Goal: Task Accomplishment & Management: Manage account settings

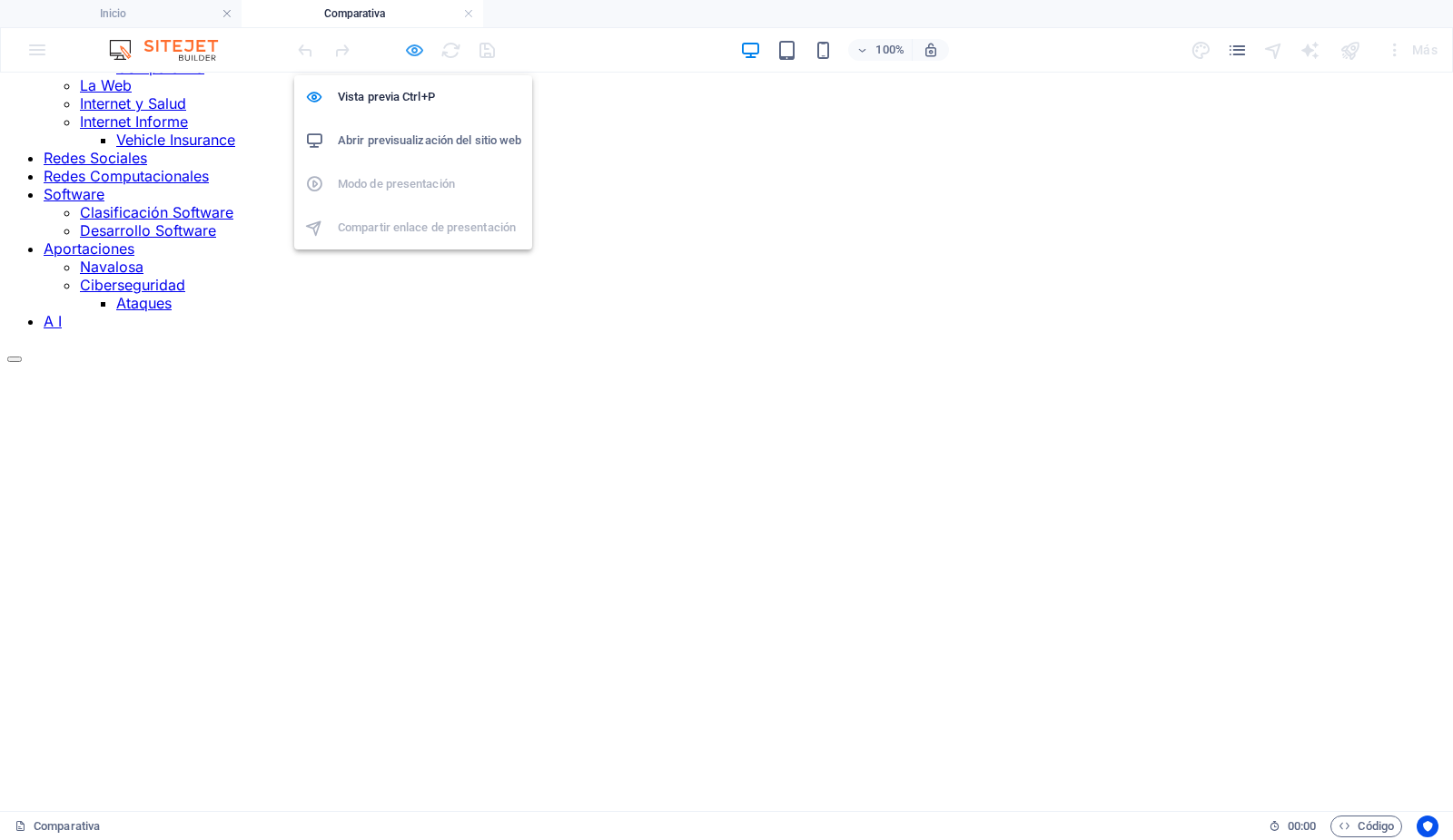
scroll to position [286, 0]
click at [470, 9] on link at bounding box center [469, 14] width 11 height 17
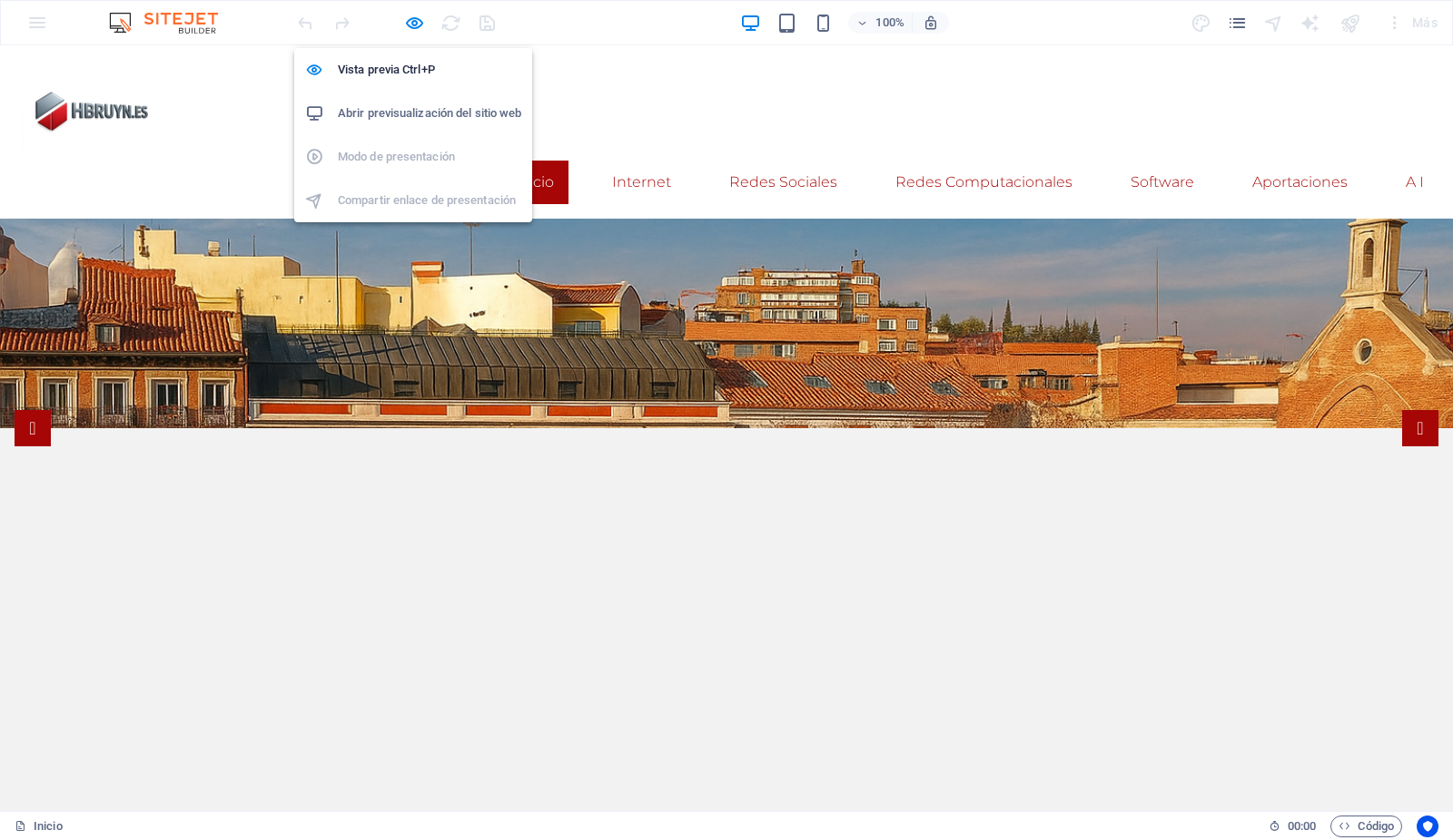
click at [435, 110] on h6 "Abrir previsualización del sitio web" at bounding box center [429, 113] width 184 height 22
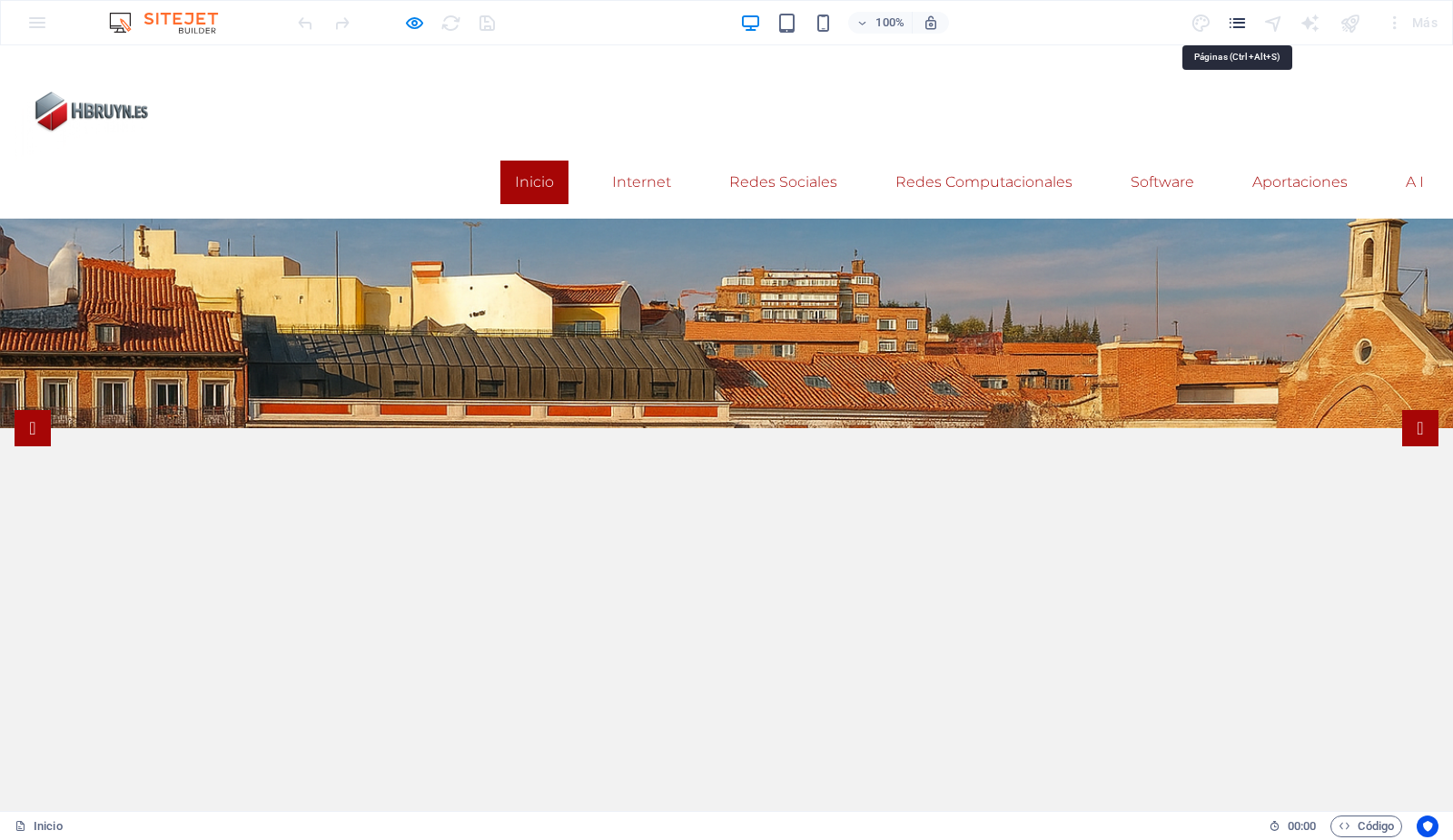
click at [1237, 24] on icon "pages" at bounding box center [1237, 24] width 21 height 21
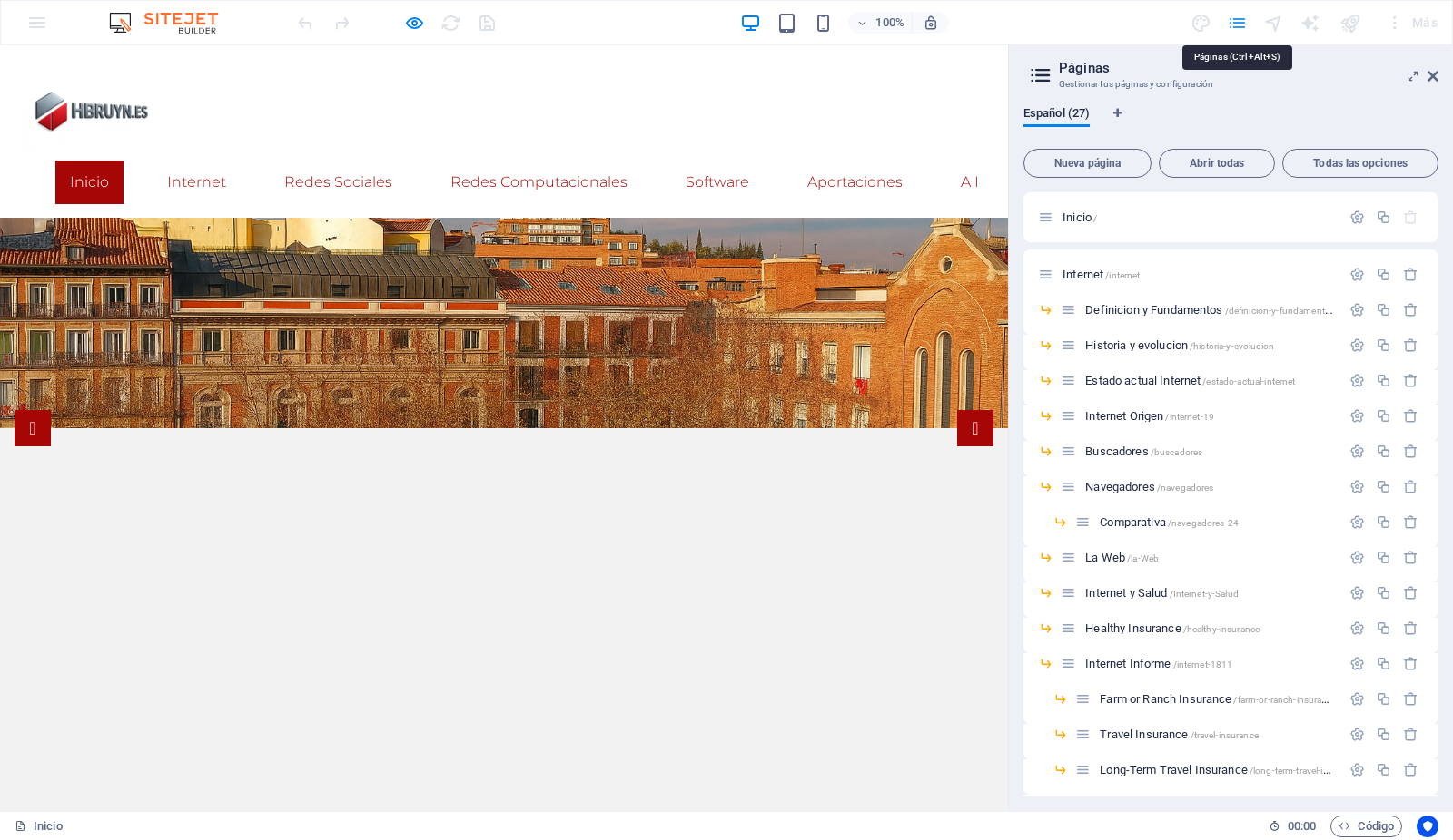
click at [1242, 21] on icon "pages" at bounding box center [1237, 24] width 21 height 21
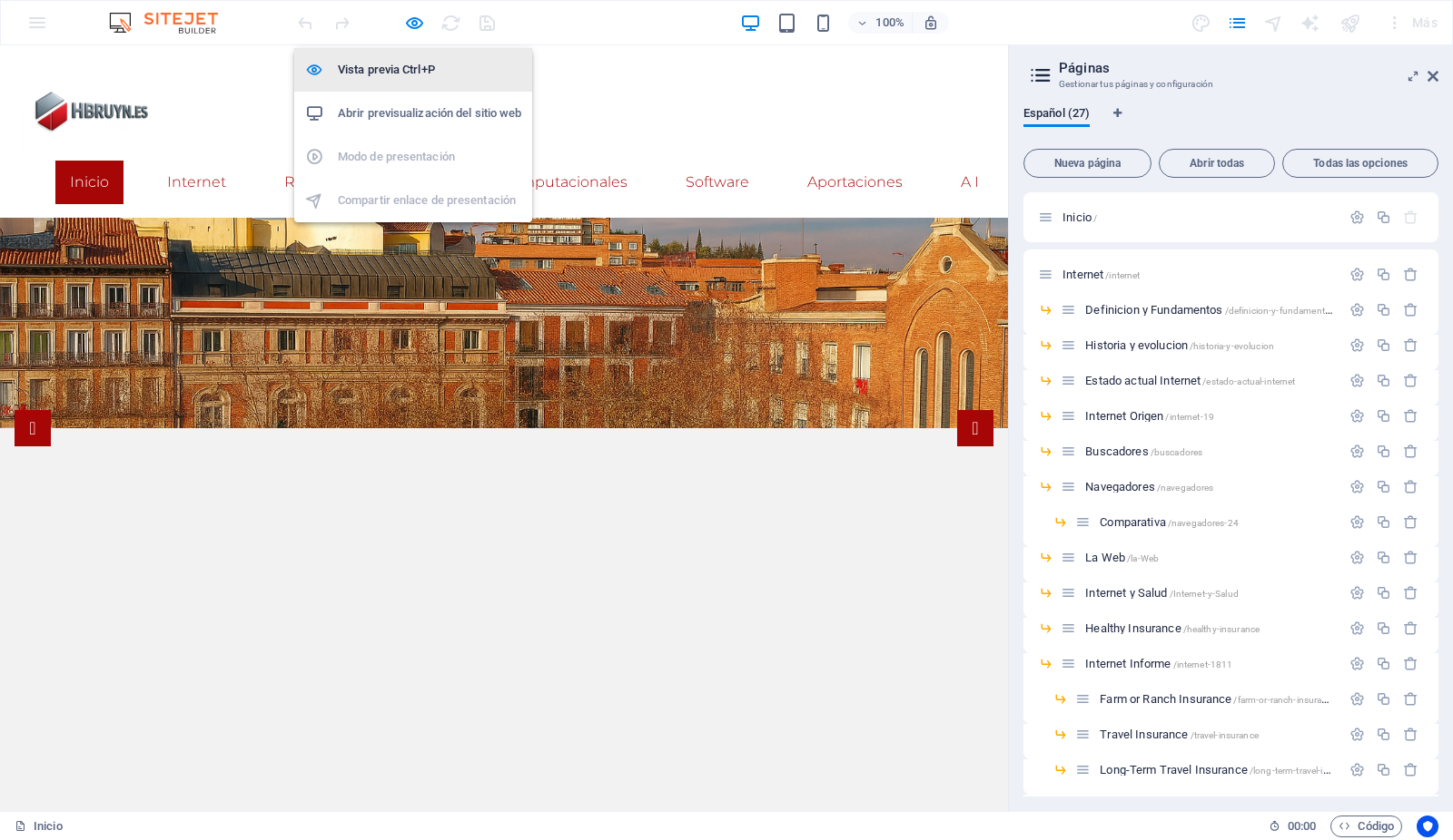
click at [407, 71] on h6 "Vista previa Ctrl+P" at bounding box center [429, 70] width 184 height 22
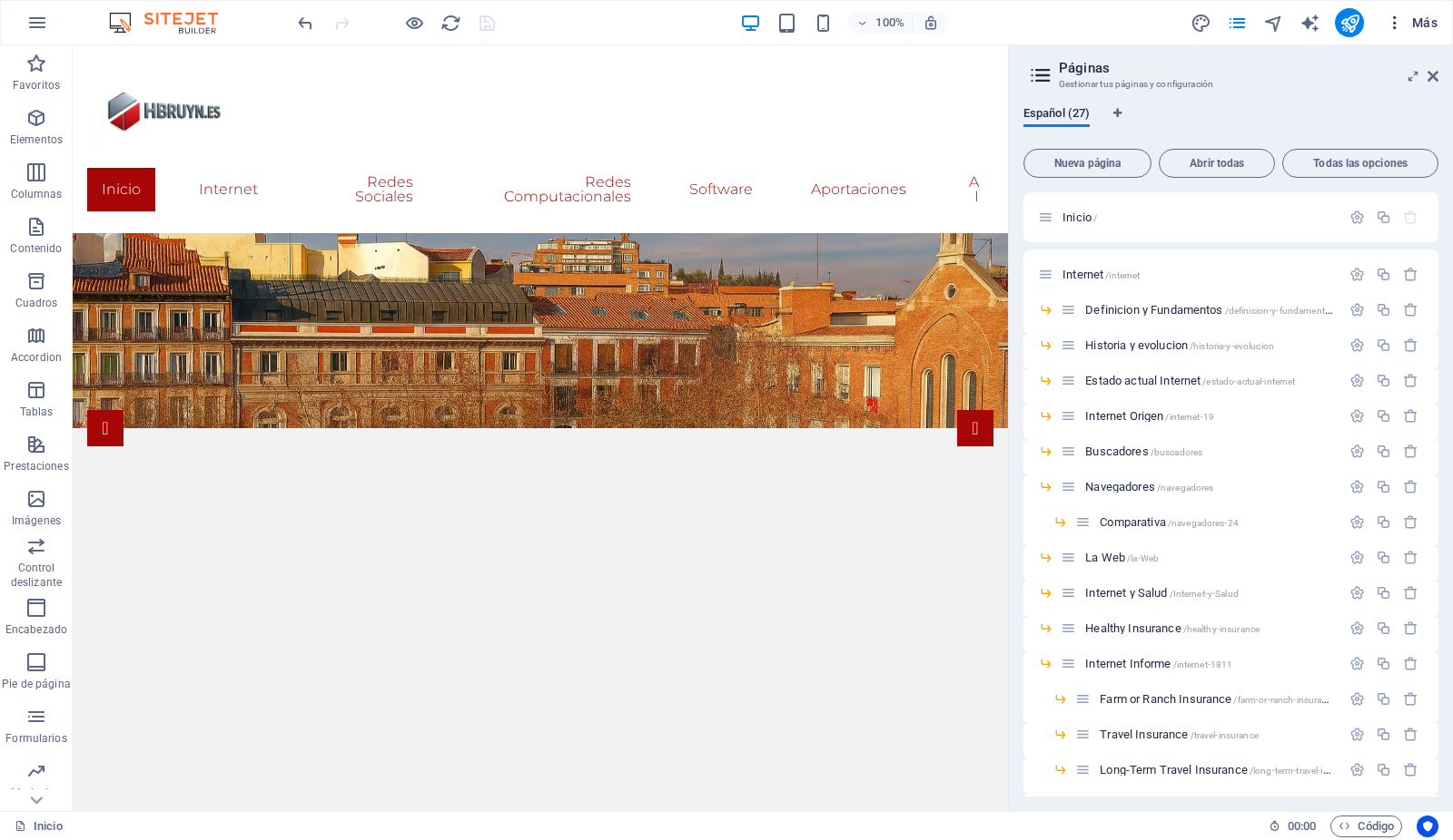
click at [1421, 20] on span "Más" at bounding box center [1411, 22] width 52 height 18
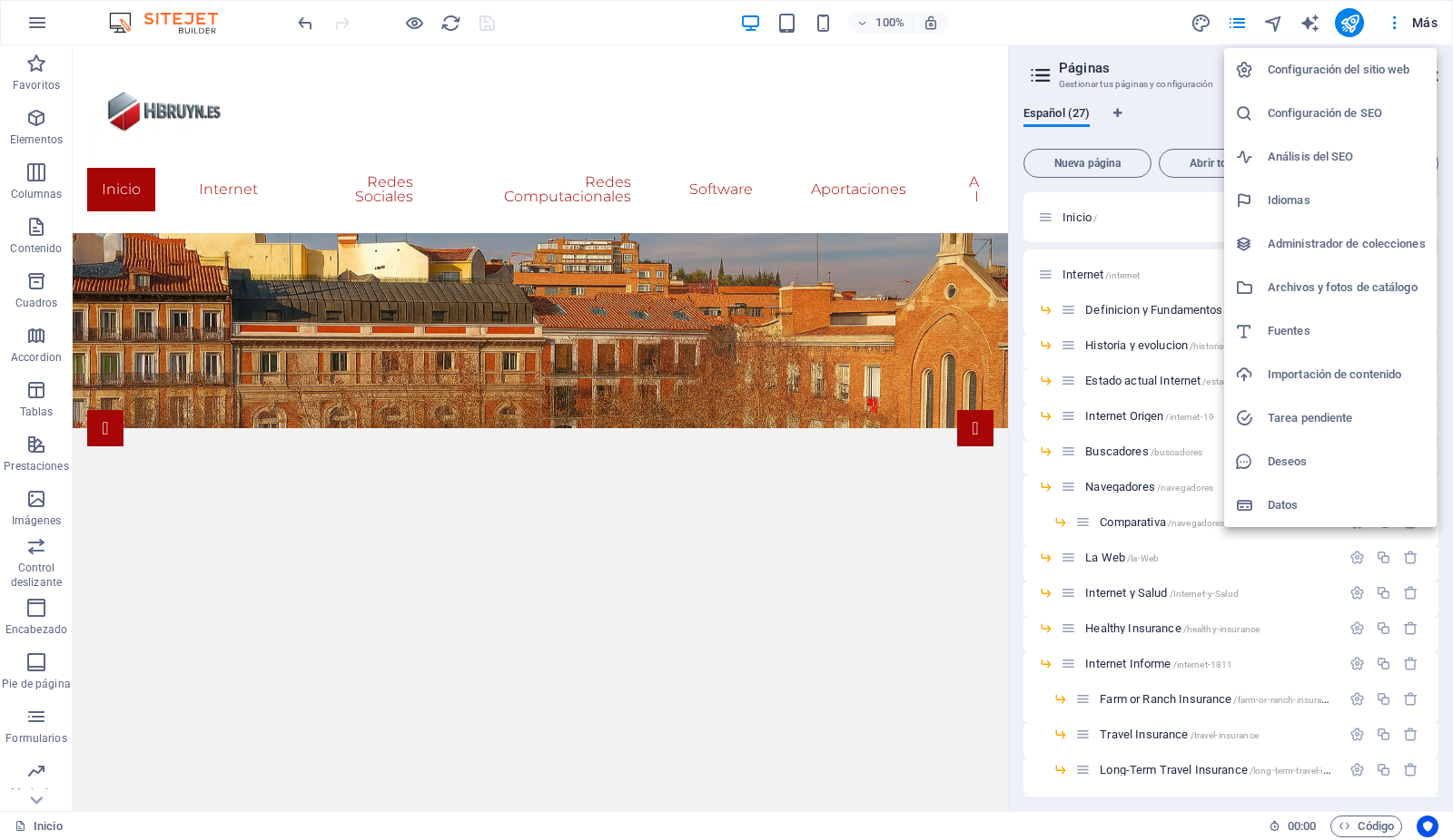
click at [1379, 278] on h6 "Archivos y fotos de catálogo" at bounding box center [1347, 287] width 158 height 22
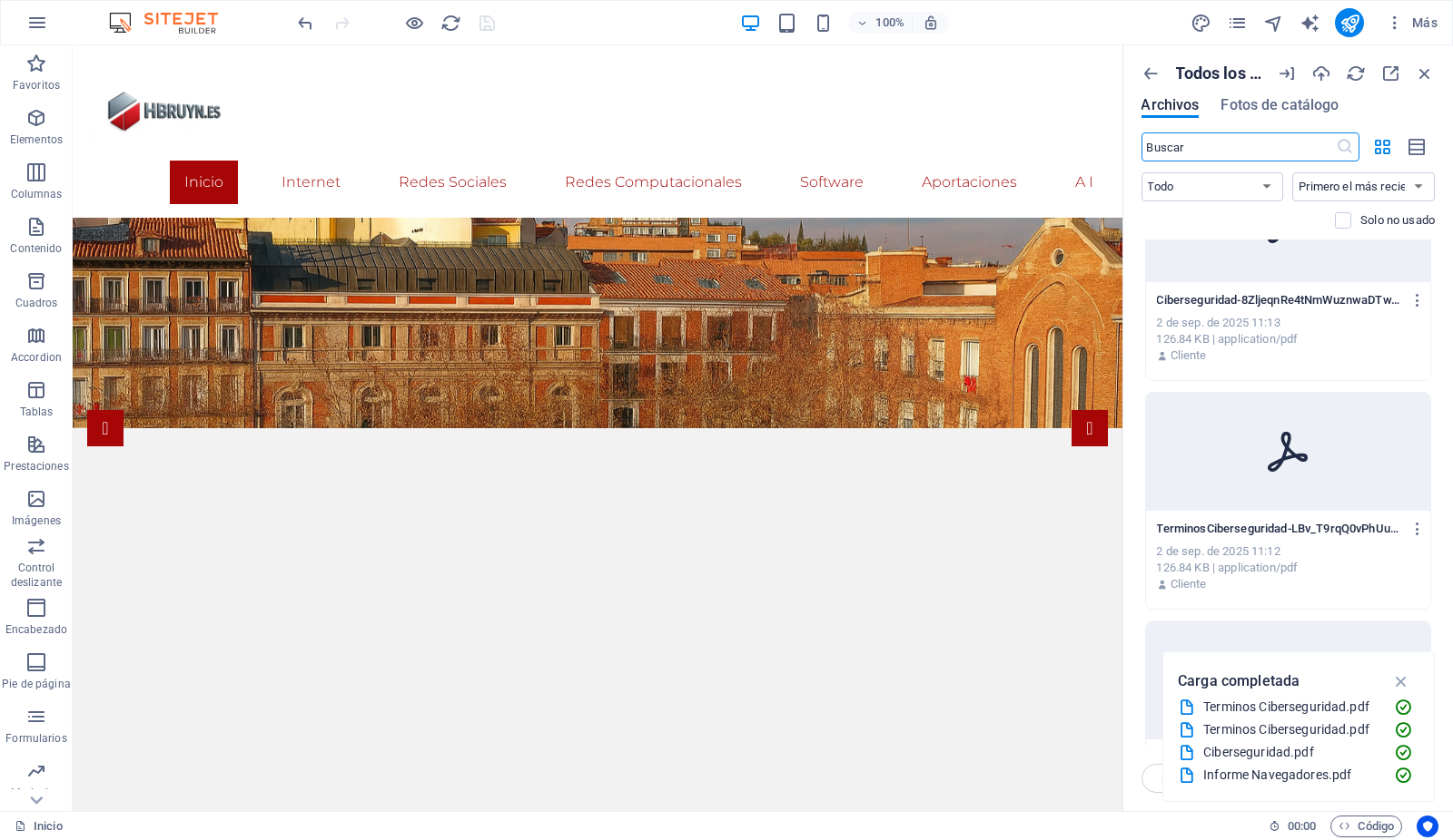
scroll to position [306, 0]
click at [1401, 675] on icon "button" at bounding box center [1401, 681] width 21 height 20
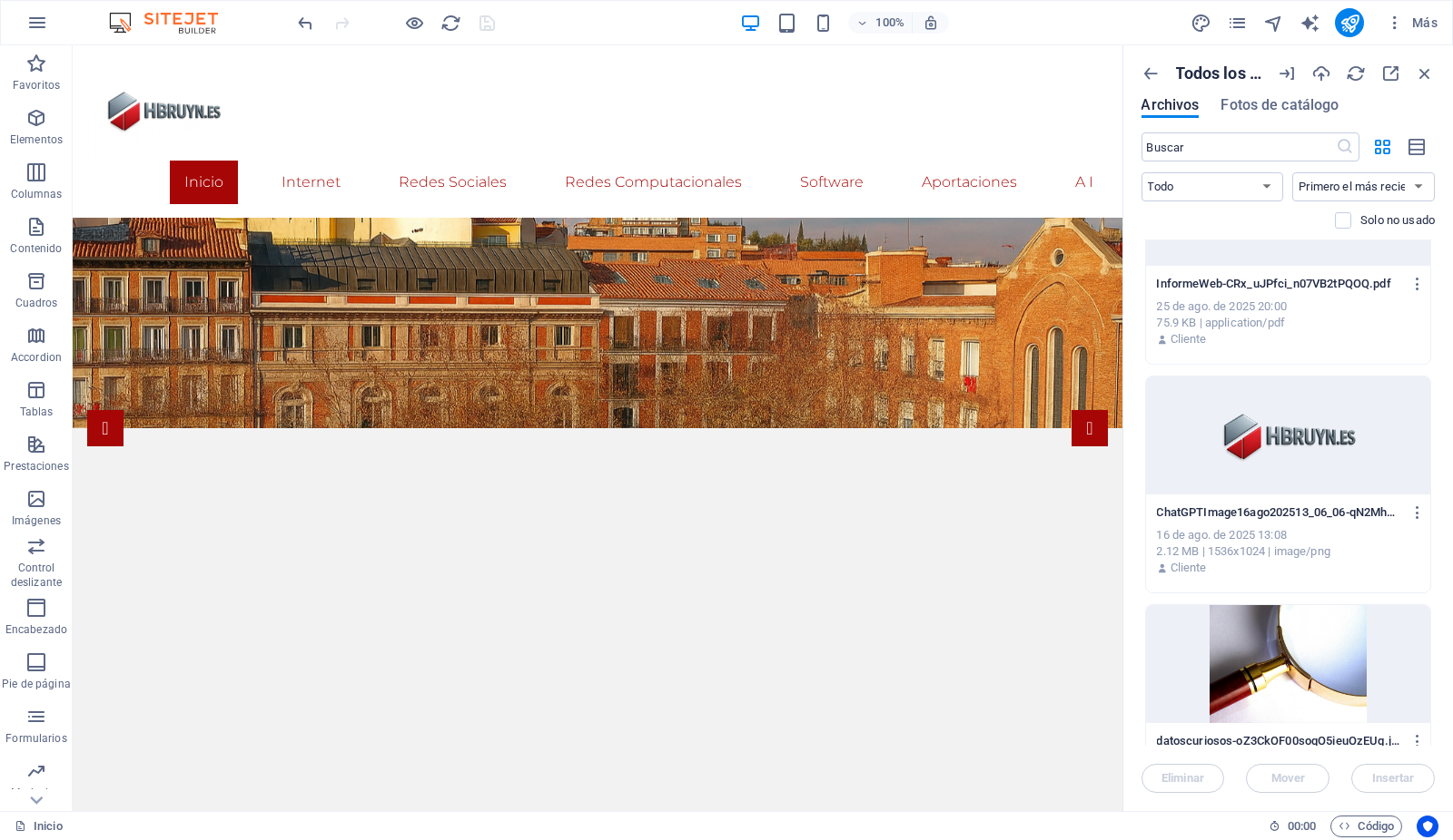
scroll to position [3524, 0]
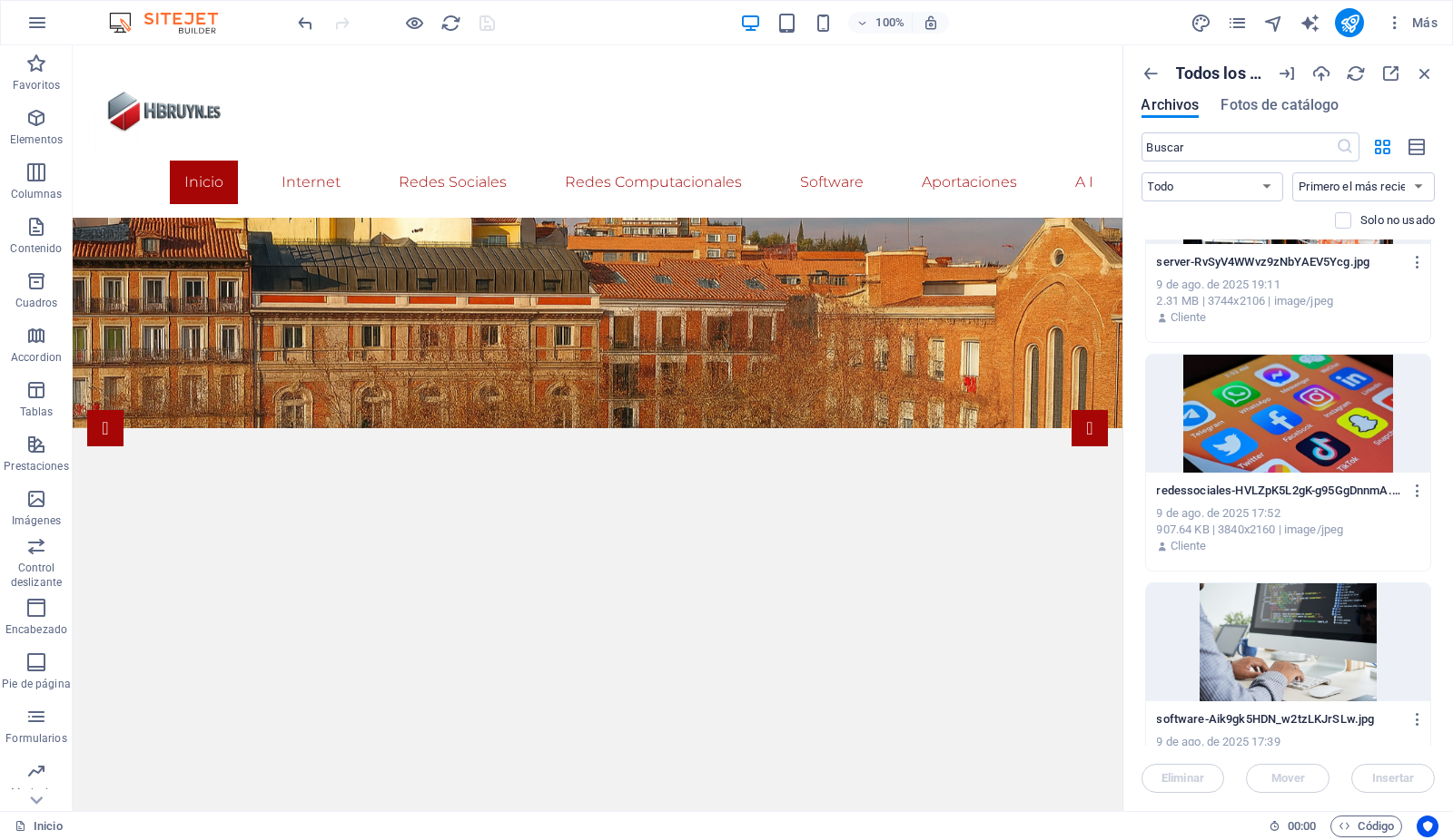
click at [1277, 355] on div at bounding box center [1288, 413] width 285 height 118
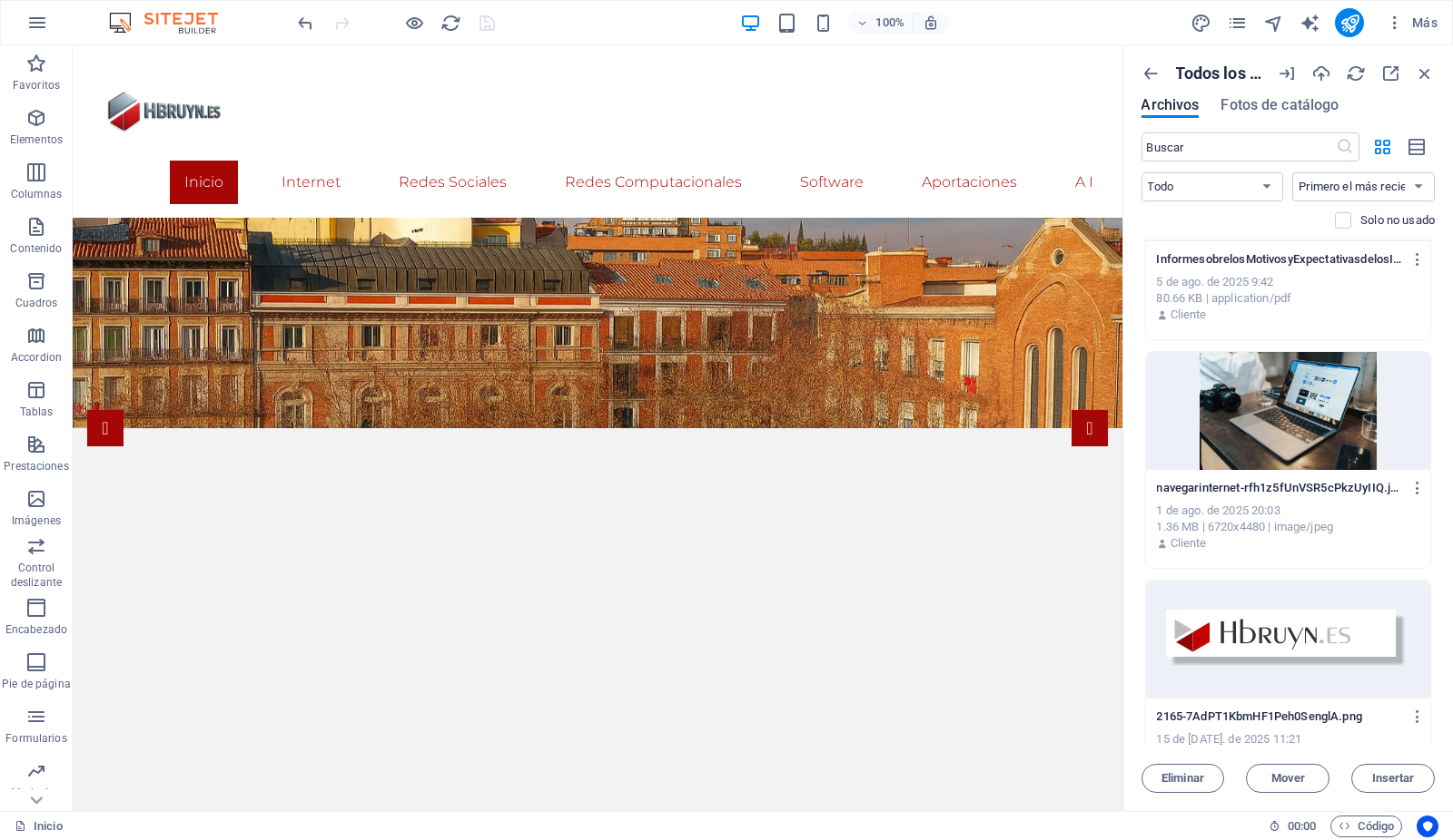
scroll to position [9086, 0]
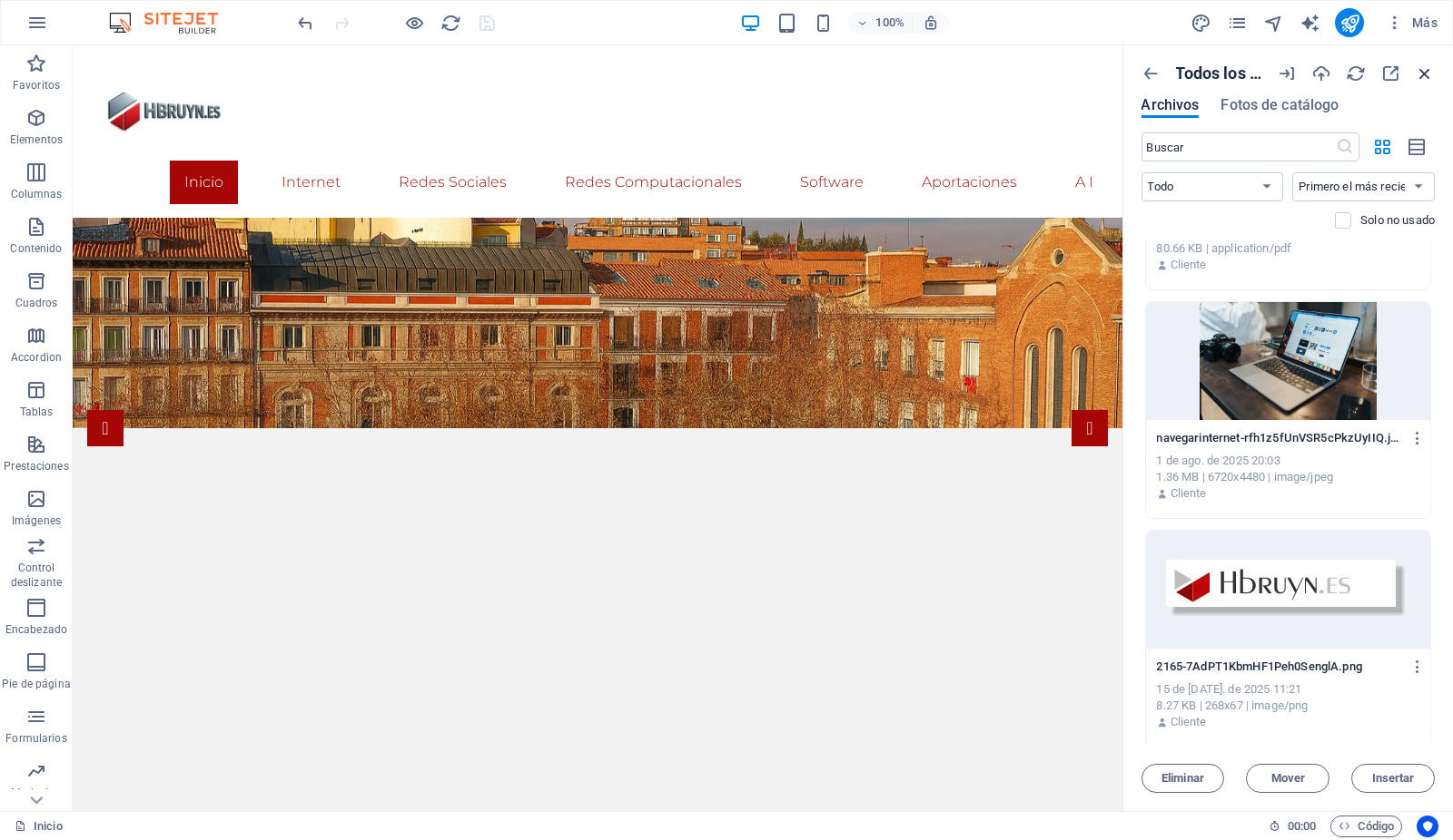
click at [1424, 69] on icon "button" at bounding box center [1424, 73] width 20 height 20
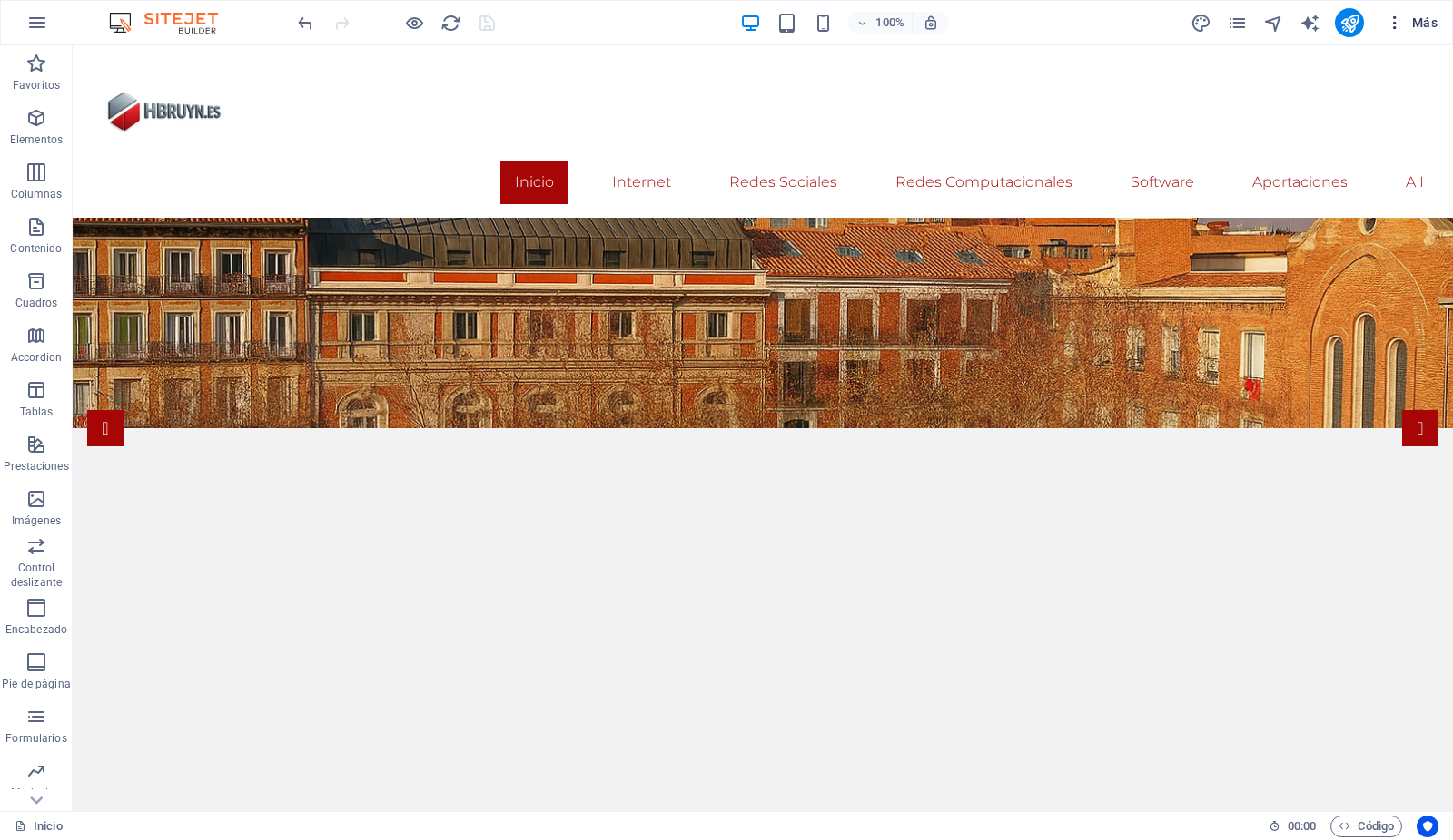
click at [1426, 18] on span "Más" at bounding box center [1411, 22] width 52 height 18
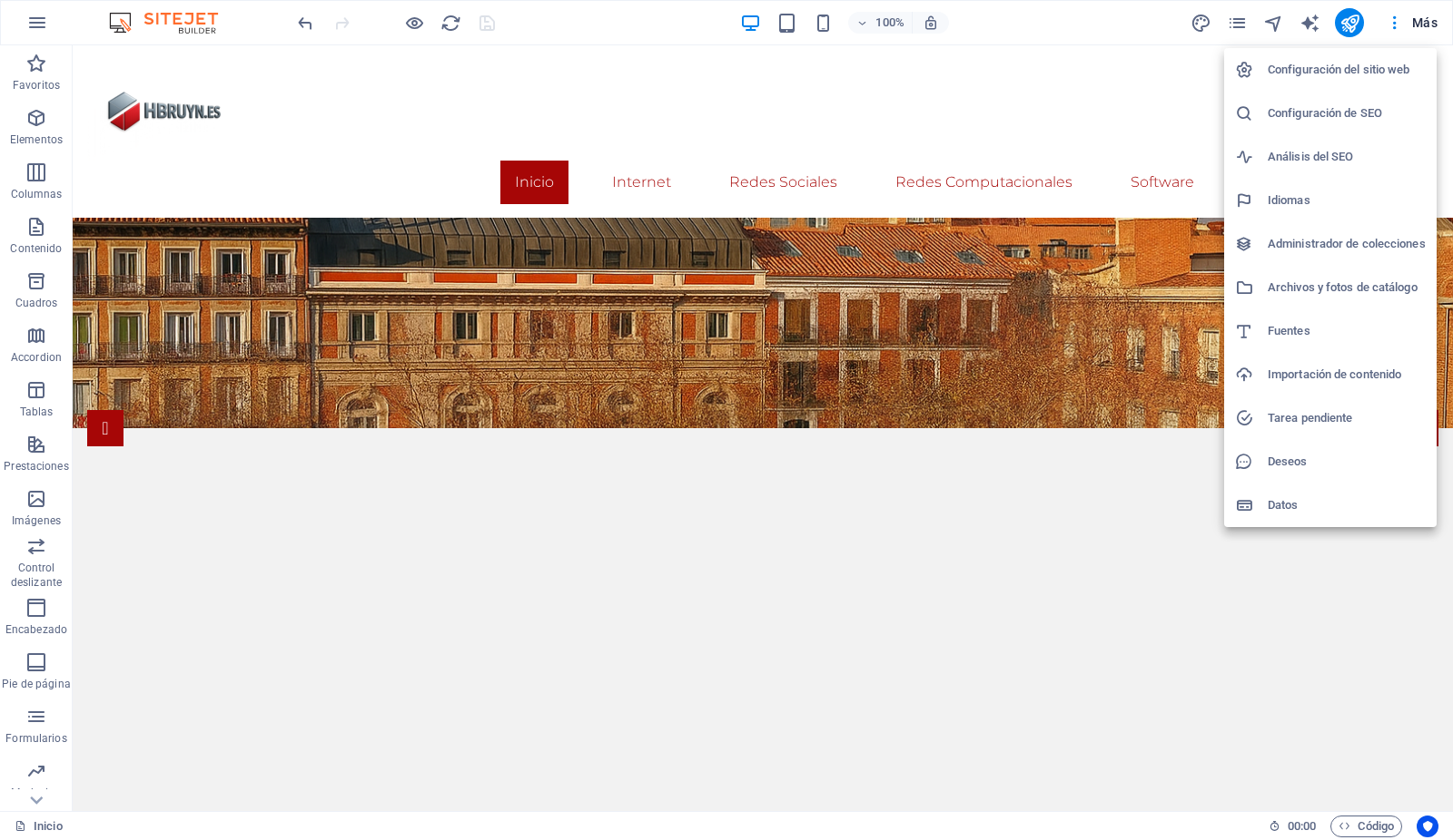
click at [1284, 281] on h6 "Archivos y fotos de catálogo" at bounding box center [1347, 287] width 158 height 22
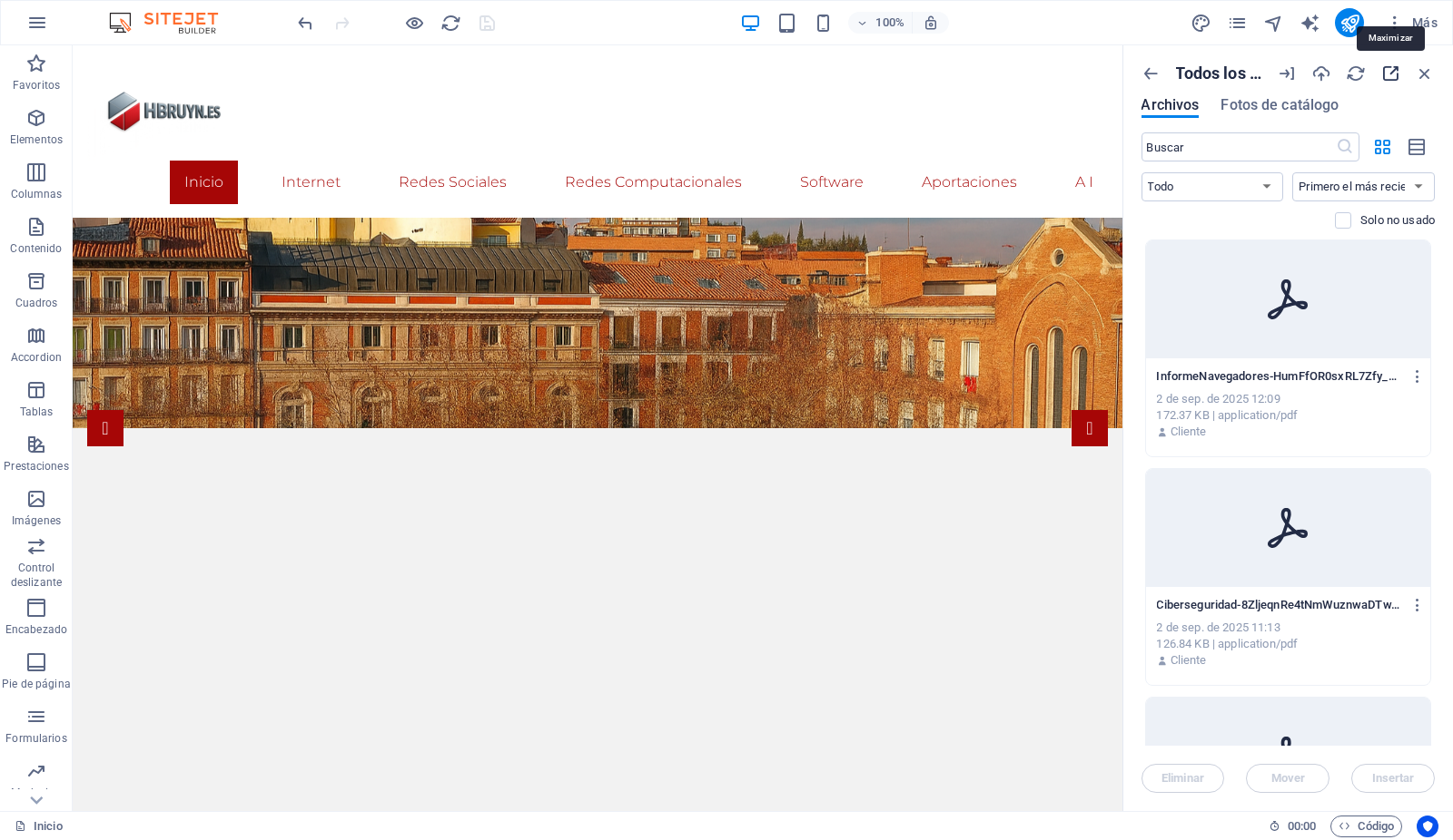
click at [1392, 65] on icon "button" at bounding box center [1389, 73] width 20 height 20
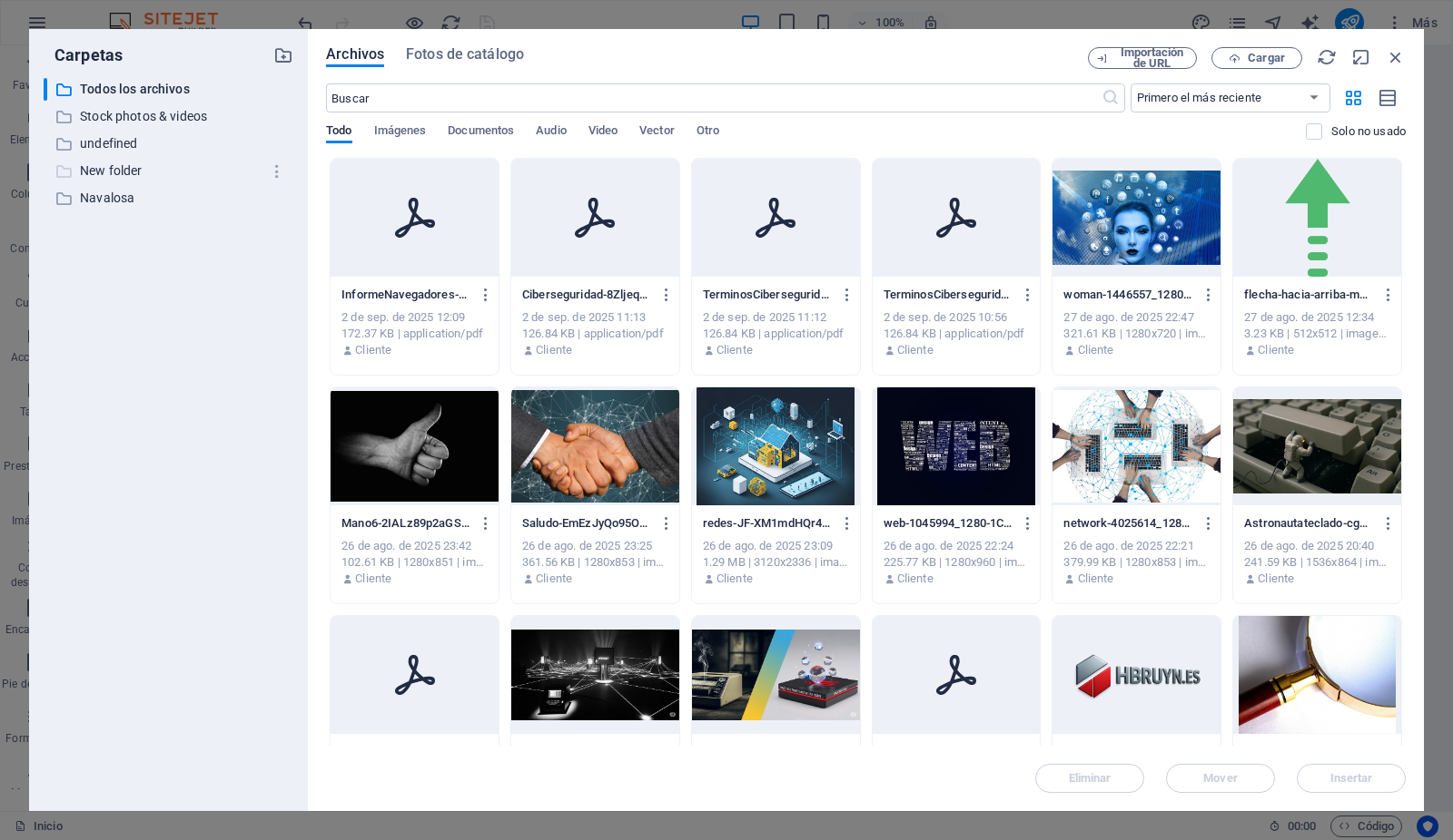
click at [101, 167] on p "New folder" at bounding box center [169, 171] width 180 height 21
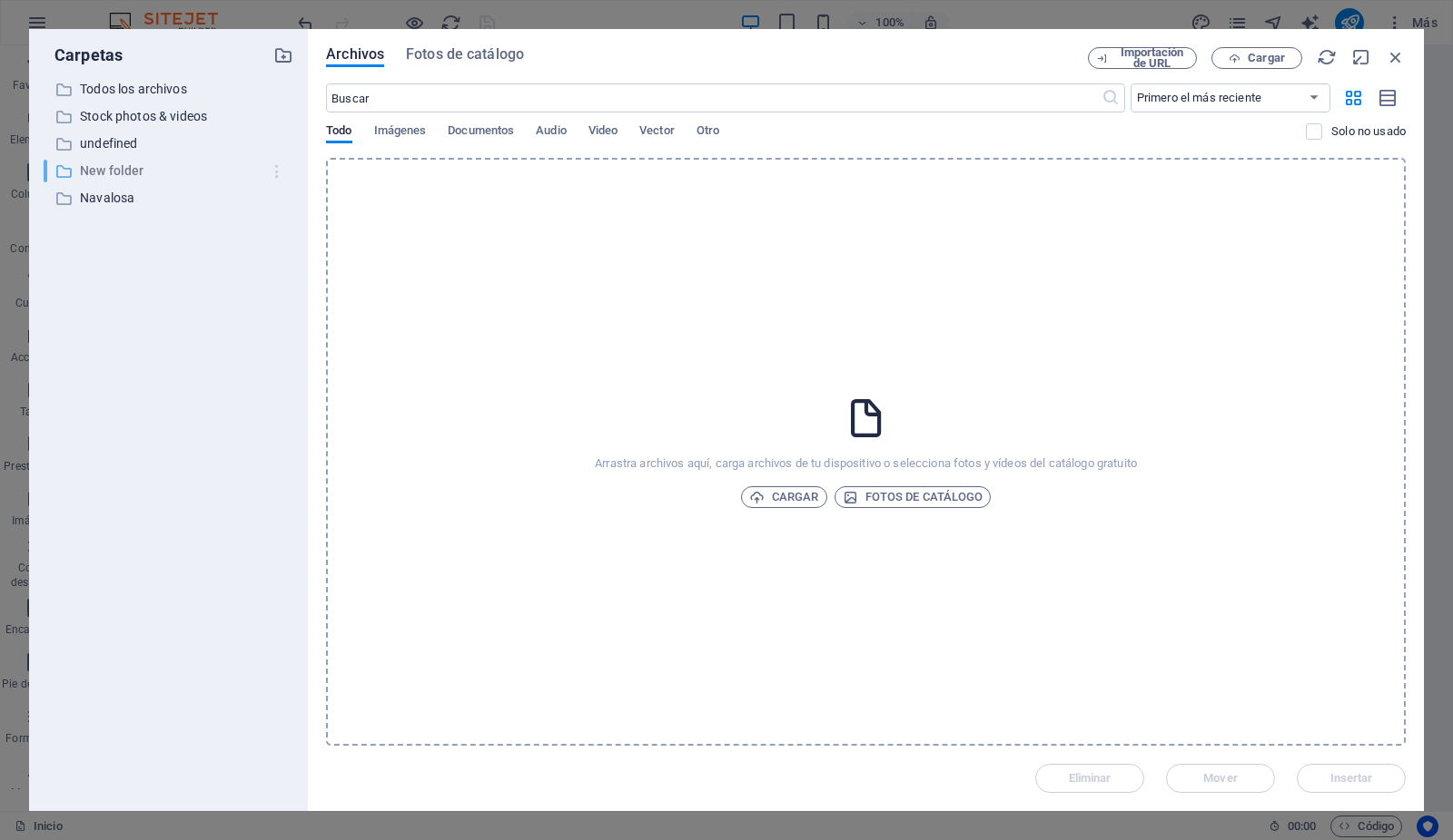
click at [277, 169] on icon "button" at bounding box center [278, 171] width 19 height 18
click at [268, 302] on h6 "Eliminar" at bounding box center [292, 305] width 88 height 22
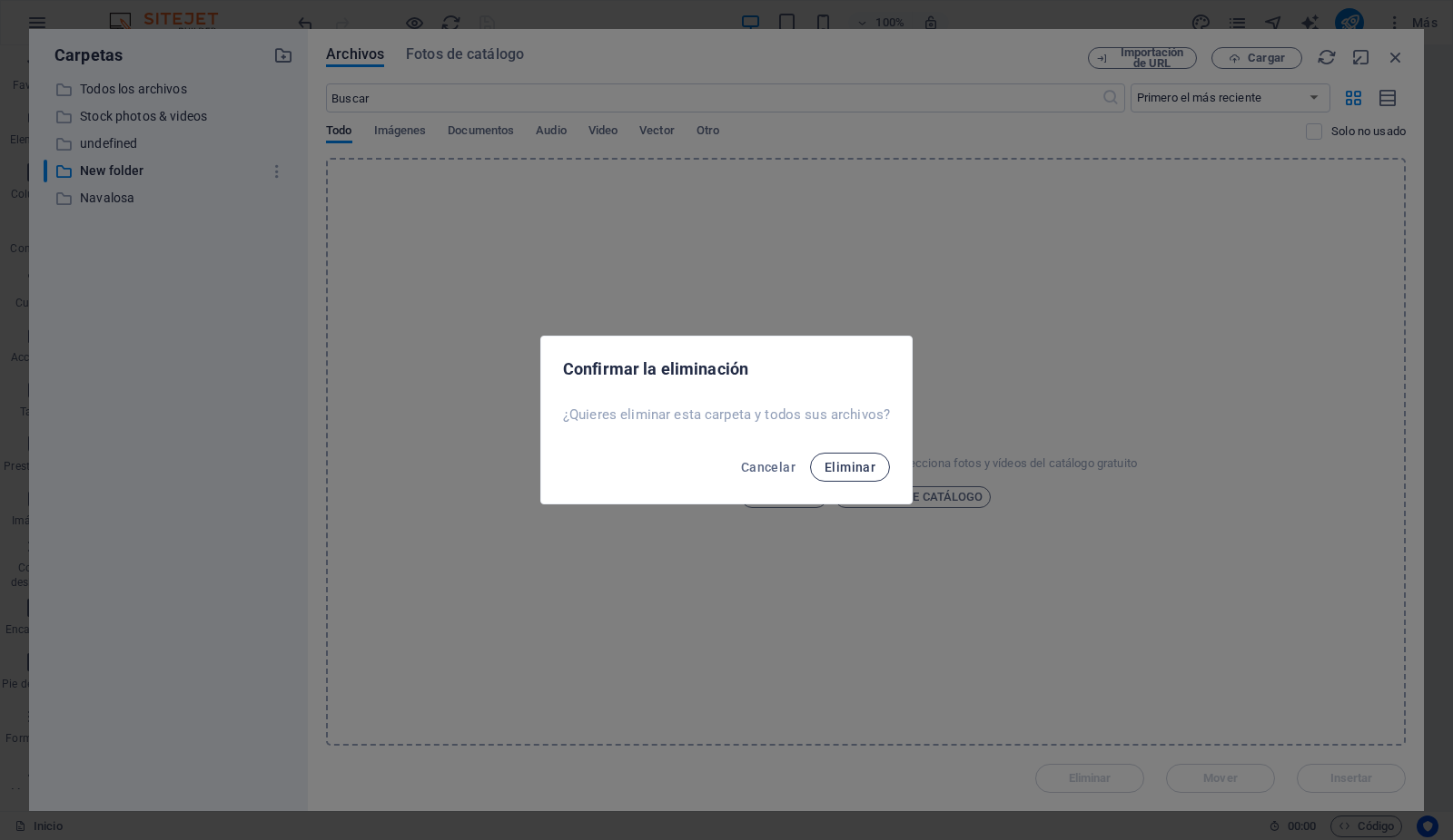
click at [834, 466] on span "Eliminar" at bounding box center [850, 467] width 51 height 14
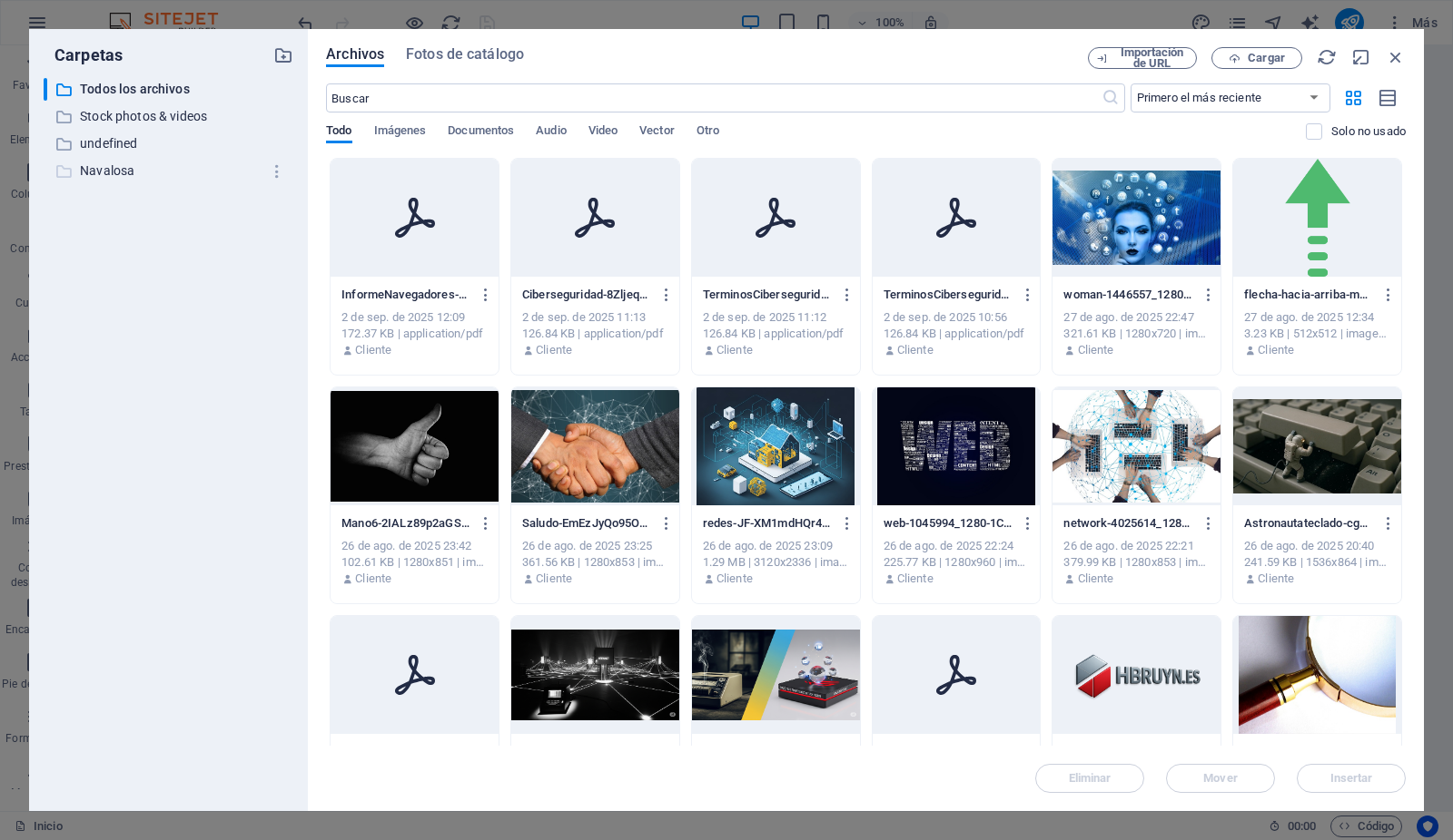
click at [116, 168] on p "Navalosa" at bounding box center [169, 171] width 180 height 21
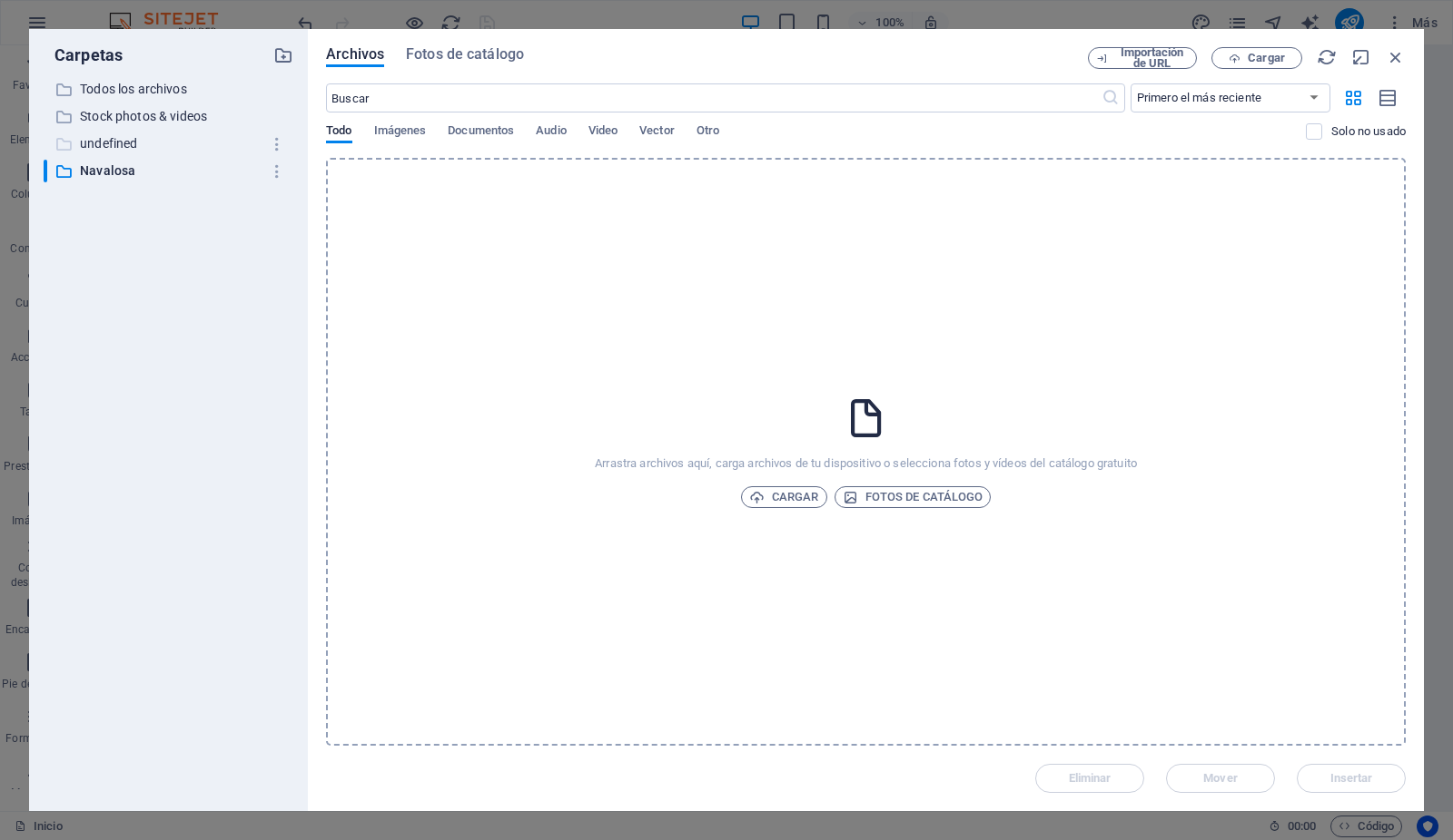
click at [106, 141] on p "undefined" at bounding box center [169, 144] width 180 height 21
click at [275, 145] on icon "button" at bounding box center [278, 144] width 19 height 18
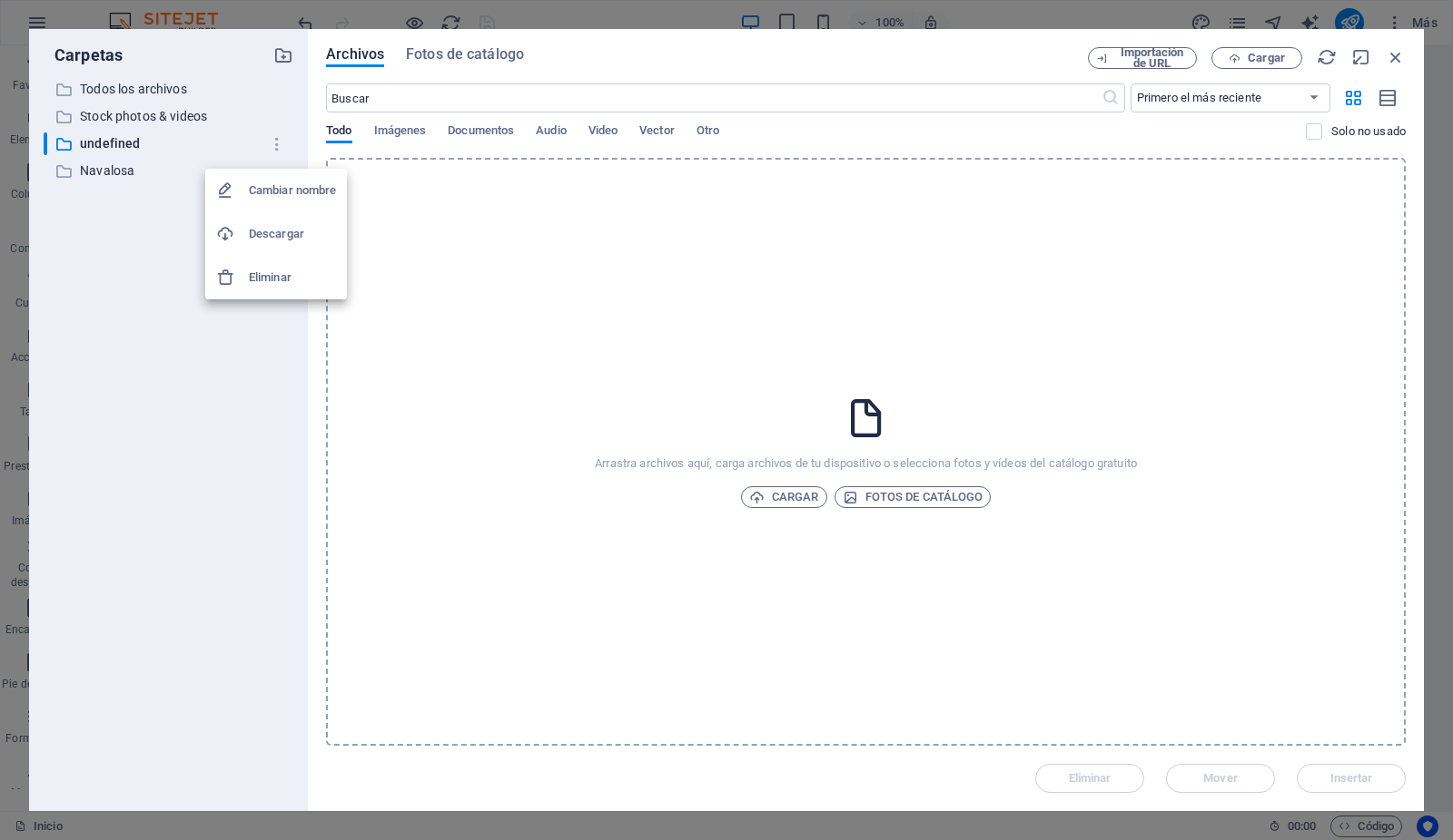
click at [278, 278] on h6 "Eliminar" at bounding box center [292, 277] width 88 height 22
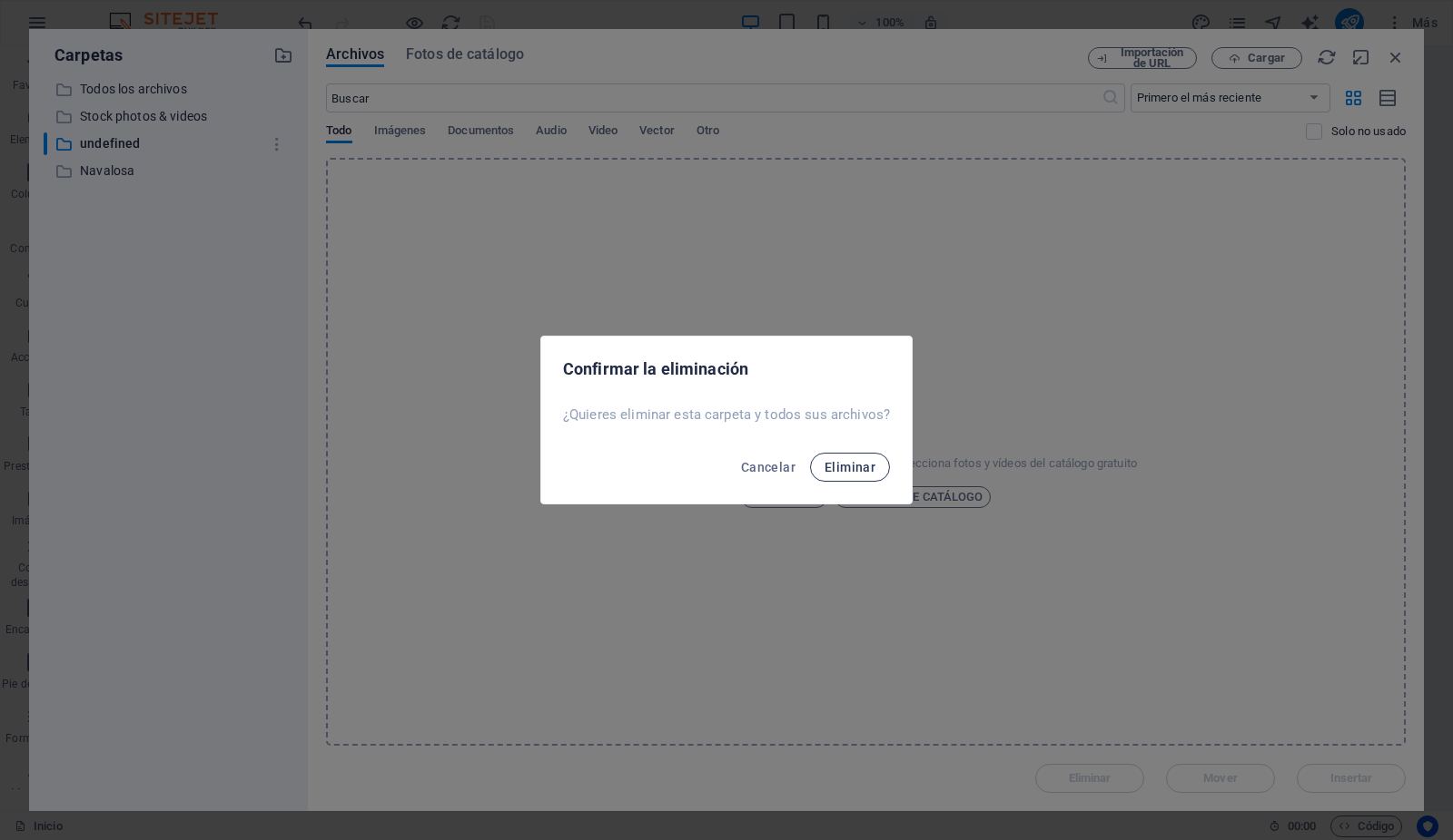
click at [857, 474] on span "Eliminar" at bounding box center [850, 467] width 51 height 14
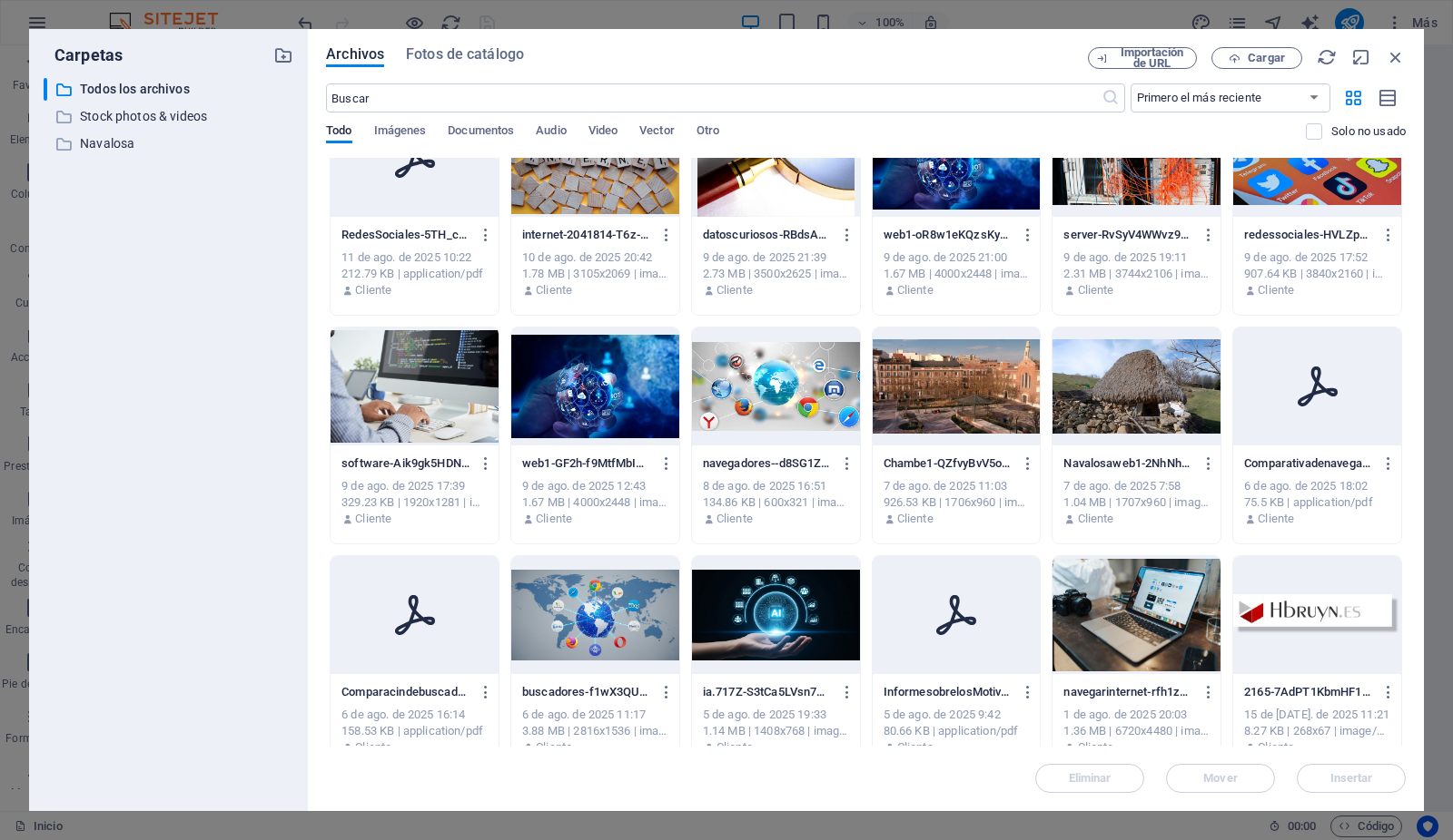
scroll to position [1001, 0]
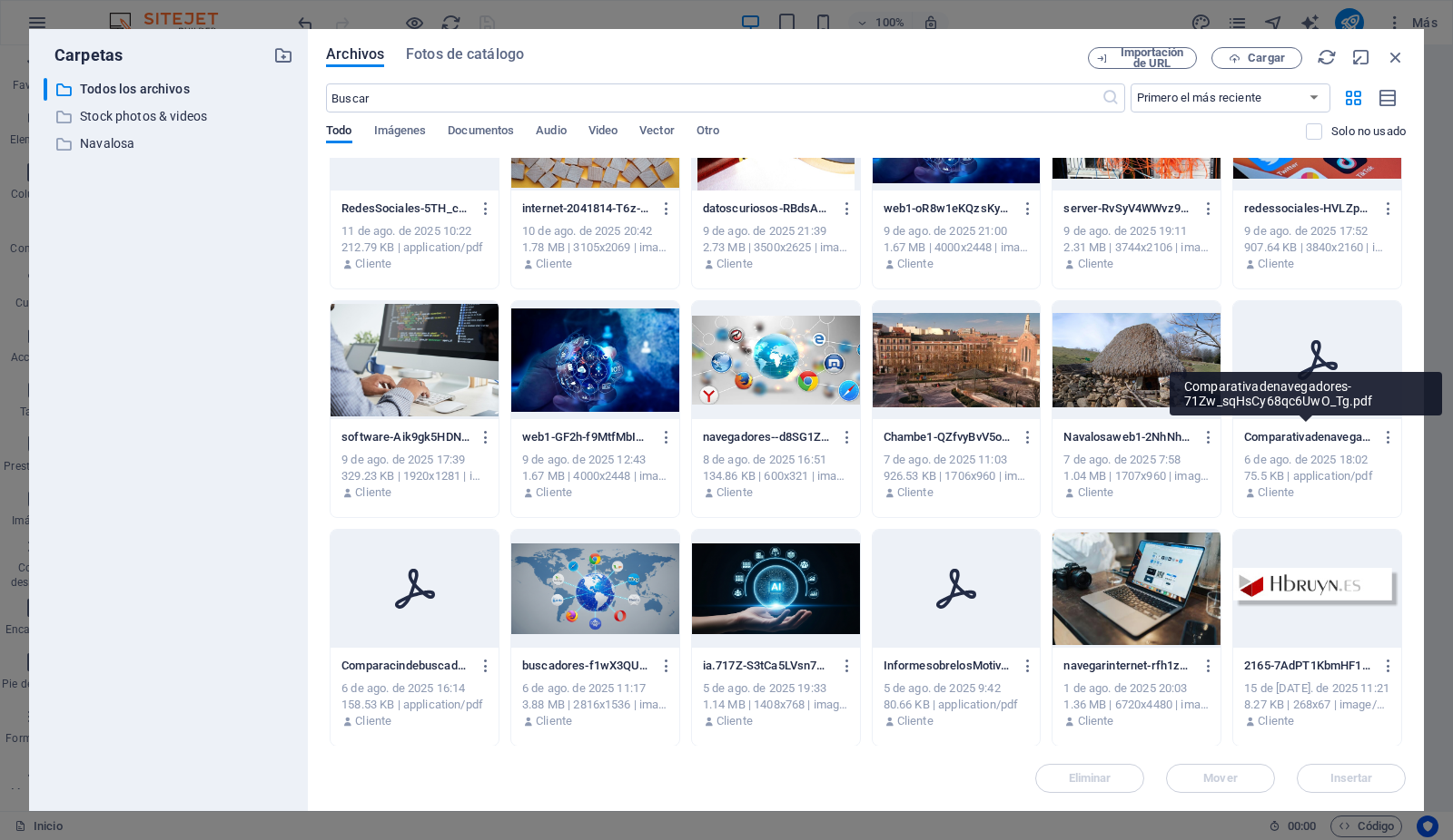
click at [965, 606] on icon at bounding box center [956, 589] width 43 height 43
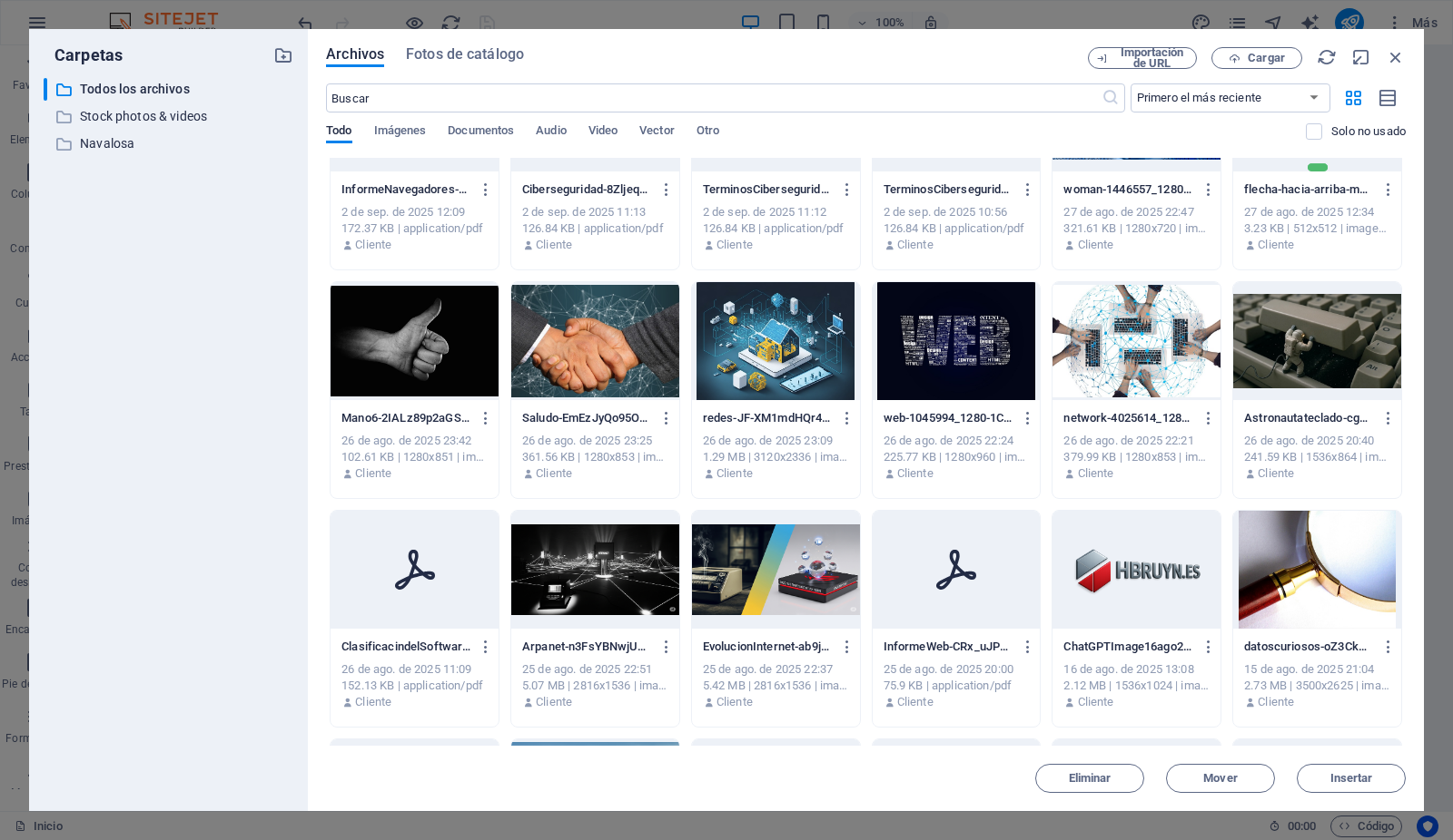
scroll to position [0, 0]
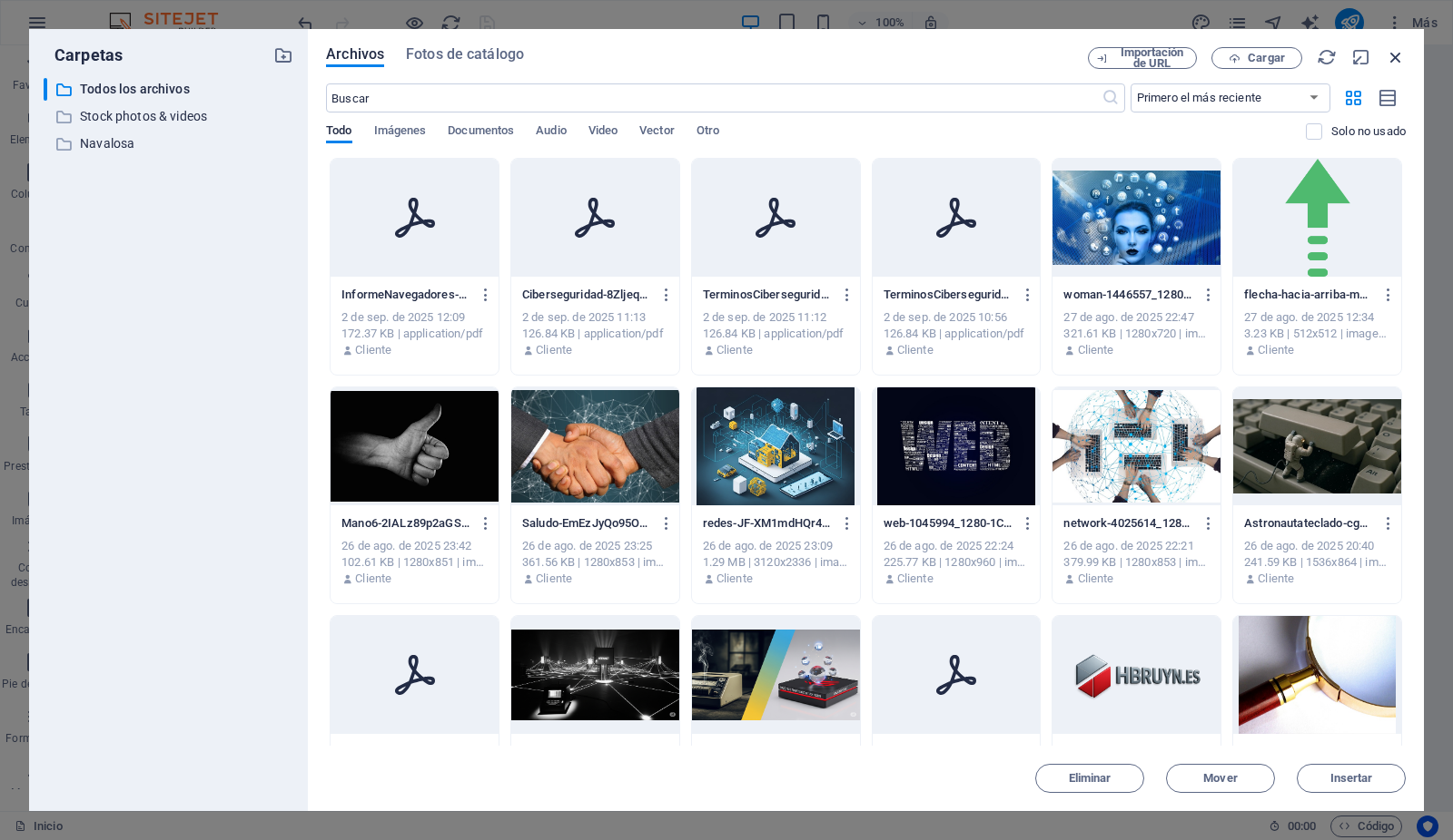
click at [1394, 50] on icon "button" at bounding box center [1395, 56] width 20 height 20
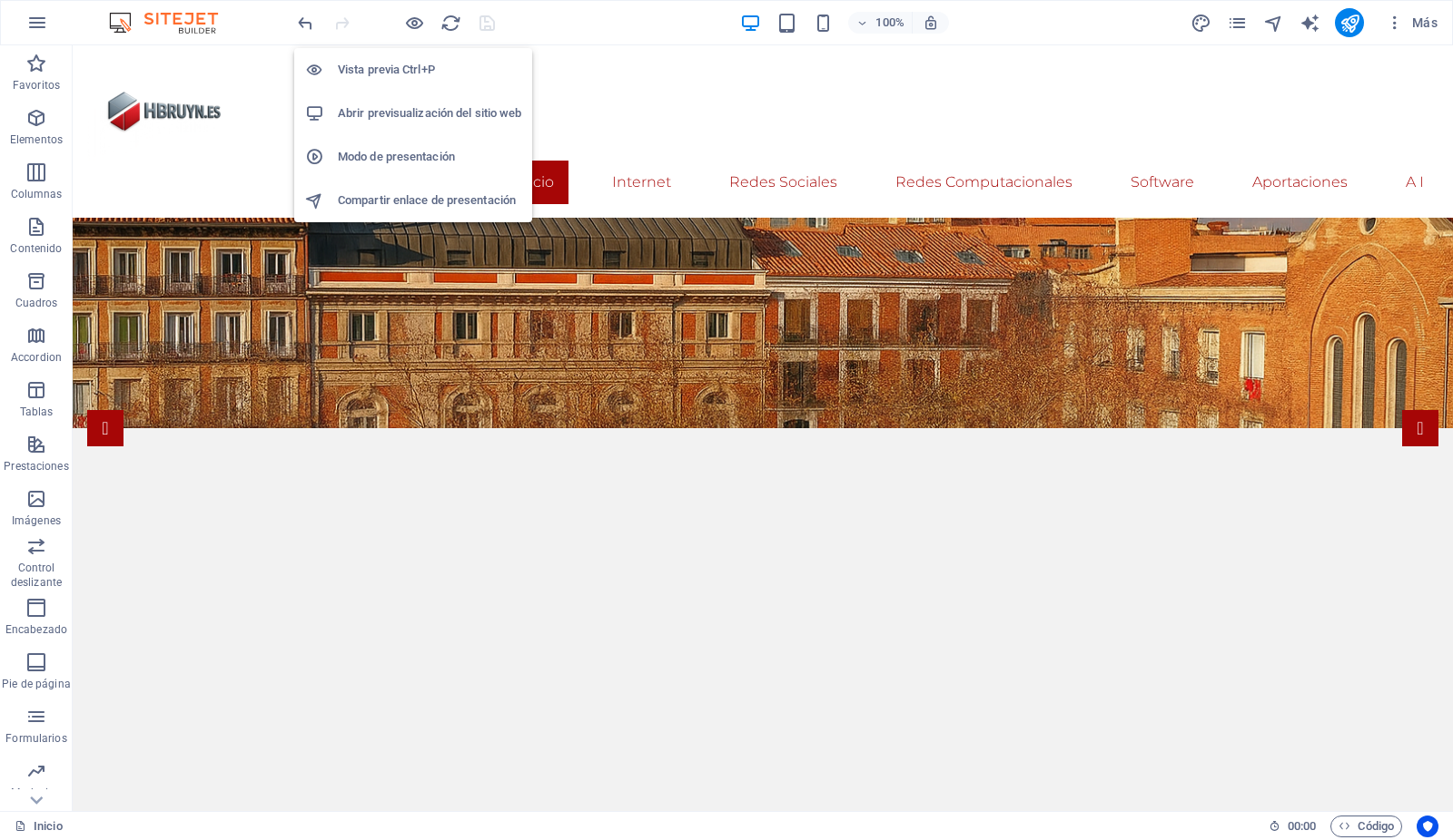
click at [401, 110] on h6 "Abrir previsualización del sitio web" at bounding box center [429, 113] width 184 height 22
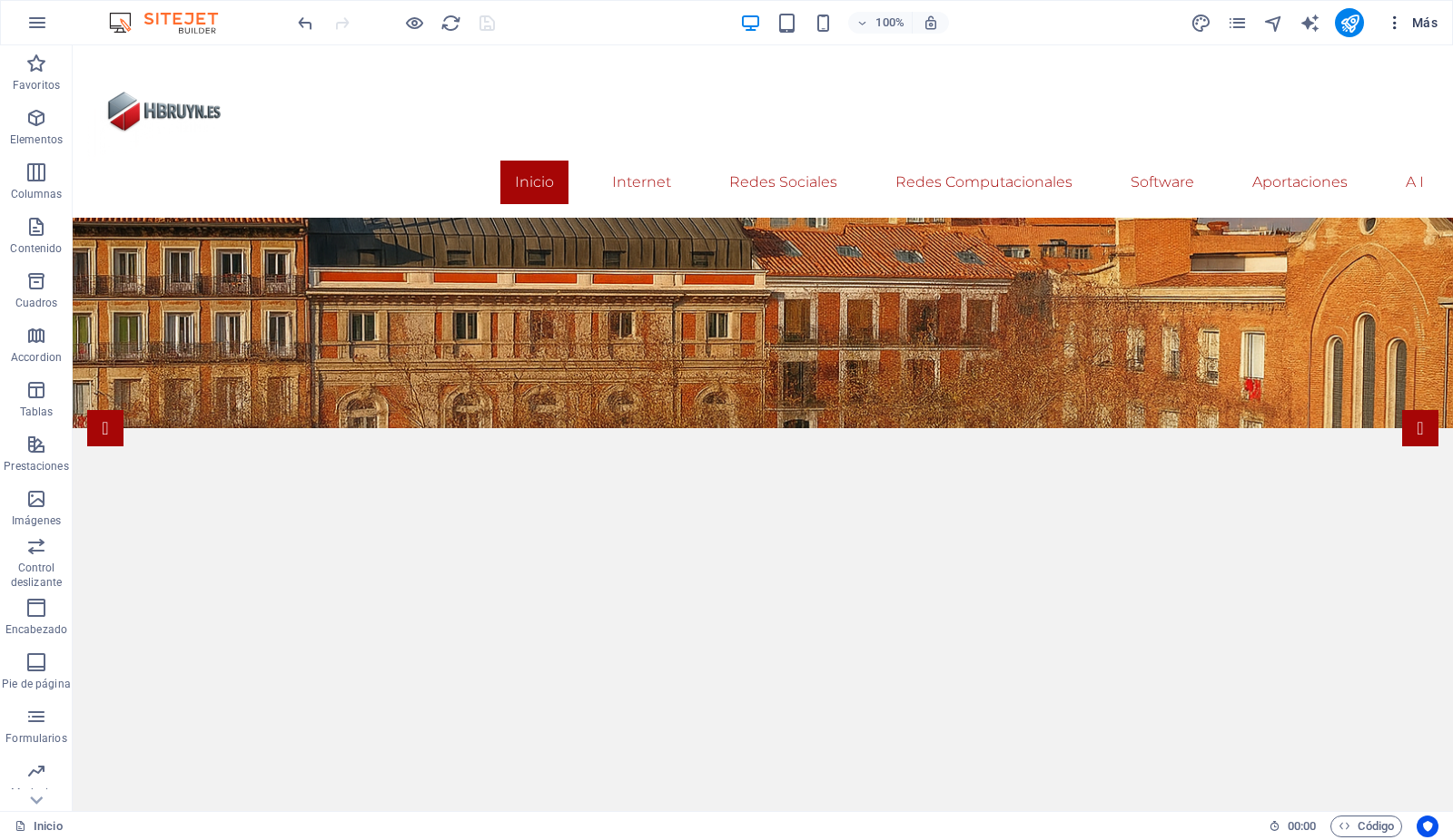
click at [1423, 15] on span "Más" at bounding box center [1411, 22] width 52 height 18
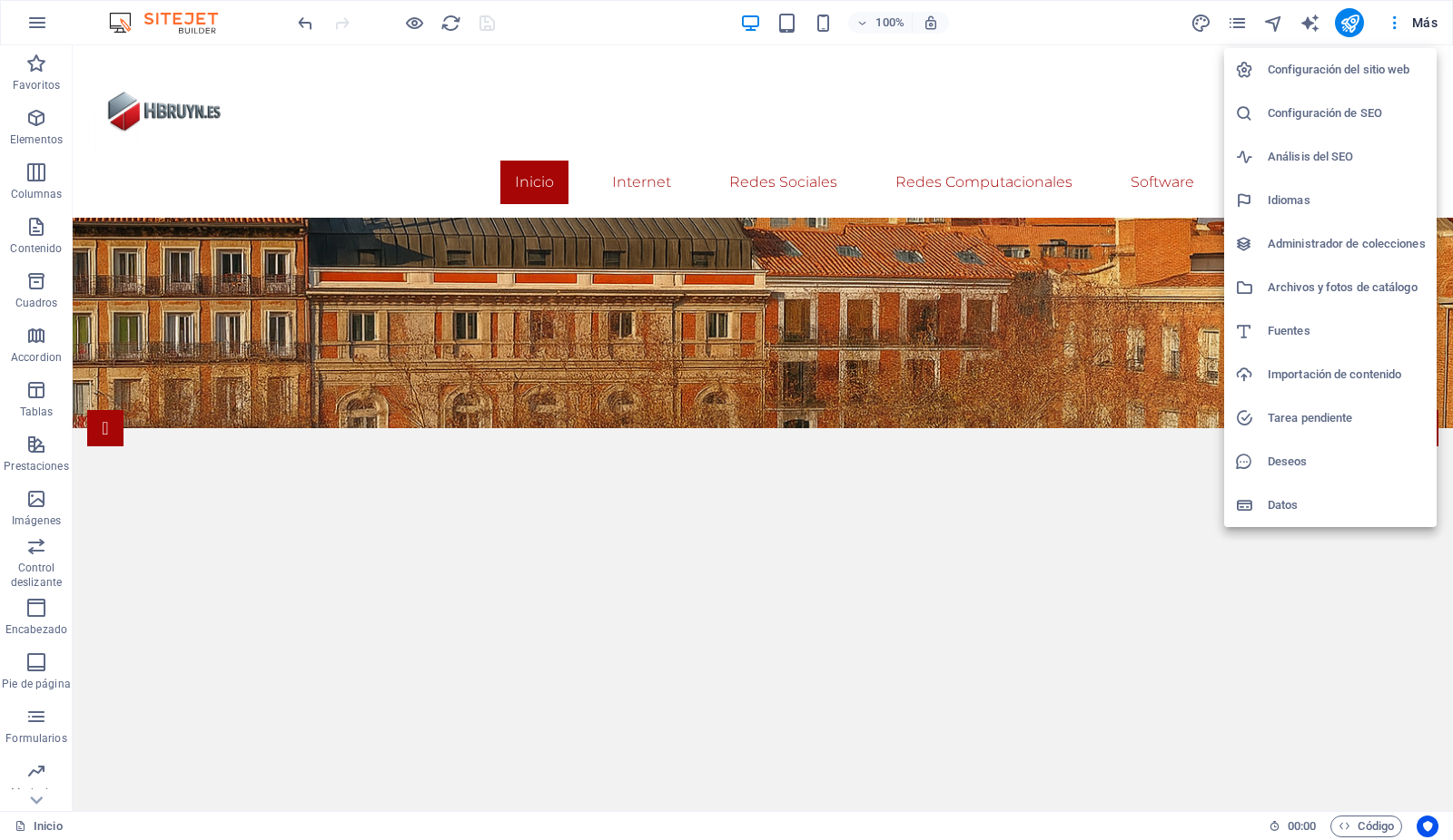
click at [1333, 279] on h6 "Archivos y fotos de catálogo" at bounding box center [1347, 287] width 158 height 22
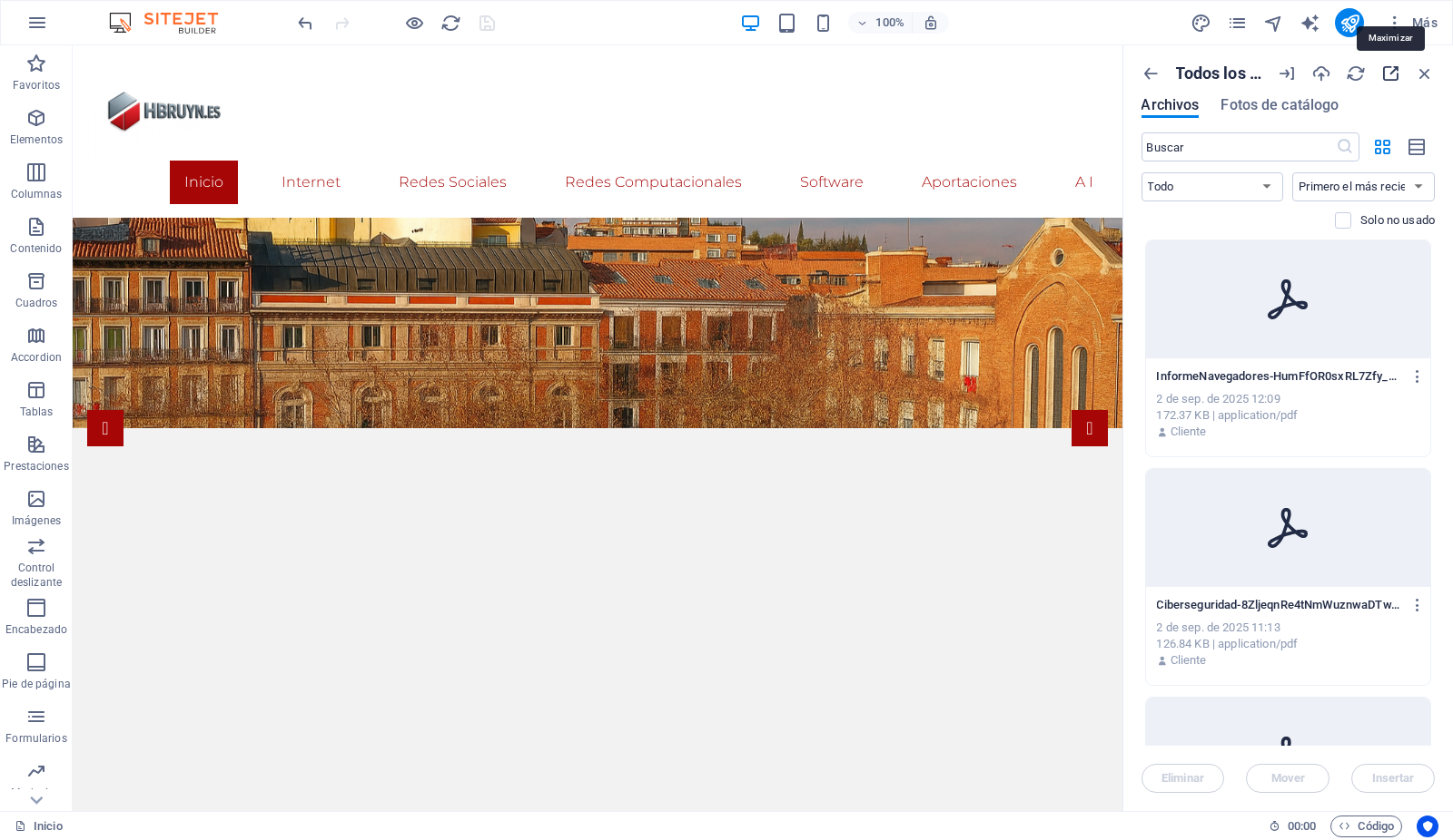
click at [1389, 71] on icon "button" at bounding box center [1389, 73] width 20 height 20
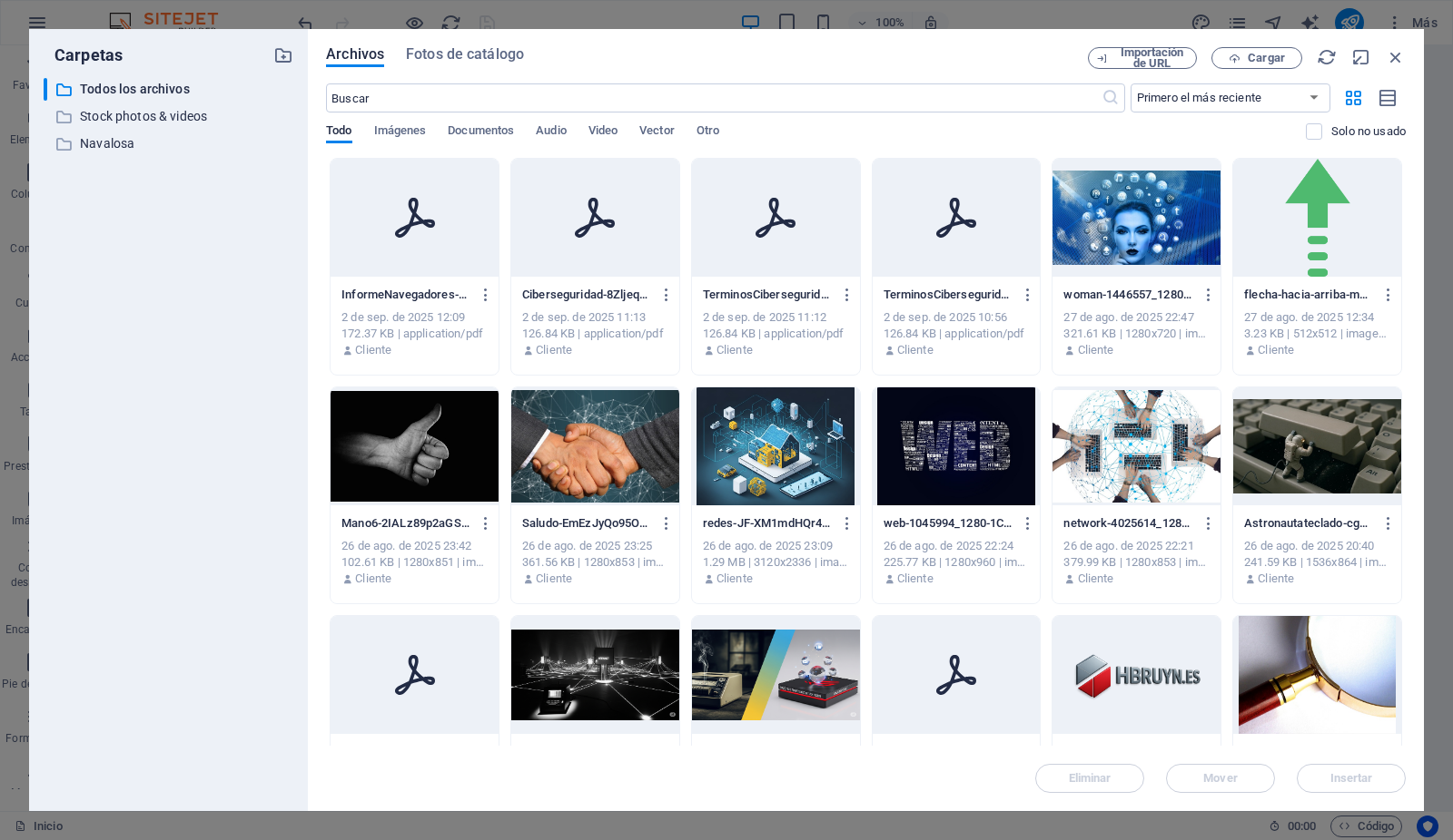
click at [427, 219] on icon at bounding box center [415, 217] width 40 height 40
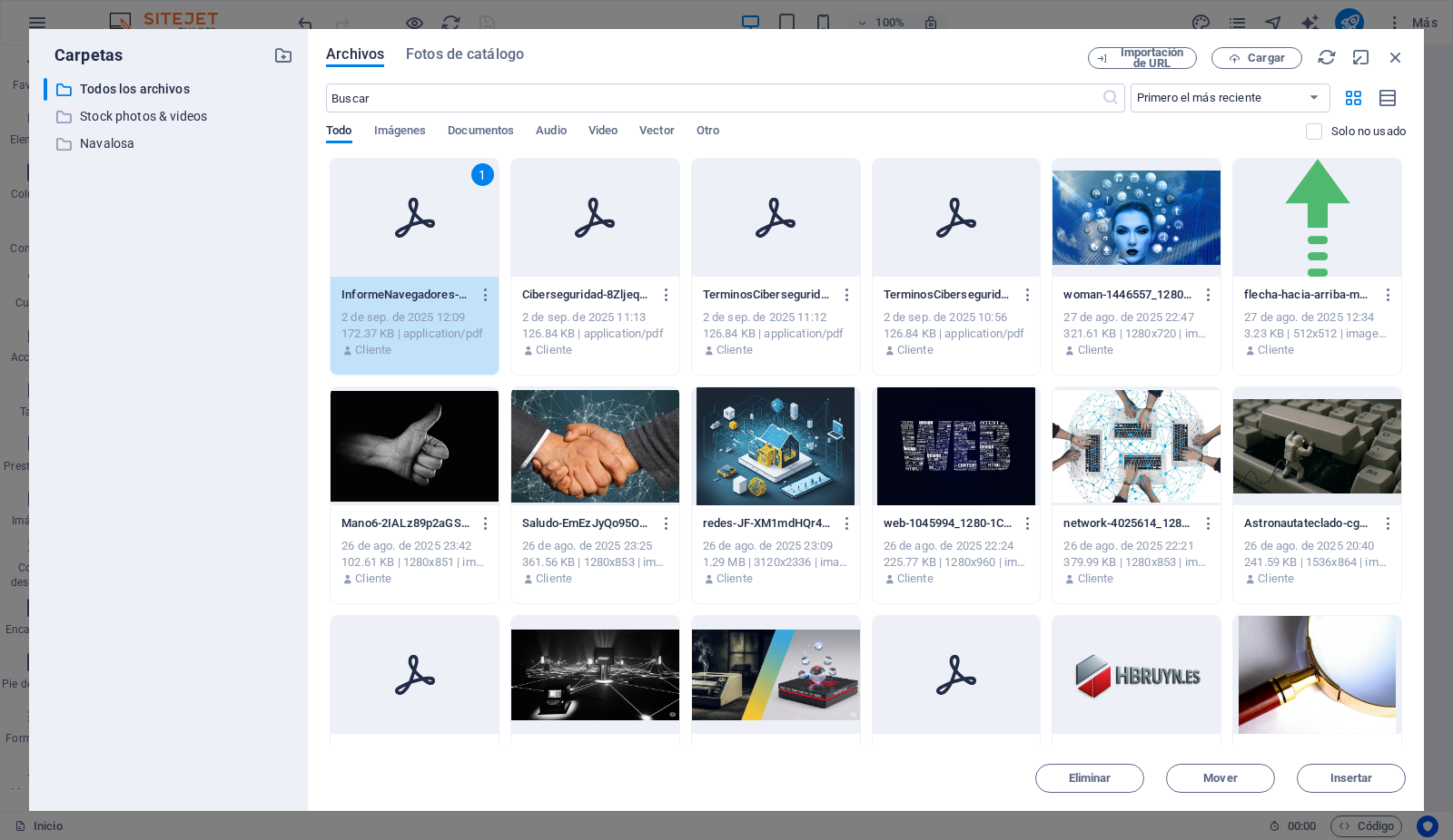
click at [427, 219] on icon at bounding box center [415, 217] width 40 height 40
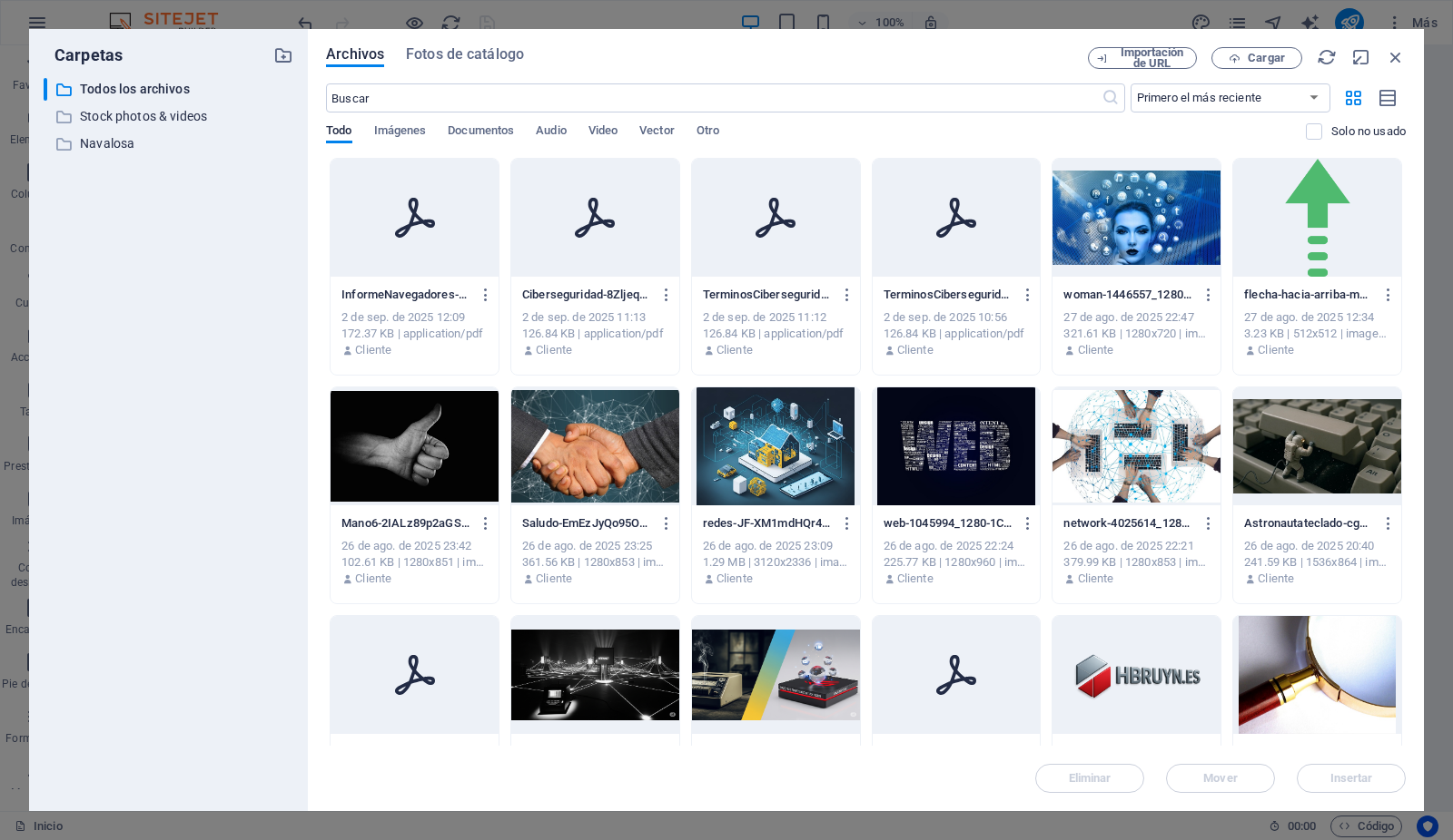
click at [427, 219] on icon at bounding box center [415, 217] width 40 height 40
click at [485, 296] on icon "button" at bounding box center [486, 294] width 17 height 16
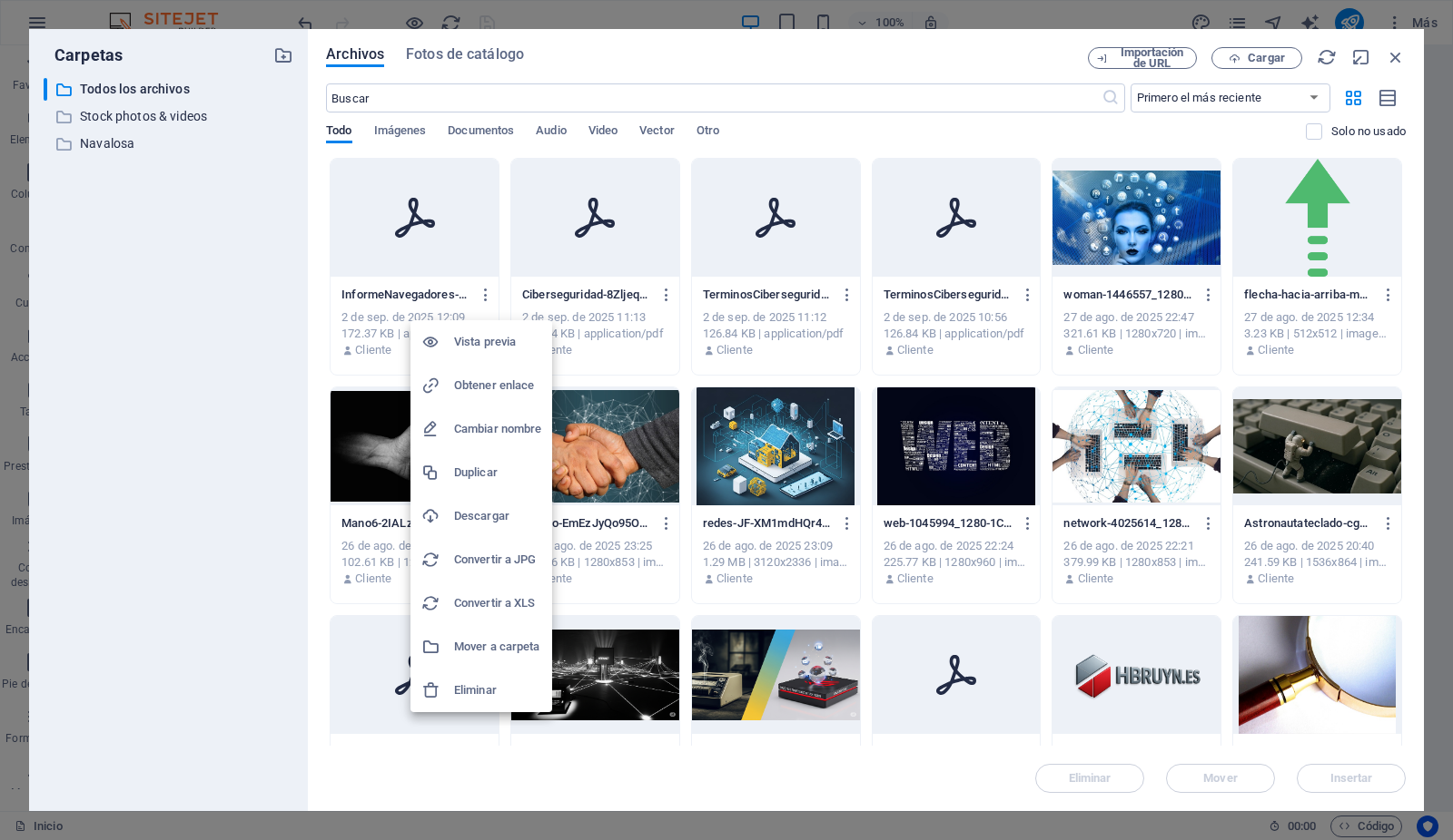
click at [487, 341] on h6 "Vista previa" at bounding box center [497, 341] width 88 height 22
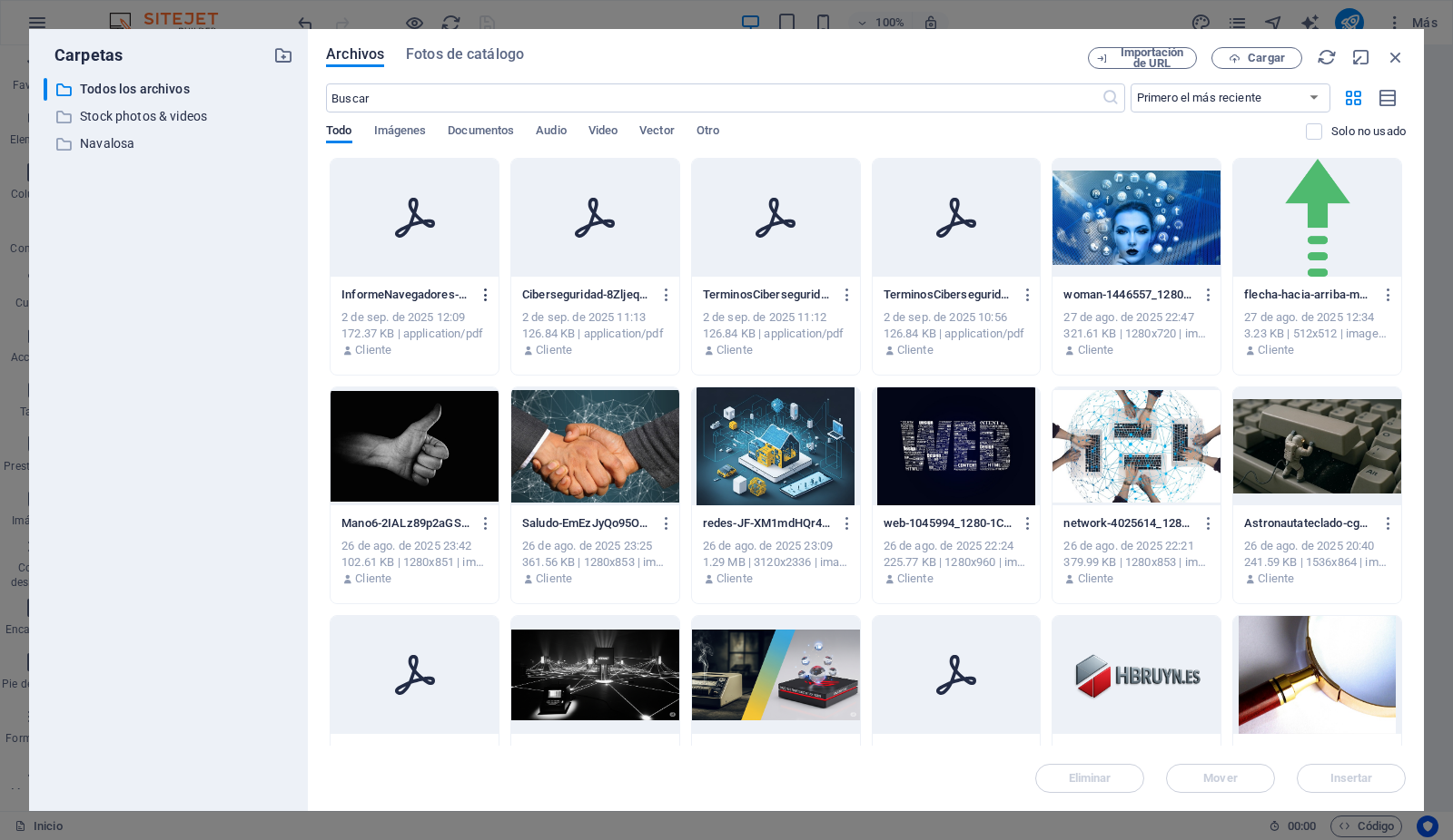
click at [487, 294] on icon "button" at bounding box center [486, 294] width 17 height 16
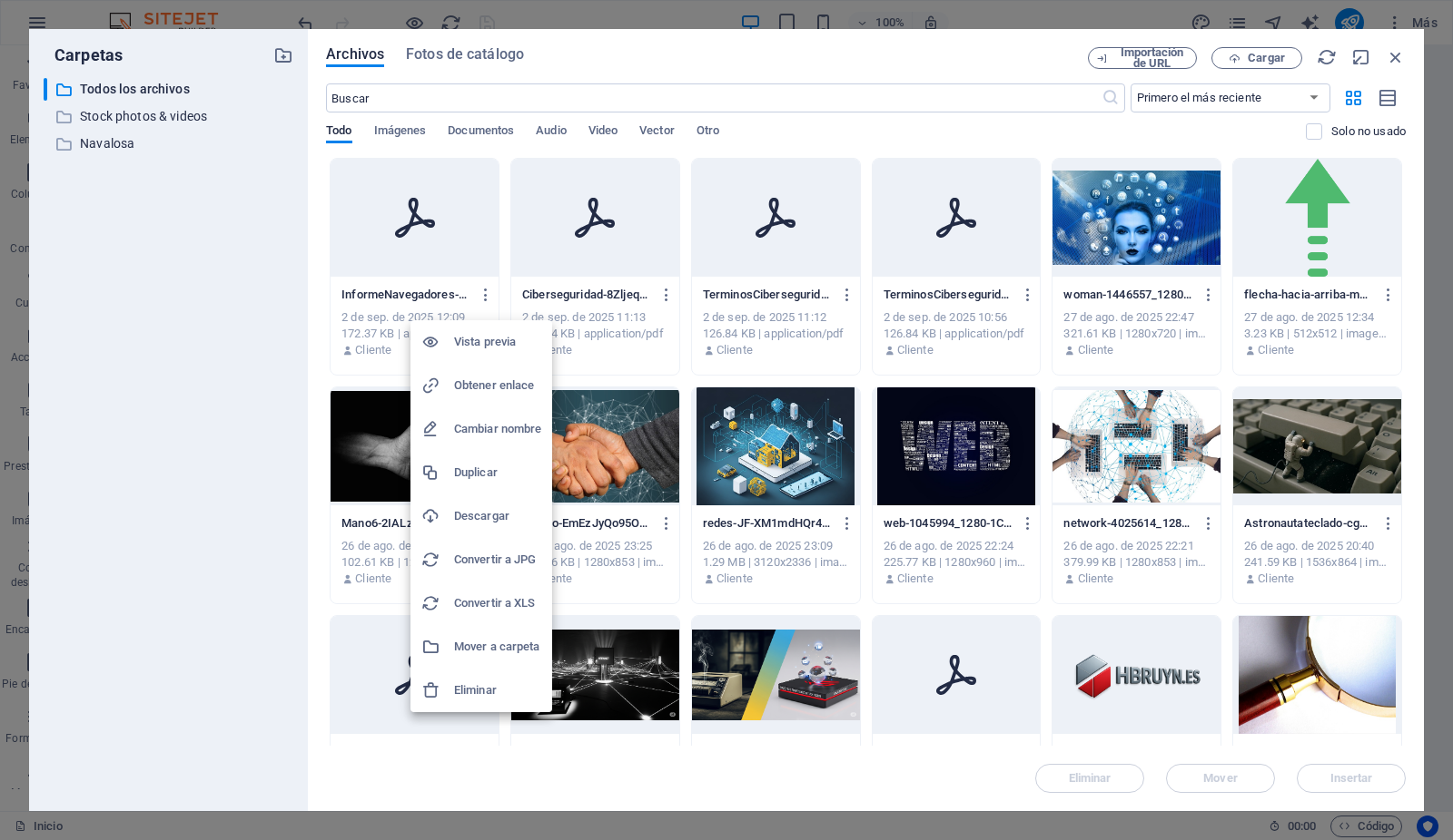
click at [490, 388] on h6 "Obtener enlace" at bounding box center [497, 385] width 88 height 22
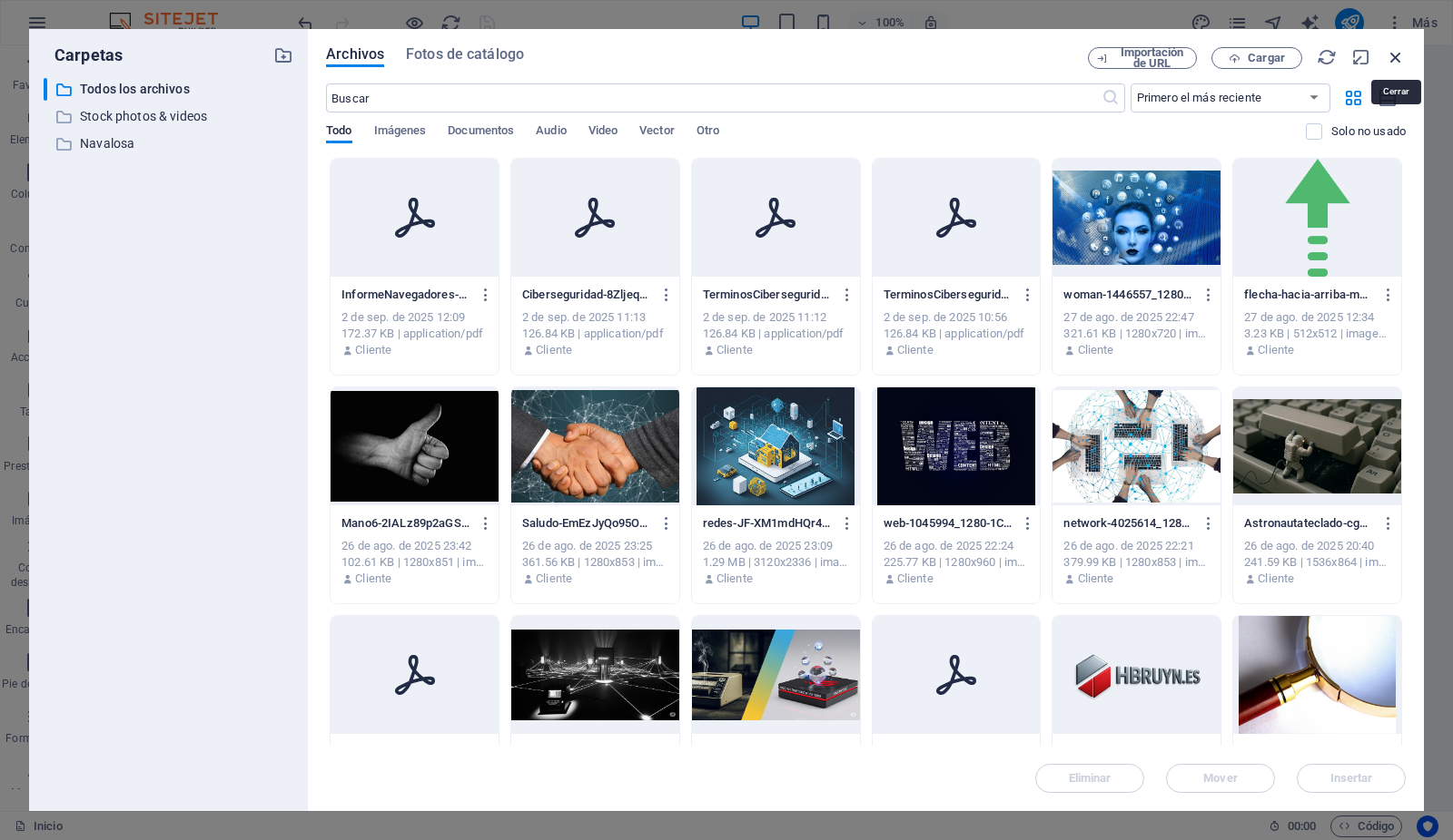
click at [1398, 57] on icon "button" at bounding box center [1395, 56] width 20 height 20
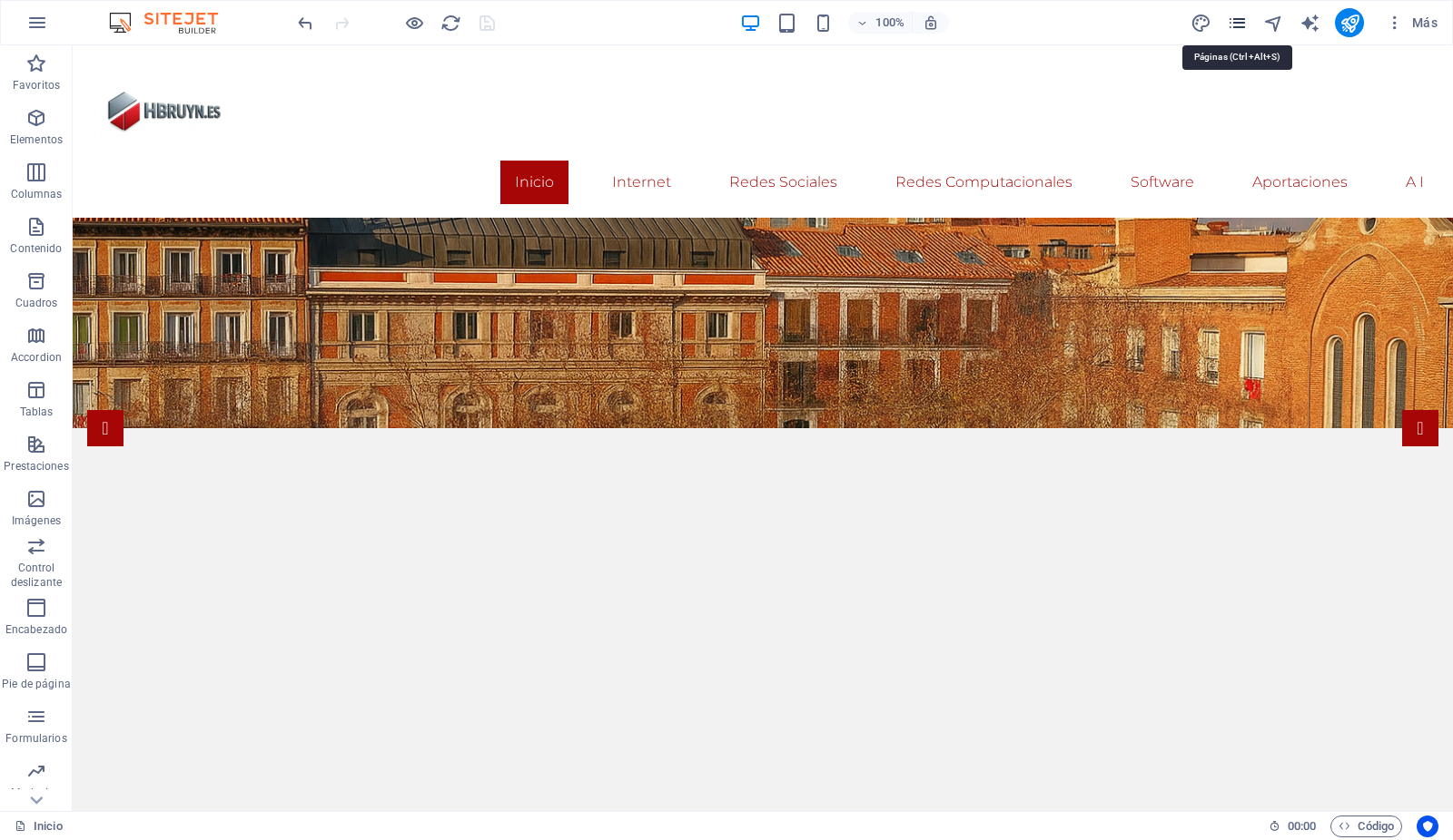
click at [1240, 21] on icon "pages" at bounding box center [1237, 24] width 21 height 21
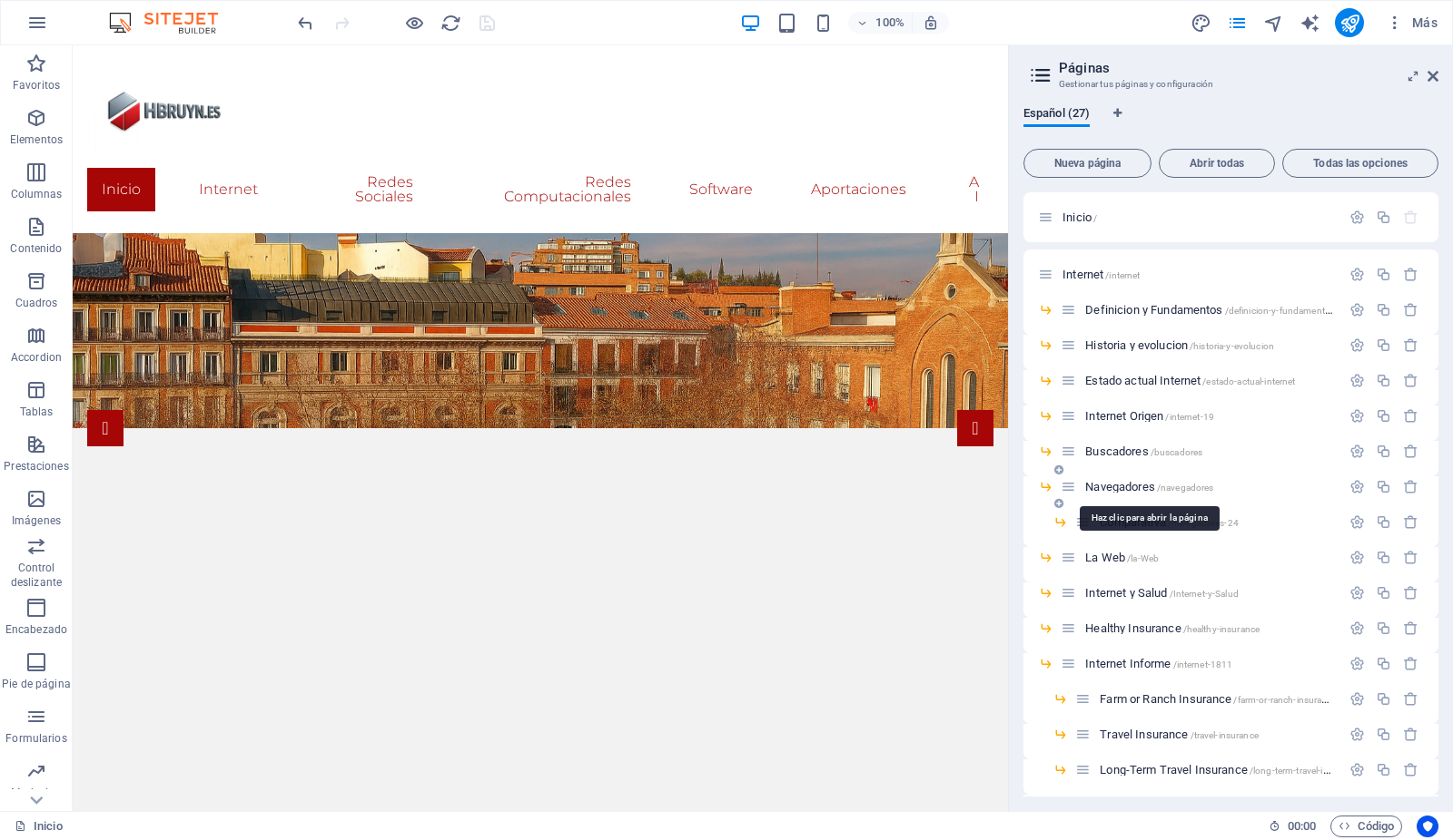
click at [1116, 483] on span "Navegadores /navegadores" at bounding box center [1149, 486] width 128 height 13
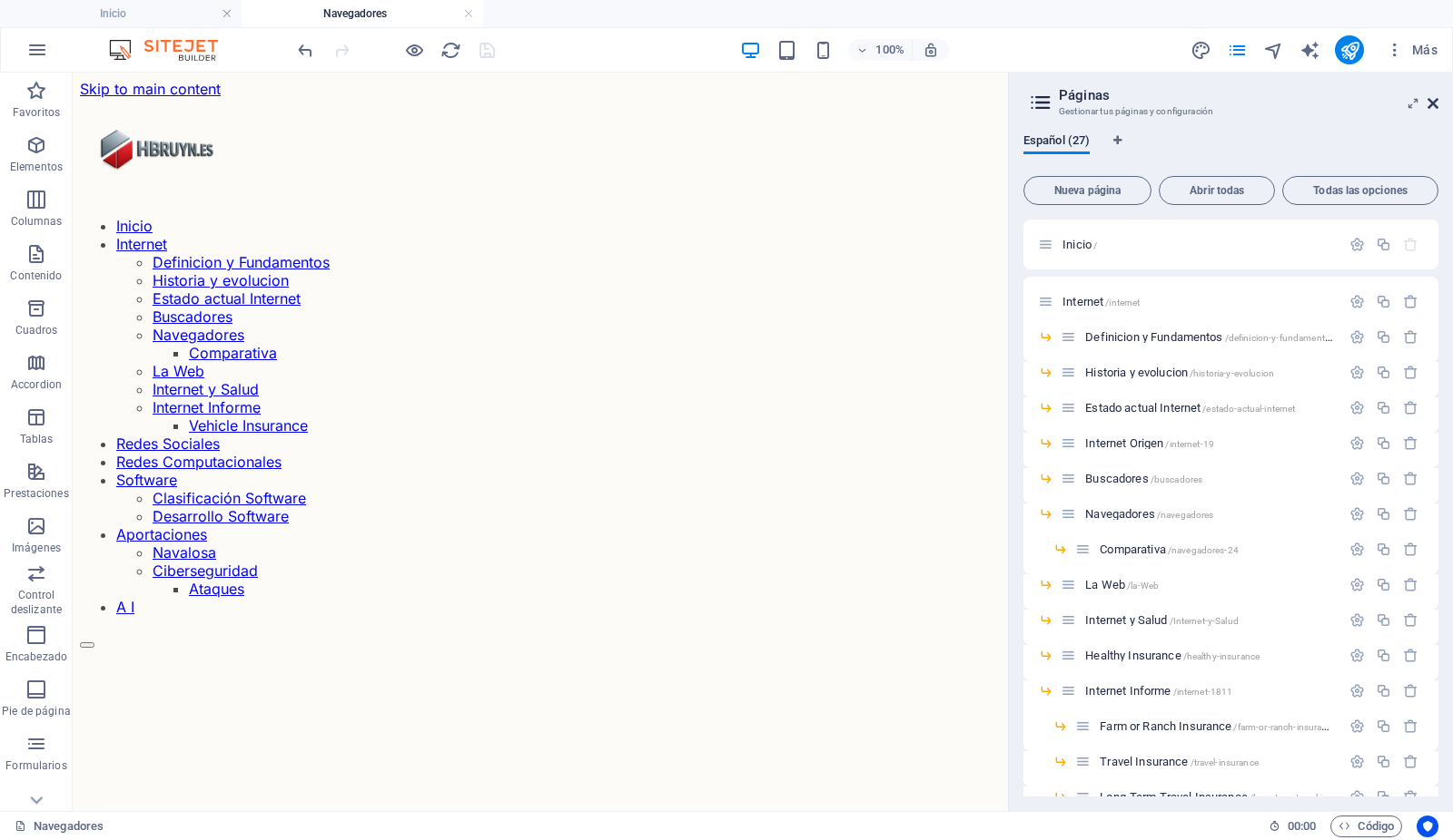
click at [1432, 103] on icon at bounding box center [1433, 103] width 11 height 14
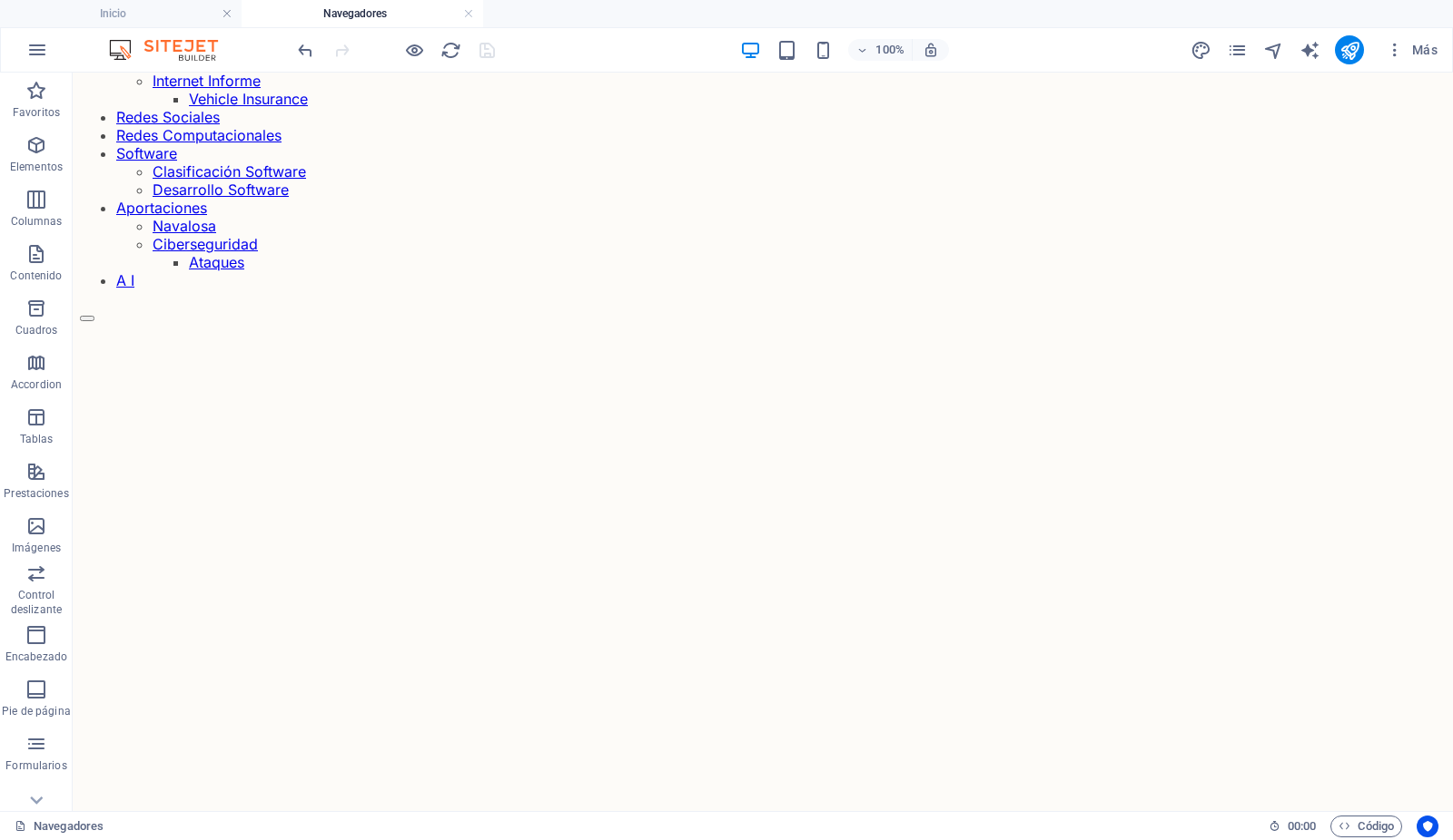
scroll to position [328, 0]
click at [198, 404] on icon at bounding box center [196, 404] width 10 height 19
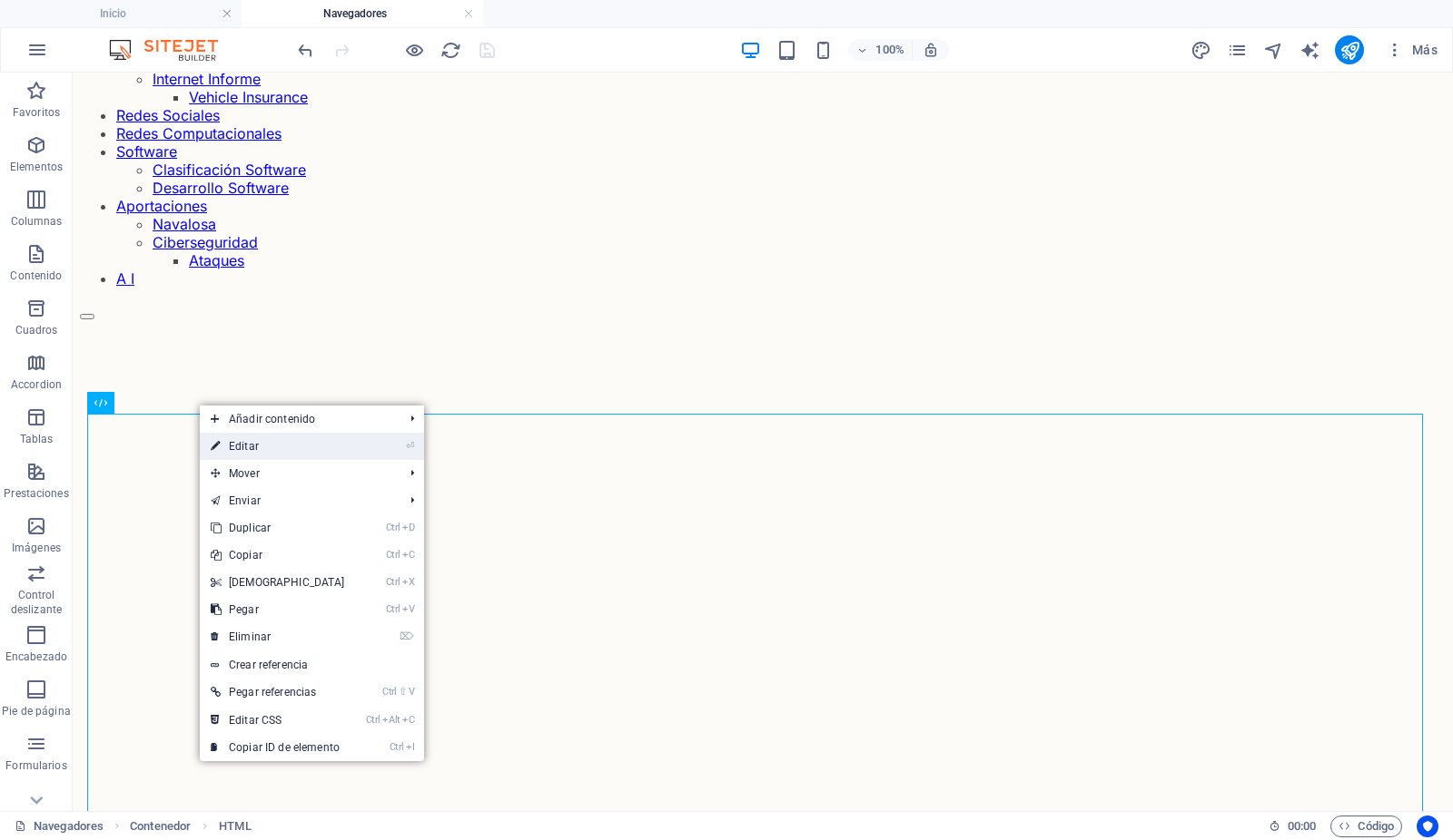
click at [232, 450] on link "⏎ Editar" at bounding box center [278, 446] width 156 height 27
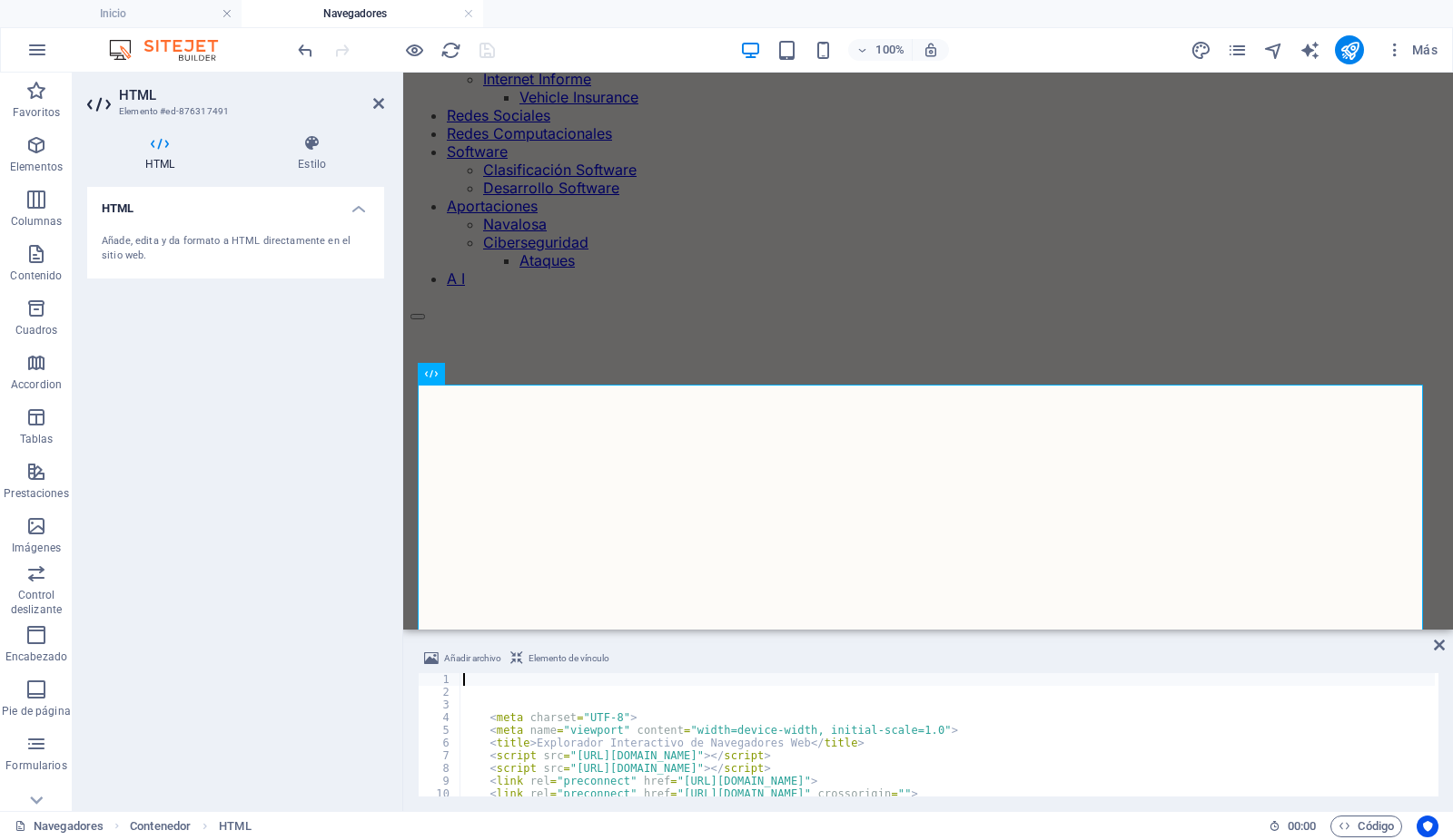
scroll to position [401, 0]
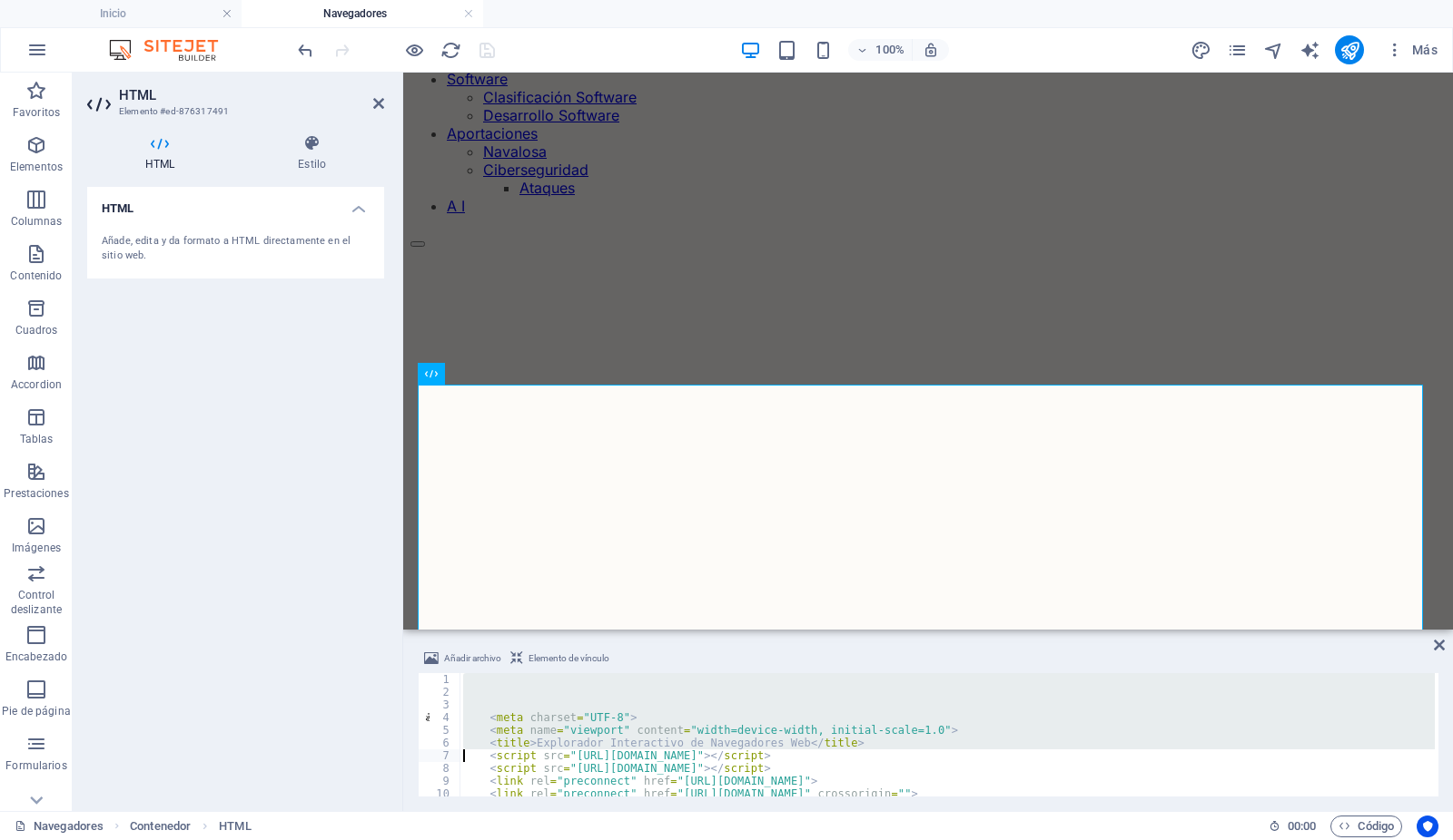
type textarea "<!-- Chosen Palette: Warm Neutrals --> <!-- Application Structure Plan: The SPA…"
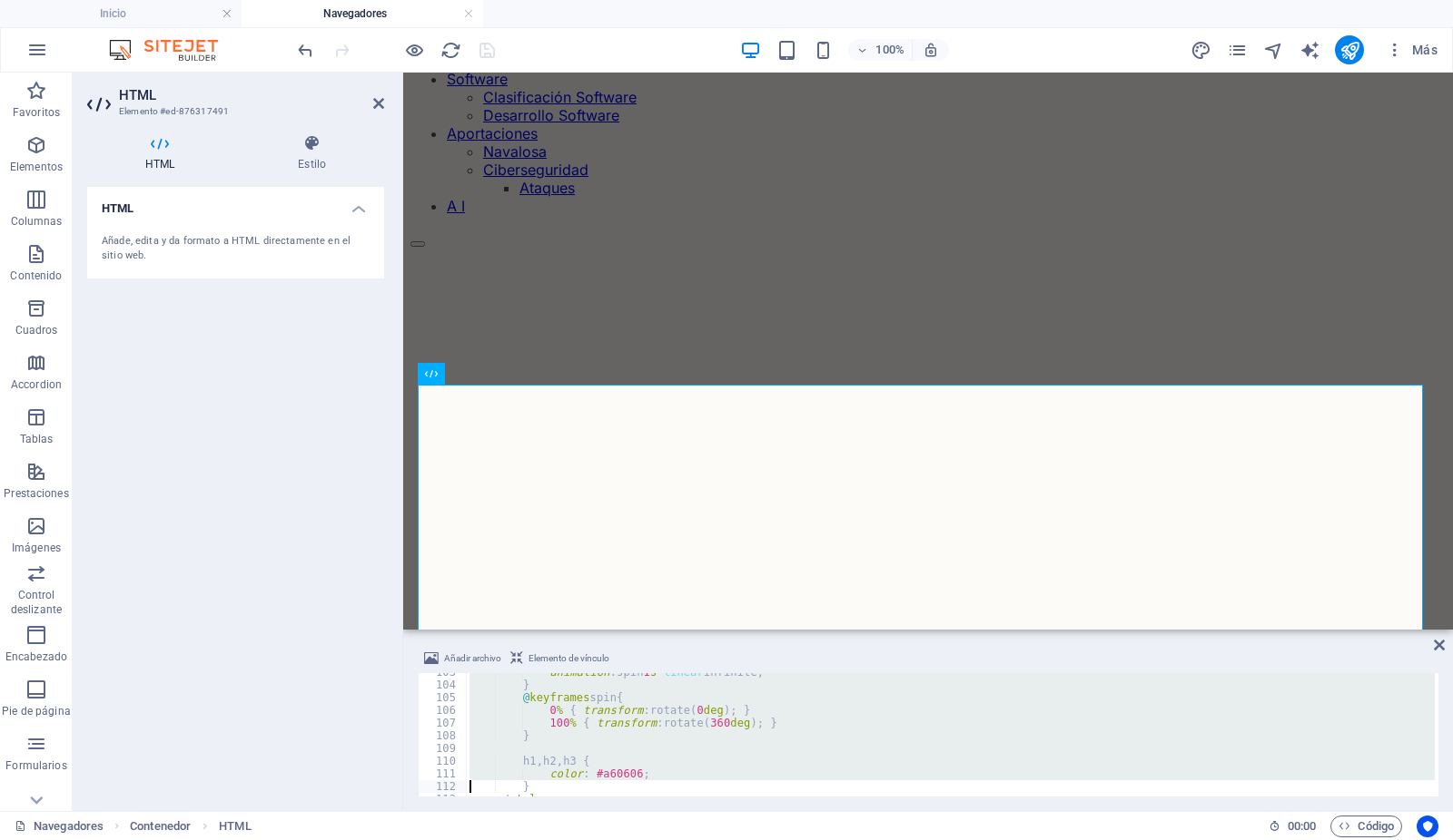
type textarea "</style>"
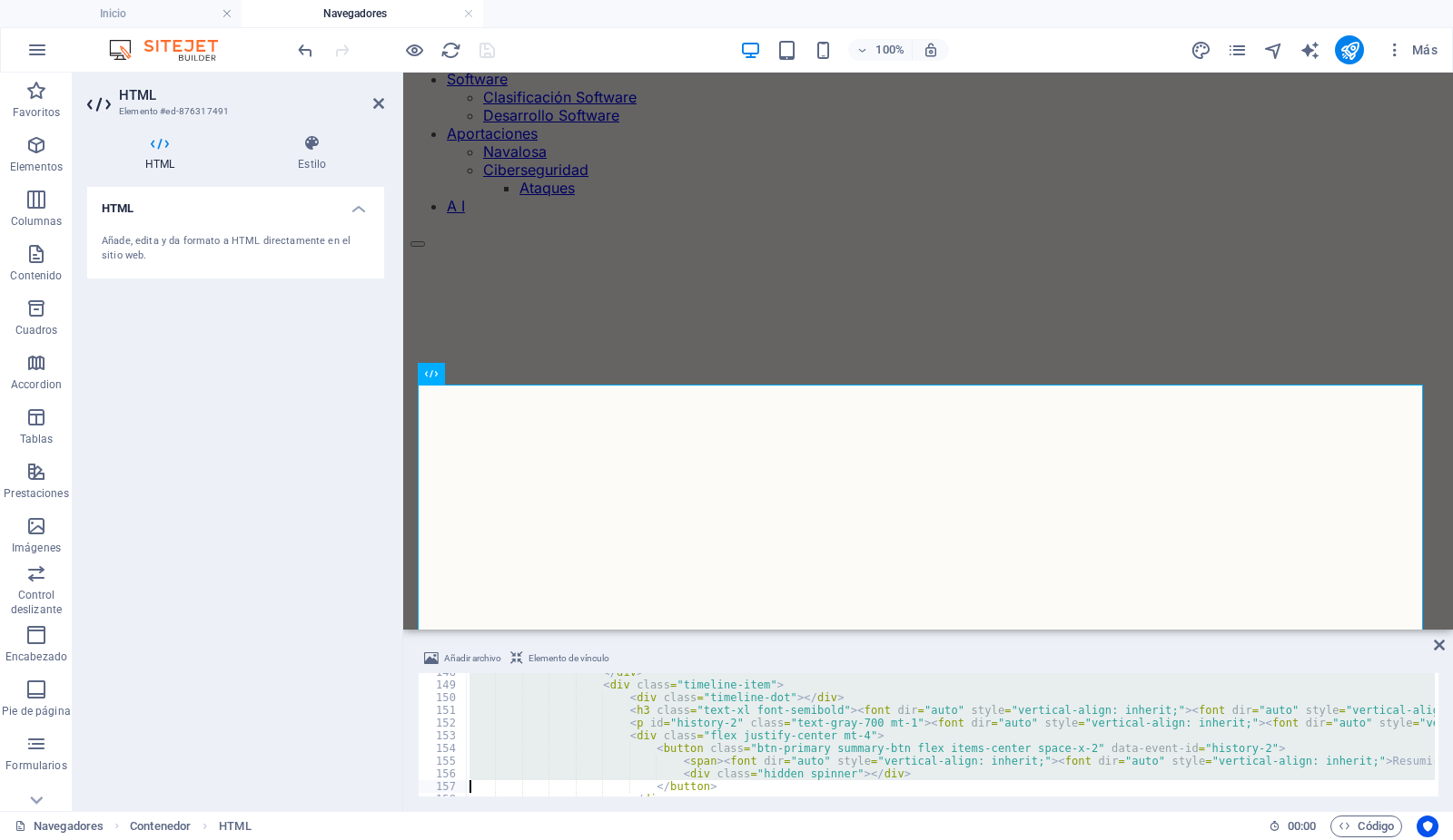
type textarea "<h3 class="text-xl font-semibold"><font dir="auto" style="vertical-align: inher…"
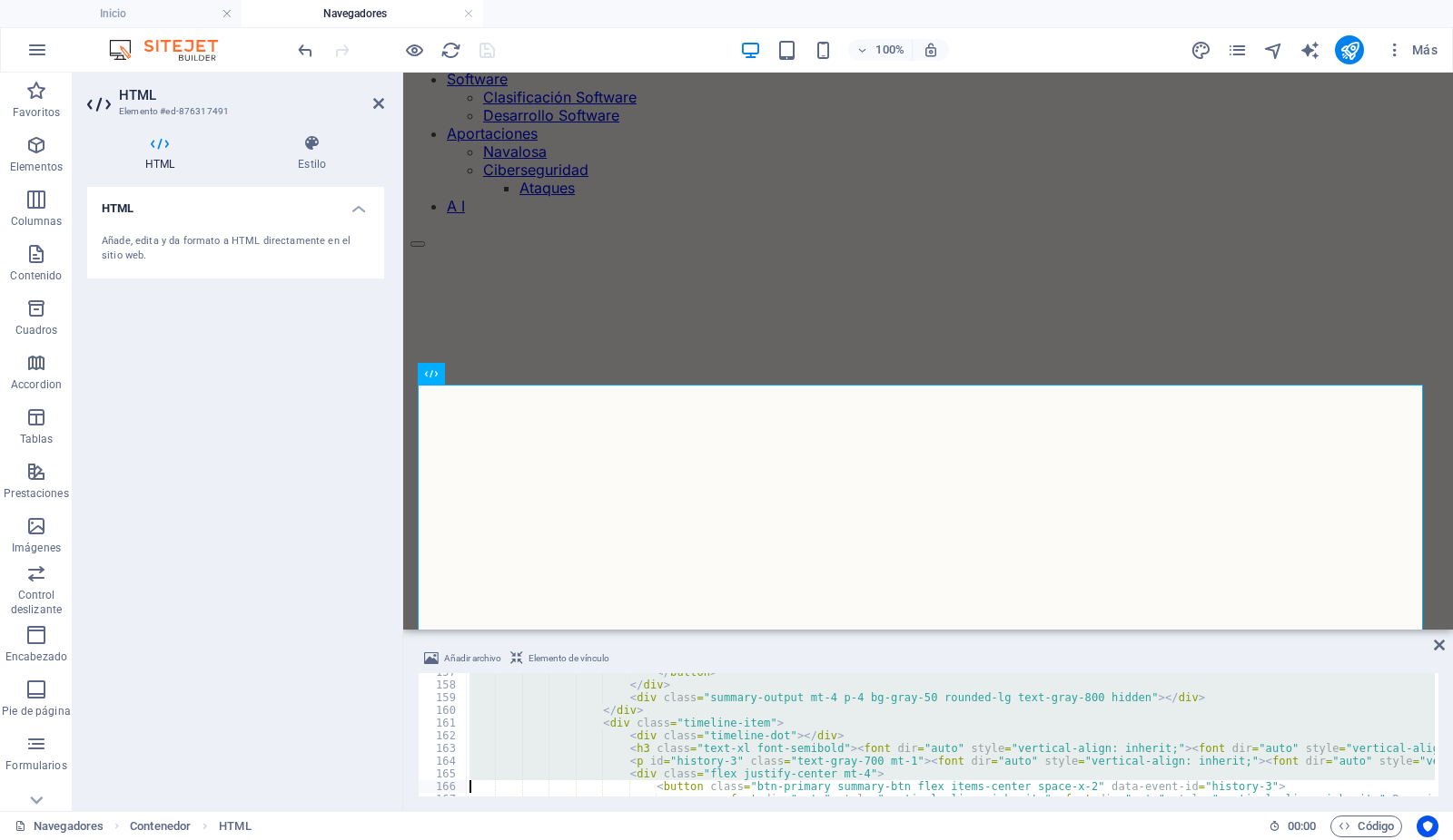
type textarea "<h3 class="text-xl font-semibold"><font dir="auto" style="vertical-align: inher…"
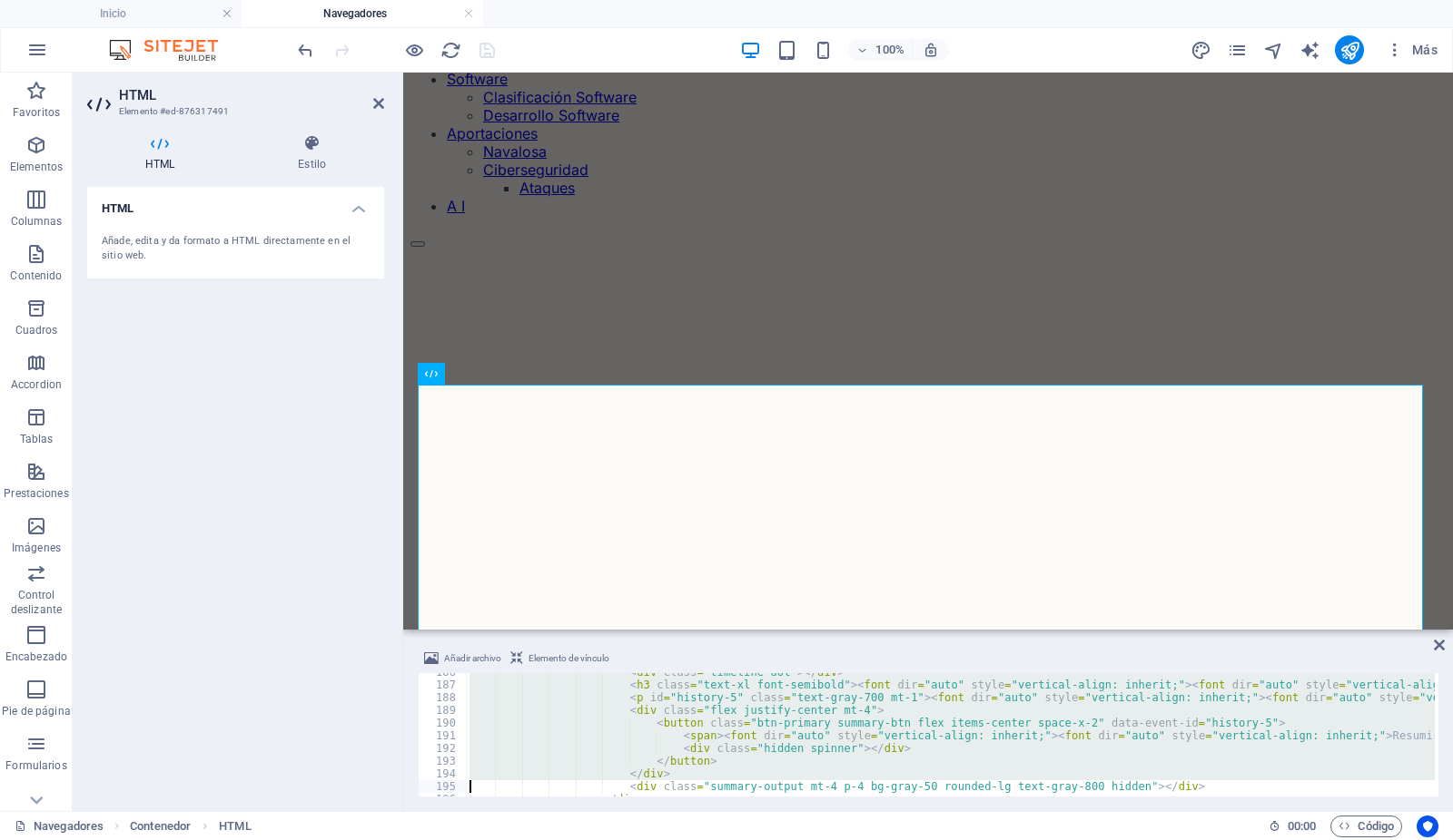
type textarea "<h2 class="text-3xl font-bold mb-2"><font dir="auto" style="vertical-align: inh…"
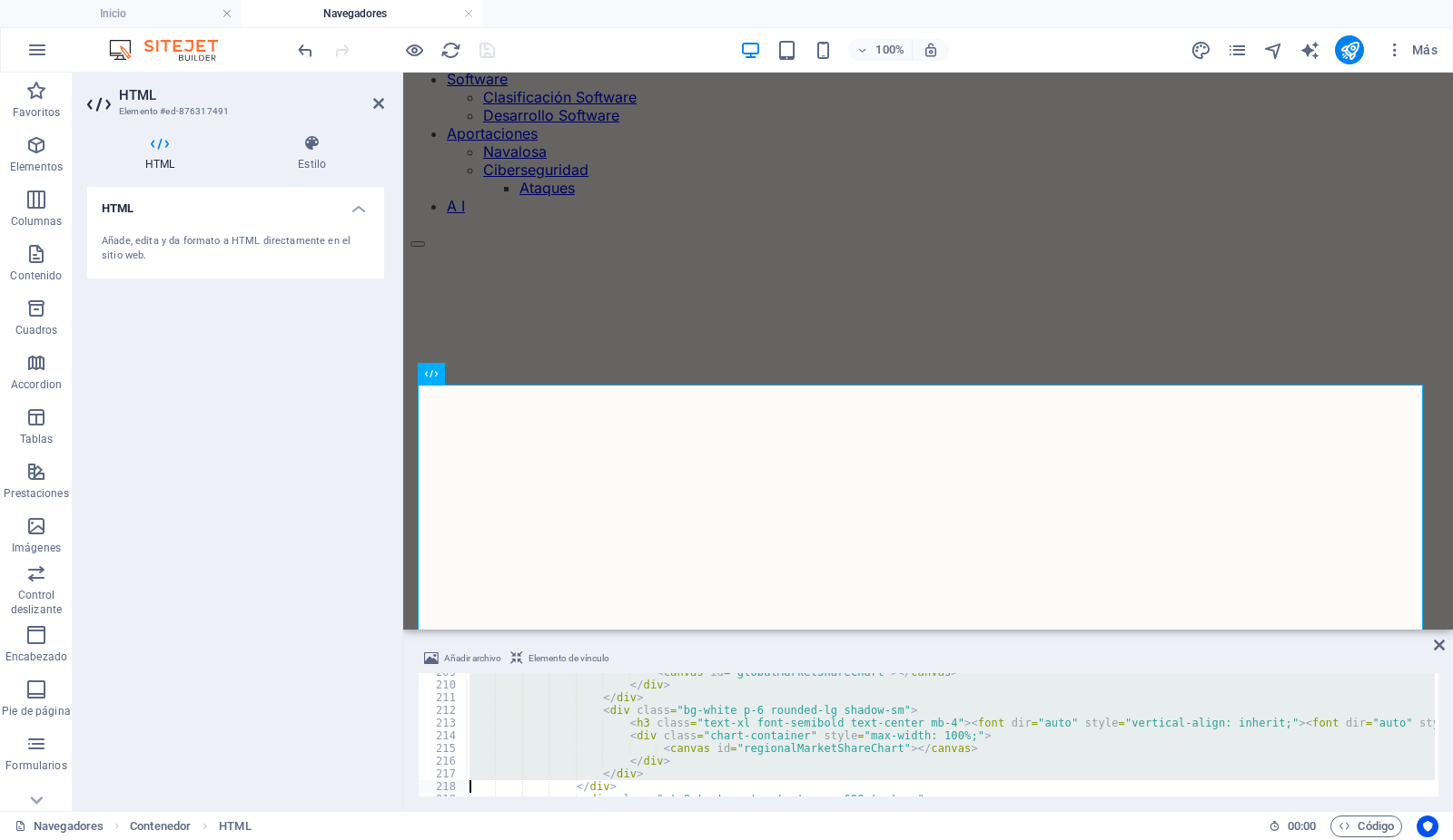
type textarea "<div class="mt-8 text-center text-gray-600 text-sm"> <p><font dir="auto" style=…"
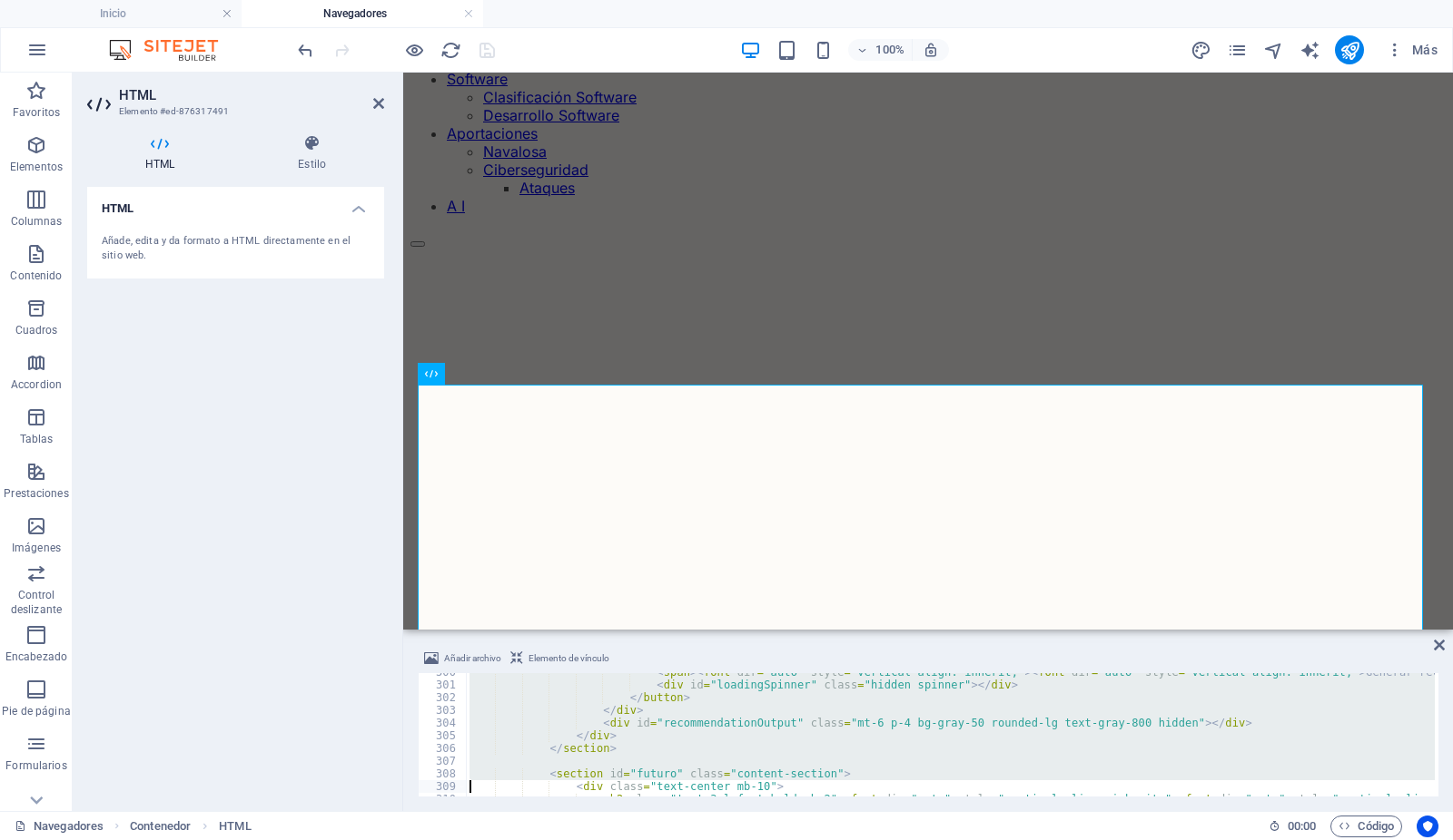
type textarea "<h2 class="text-3xl font-bold mb-2"><font dir="auto" style="vertical-align: inh…"
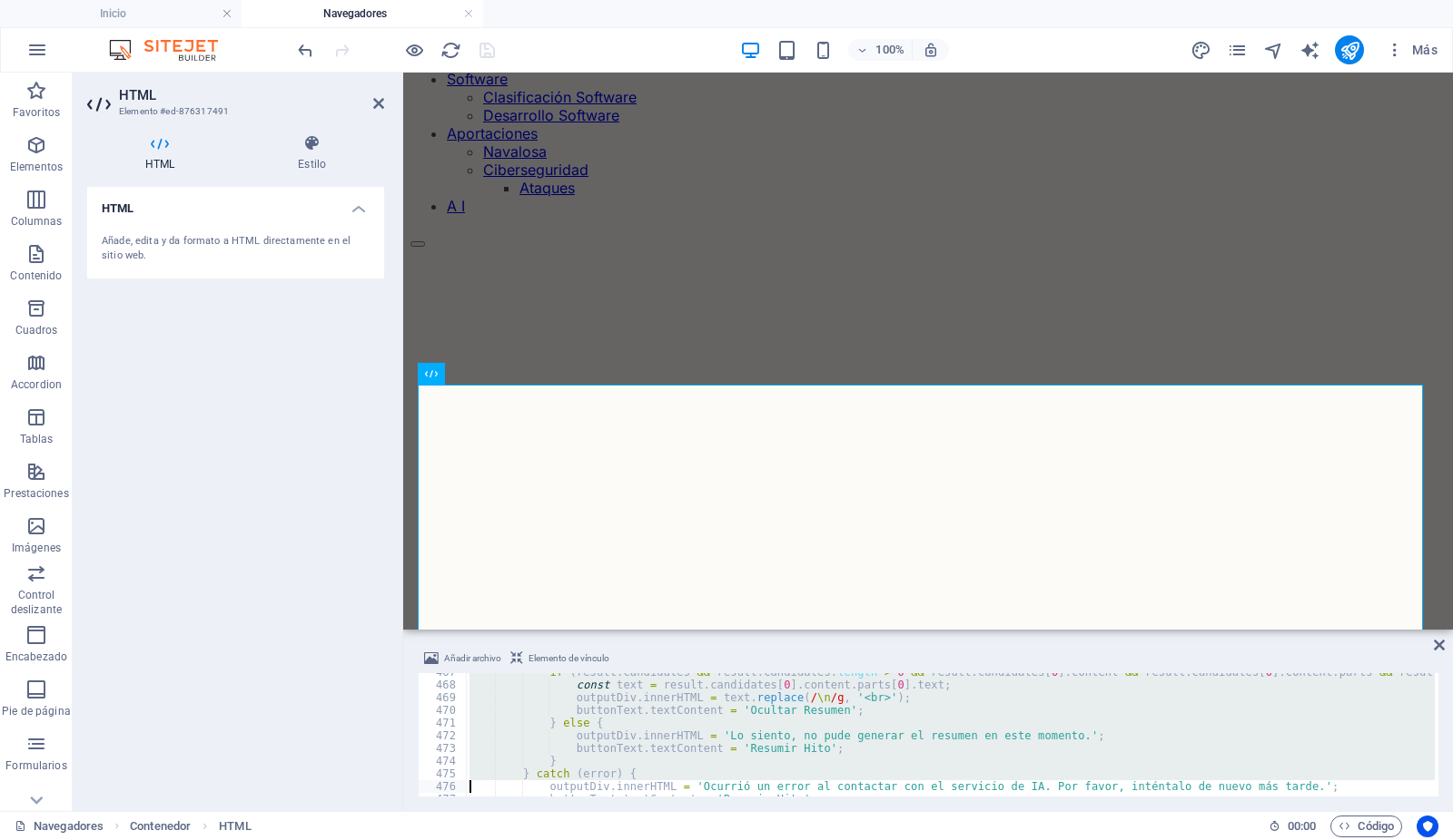
type textarea "};"
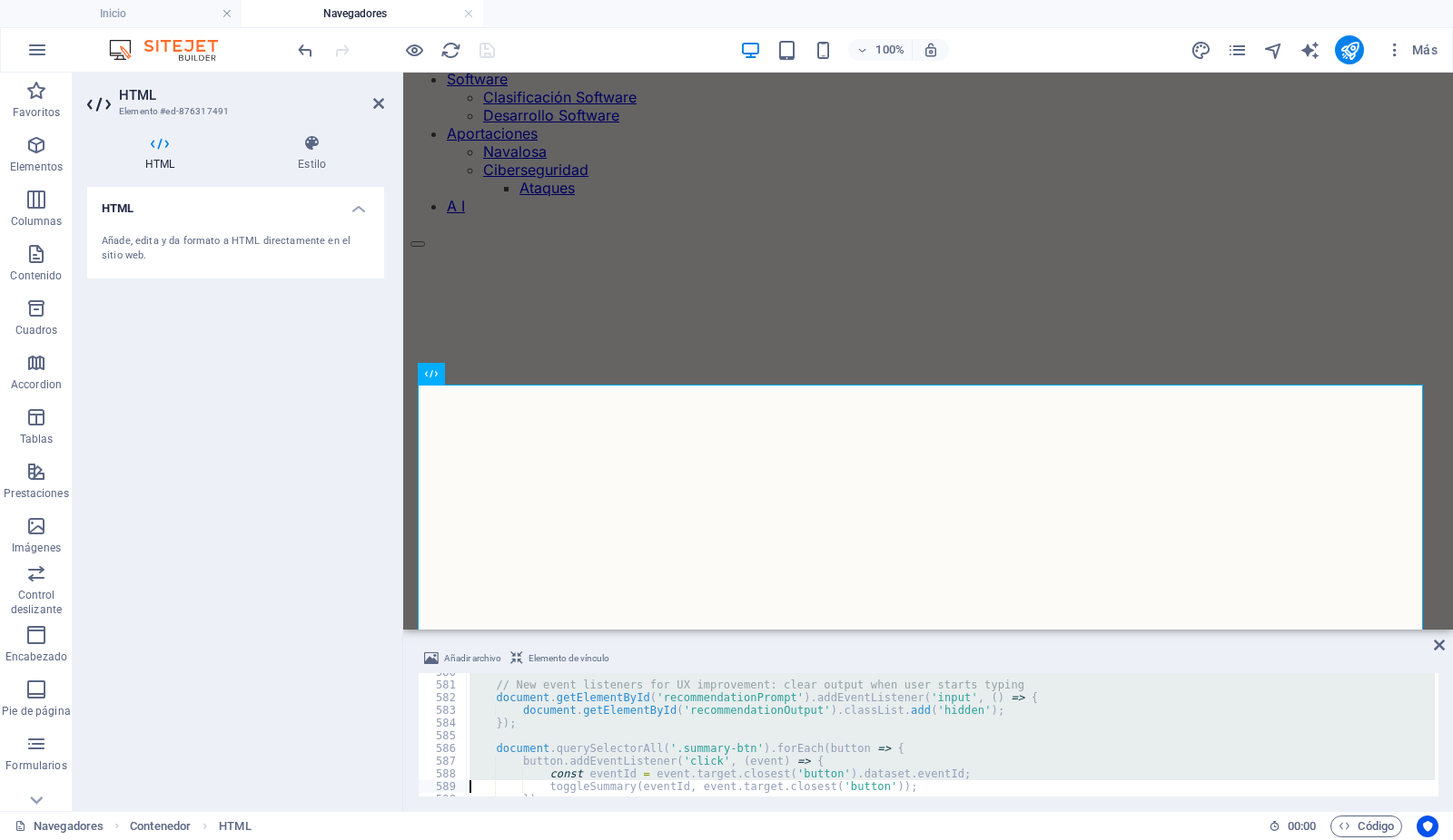
type textarea "</script>"
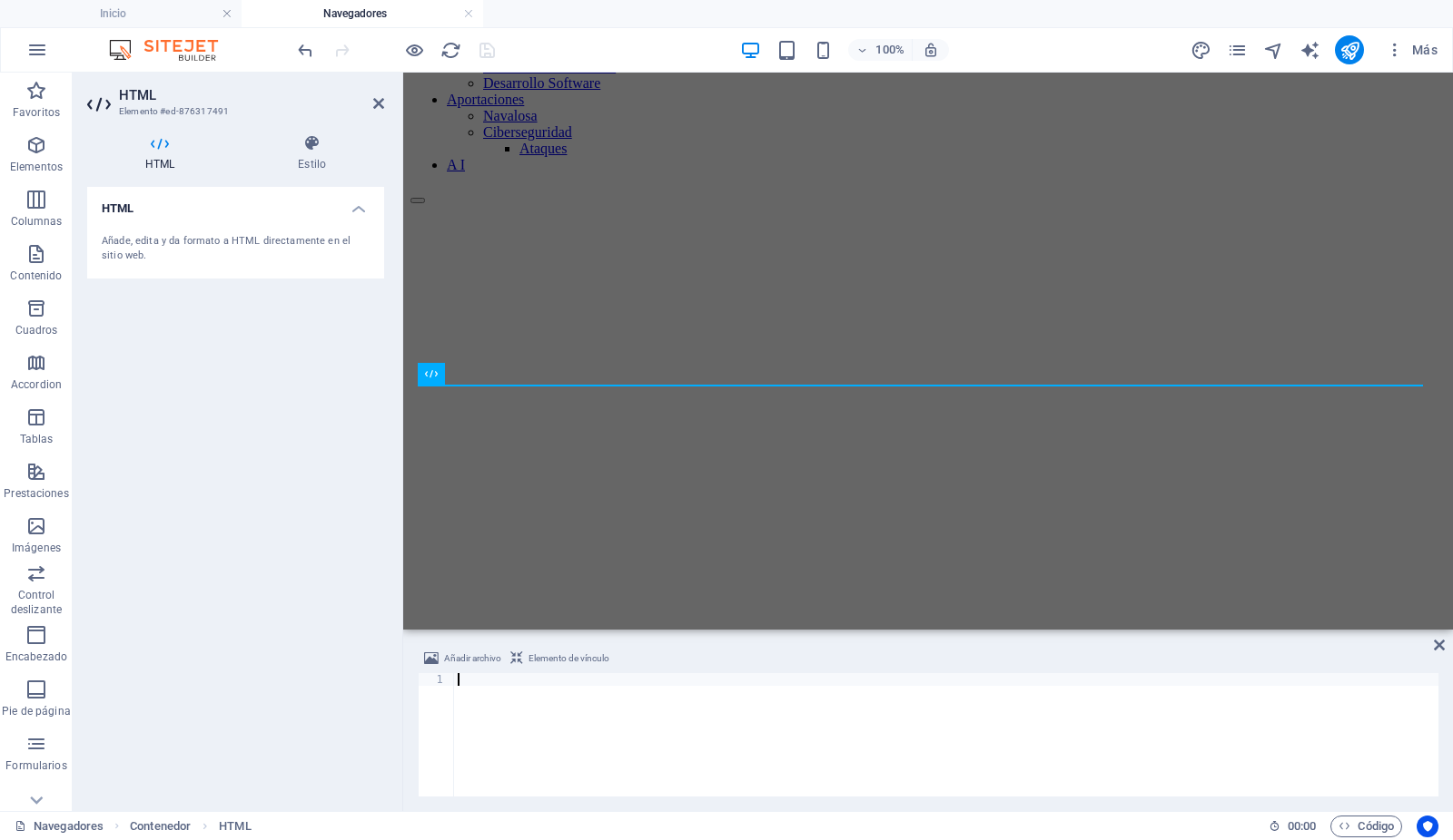
scroll to position [8299, 0]
type textarea "</html>"
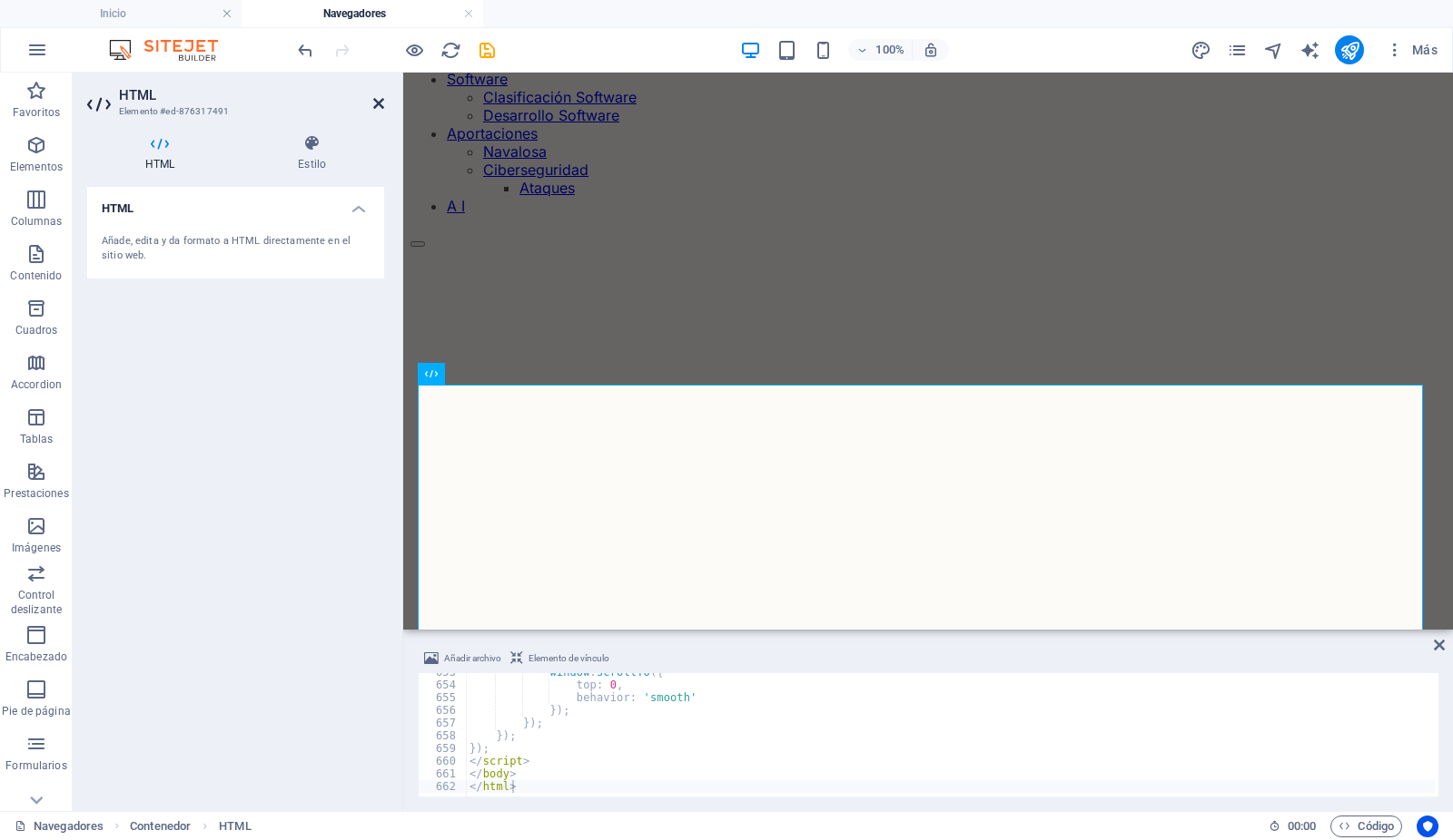
click at [379, 100] on icon at bounding box center [379, 103] width 11 height 14
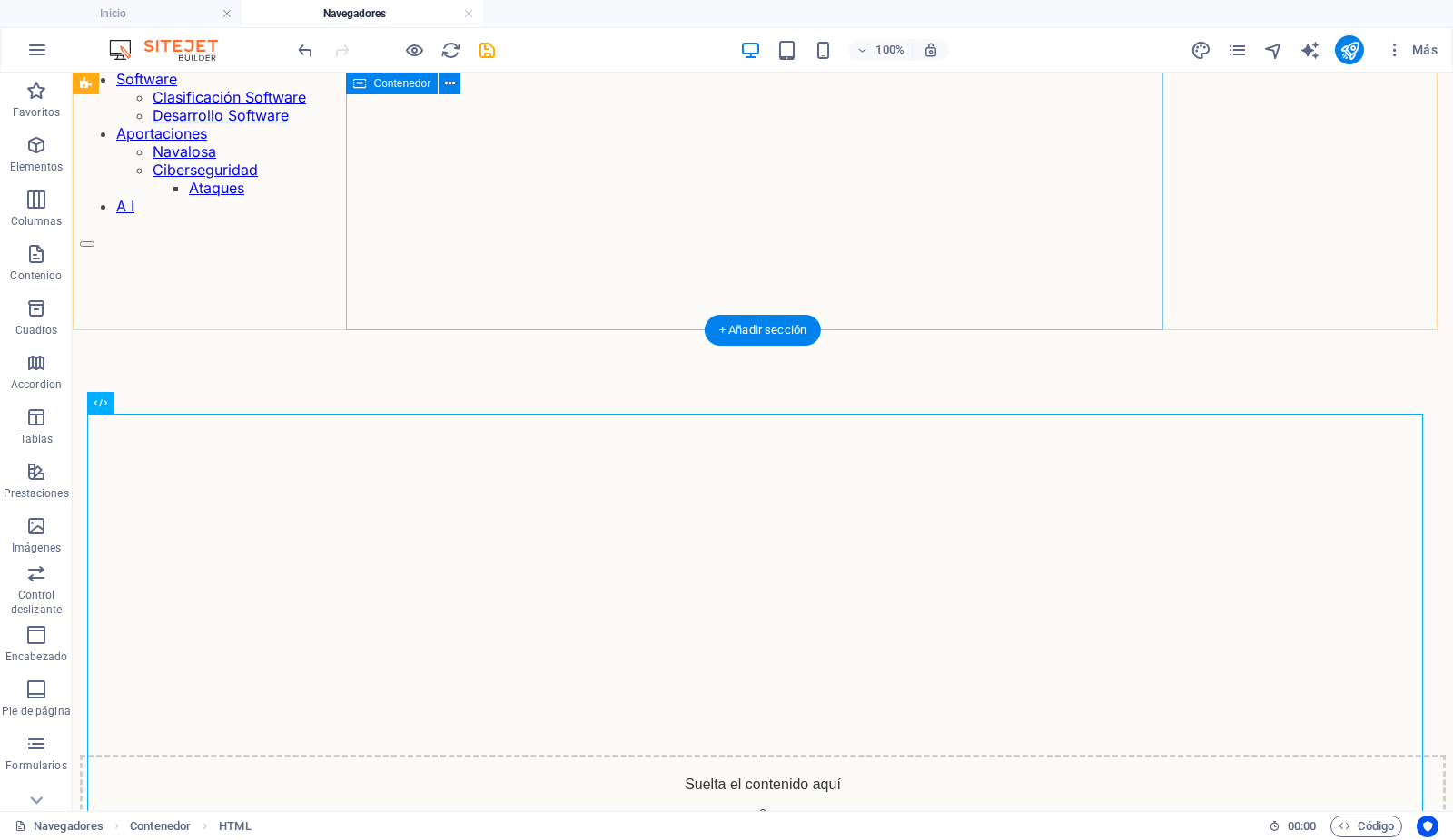
scroll to position [328, 0]
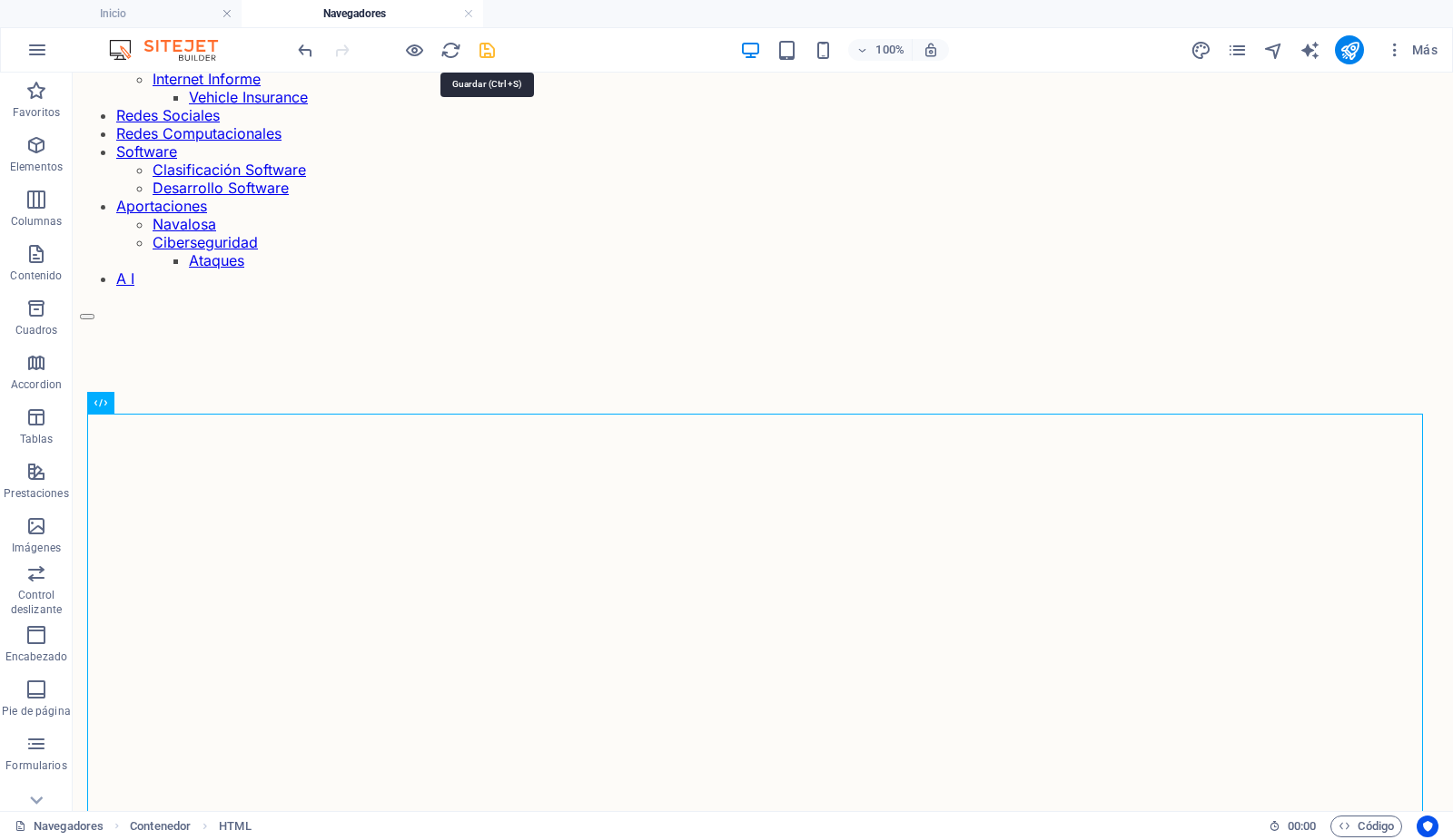
click at [487, 47] on icon "save" at bounding box center [487, 50] width 21 height 21
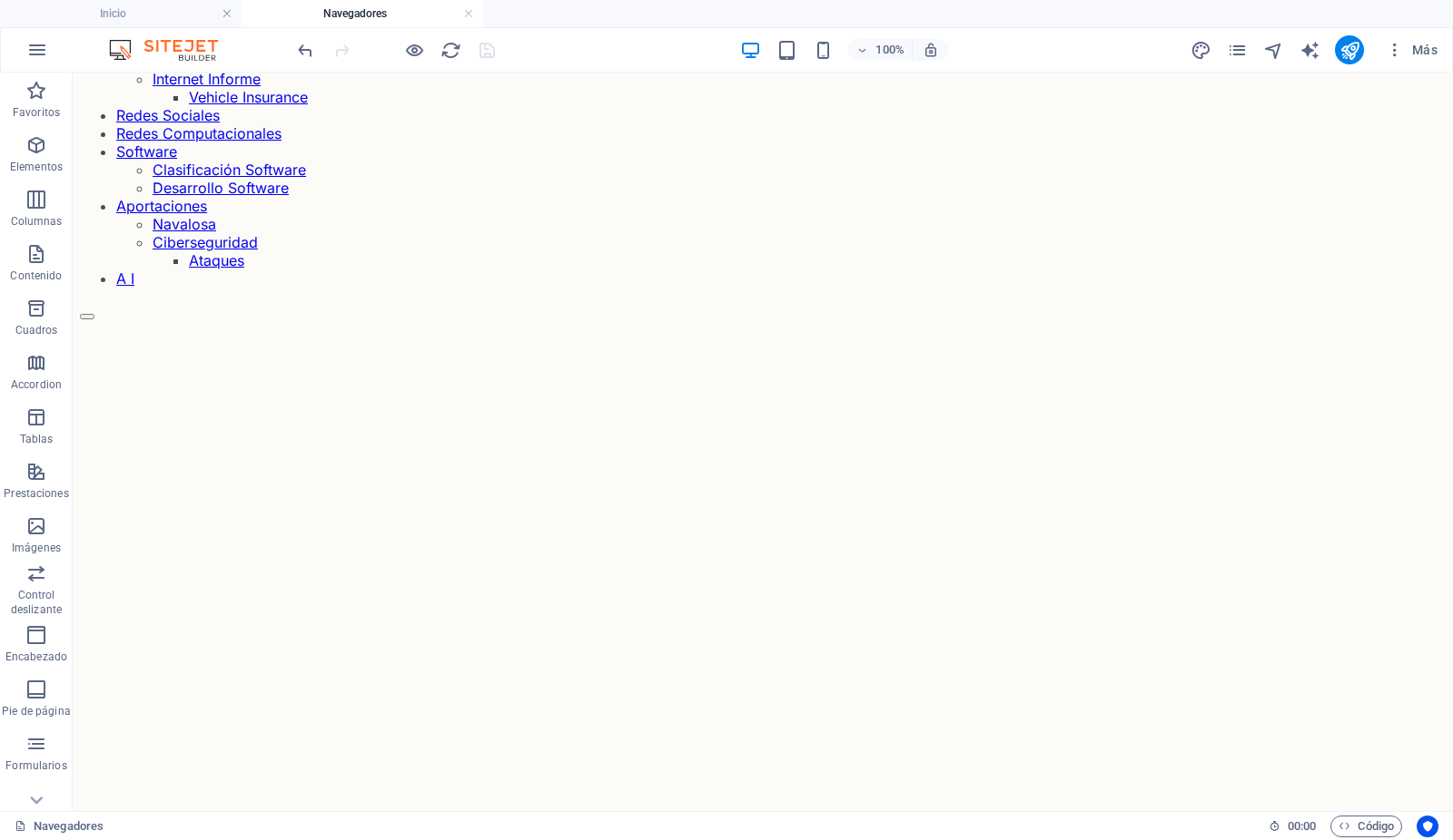
click at [463, 17] on link at bounding box center [469, 14] width 11 height 17
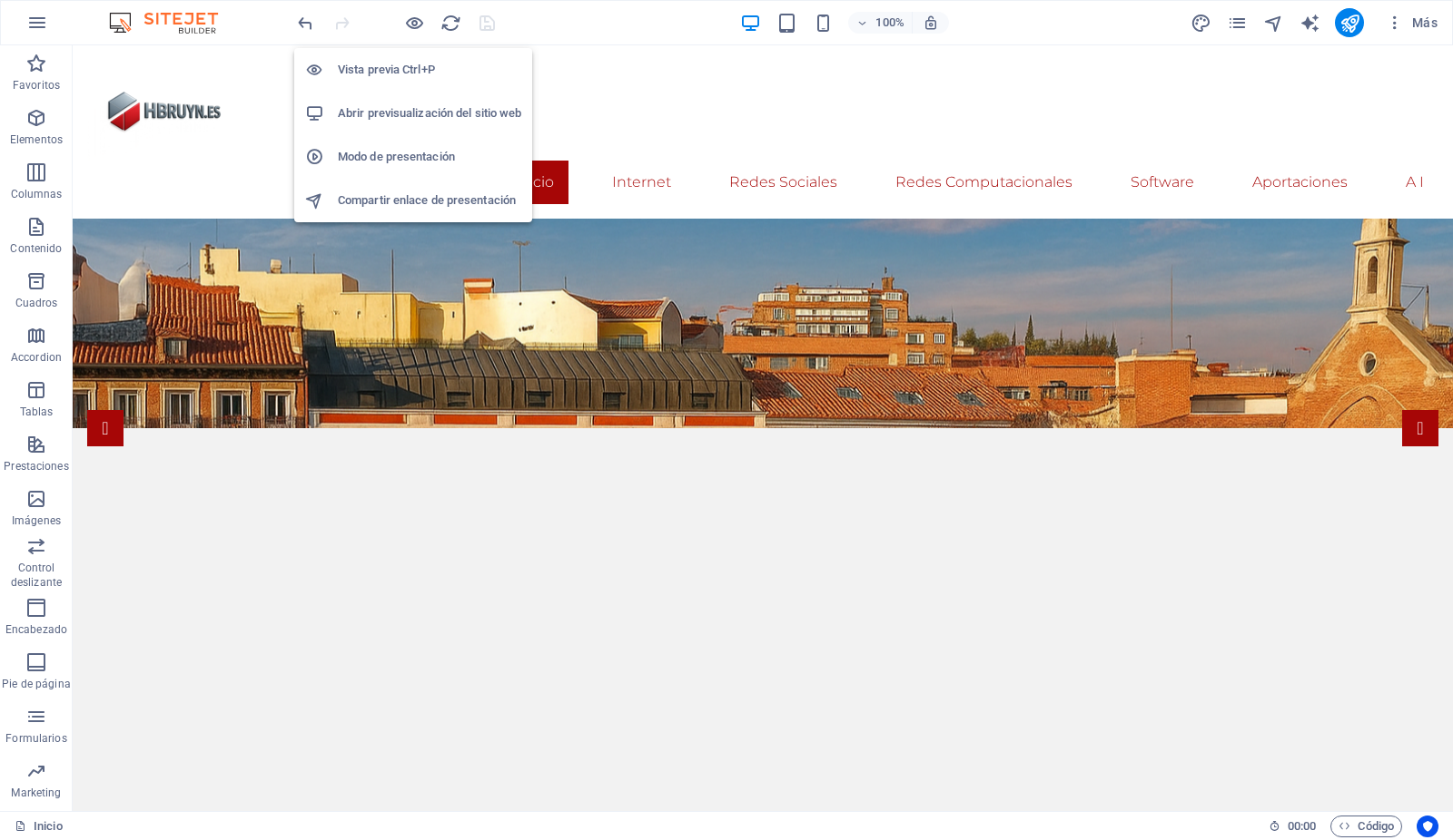
click at [404, 116] on h6 "Abrir previsualización del sitio web" at bounding box center [429, 113] width 184 height 22
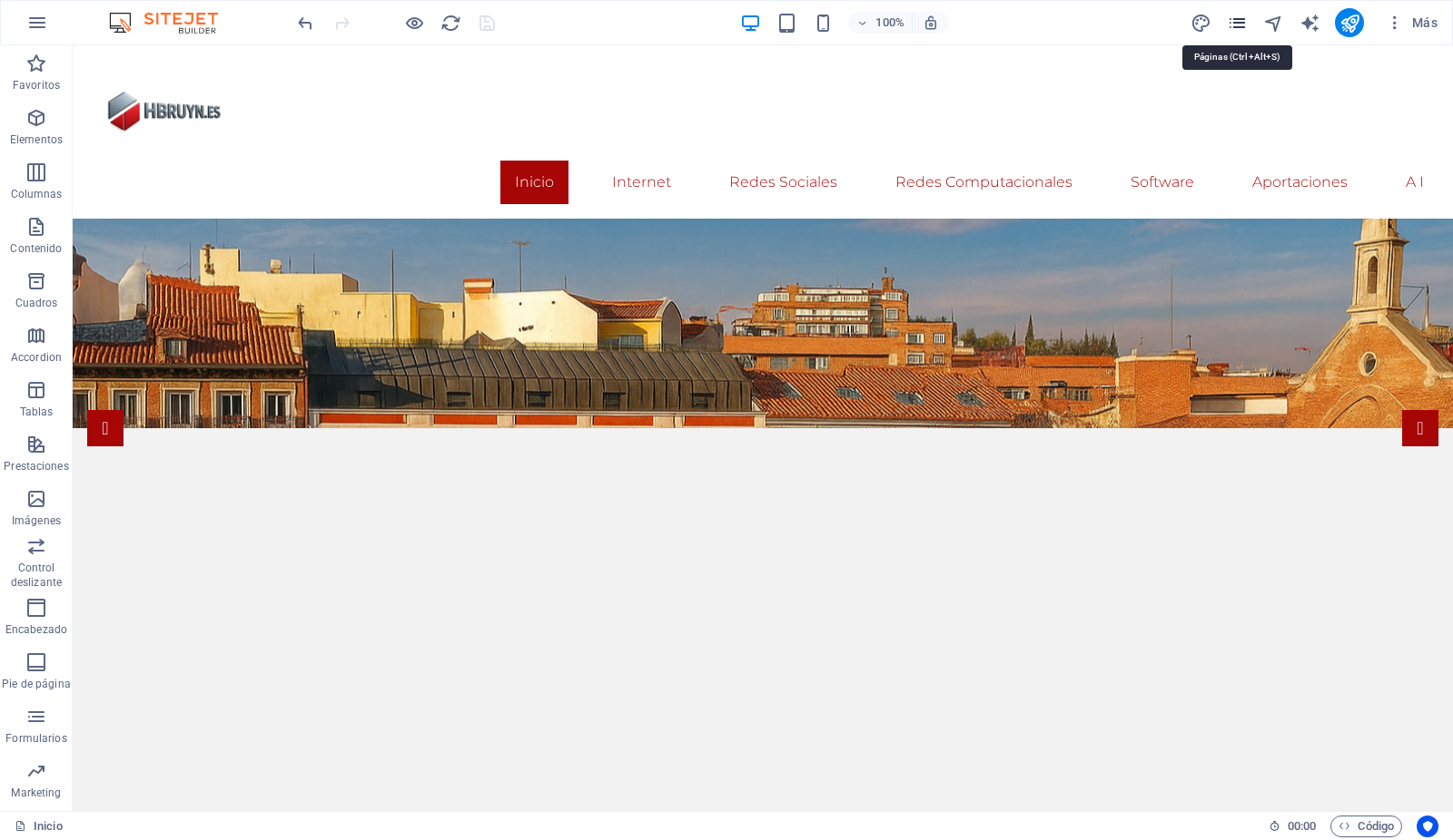
click at [1242, 20] on icon "pages" at bounding box center [1237, 24] width 21 height 21
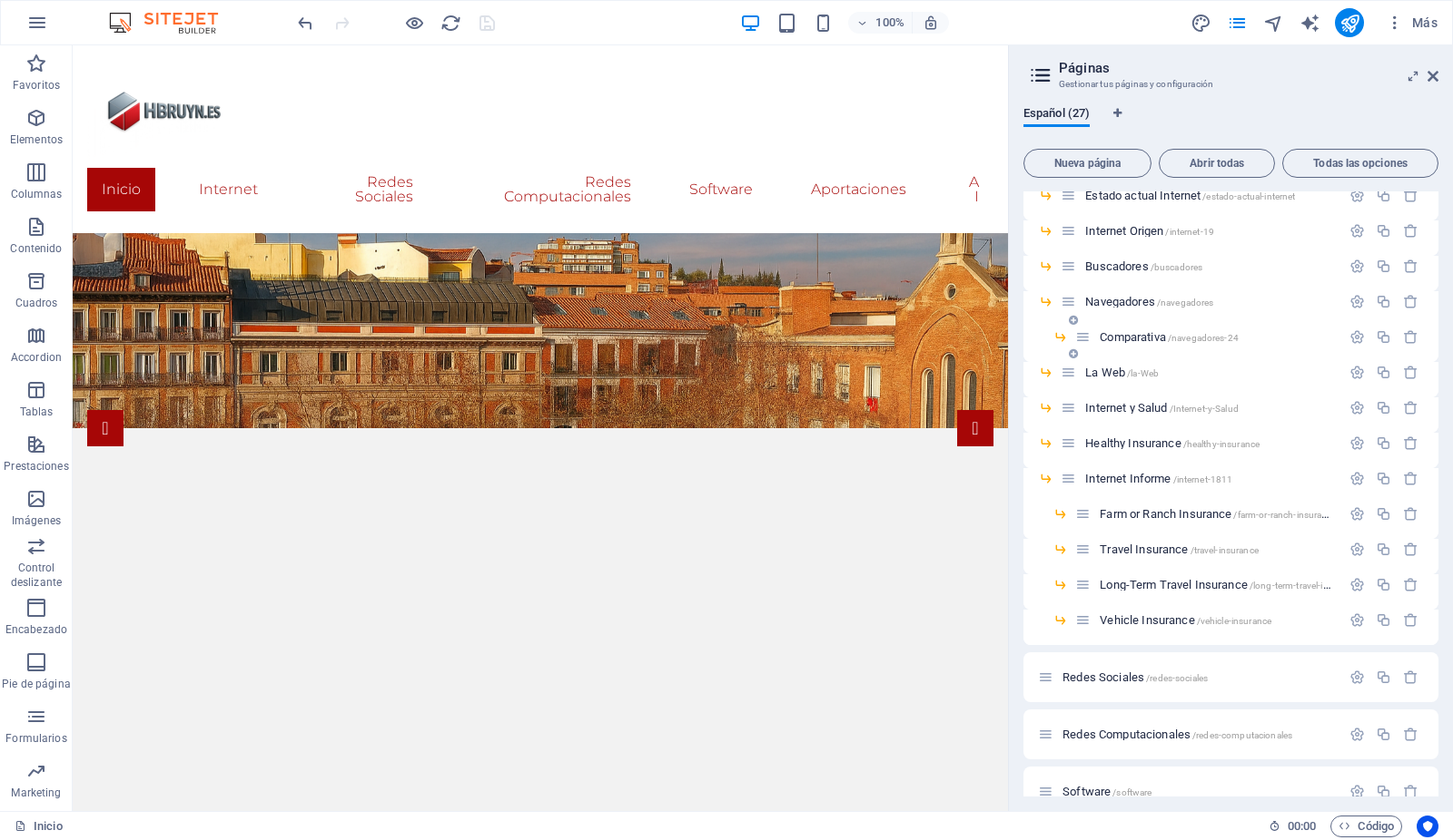
scroll to position [184, 0]
click at [1133, 335] on span "Comparativa /navegadores-24" at bounding box center [1169, 338] width 139 height 13
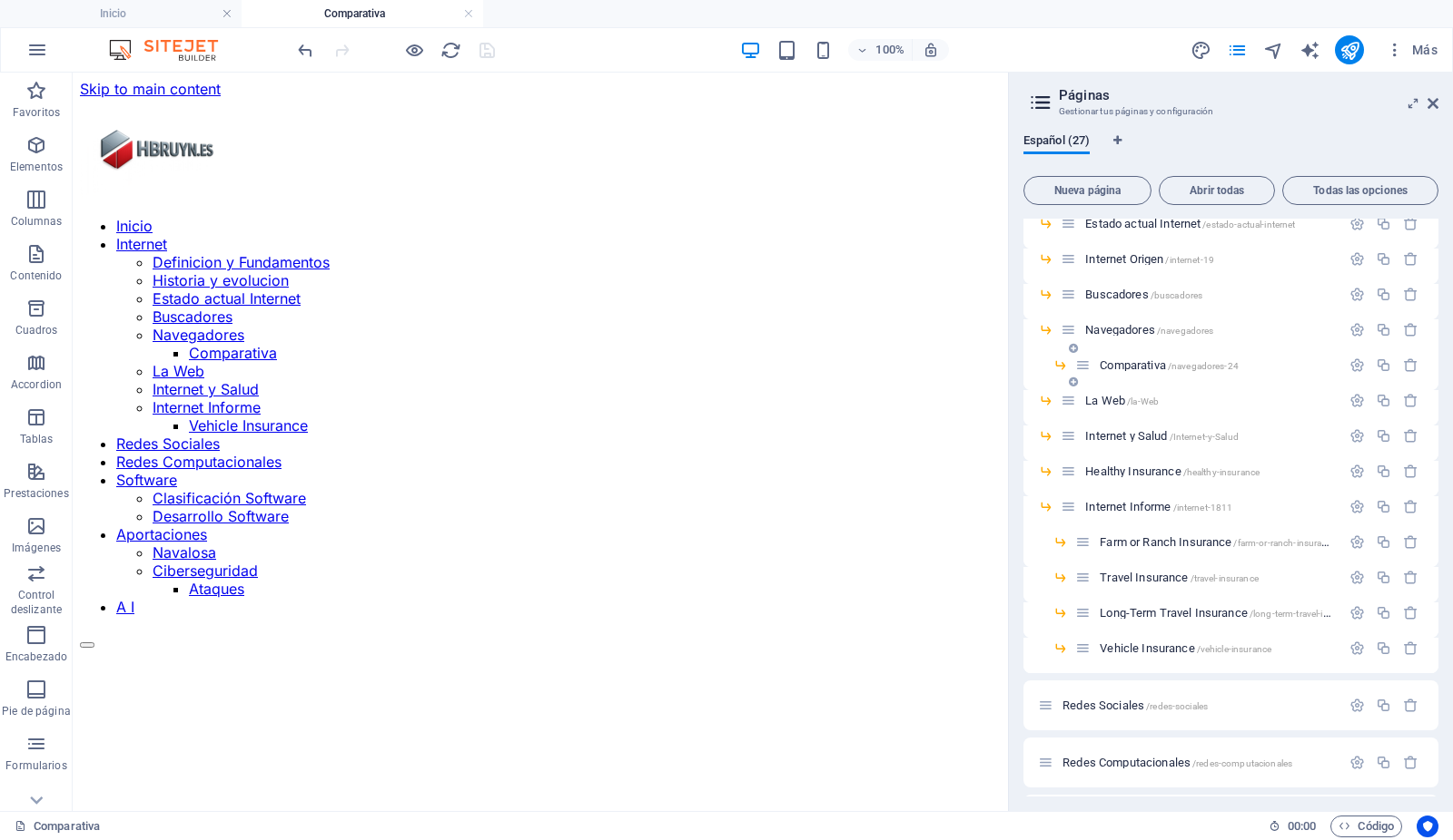
scroll to position [0, 0]
click at [1432, 100] on icon at bounding box center [1433, 103] width 11 height 14
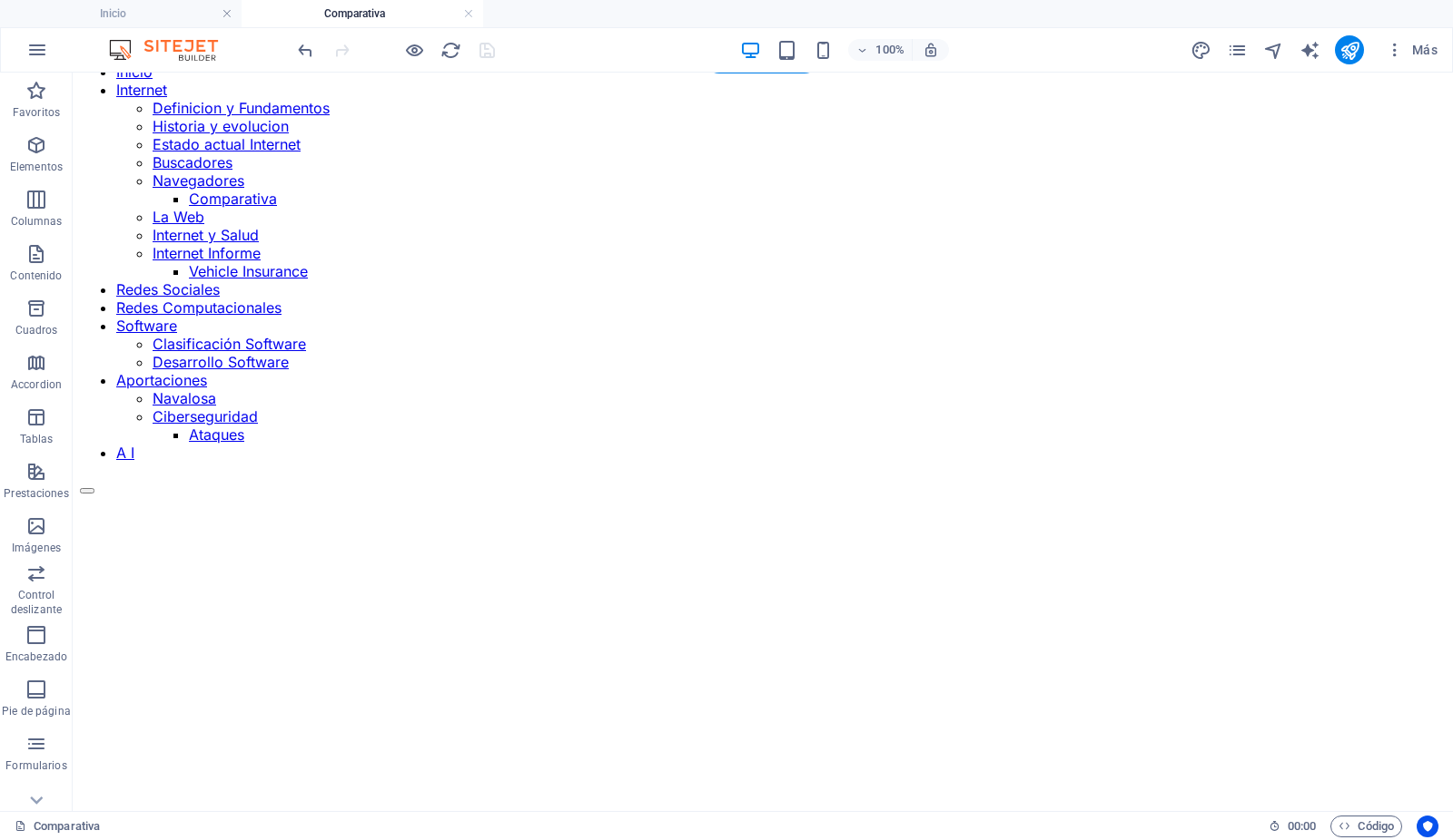
scroll to position [183, 2]
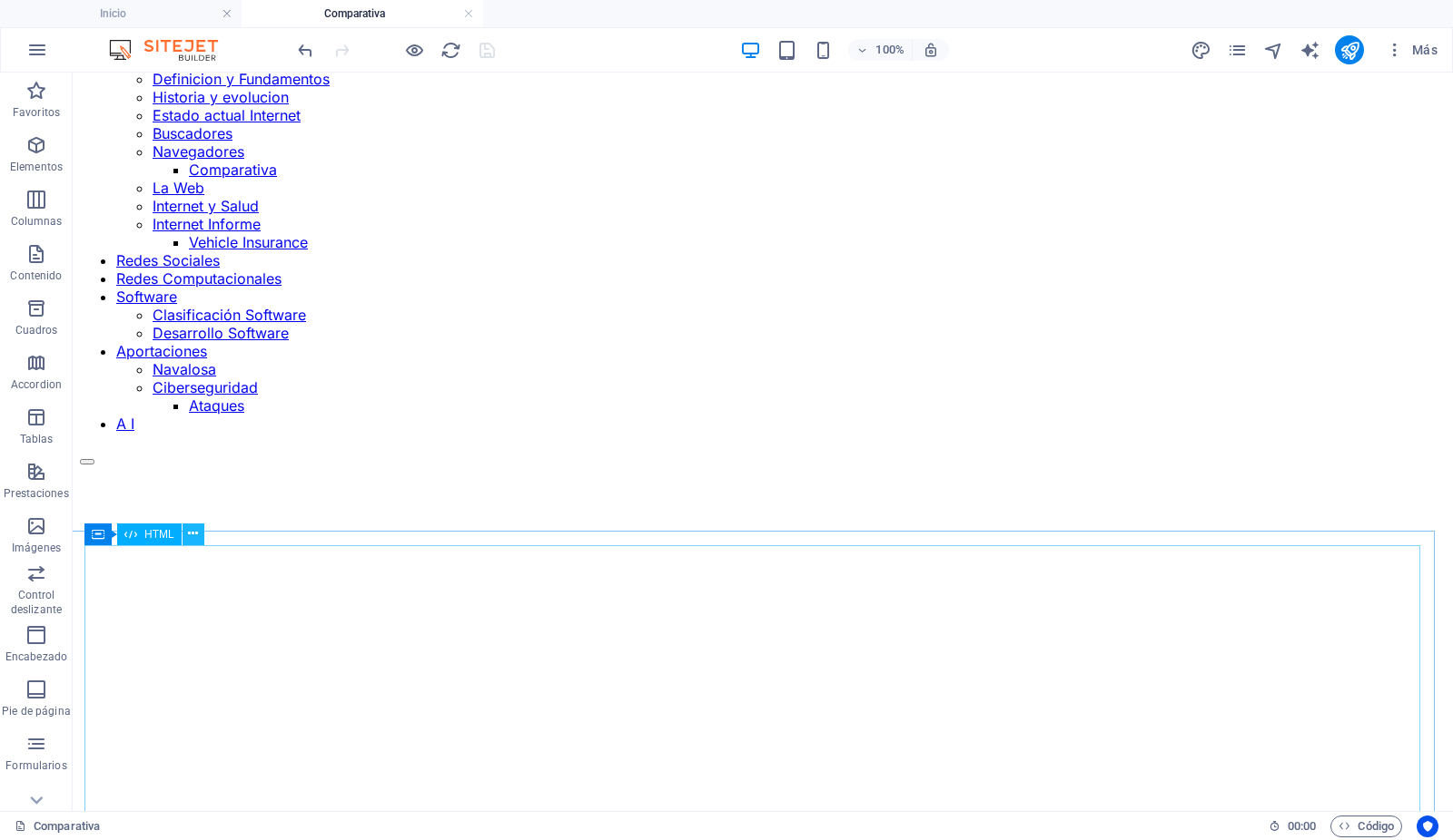
click at [192, 532] on icon at bounding box center [193, 534] width 10 height 19
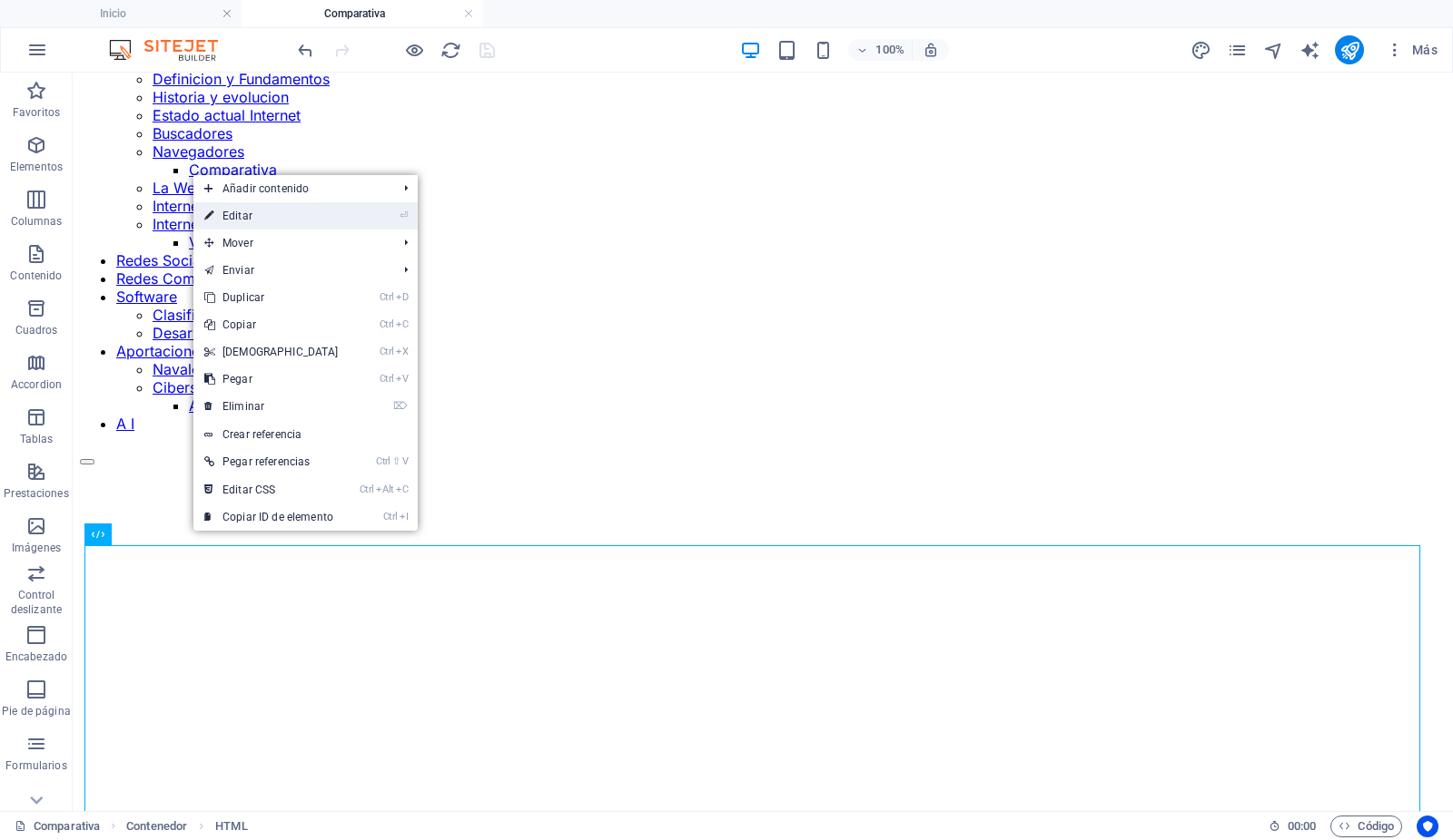
click at [251, 211] on link "⏎ Editar" at bounding box center [271, 215] width 156 height 27
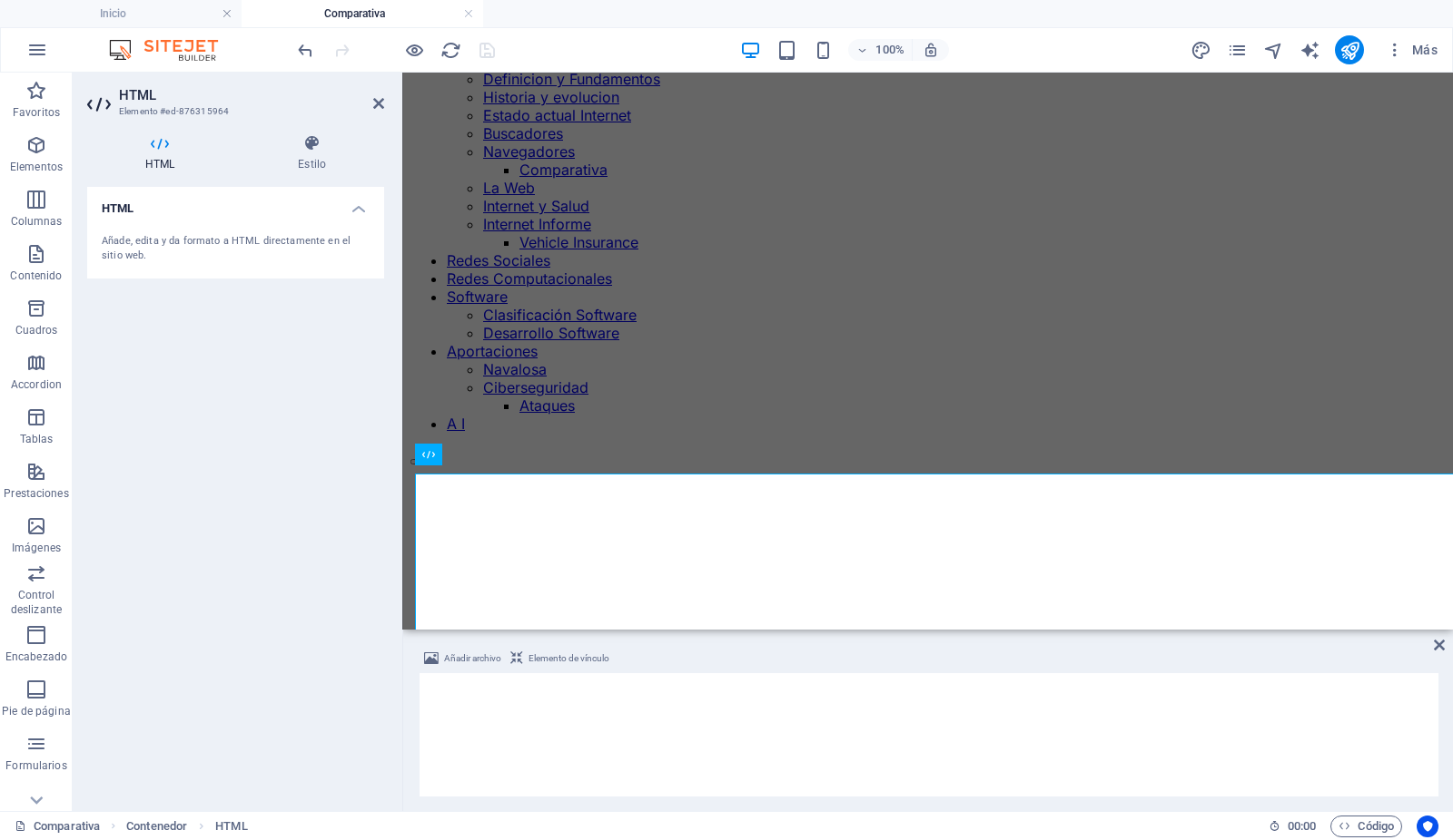
scroll to position [256, 2]
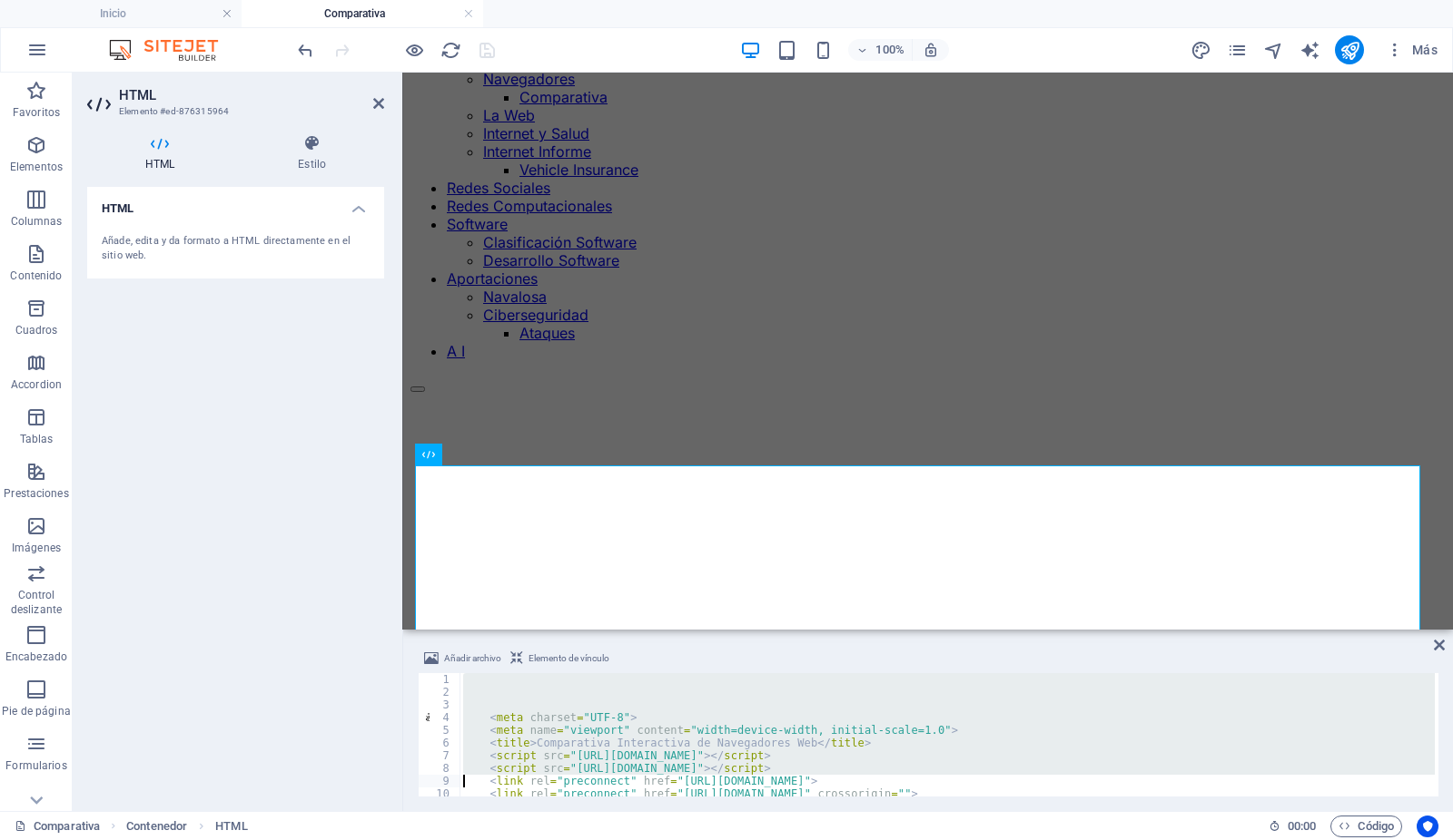
type textarea "<!-- Chosen Palette: Warm Neutrals with Subtle Accents --> <!-- Application Str…"
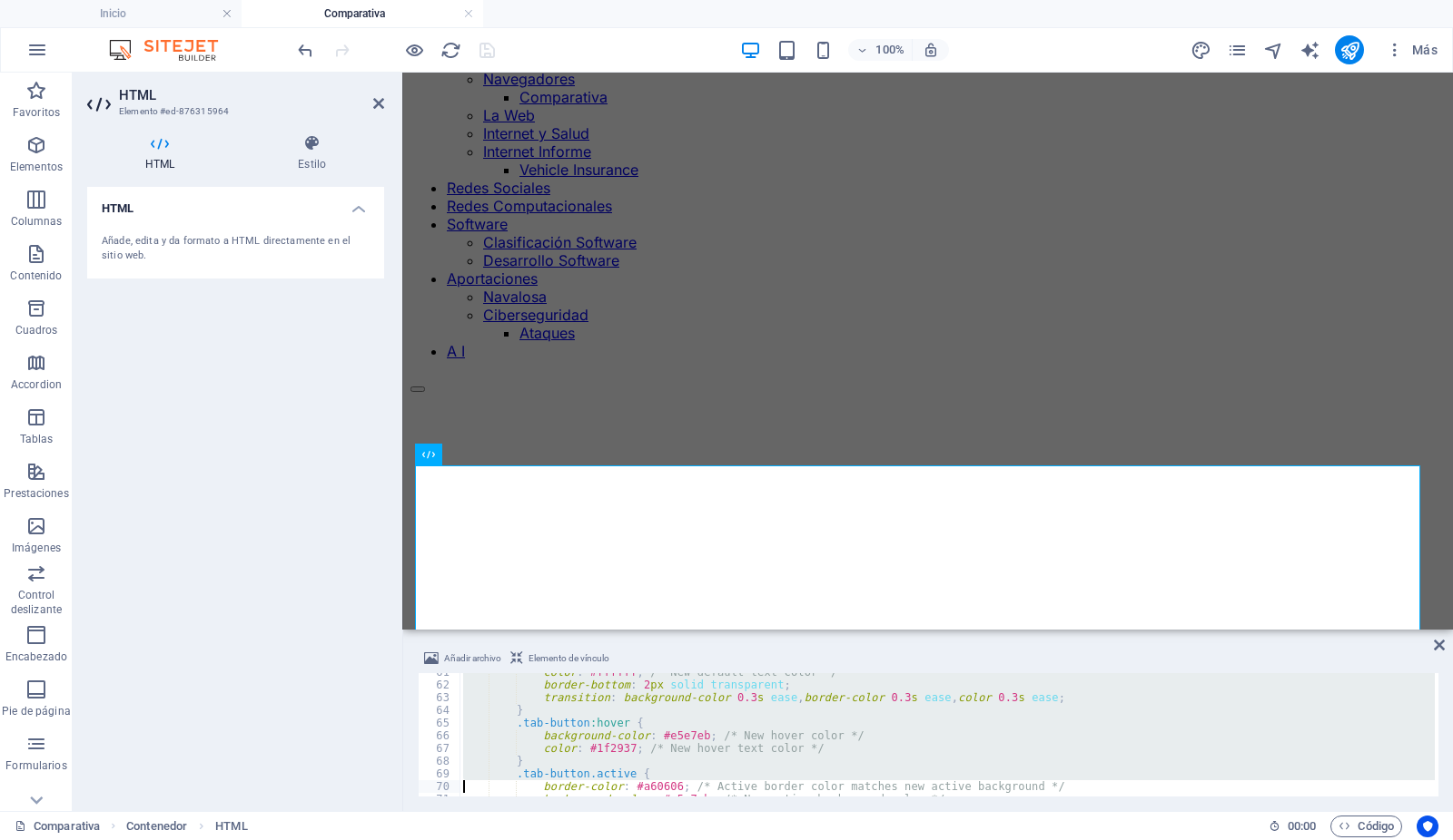
type textarea "</style>"
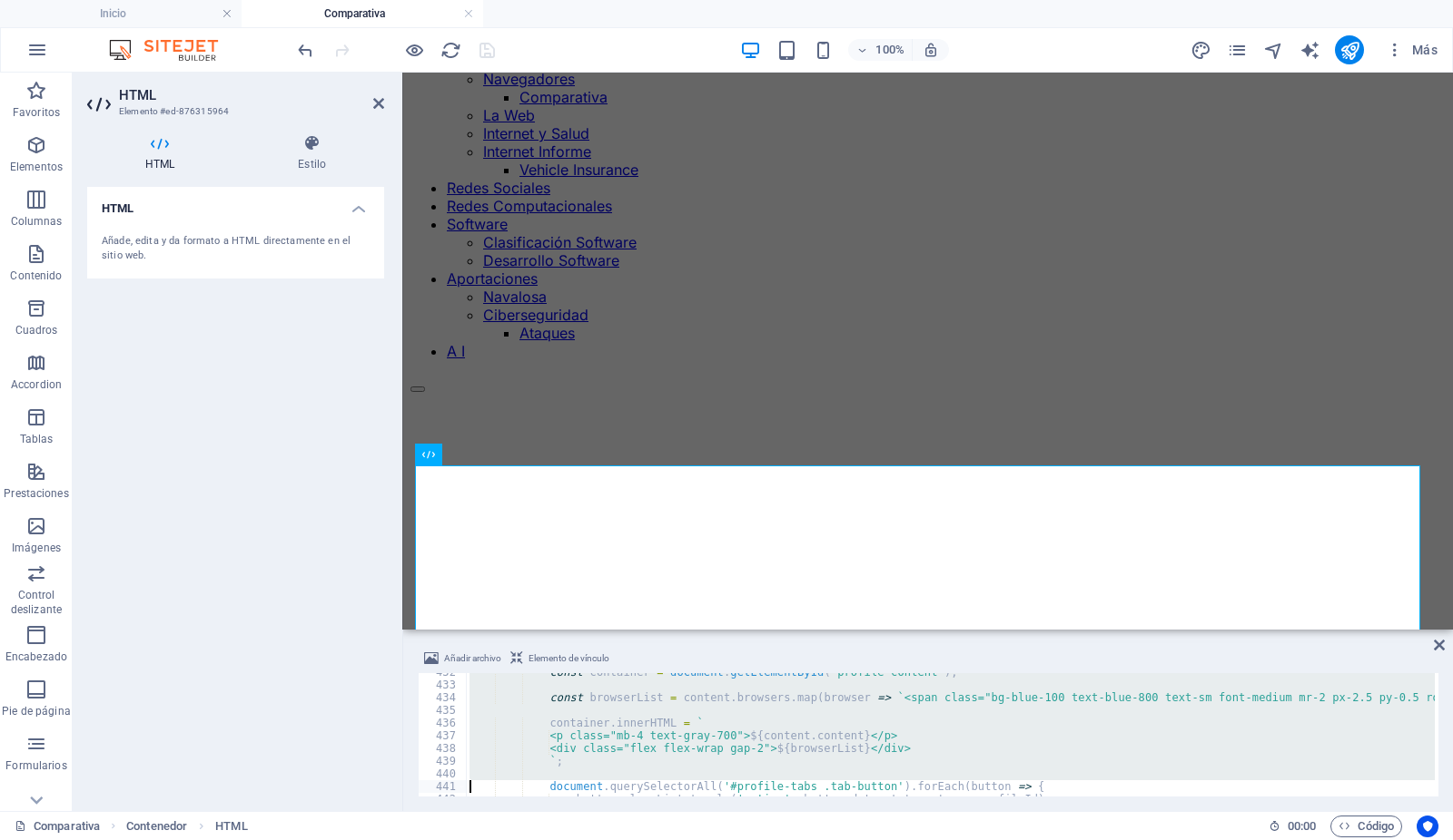
type textarea "</script>"
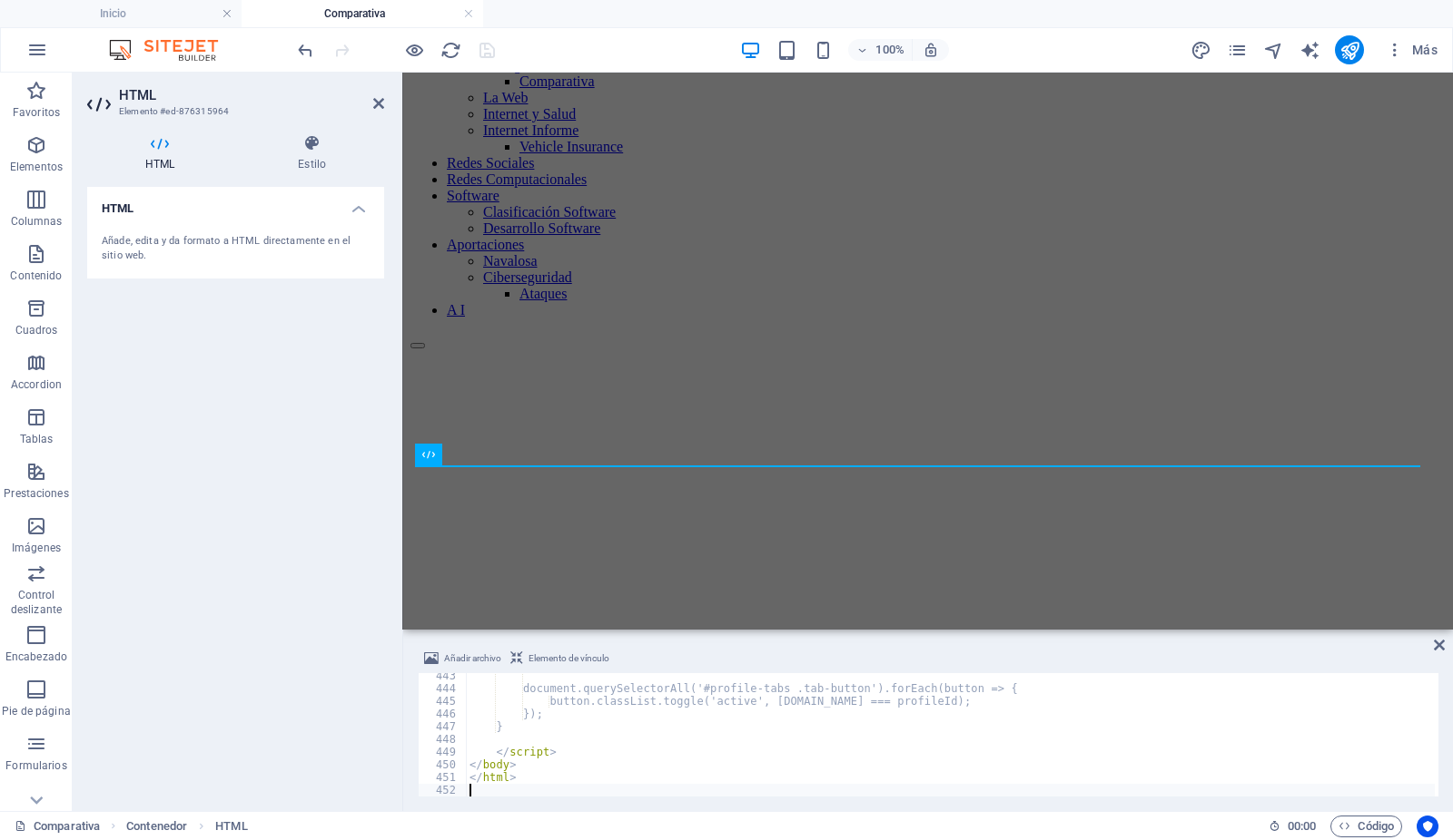
scroll to position [5618, 0]
type textarea "</html>"
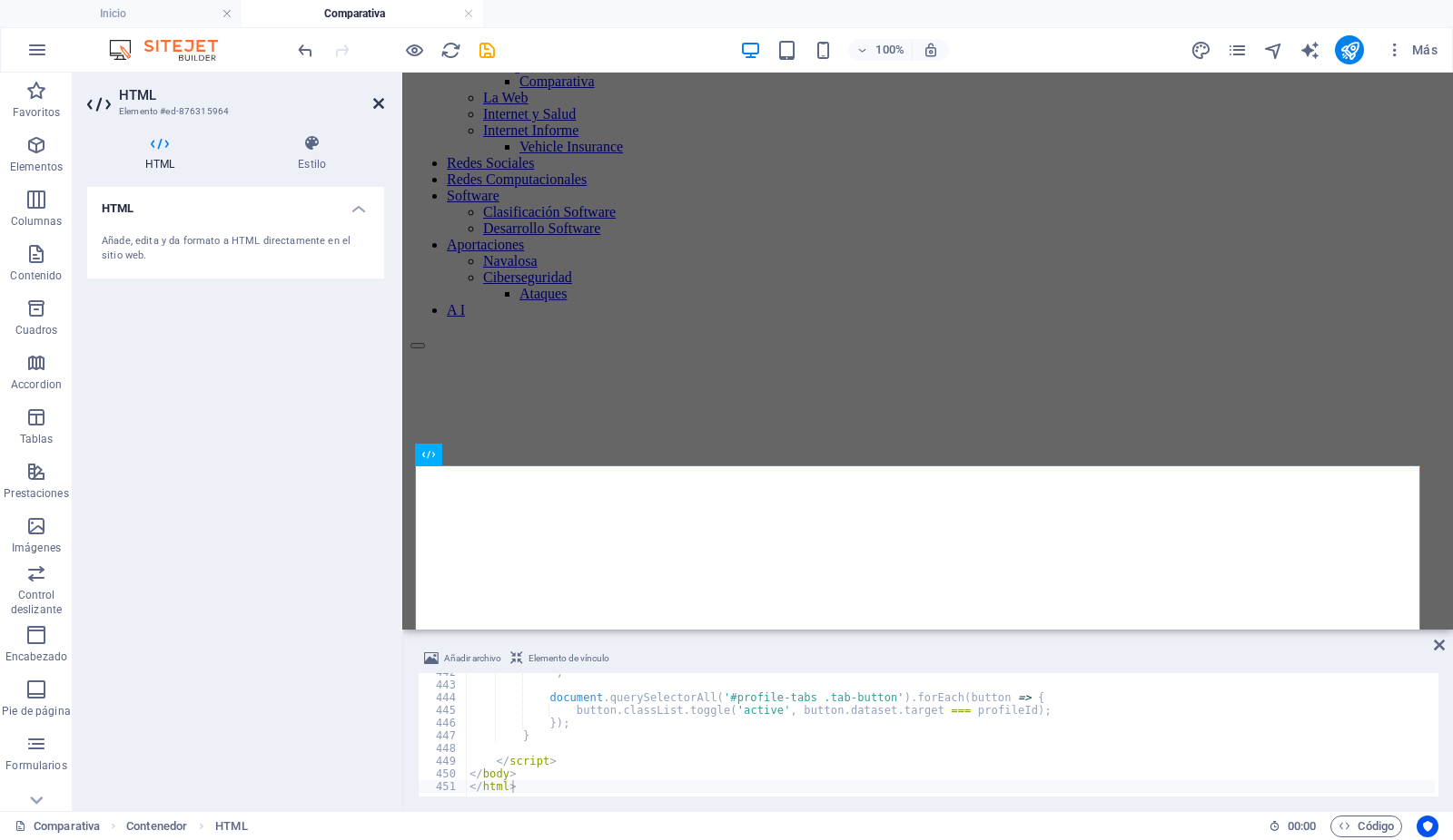
click at [376, 100] on icon at bounding box center [379, 103] width 11 height 14
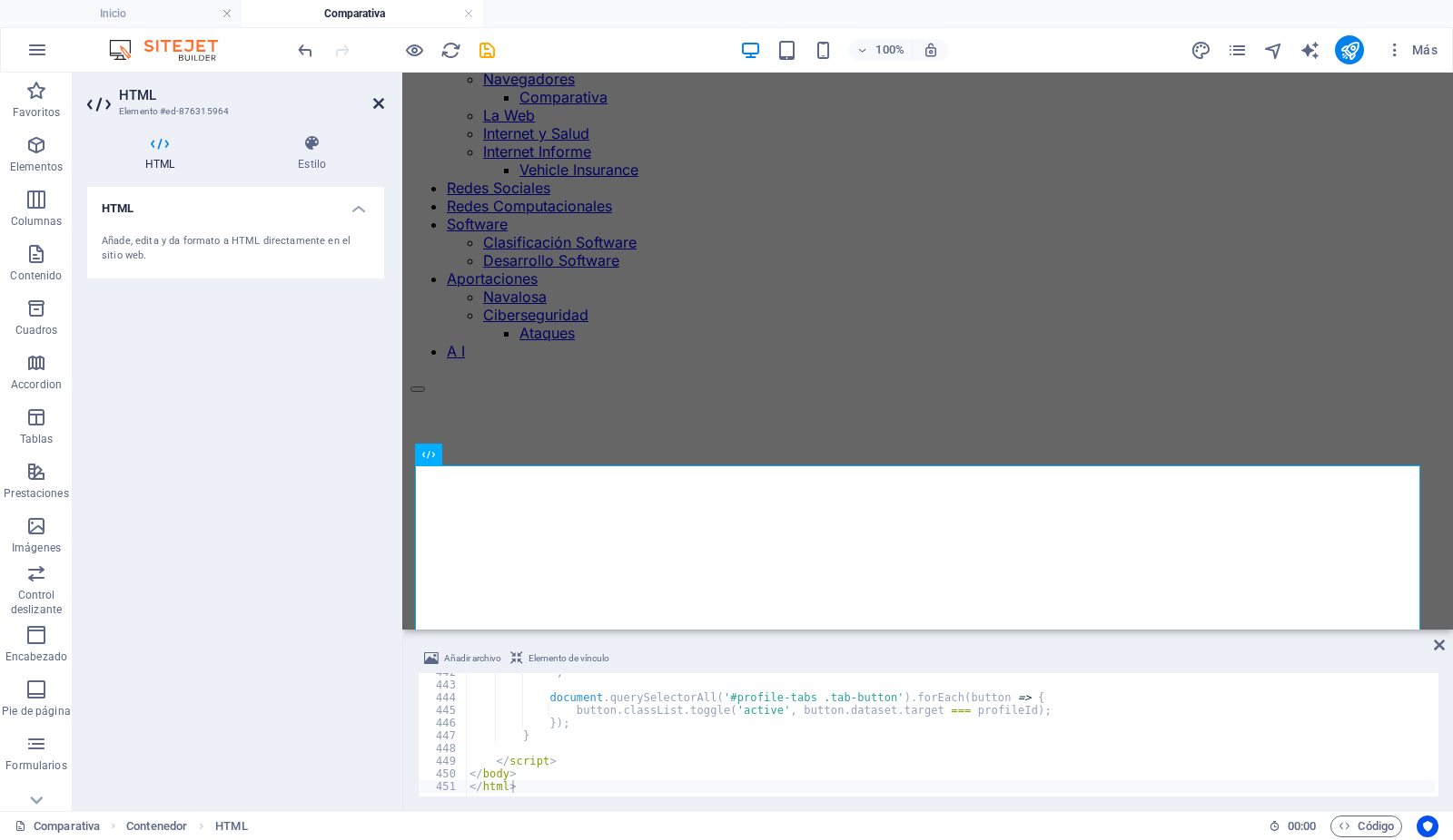
scroll to position [183, 2]
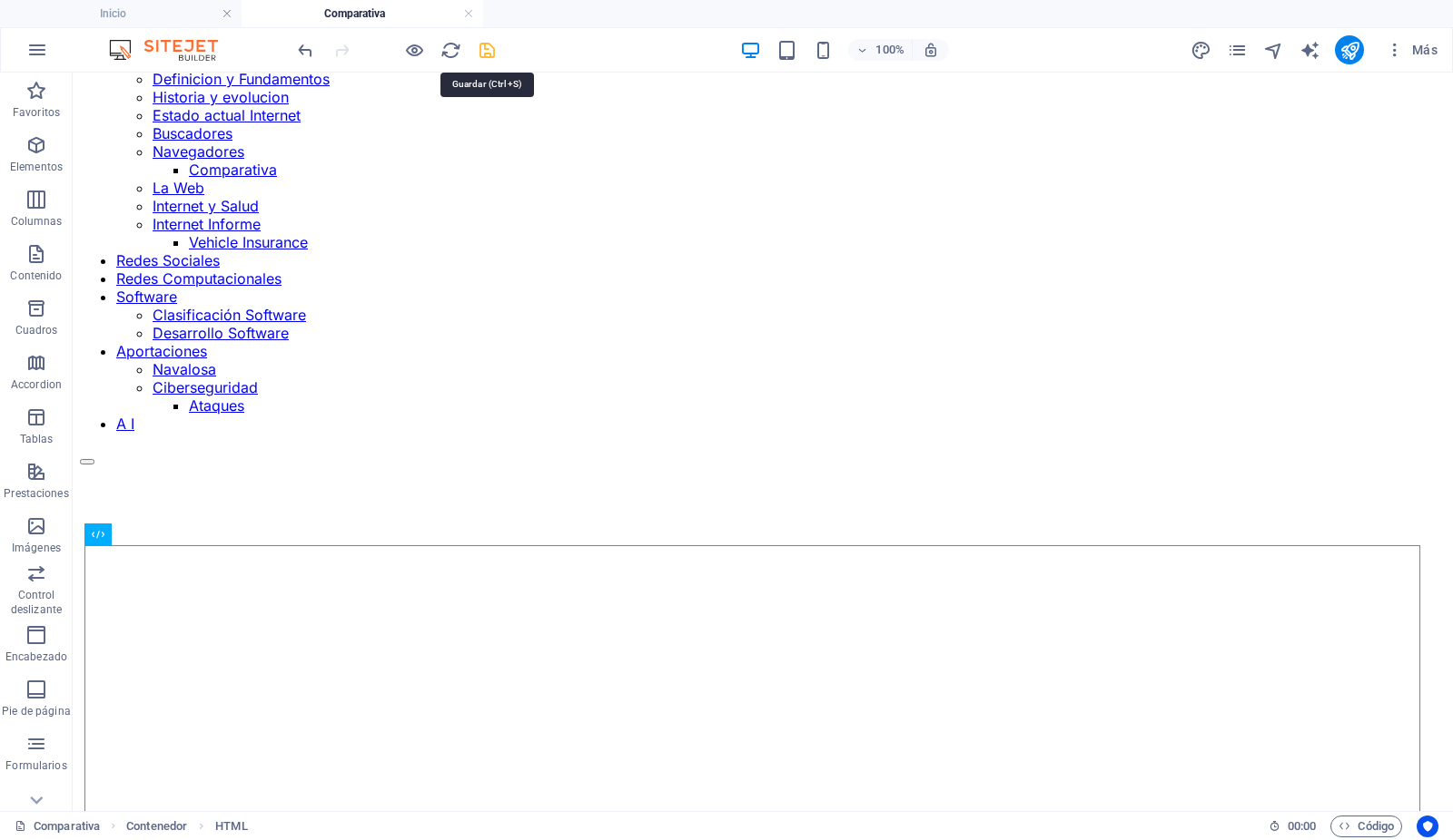
click at [487, 50] on icon "save" at bounding box center [487, 50] width 21 height 21
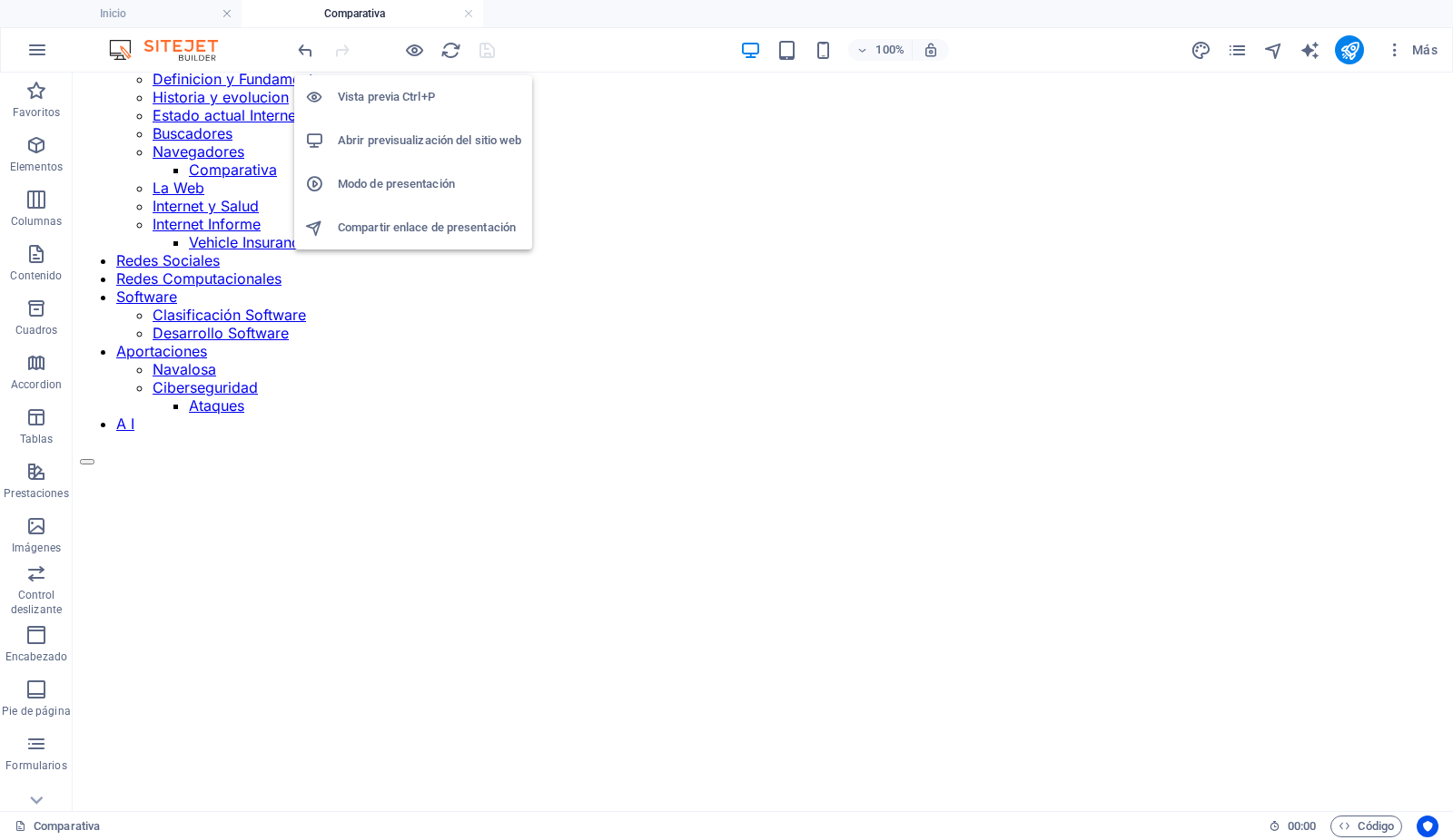
click at [409, 137] on h6 "Abrir previsualización del sitio web" at bounding box center [429, 140] width 184 height 22
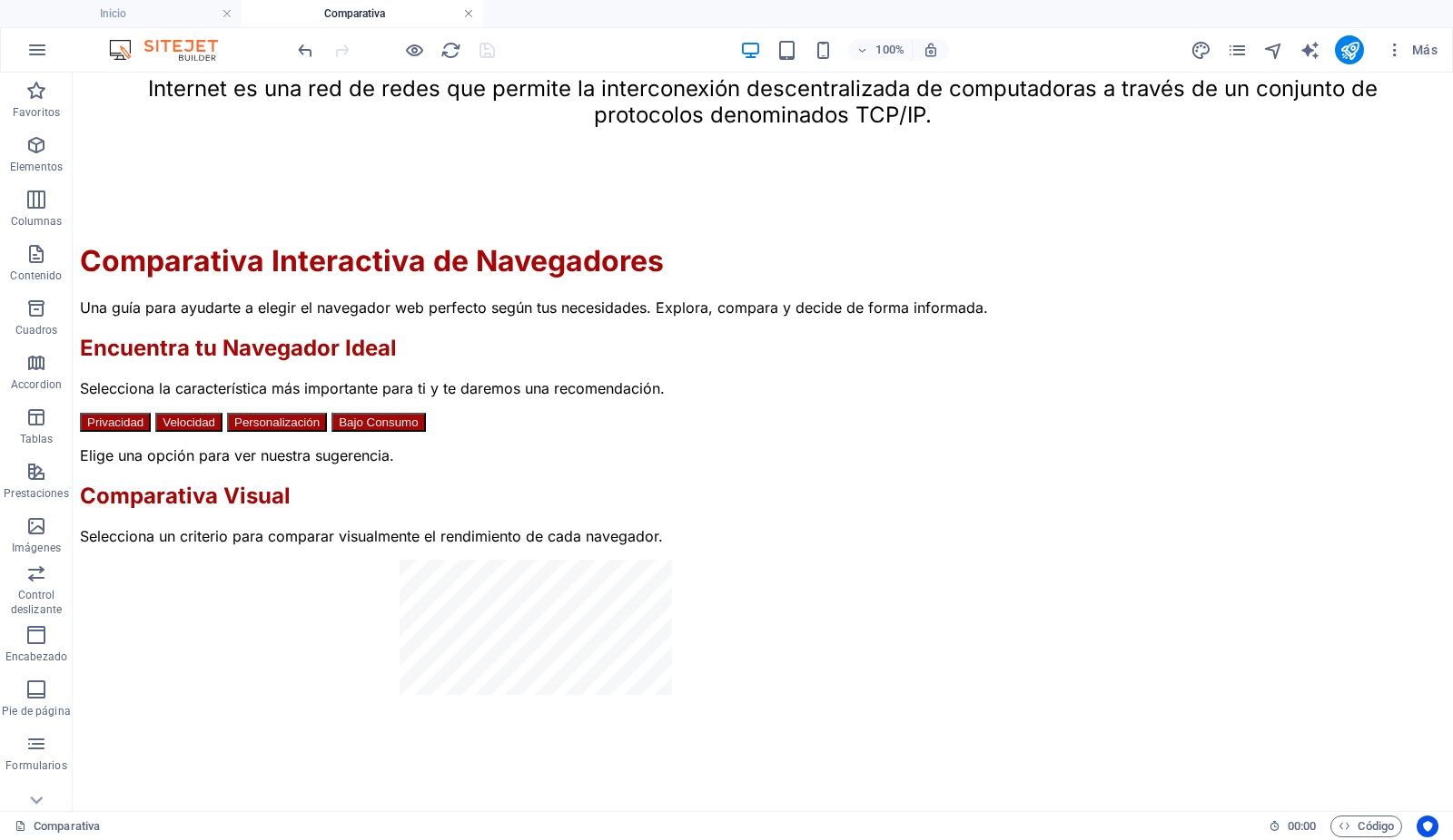
scroll to position [1480, 0]
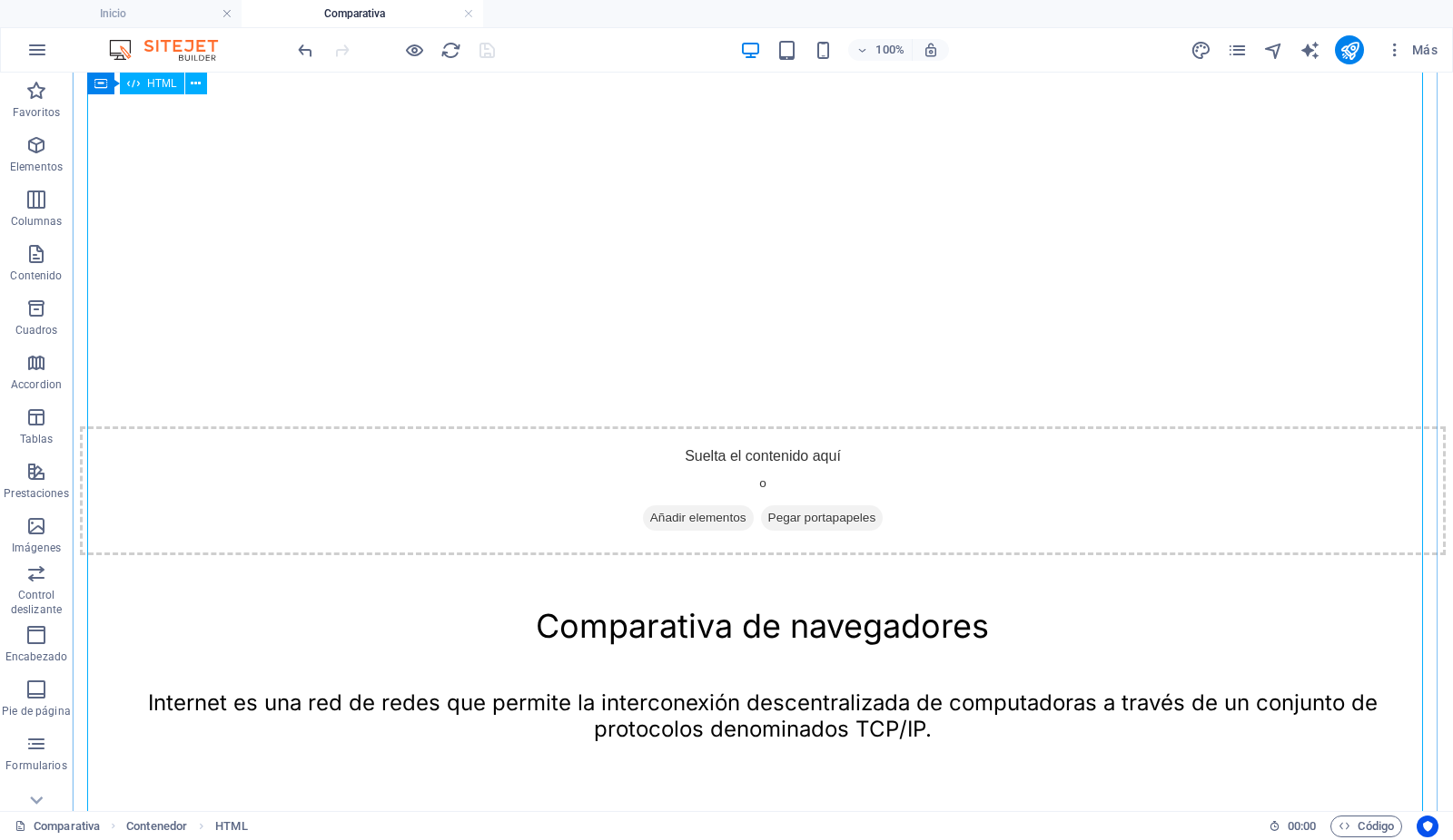
scroll to position [827, 0]
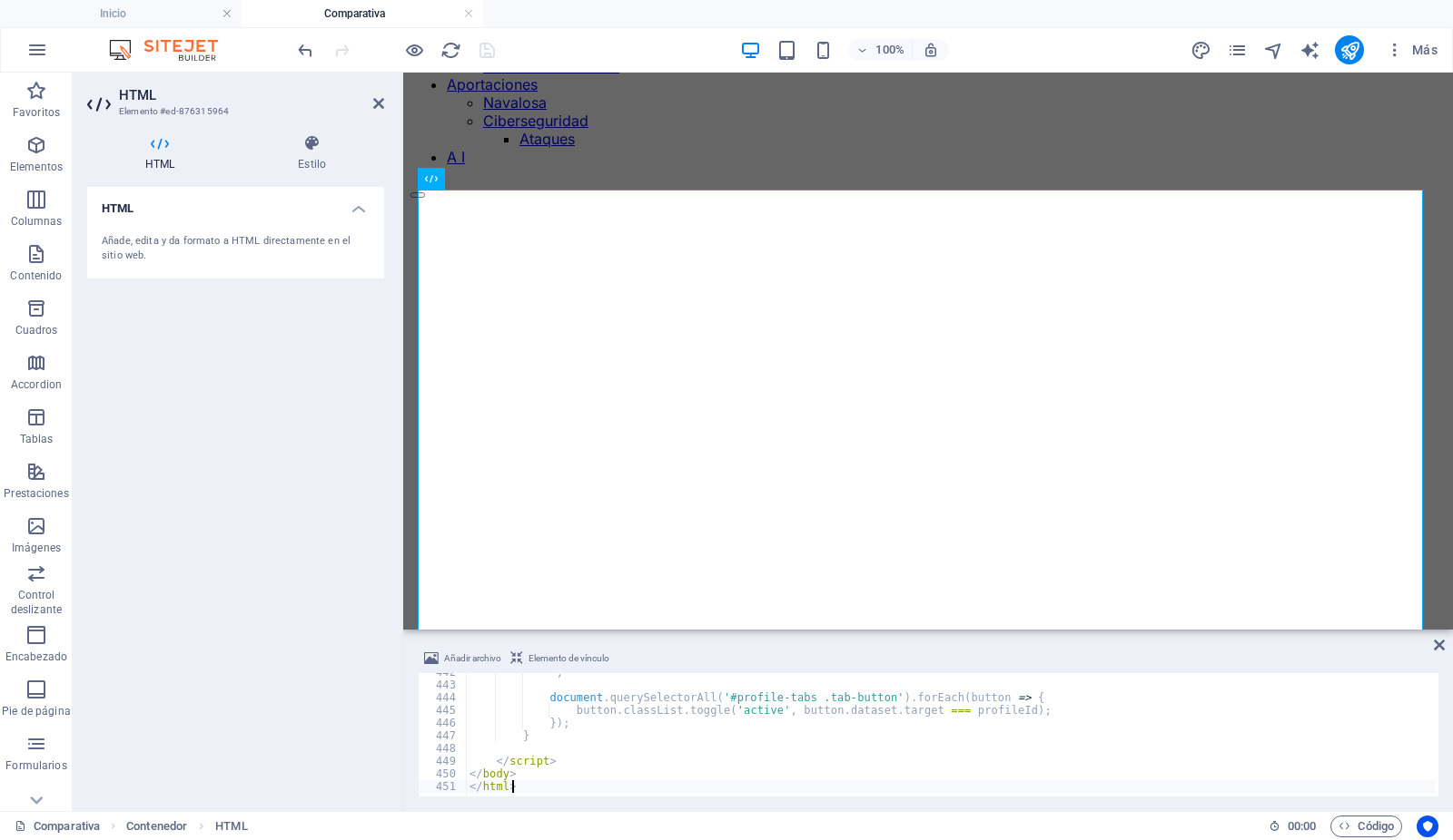
scroll to position [437, 0]
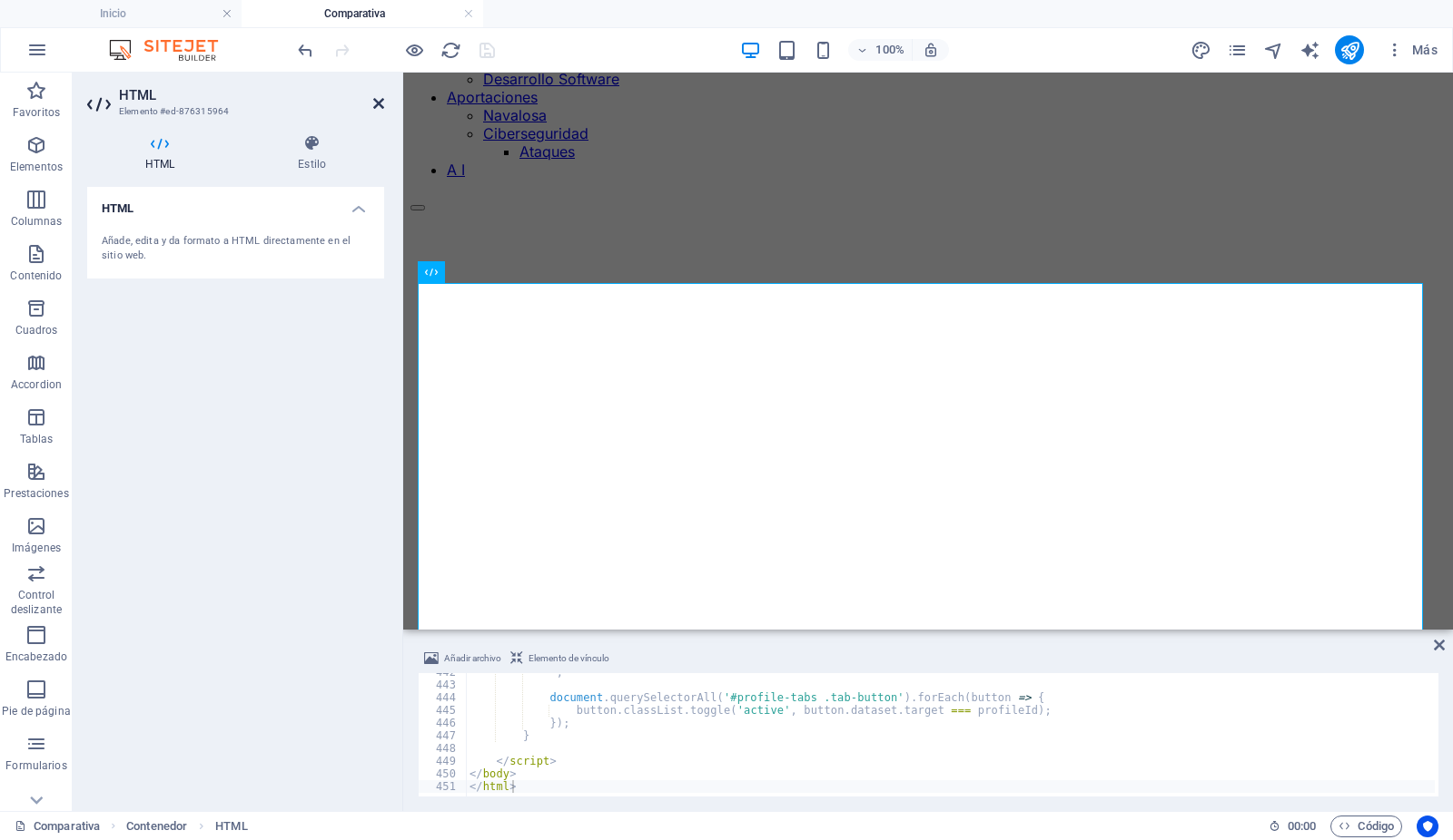
click at [378, 97] on icon at bounding box center [379, 103] width 11 height 14
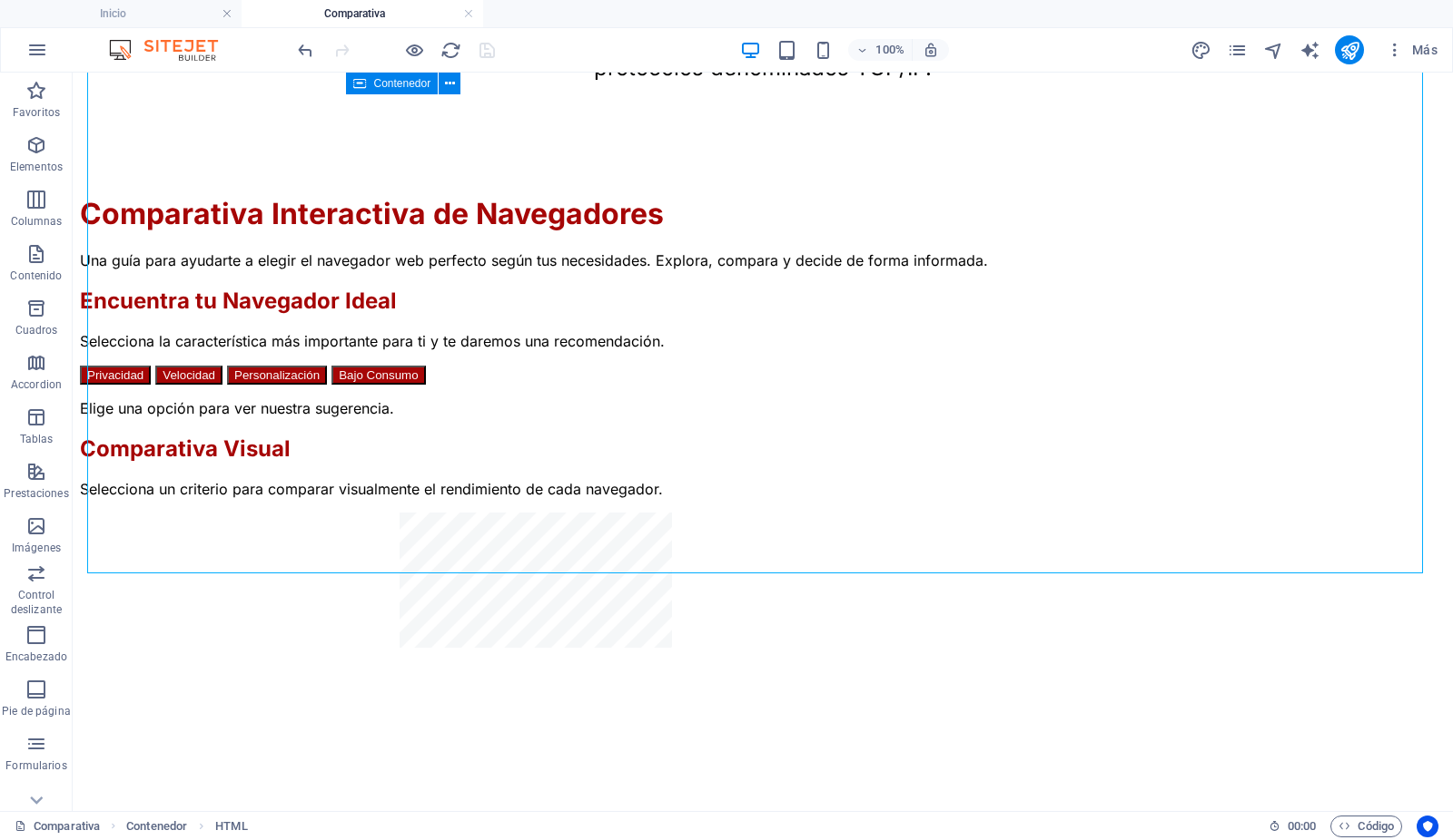
scroll to position [1476, 0]
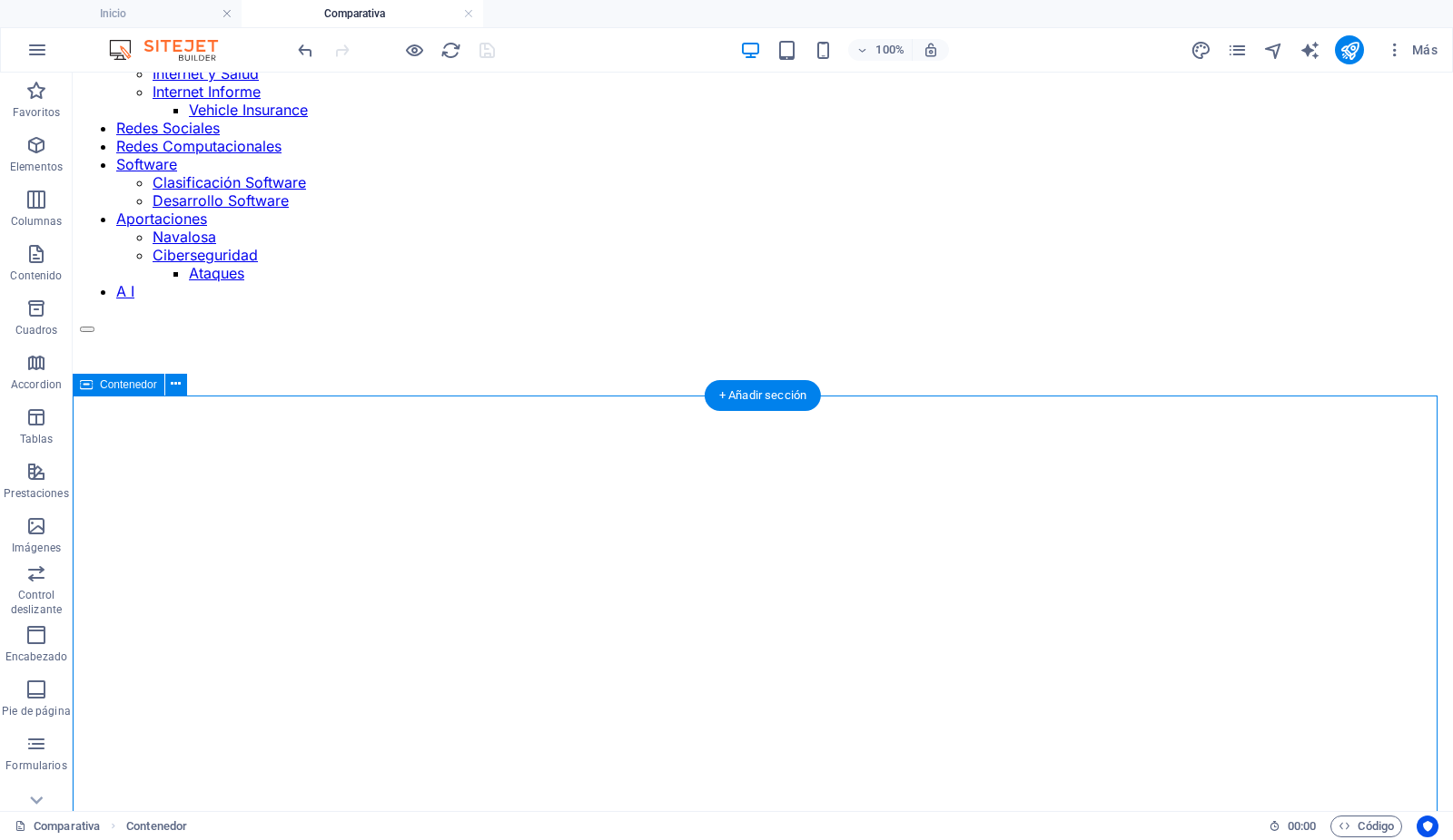
scroll to position [313, 0]
click at [170, 390] on icon at bounding box center [175, 389] width 10 height 19
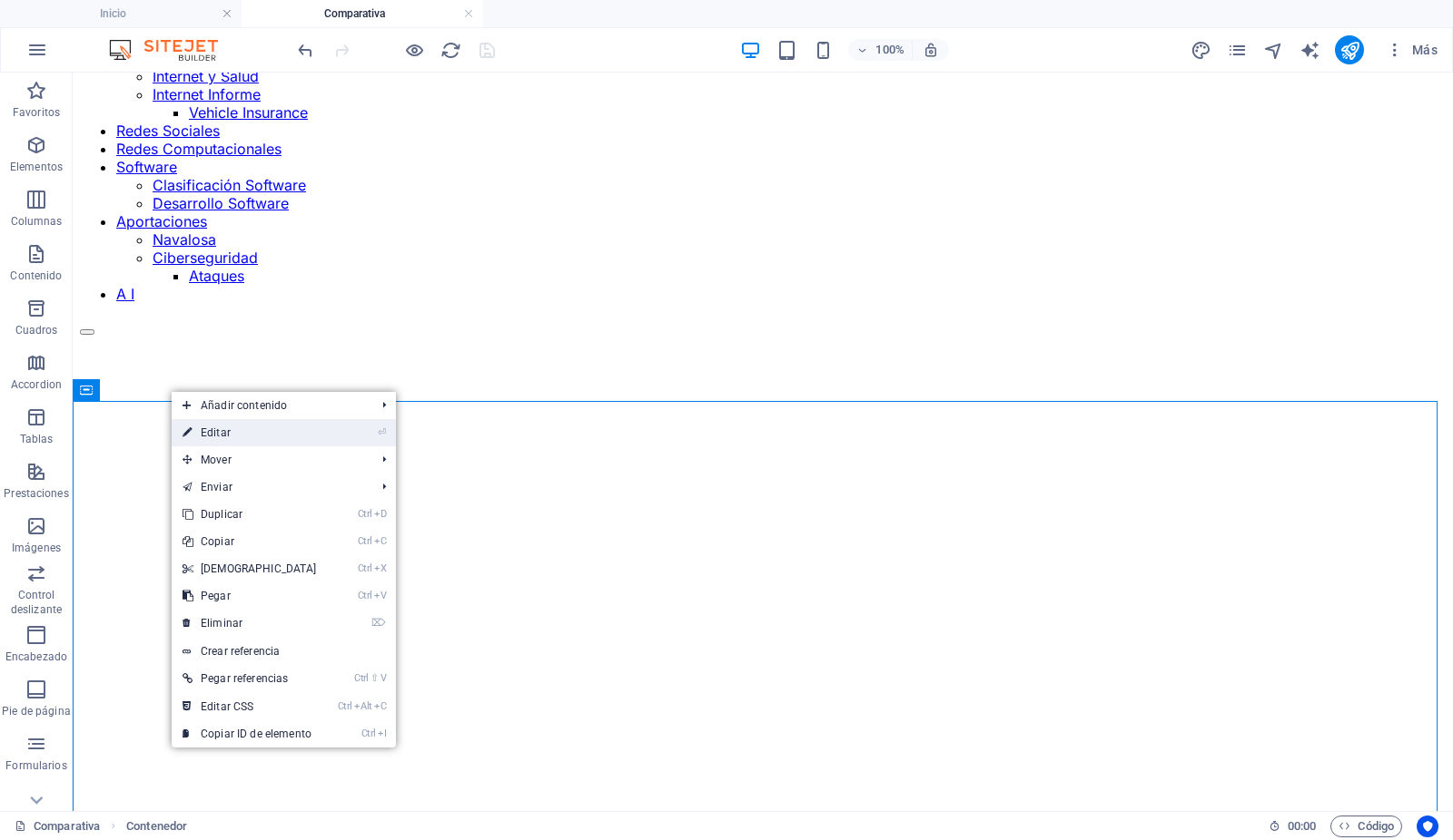
click at [208, 427] on link "⏎ Editar" at bounding box center [249, 433] width 156 height 27
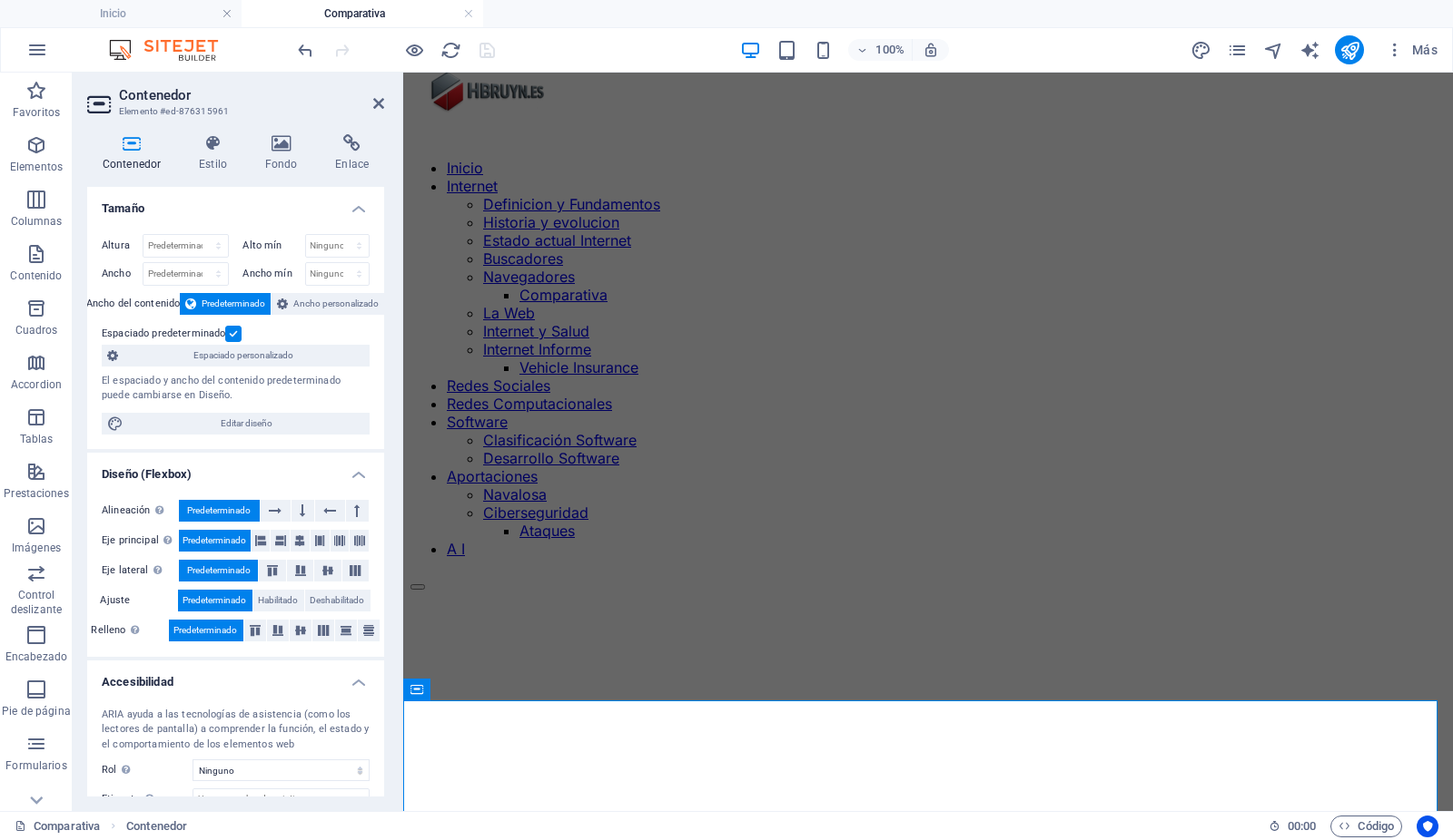
scroll to position [57, 0]
click at [505, 684] on icon at bounding box center [506, 690] width 10 height 19
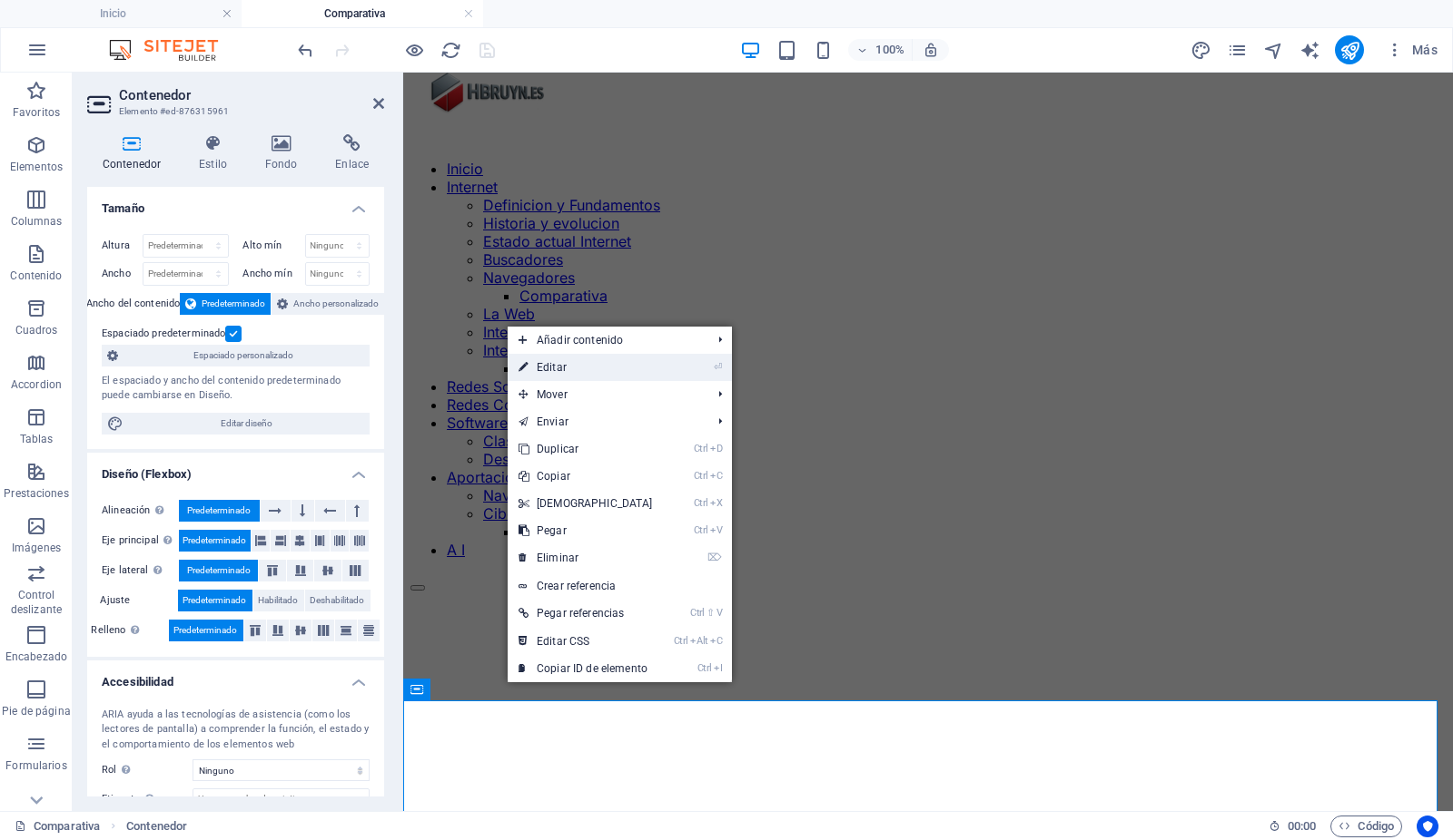
click at [560, 364] on link "⏎ Editar" at bounding box center [585, 367] width 156 height 27
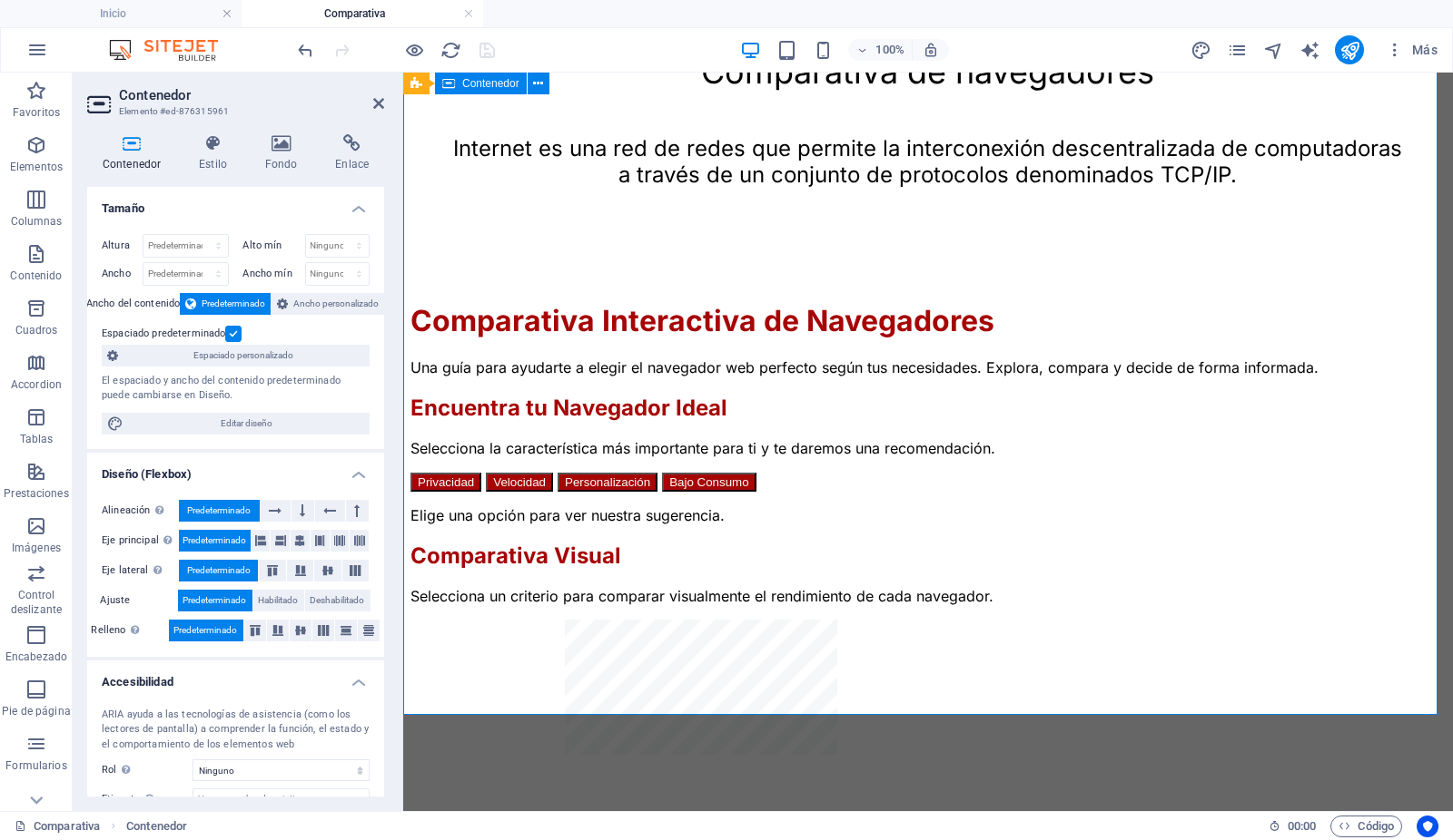
scroll to position [1462, 0]
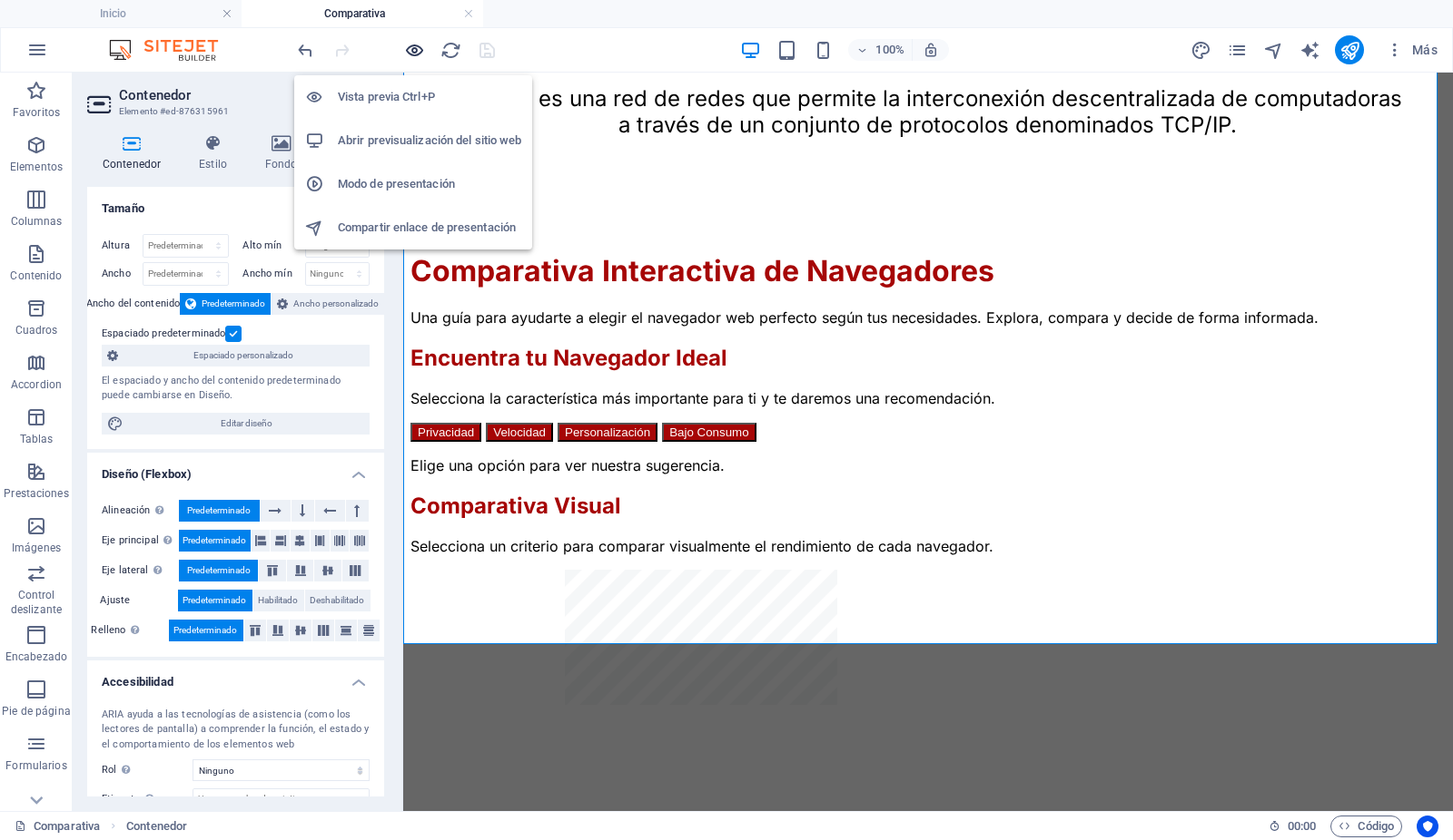
click at [412, 46] on icon "button" at bounding box center [415, 50] width 21 height 21
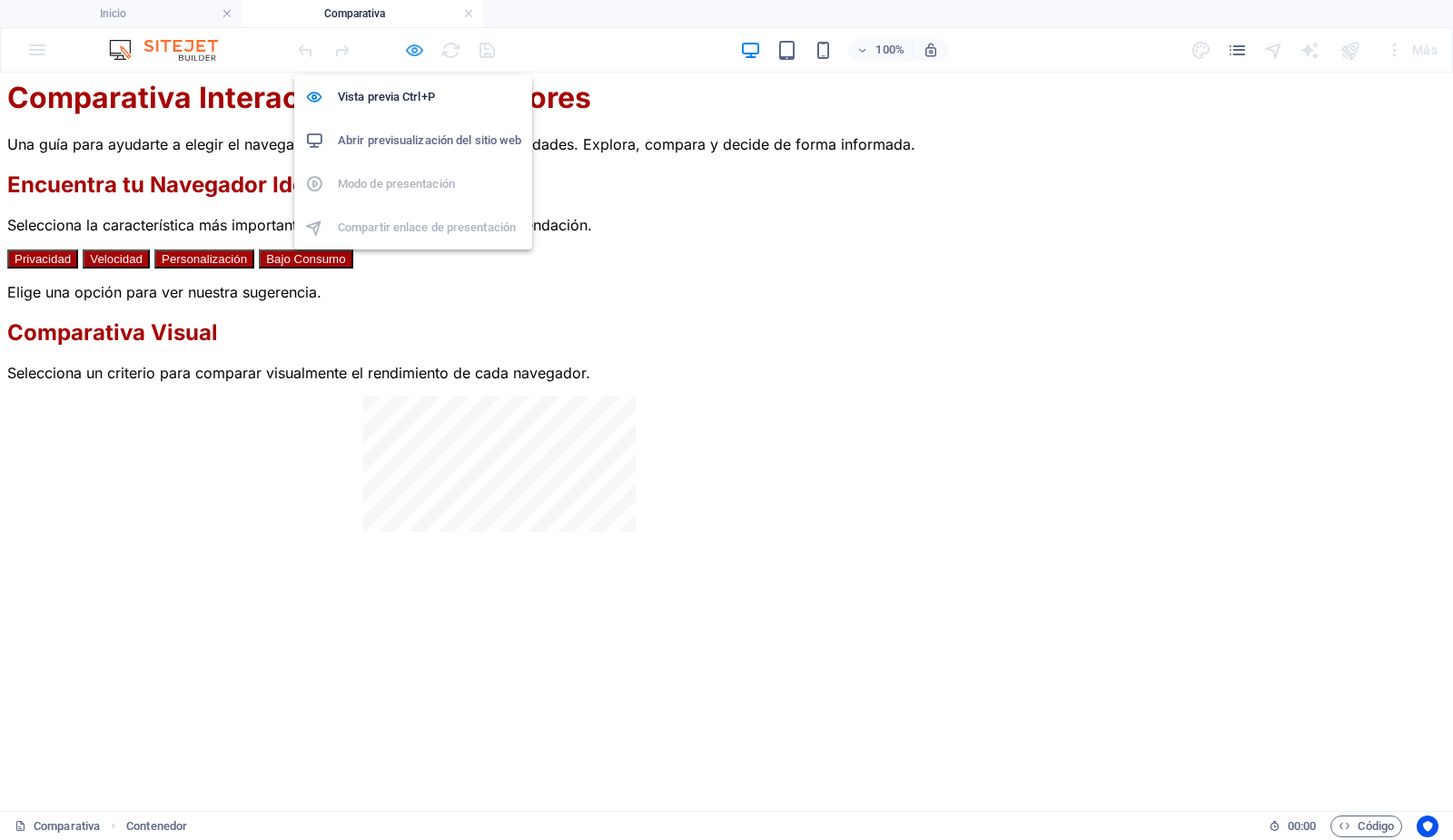
scroll to position [1302, 0]
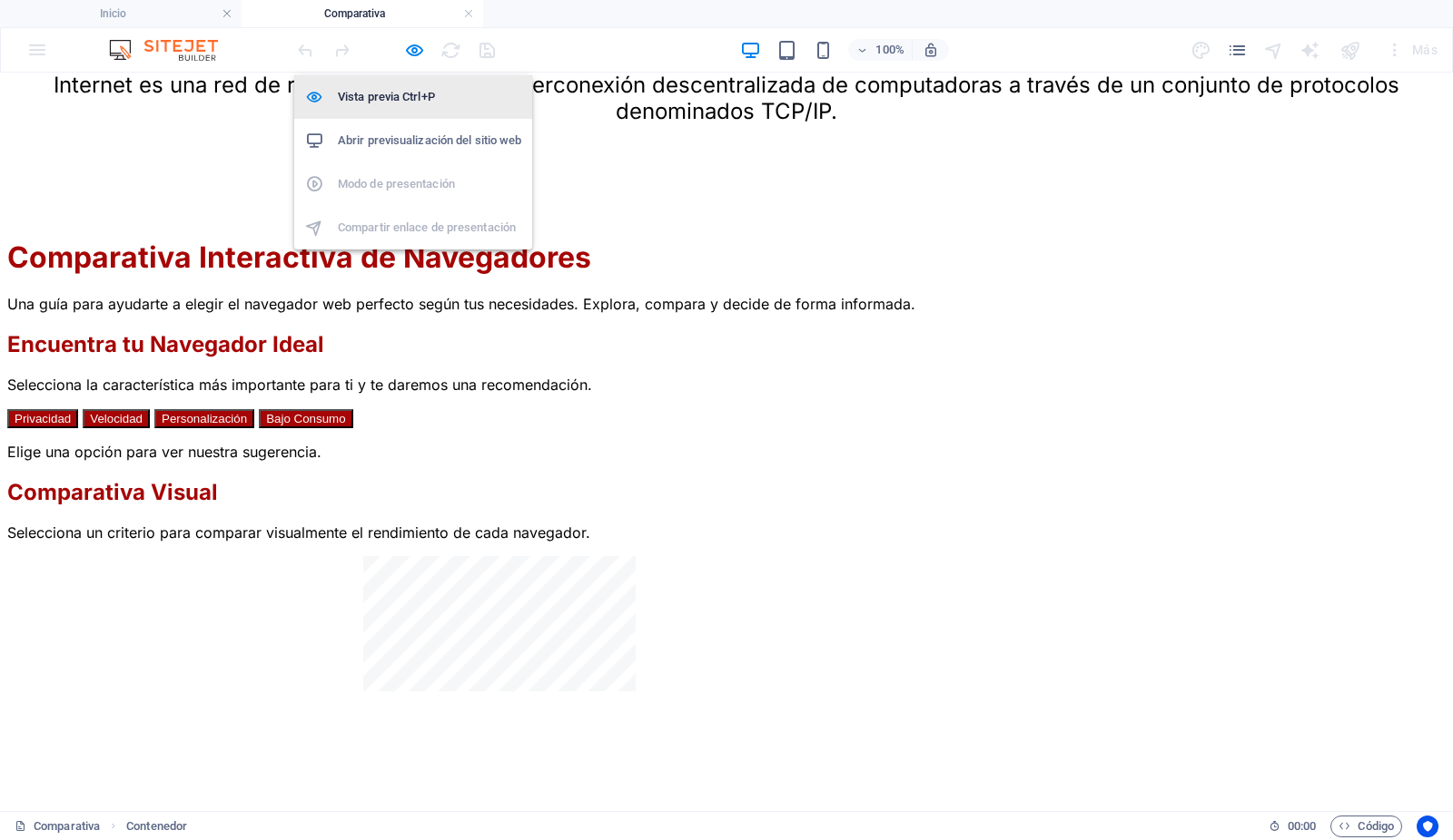
click at [398, 90] on h6 "Vista previa Ctrl+P" at bounding box center [429, 97] width 184 height 22
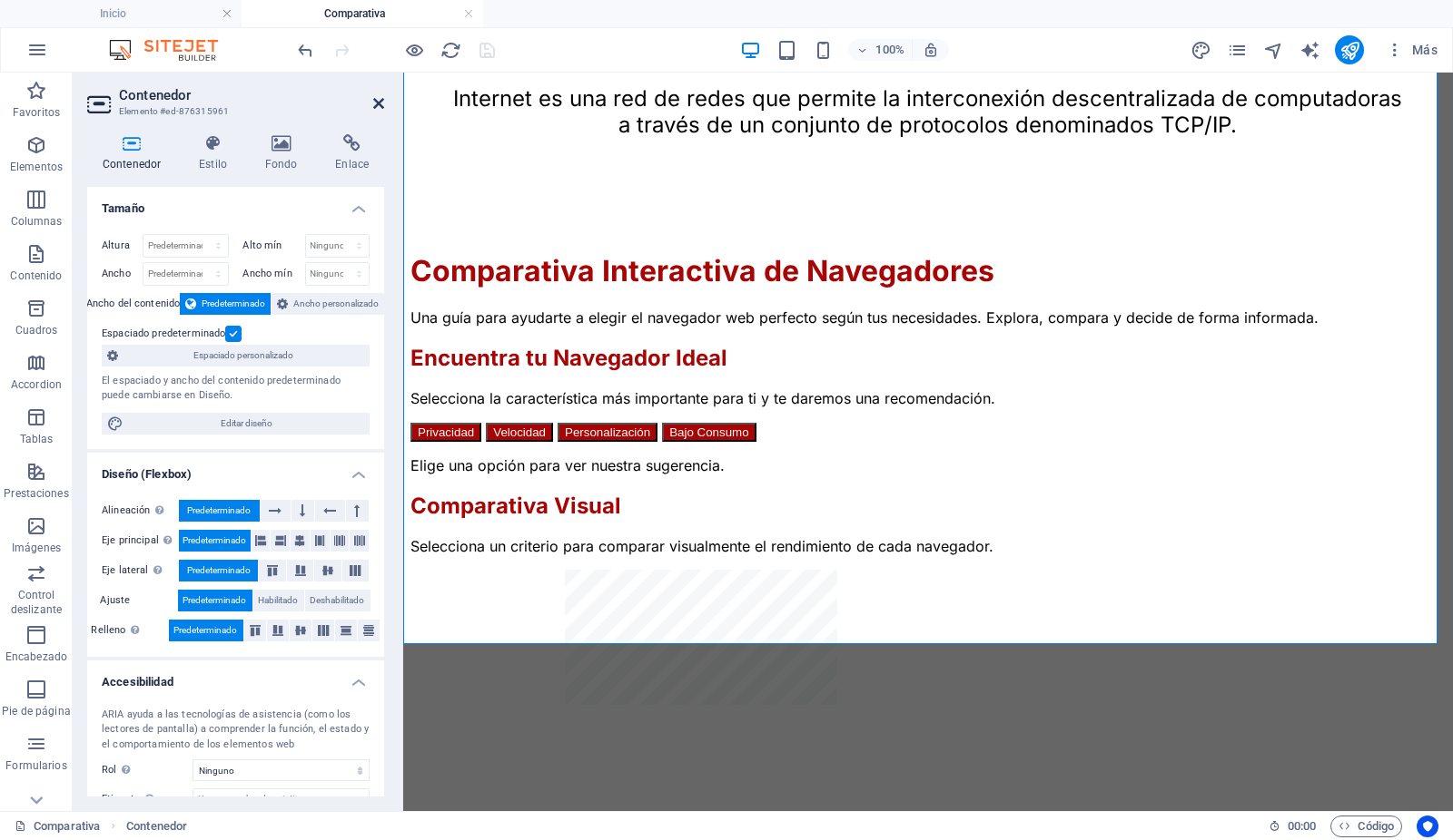
click at [378, 100] on icon at bounding box center [379, 103] width 11 height 14
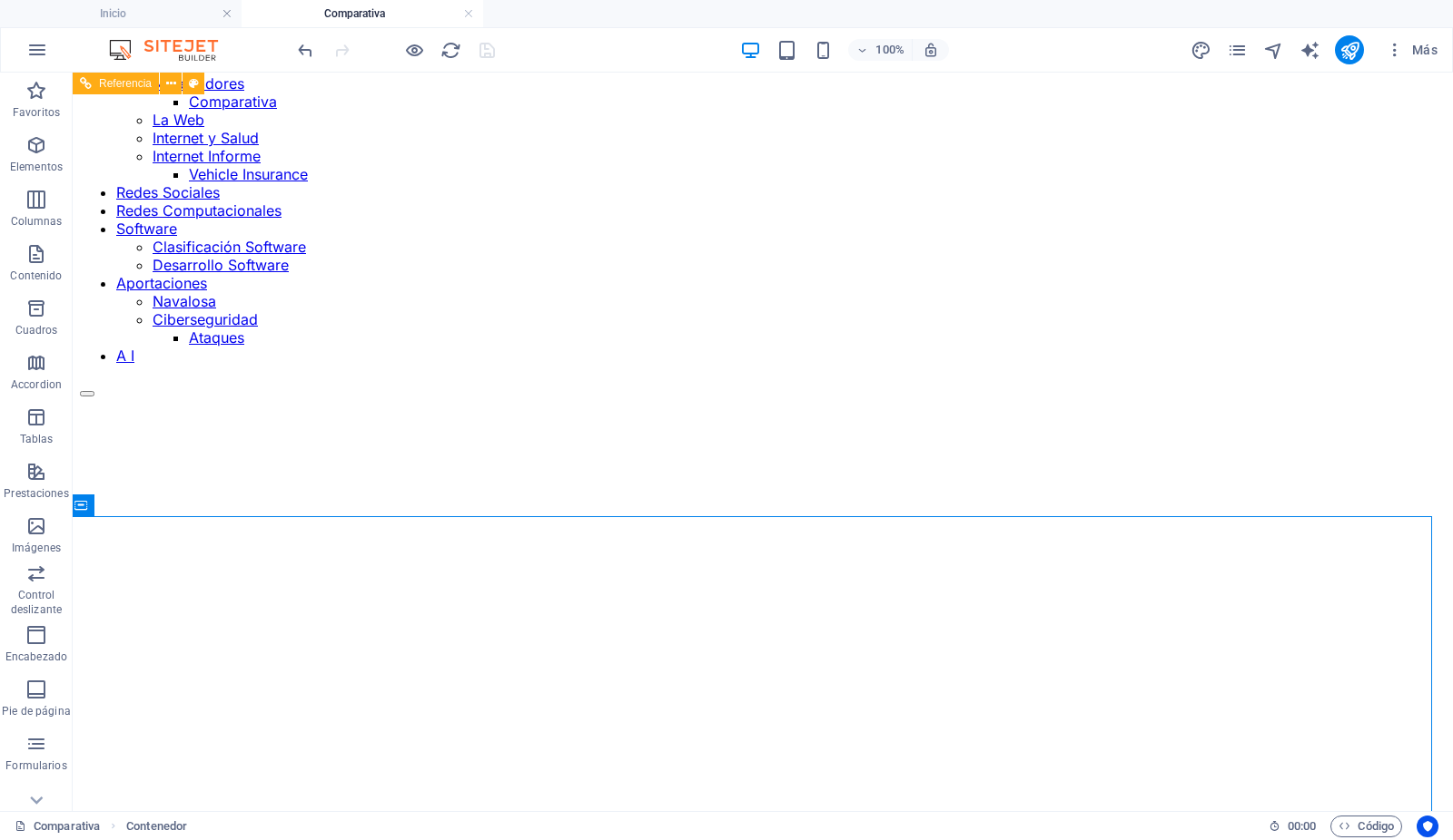
scroll to position [0, 5]
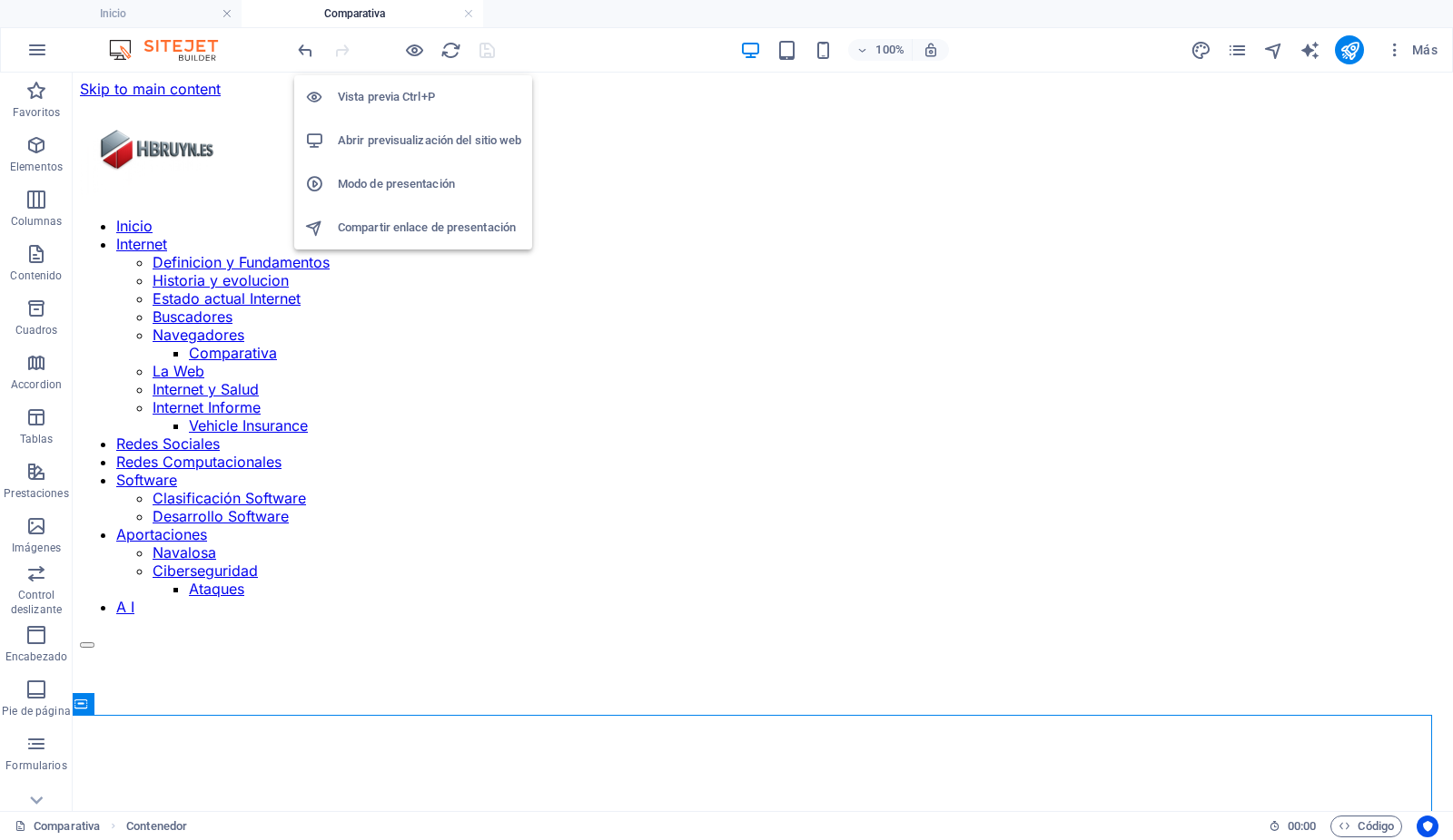
click at [411, 139] on h6 "Abrir previsualización del sitio web" at bounding box center [429, 140] width 184 height 22
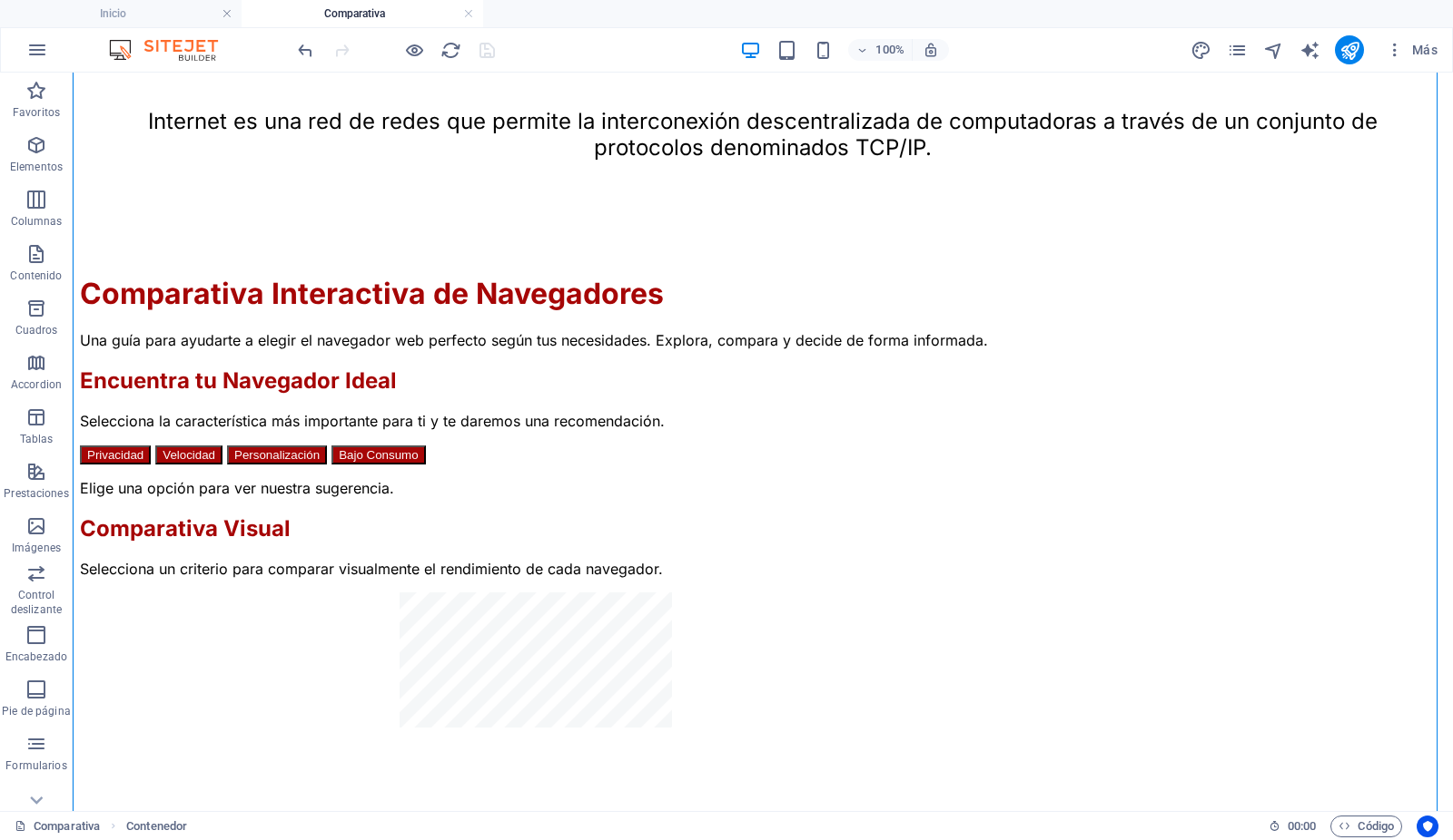
scroll to position [1480, 0]
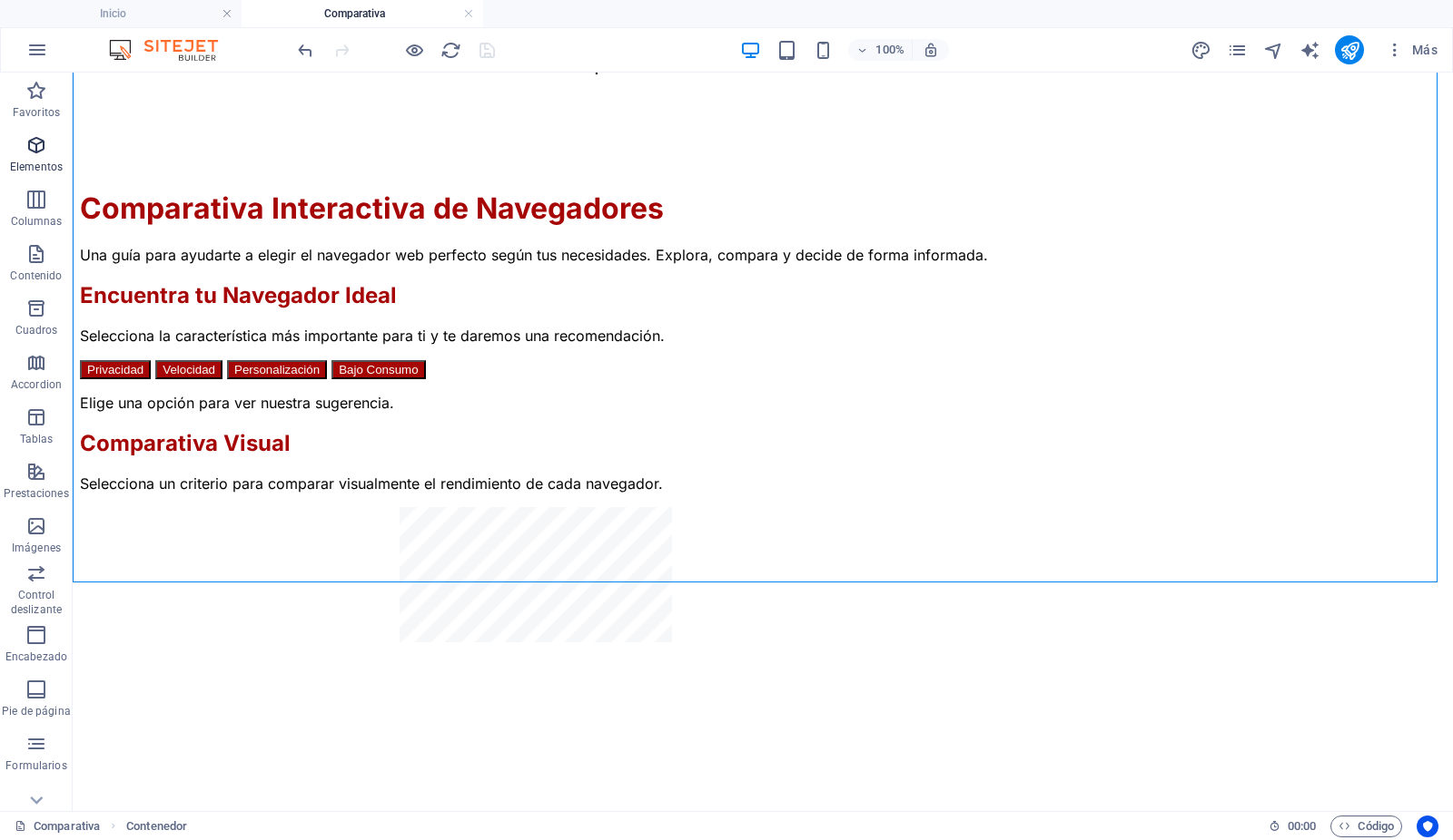
click at [39, 149] on icon "button" at bounding box center [36, 145] width 22 height 22
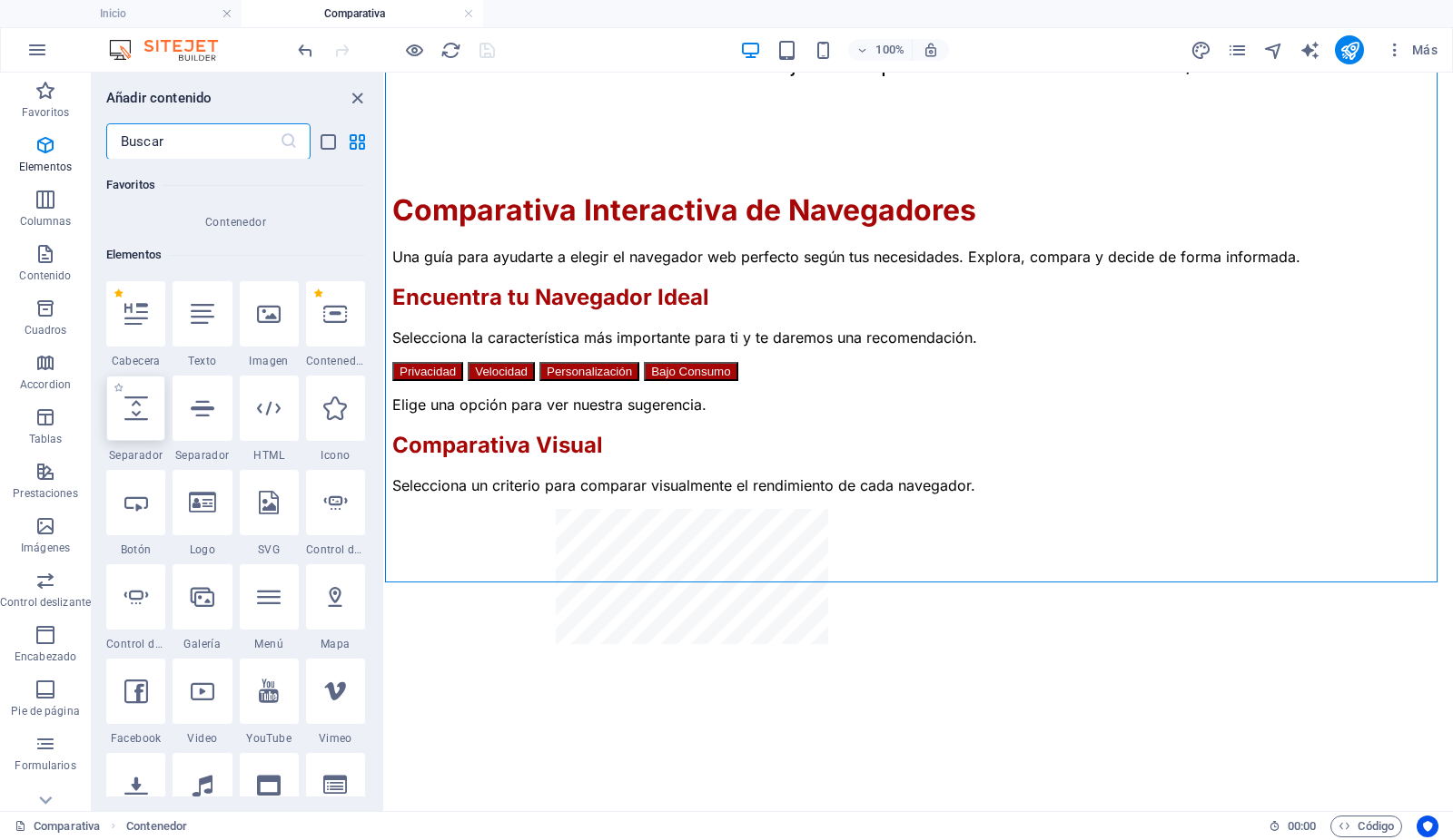
scroll to position [342, 0]
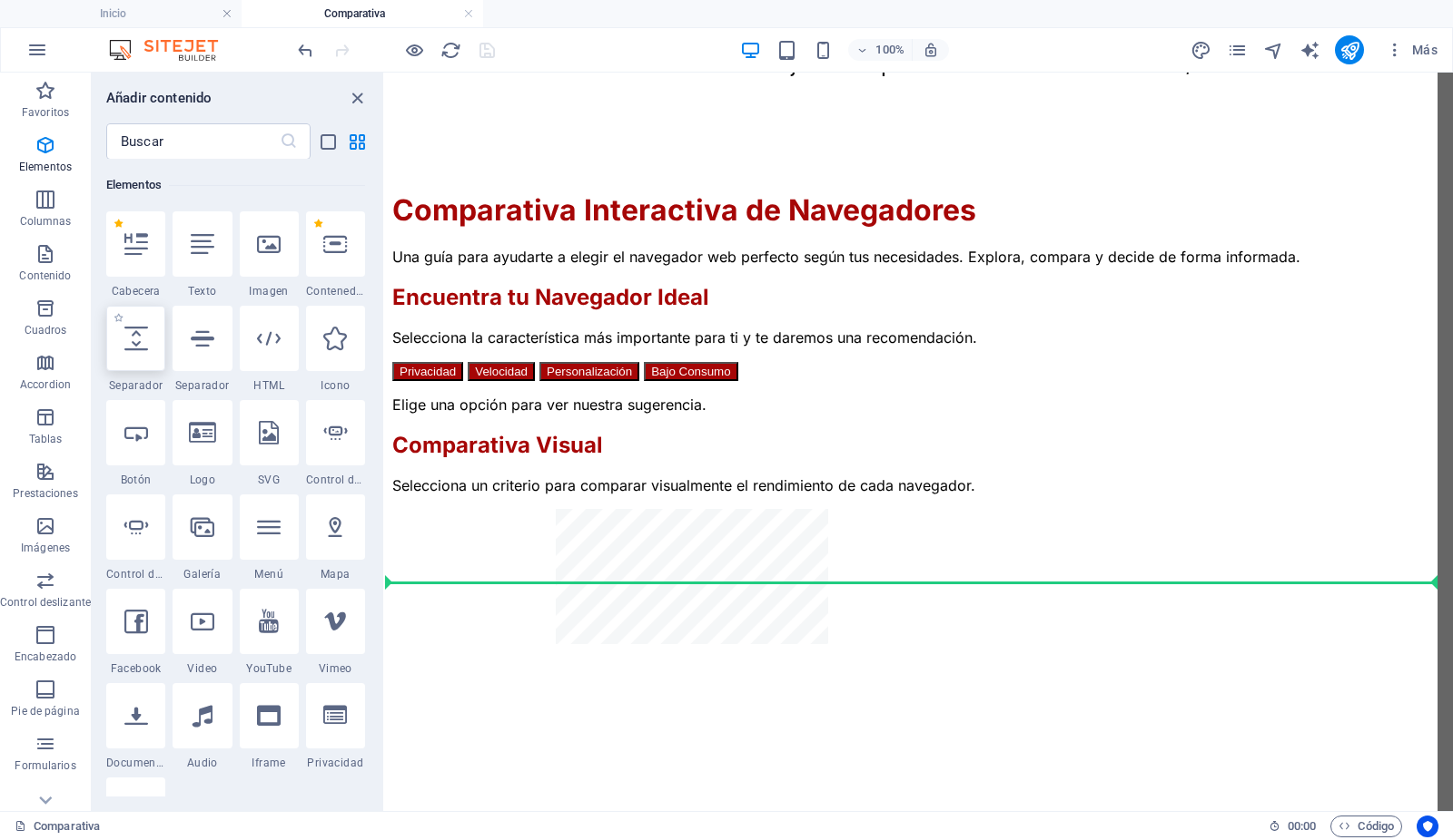
select select "px"
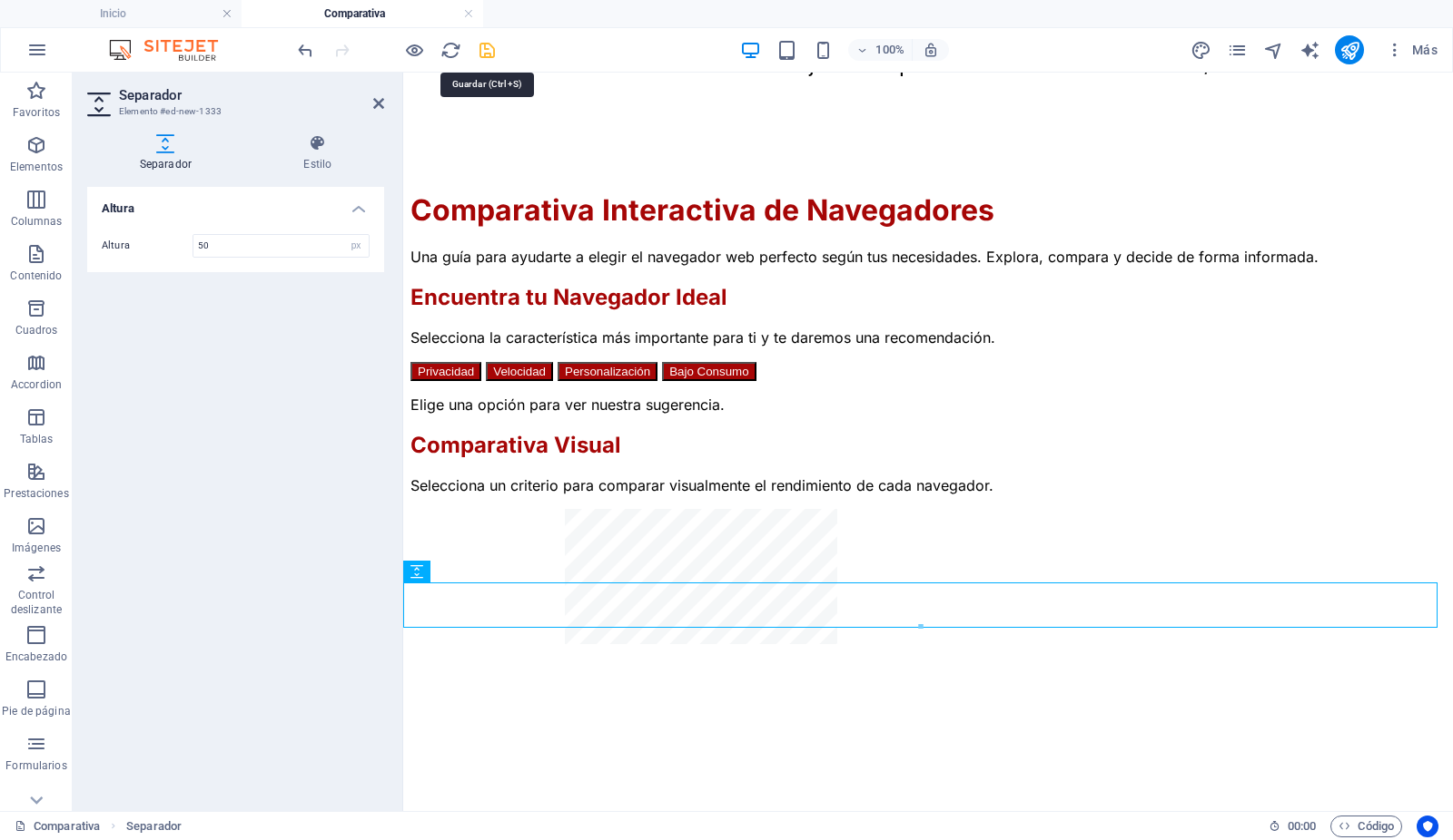
click at [489, 51] on icon "save" at bounding box center [487, 50] width 21 height 21
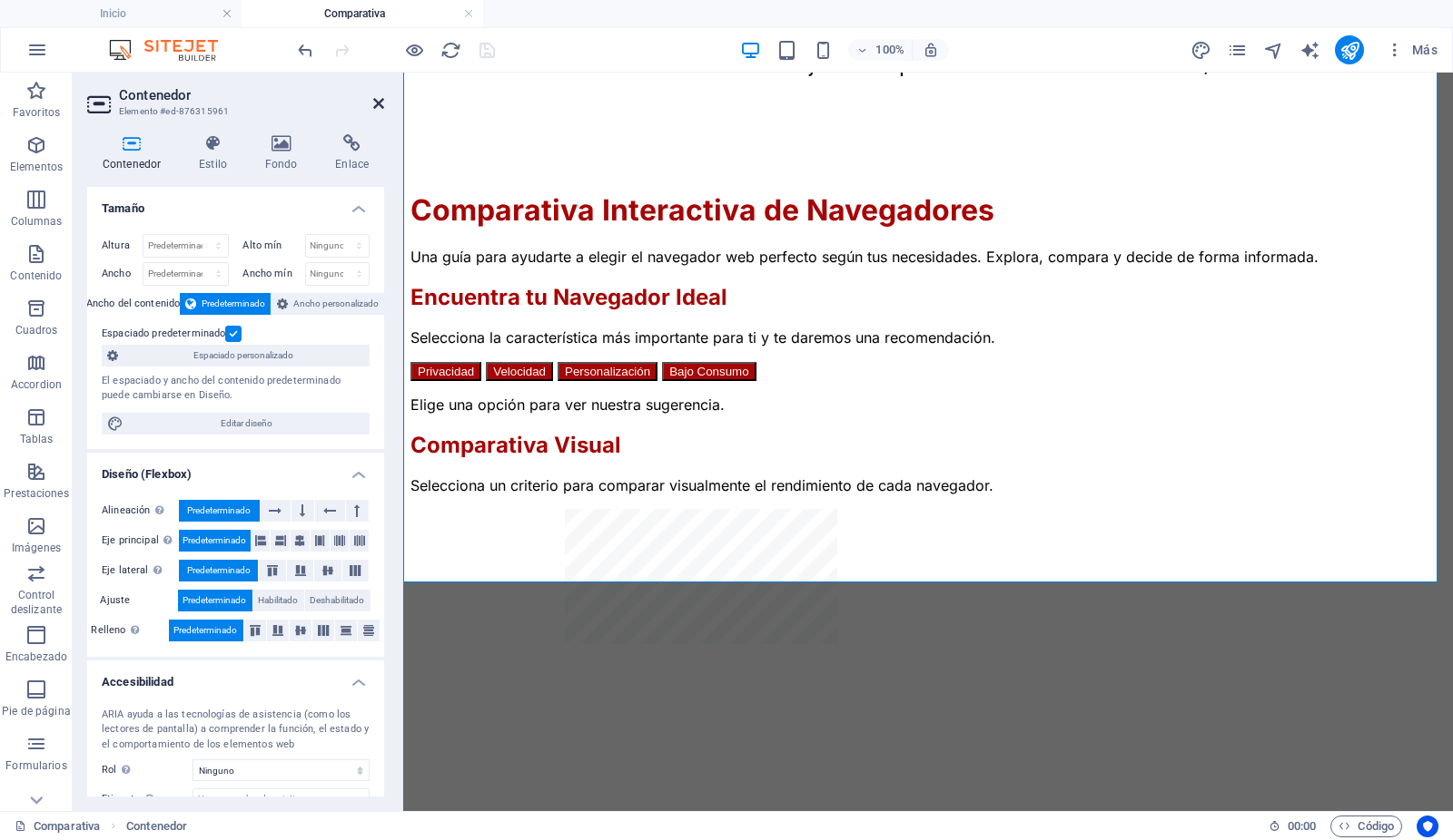
click at [378, 101] on icon at bounding box center [379, 103] width 11 height 14
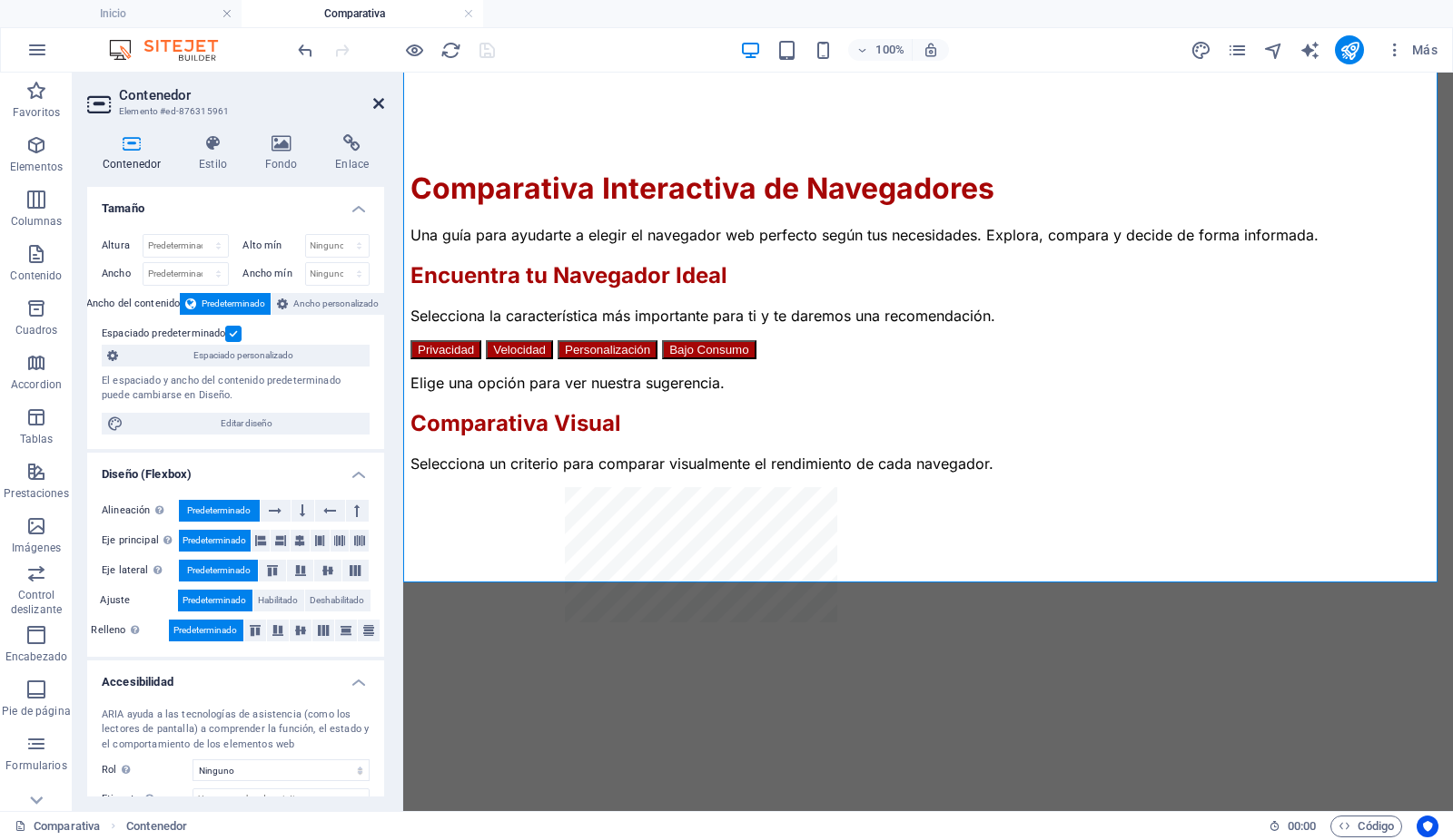
scroll to position [1480, 0]
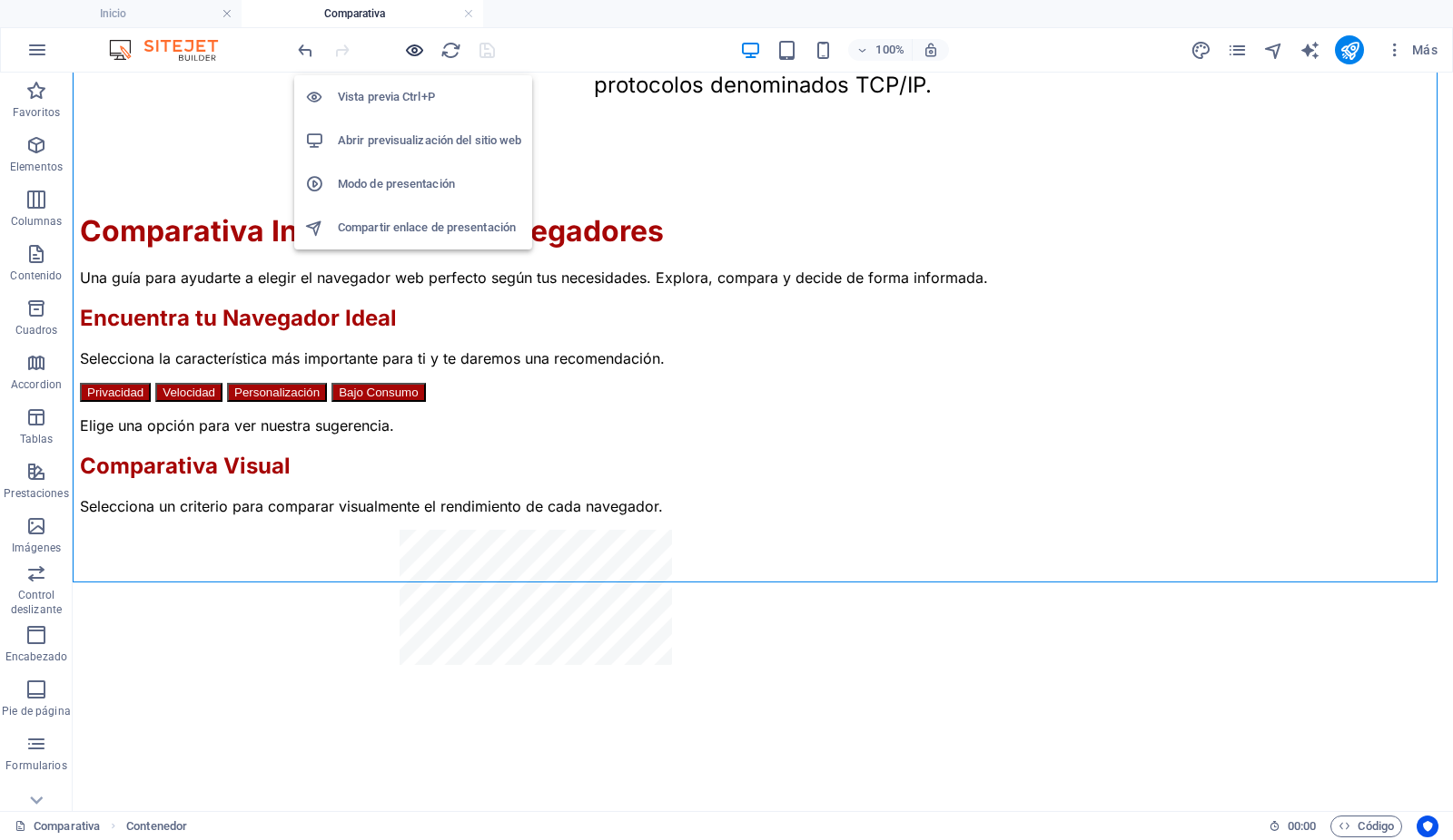
click at [418, 43] on icon "button" at bounding box center [415, 50] width 21 height 21
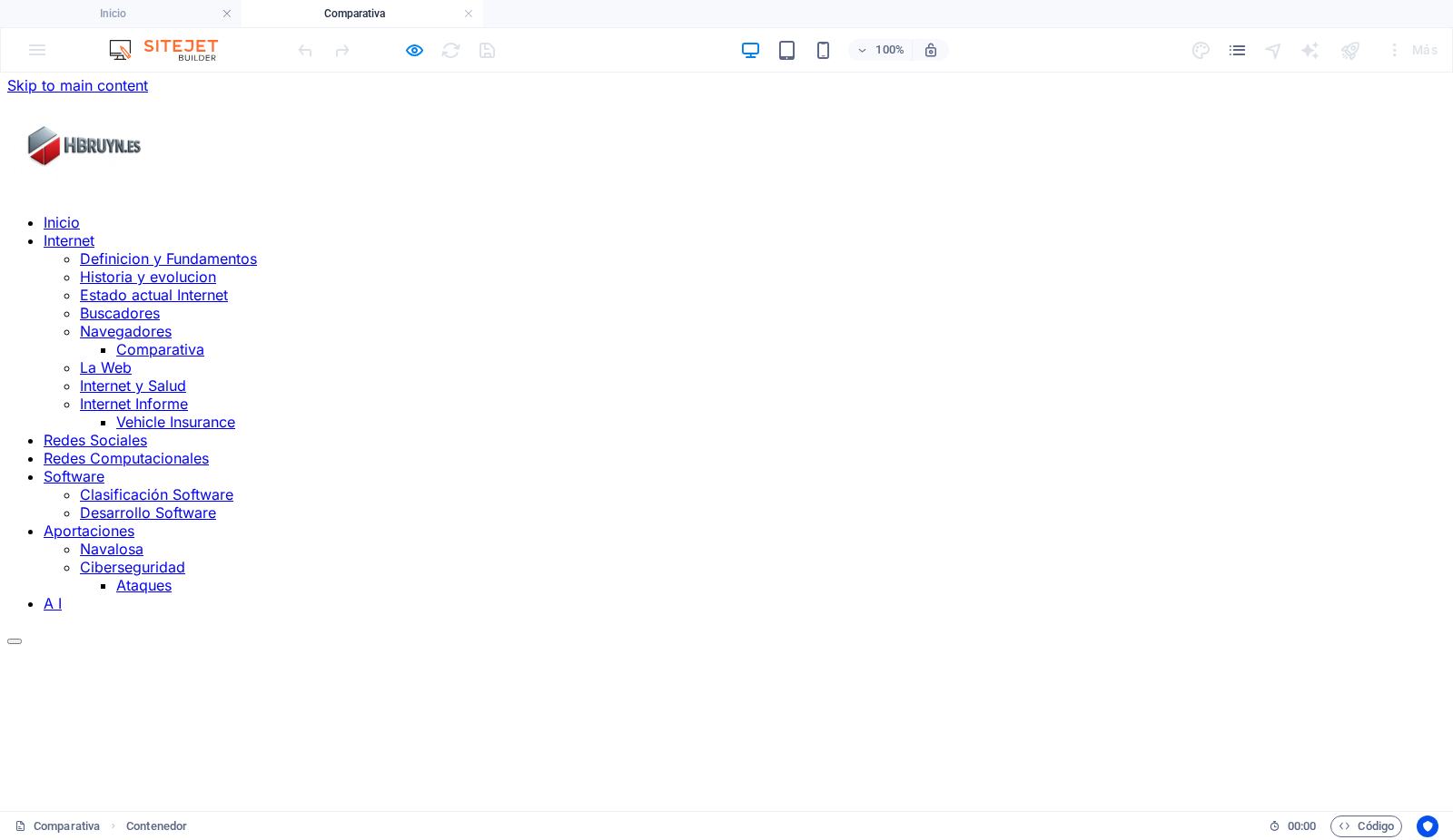
scroll to position [0, 8]
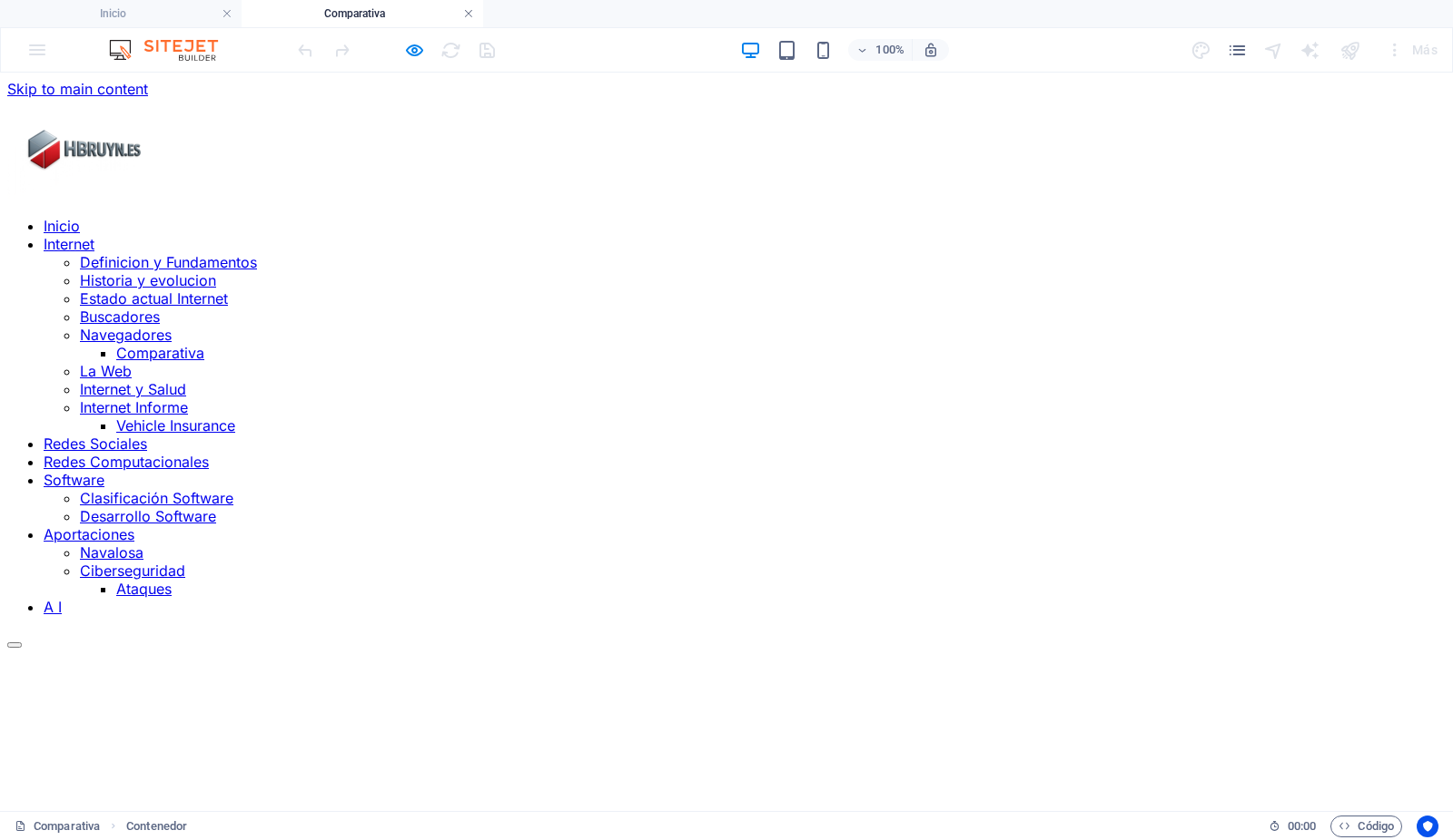
click at [467, 12] on link at bounding box center [469, 14] width 11 height 17
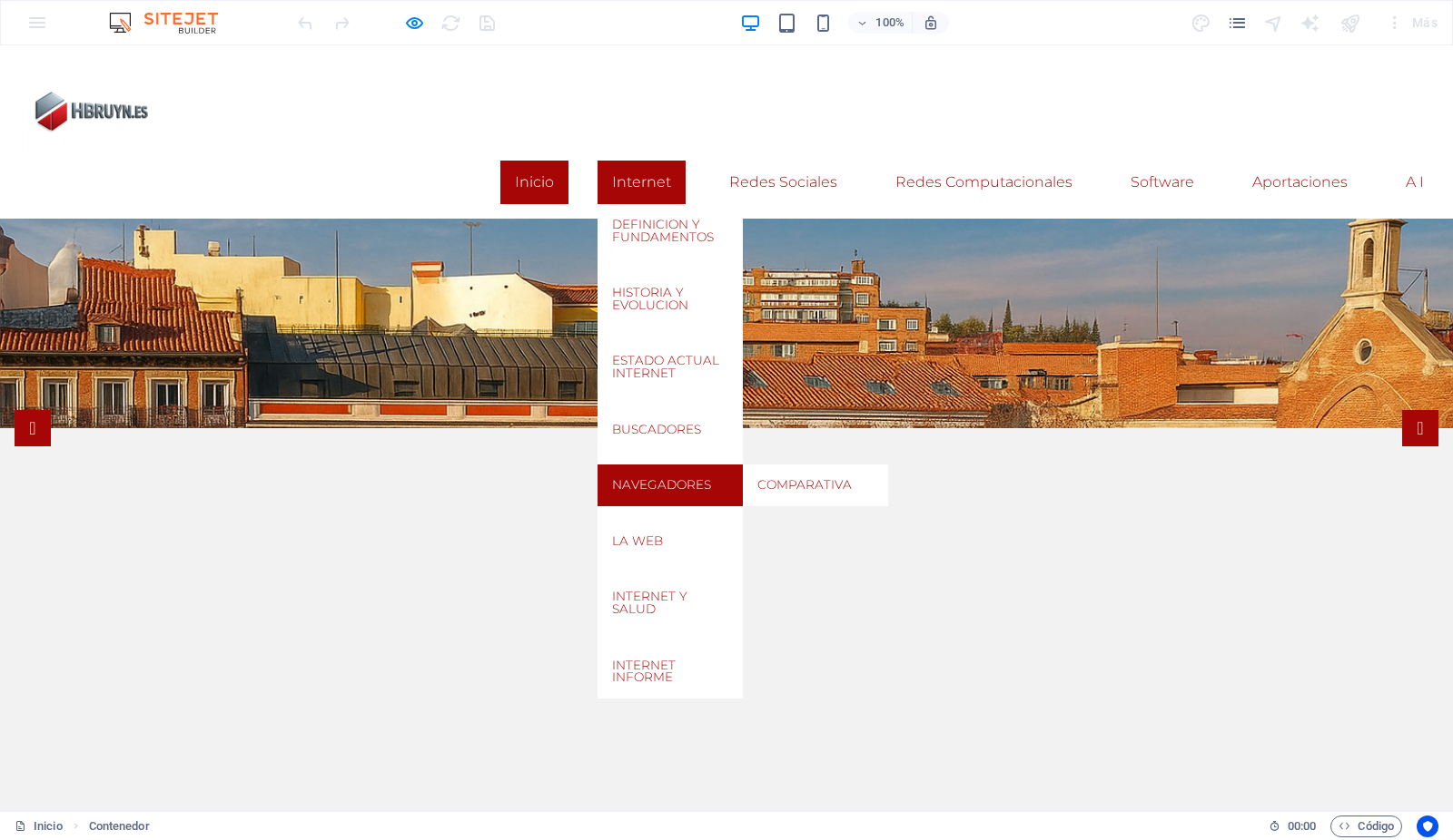
click at [632, 465] on link "Navegadores" at bounding box center [670, 485] width 145 height 41
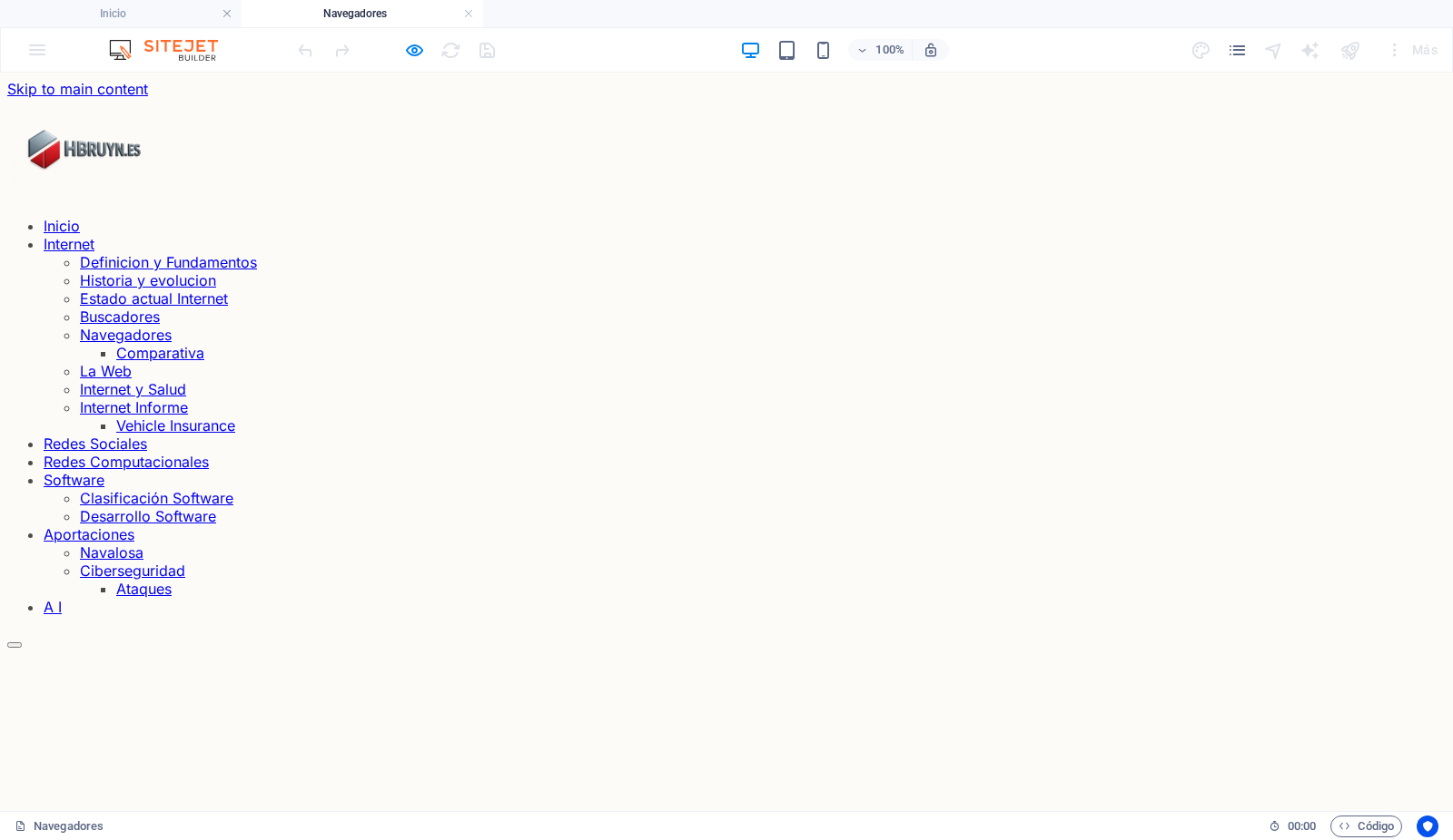
scroll to position [0, 0]
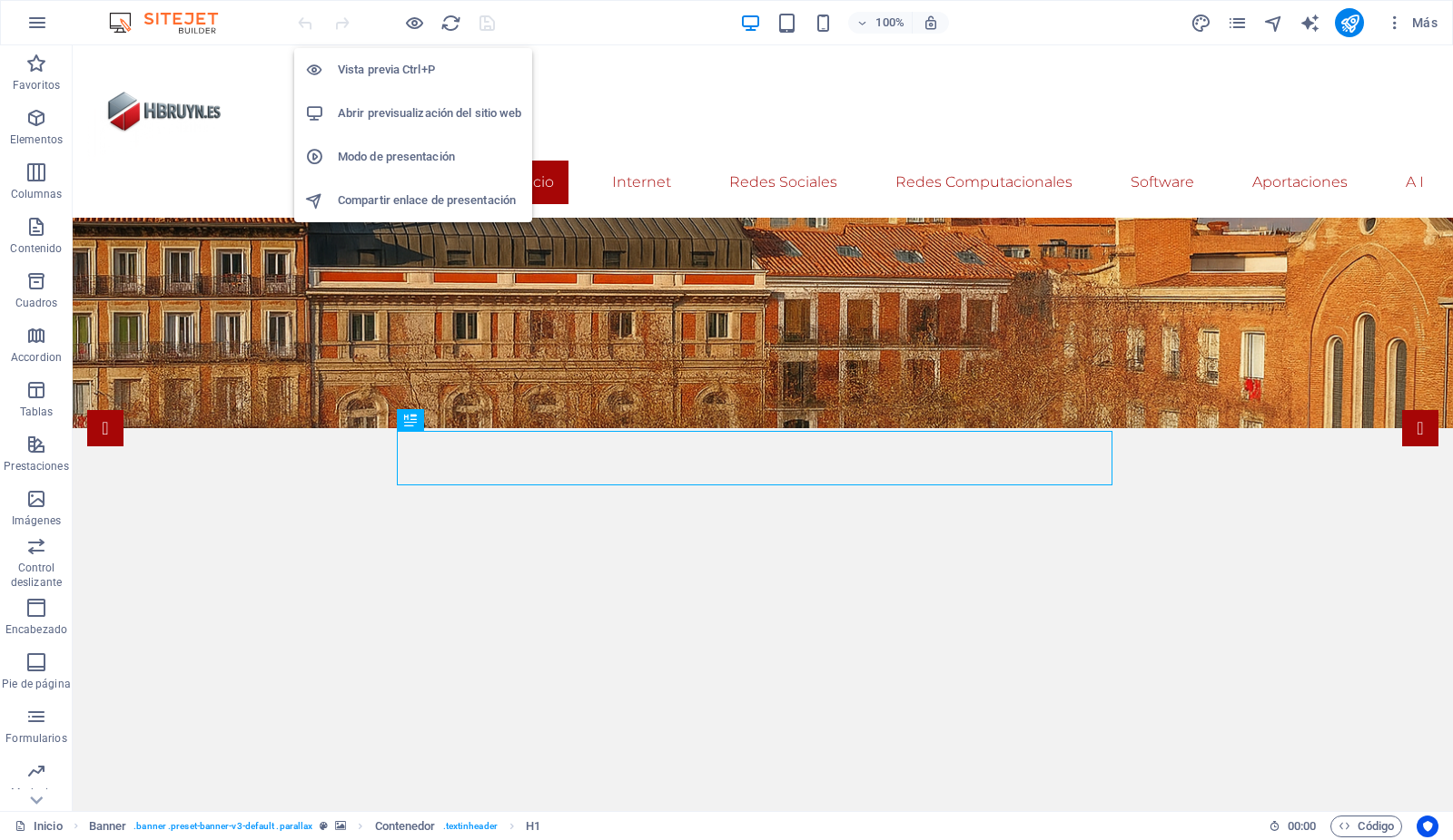
click at [391, 111] on h6 "Abrir previsualización del sitio web" at bounding box center [429, 113] width 184 height 22
click at [415, 21] on icon "button" at bounding box center [415, 24] width 21 height 21
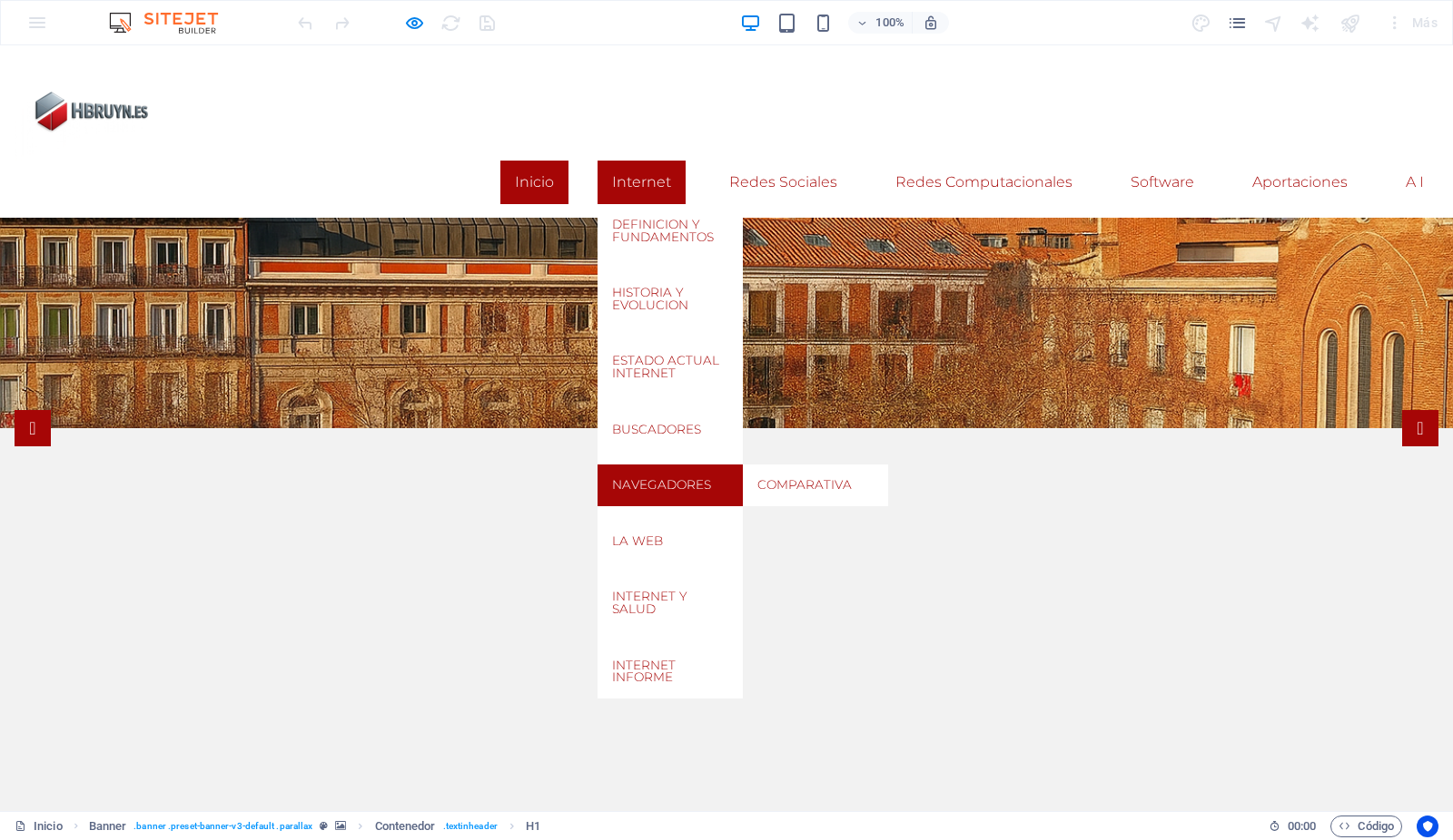
click at [658, 465] on link "Navegadores" at bounding box center [670, 485] width 145 height 41
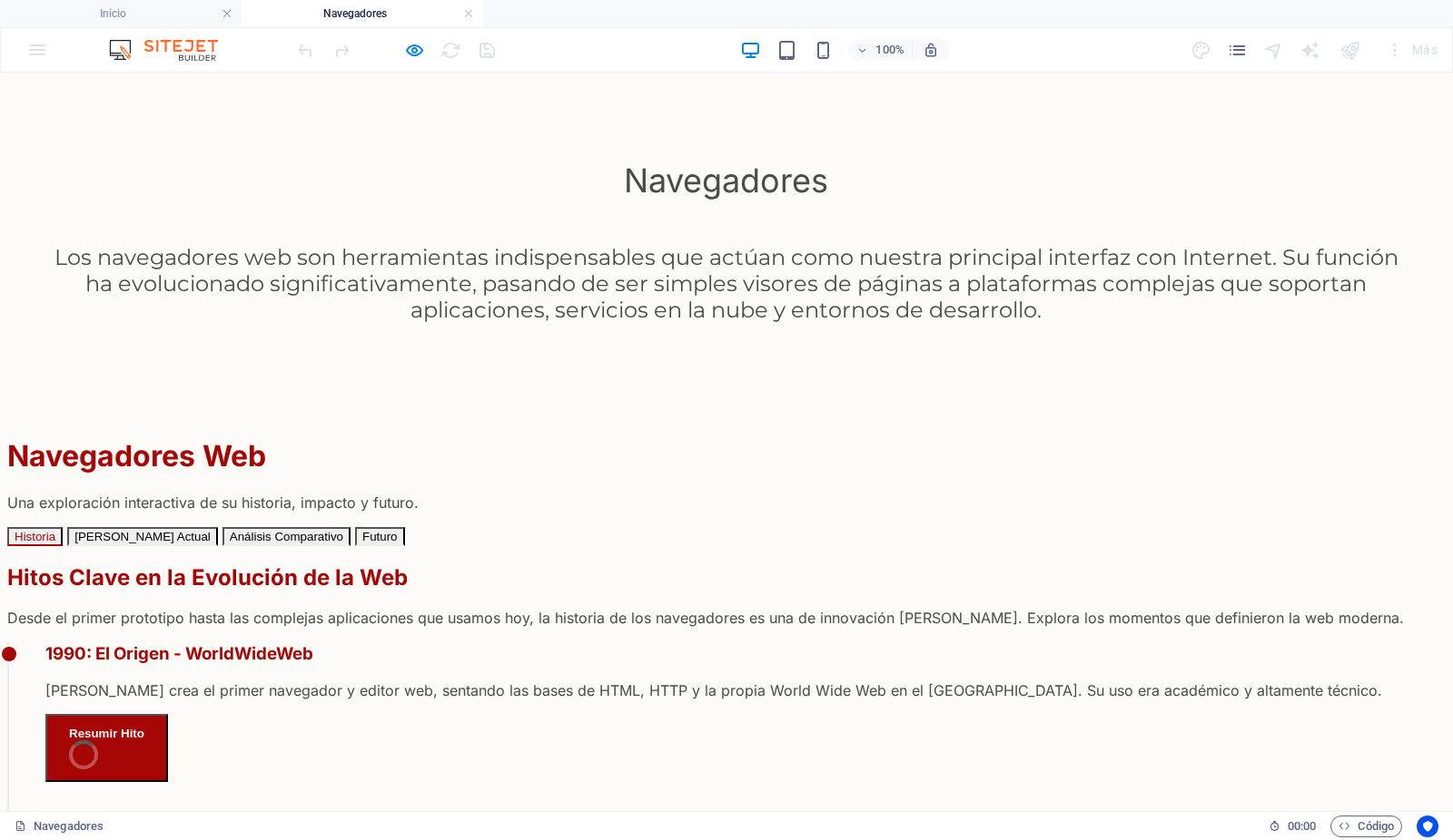
scroll to position [1148, 0]
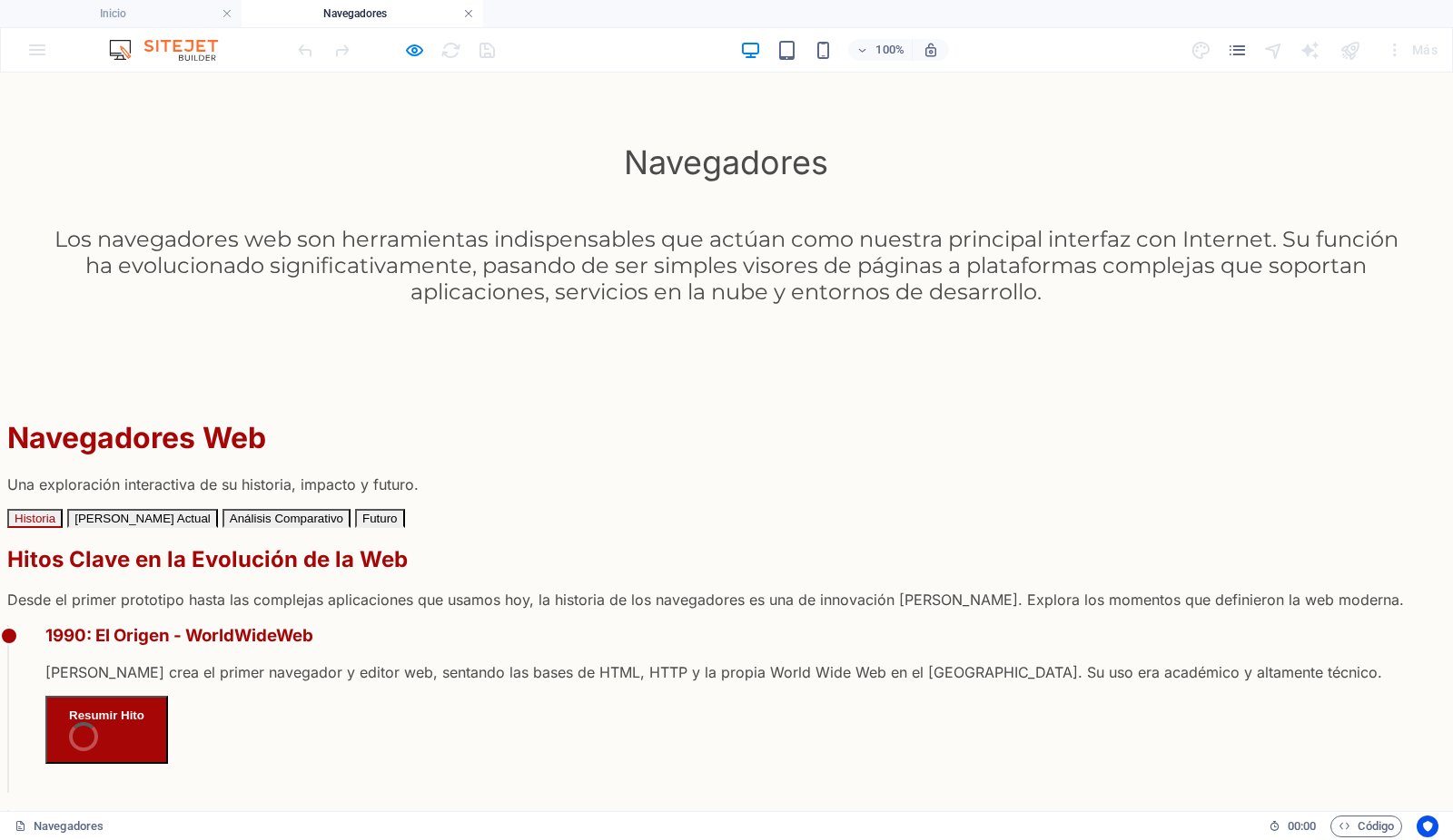
click at [467, 11] on link at bounding box center [469, 14] width 11 height 17
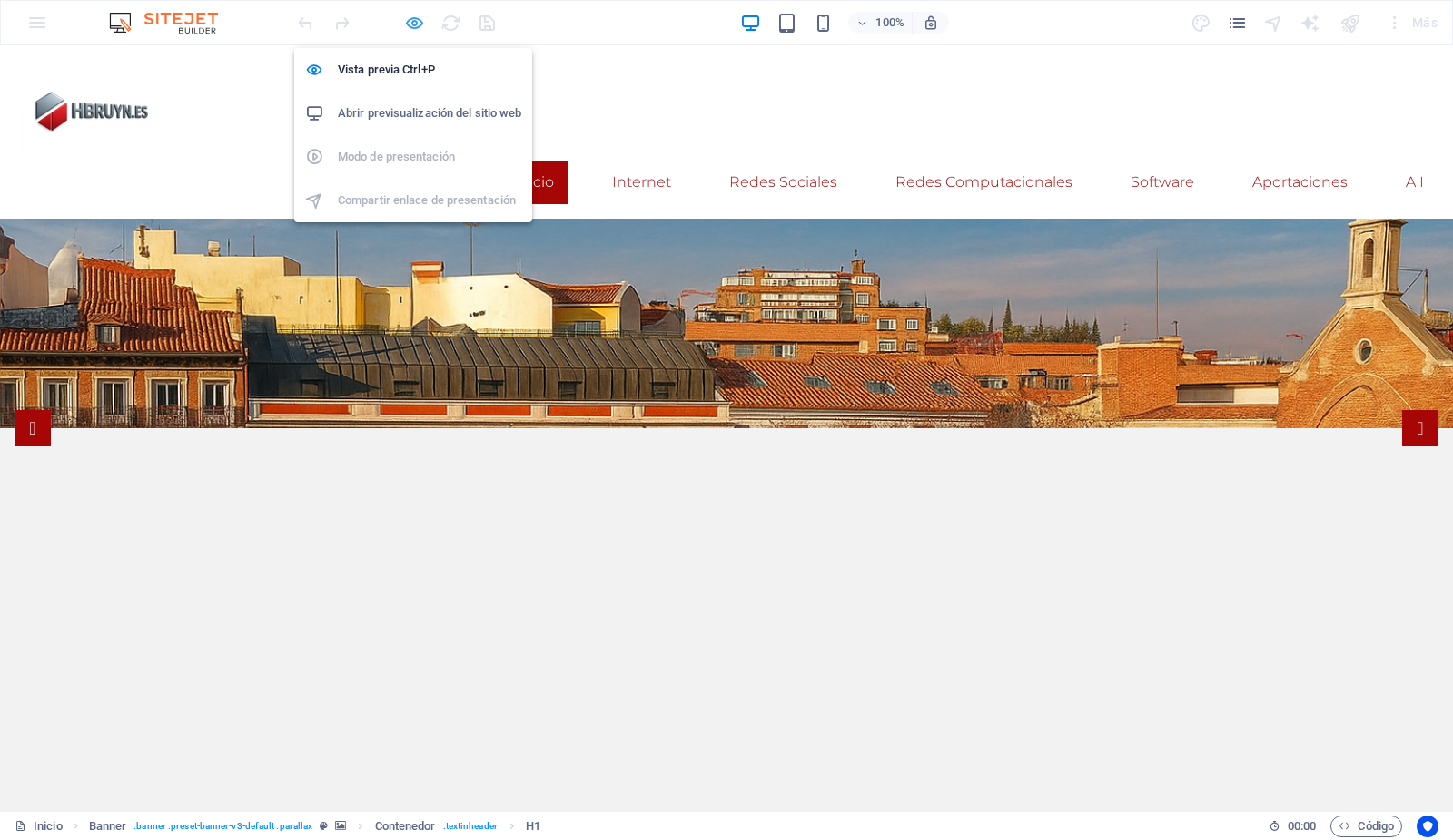
click at [412, 20] on icon "button" at bounding box center [415, 24] width 21 height 21
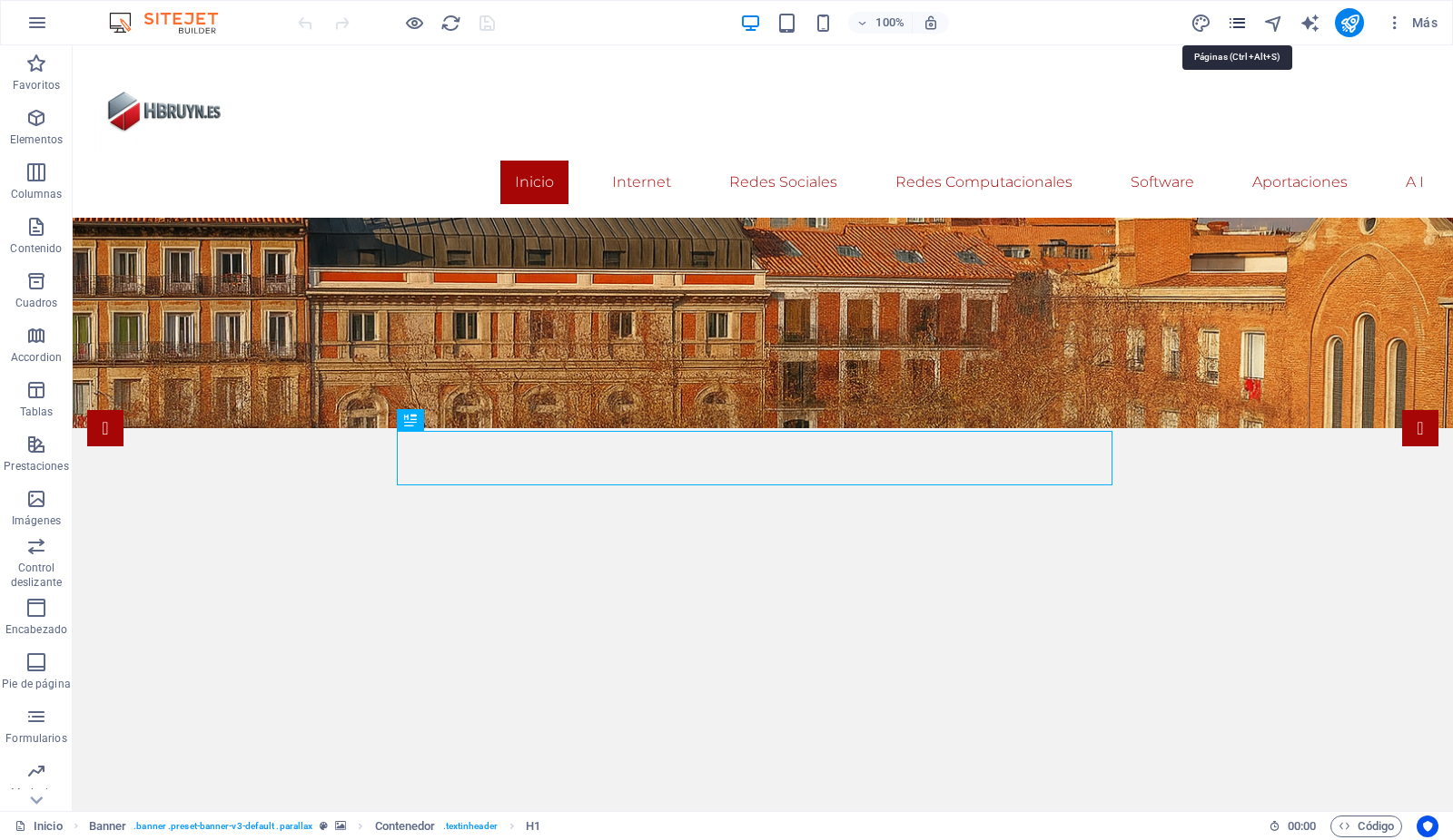
click at [1242, 22] on icon "pages" at bounding box center [1237, 24] width 21 height 21
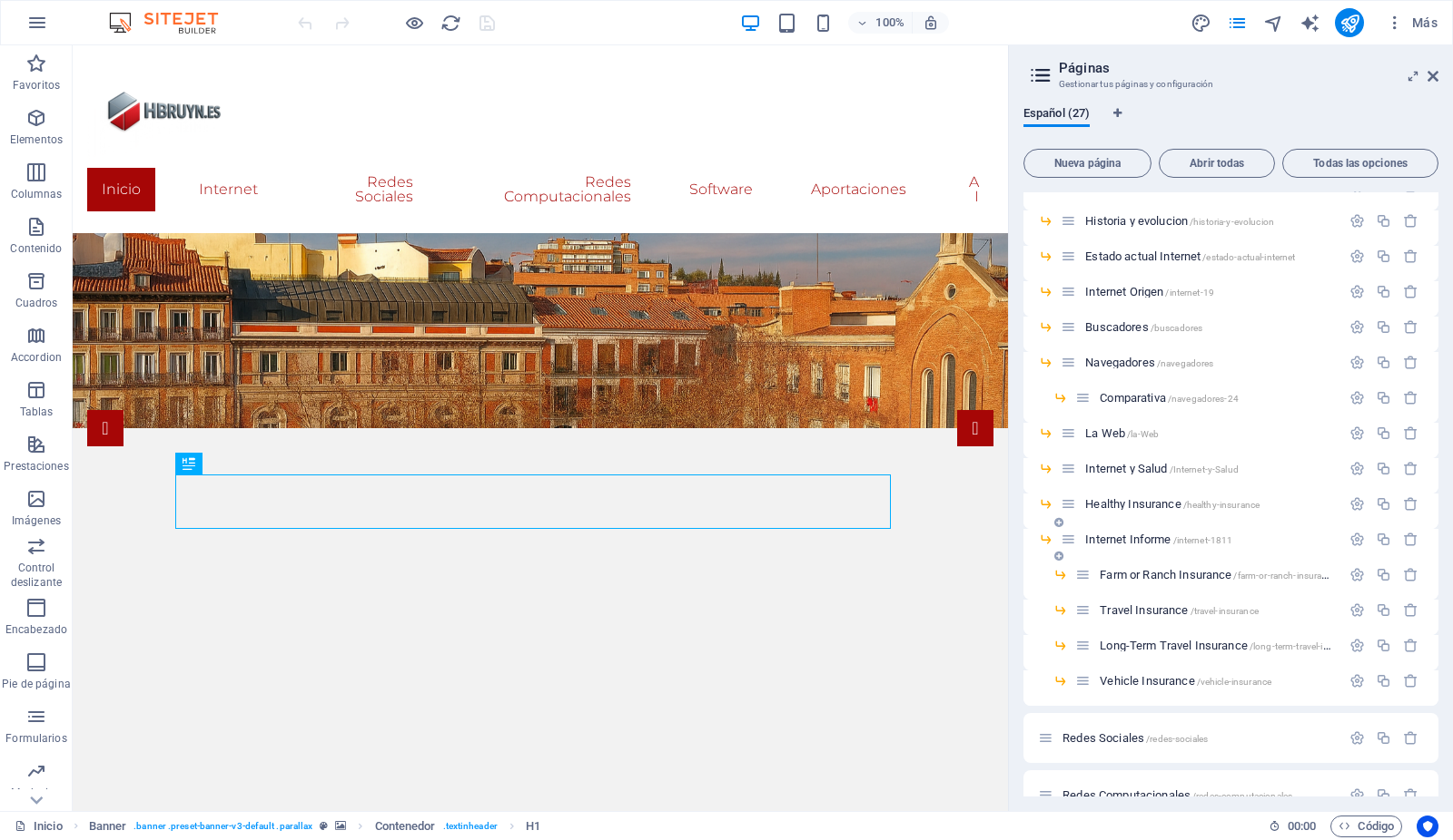
scroll to position [126, 0]
click at [1126, 356] on span "Navegadores /navegadores" at bounding box center [1149, 360] width 128 height 13
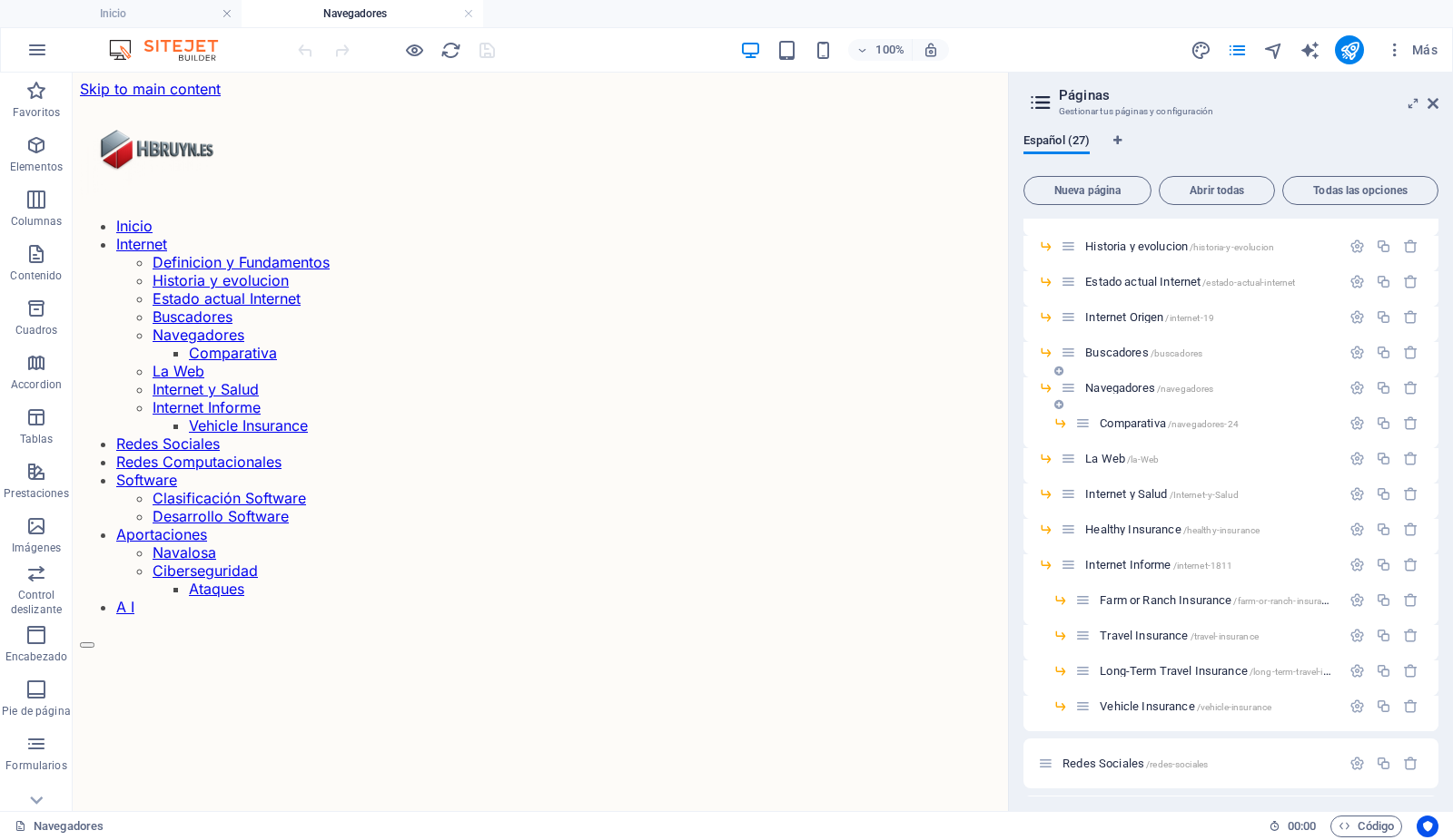
scroll to position [0, 0]
click at [1435, 98] on icon at bounding box center [1433, 103] width 11 height 14
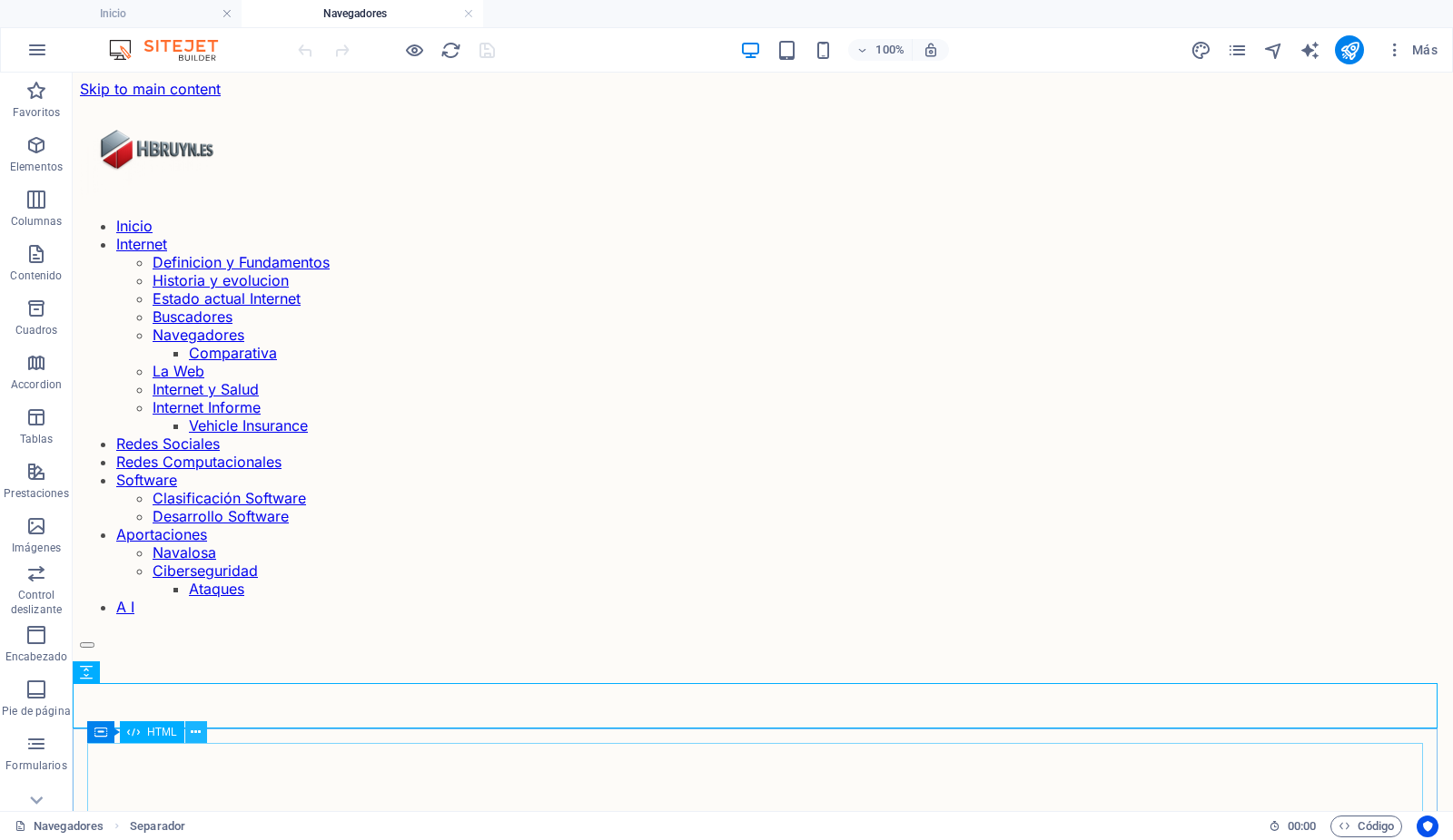
click at [196, 735] on icon at bounding box center [196, 733] width 10 height 19
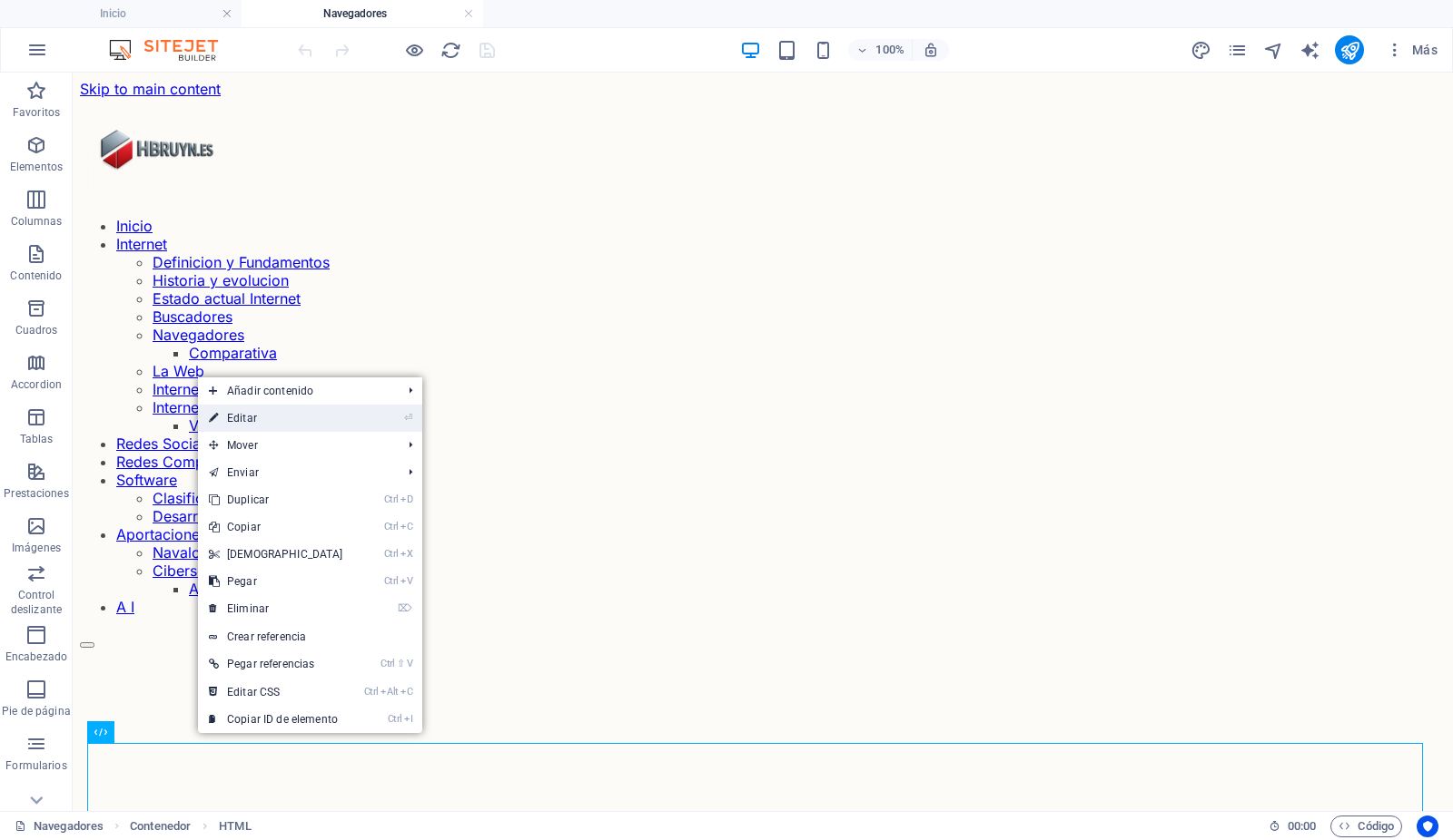
click at [268, 422] on link "⏎ Editar" at bounding box center [276, 418] width 156 height 27
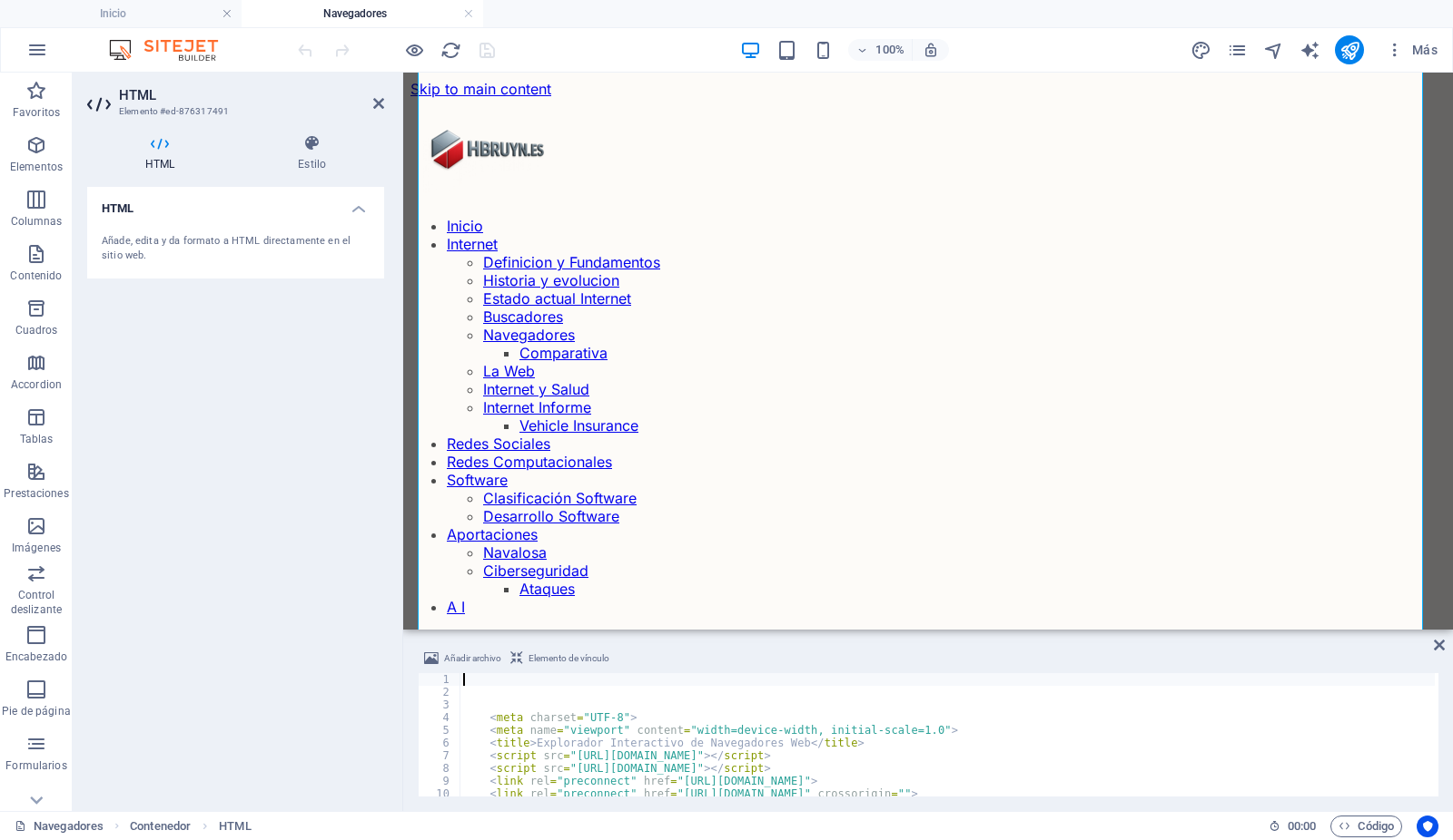
scroll to position [1008, 0]
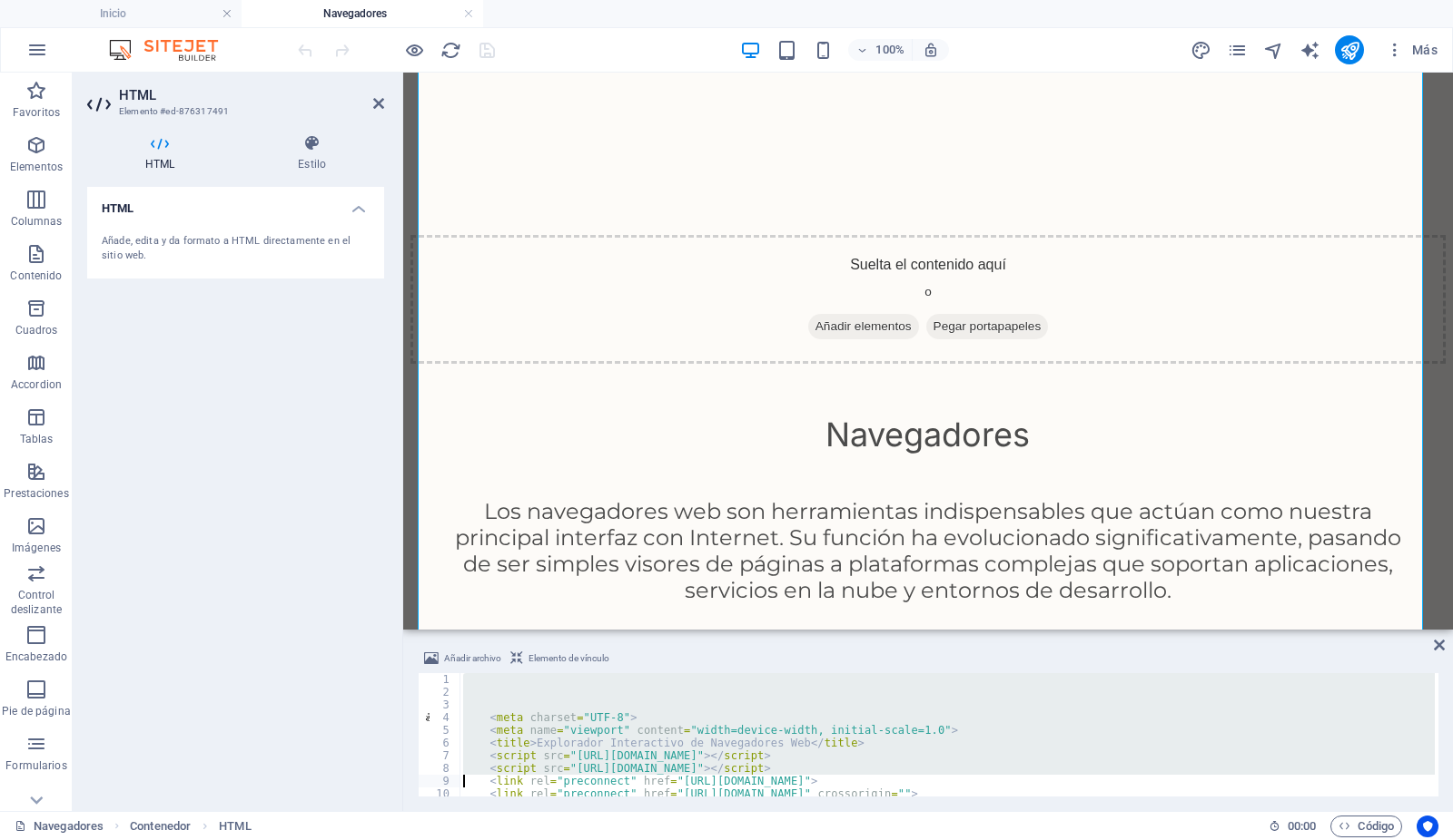
type textarea "<!-- Chosen Palette: Warm Neutrals --> <!-- Application Structure Plan: The SPA…"
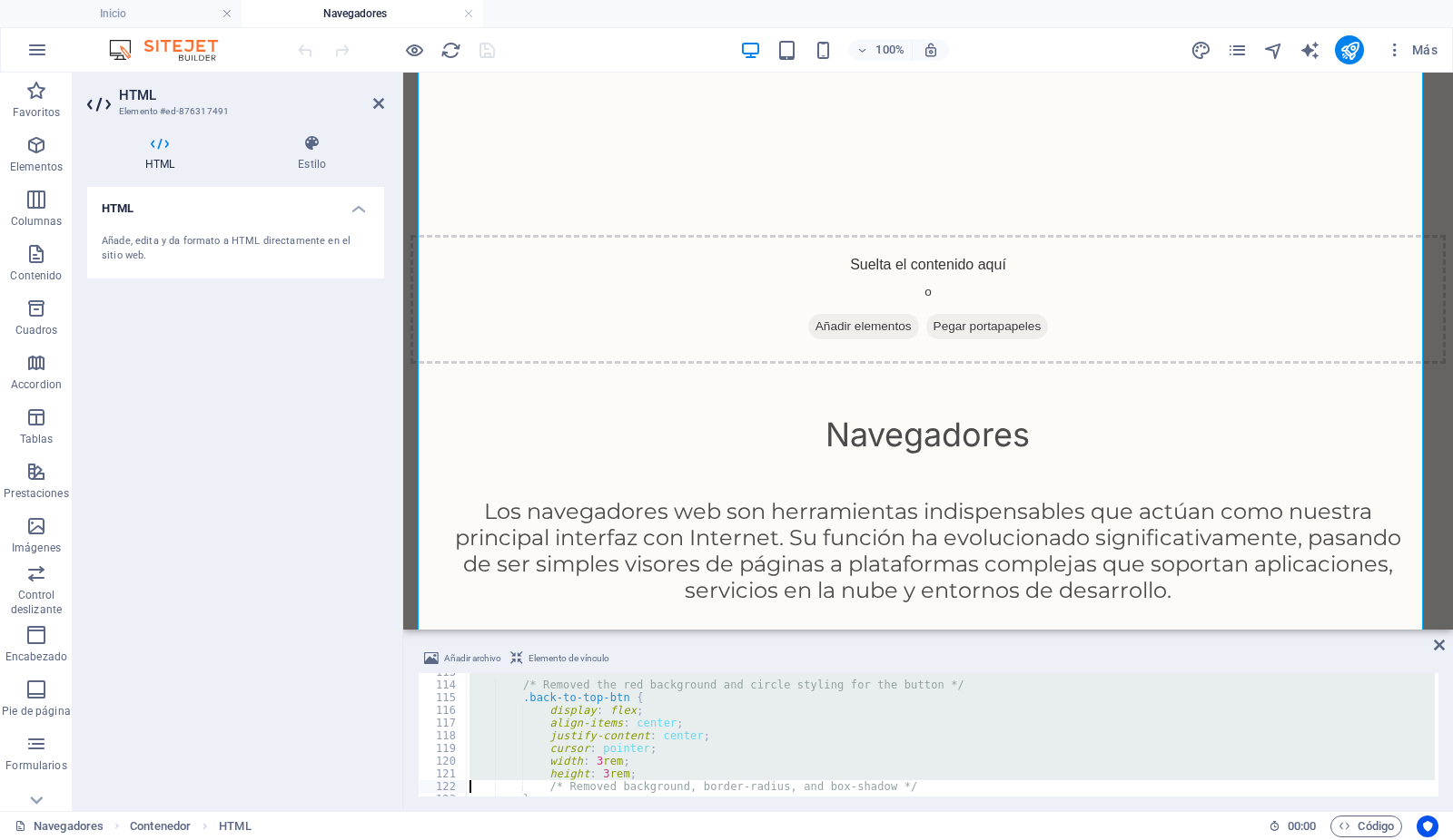
type textarea "</style>"
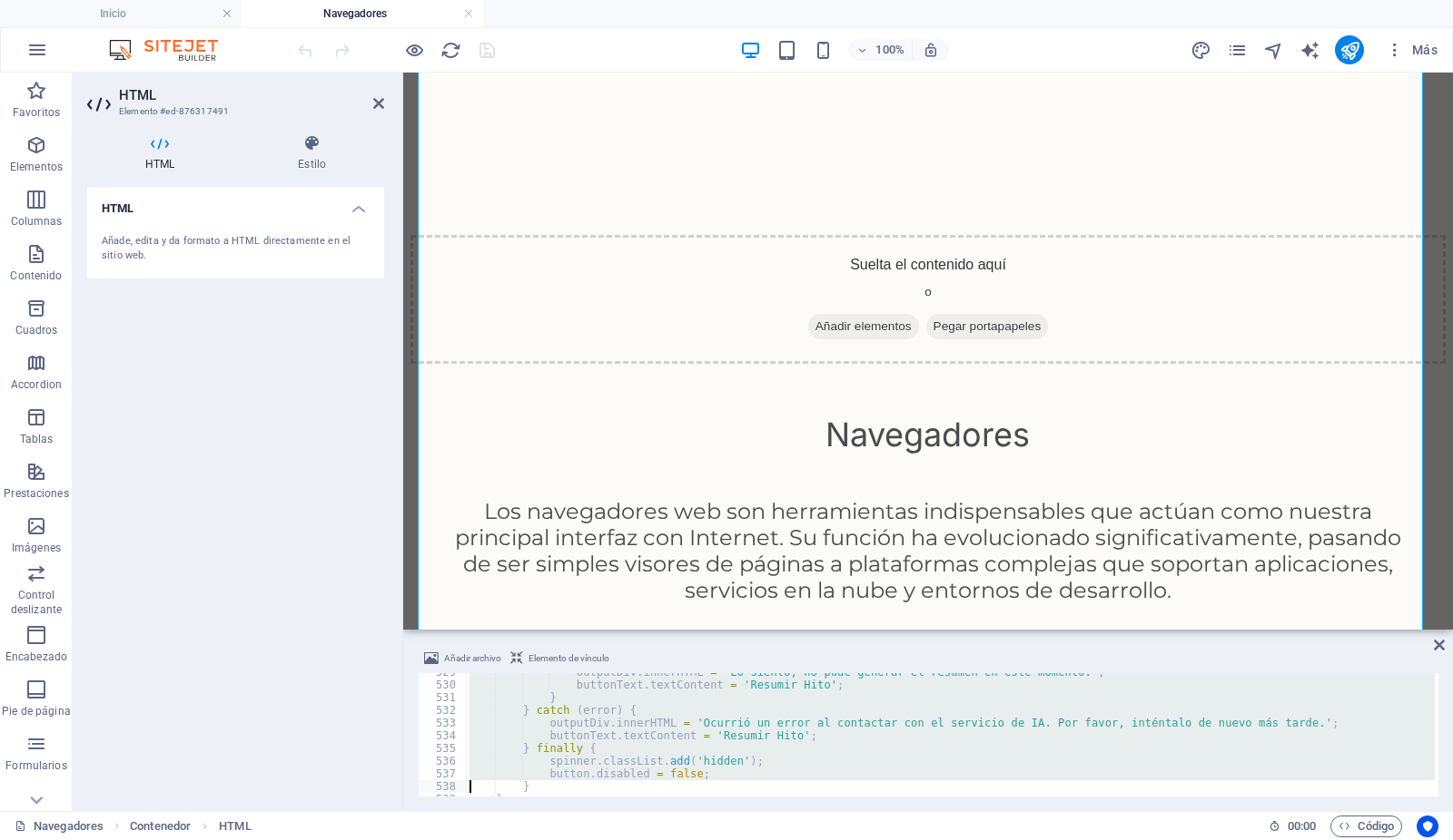
type textarea "};"
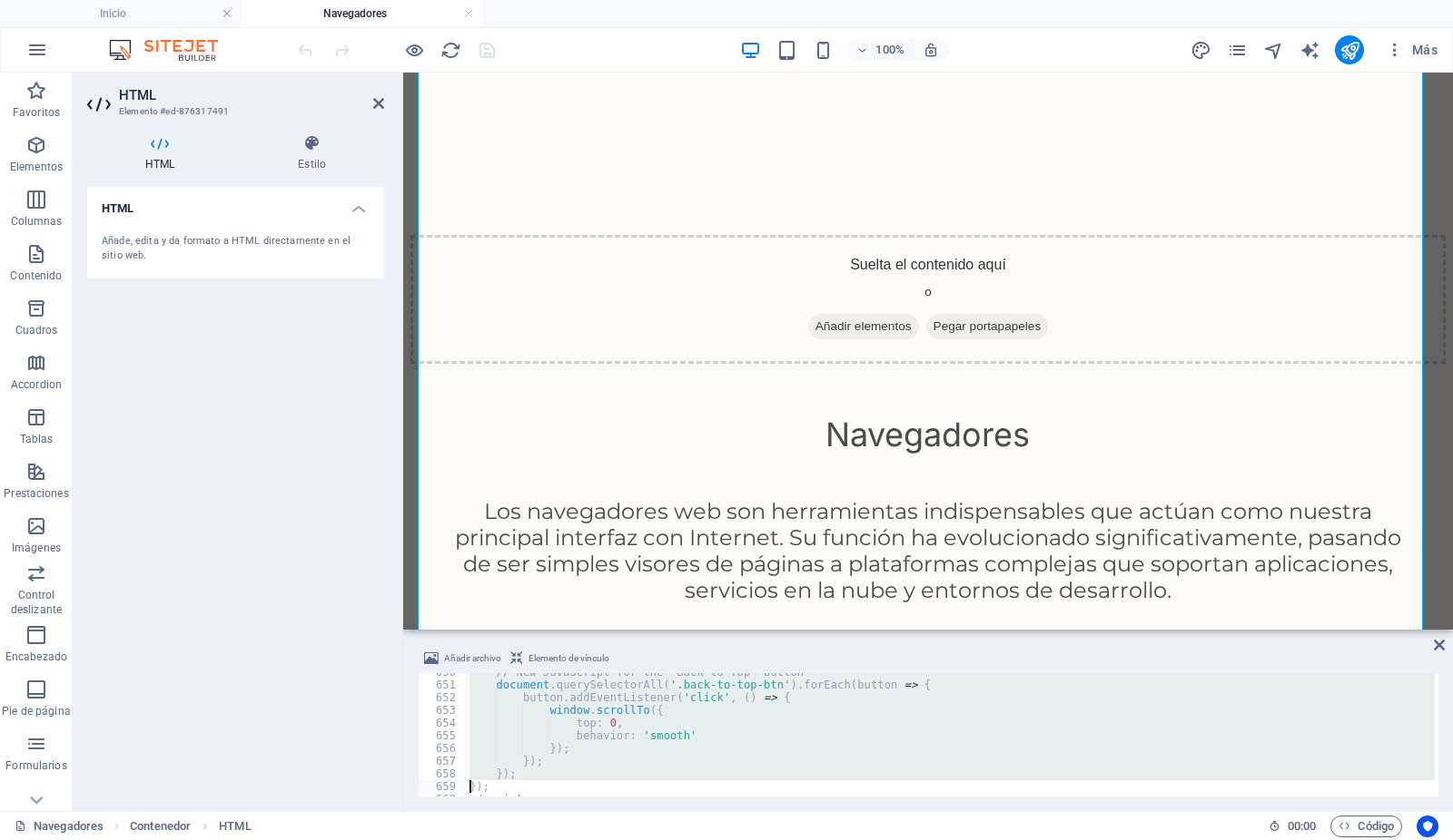
type textarea "</script>"
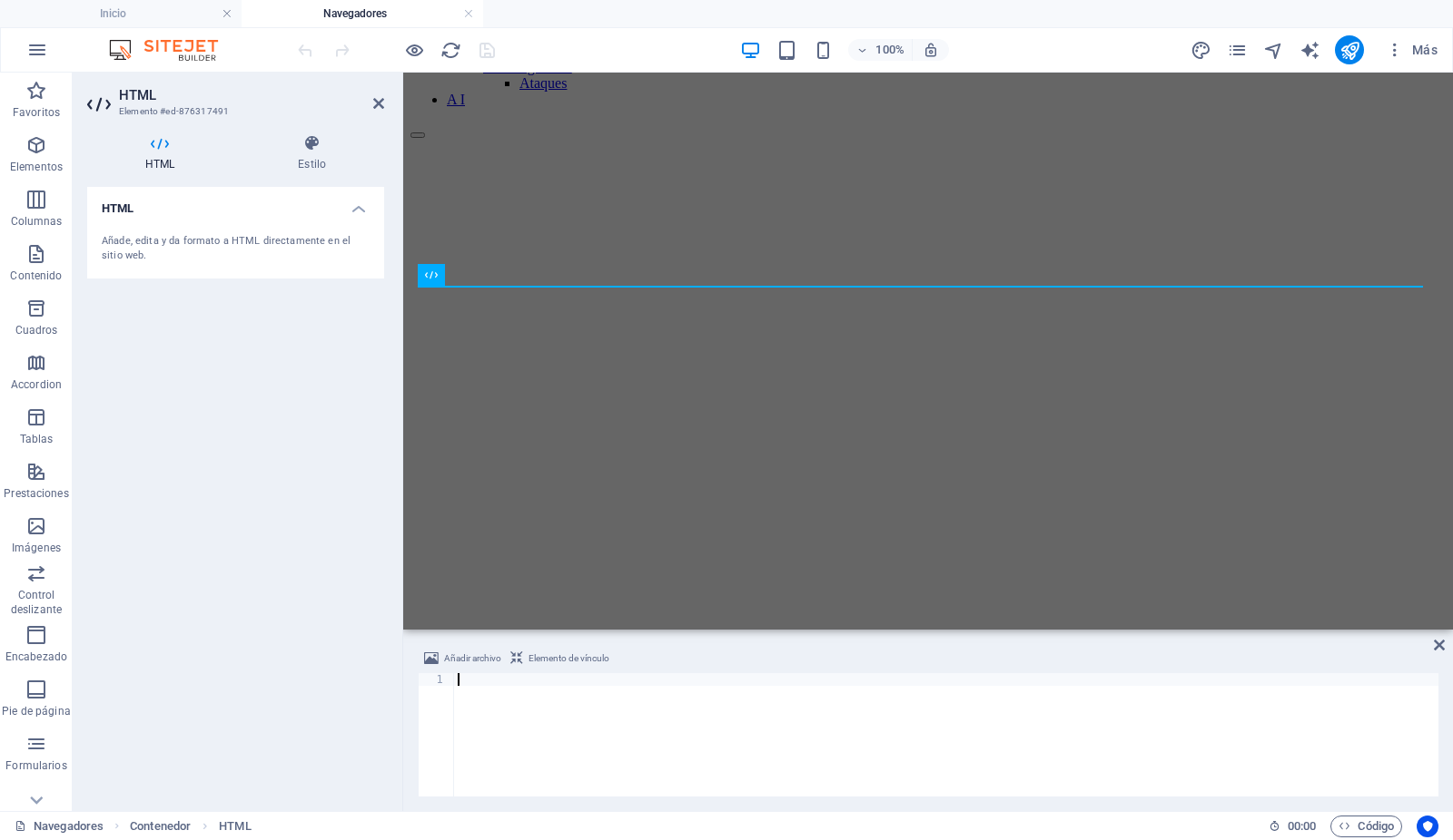
scroll to position [472, 0]
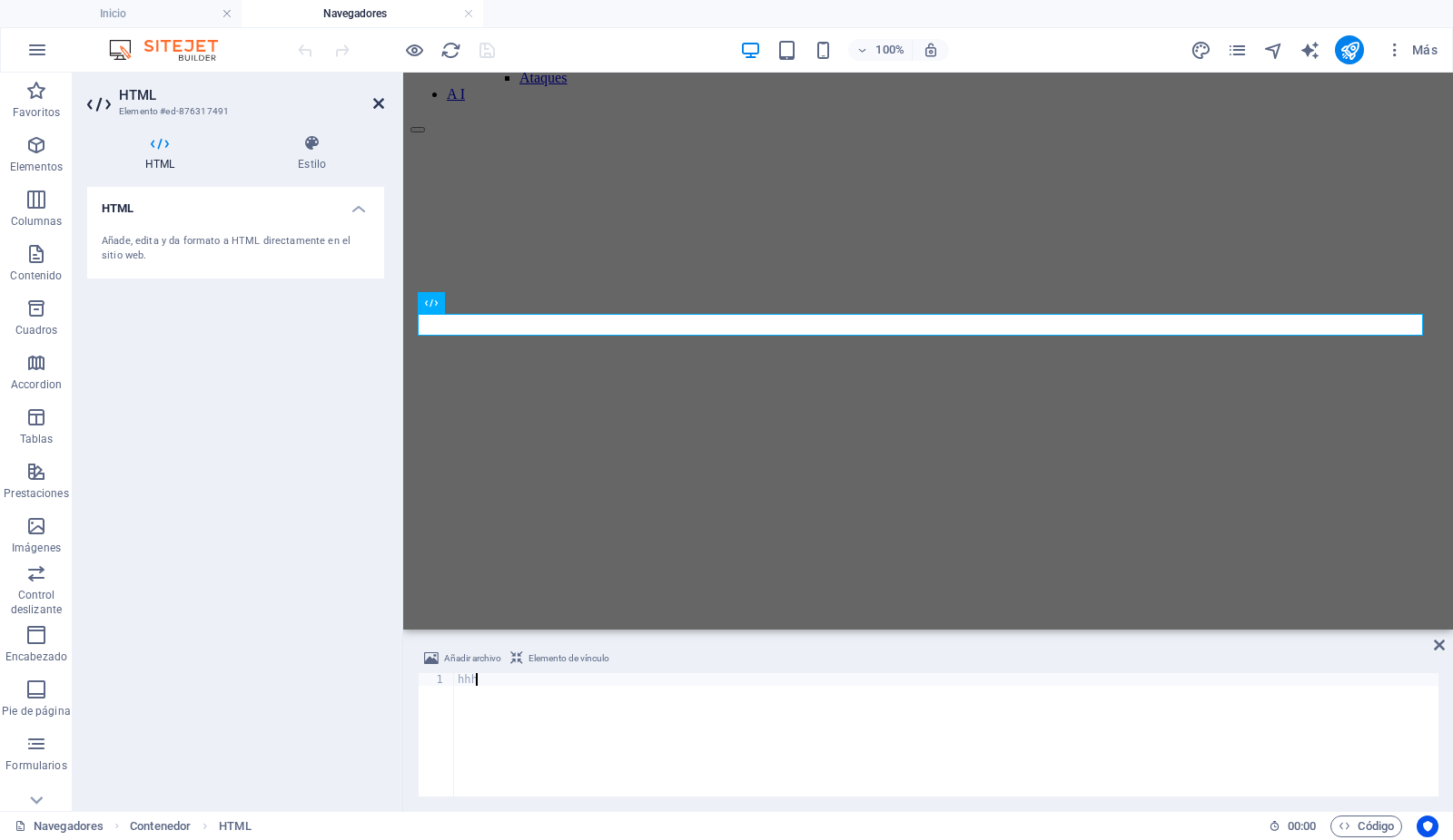
type textarea "hhh"
click at [375, 103] on icon at bounding box center [379, 103] width 11 height 14
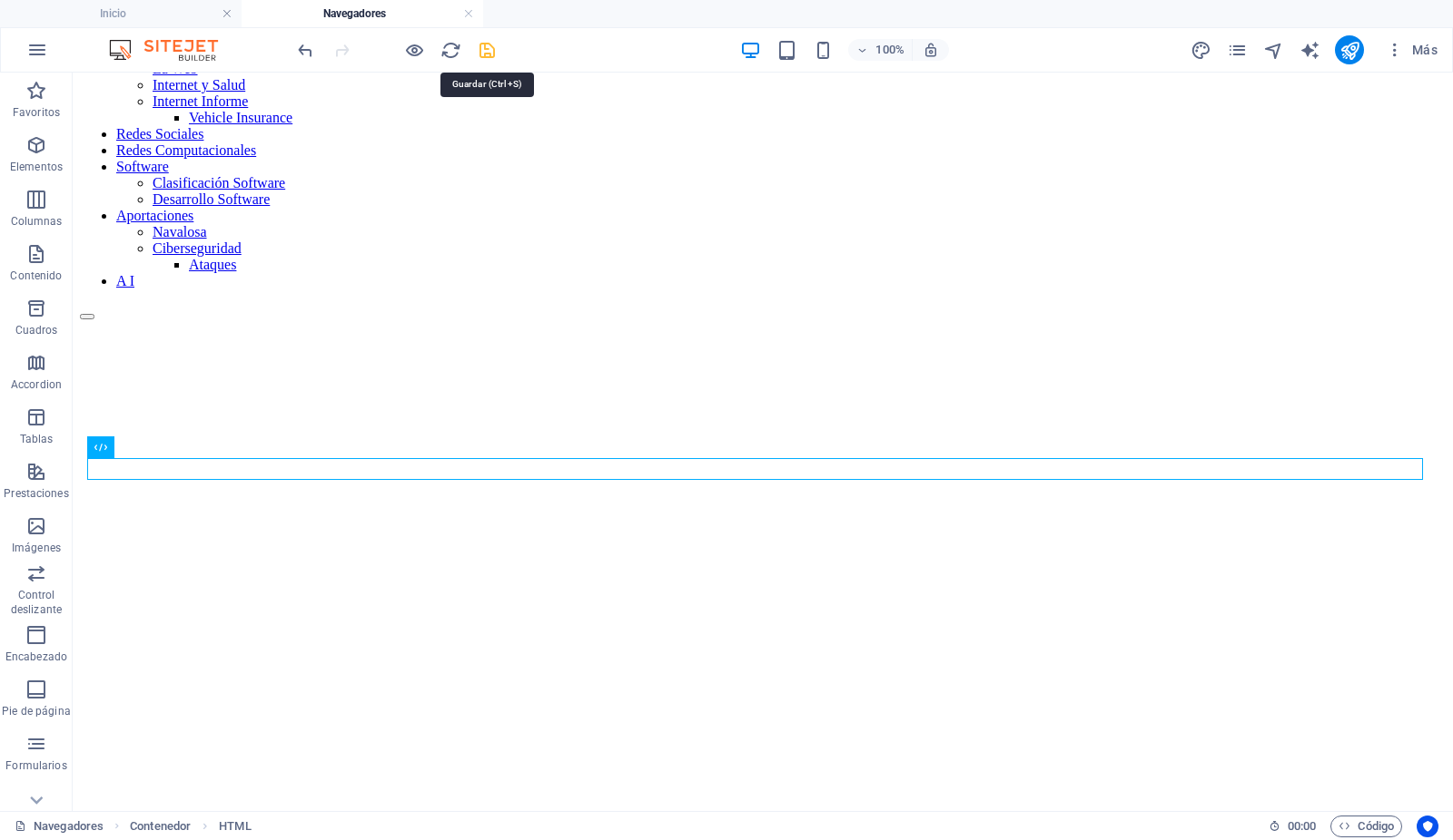
click at [492, 47] on icon "save" at bounding box center [487, 50] width 21 height 21
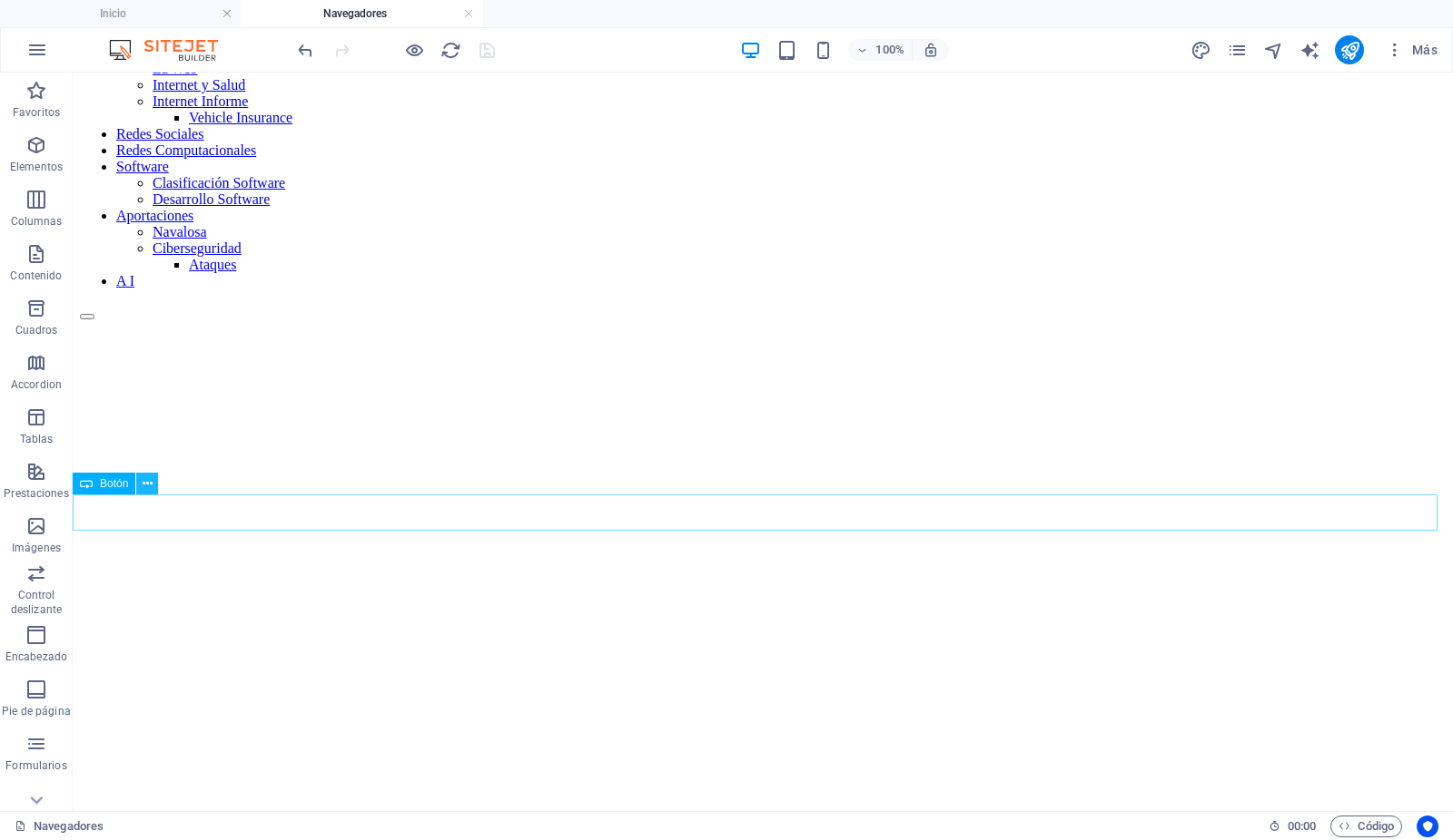
click at [146, 484] on icon at bounding box center [147, 484] width 10 height 19
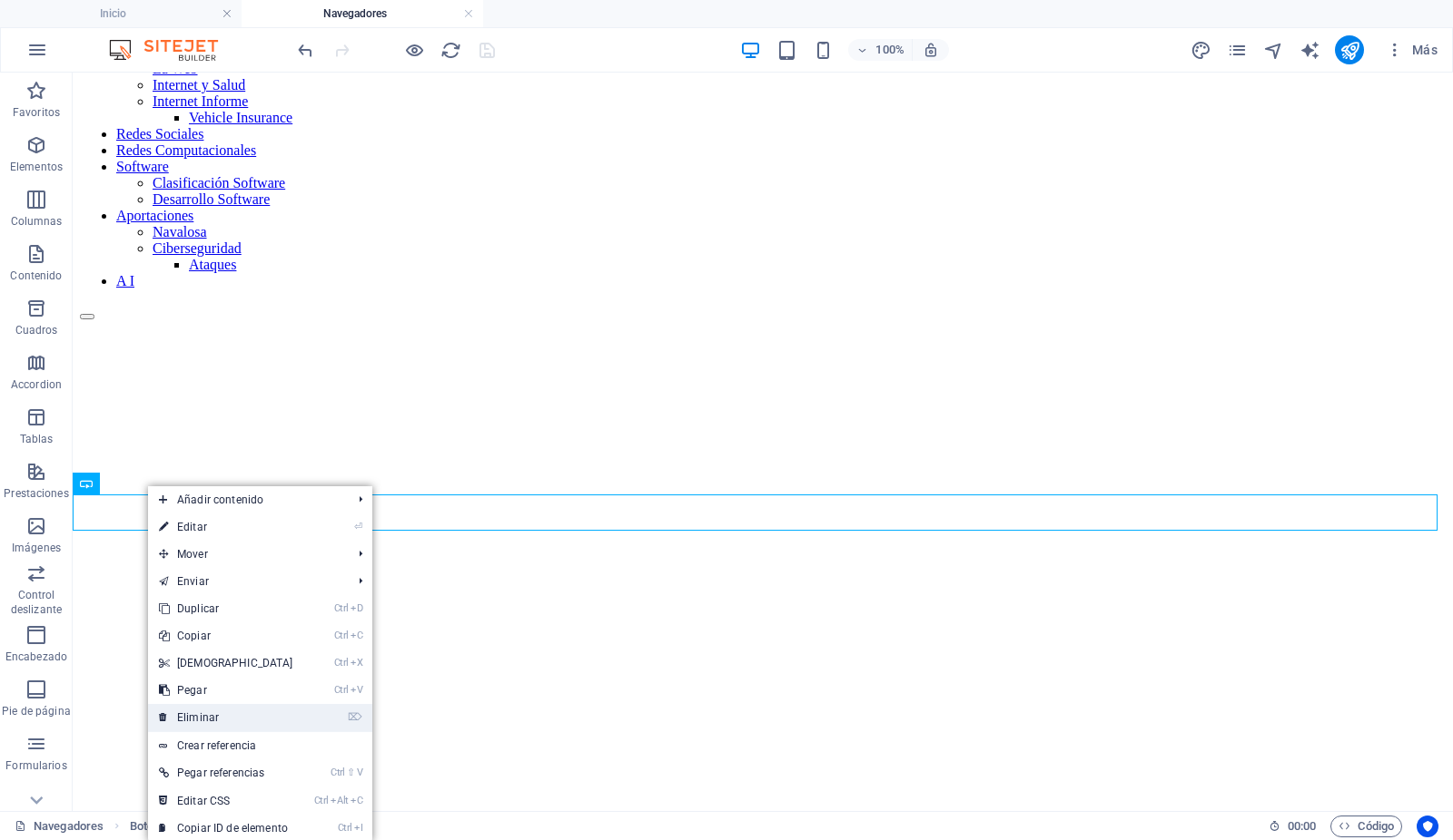
click at [216, 714] on link "⌦ Eliminar" at bounding box center [226, 718] width 156 height 27
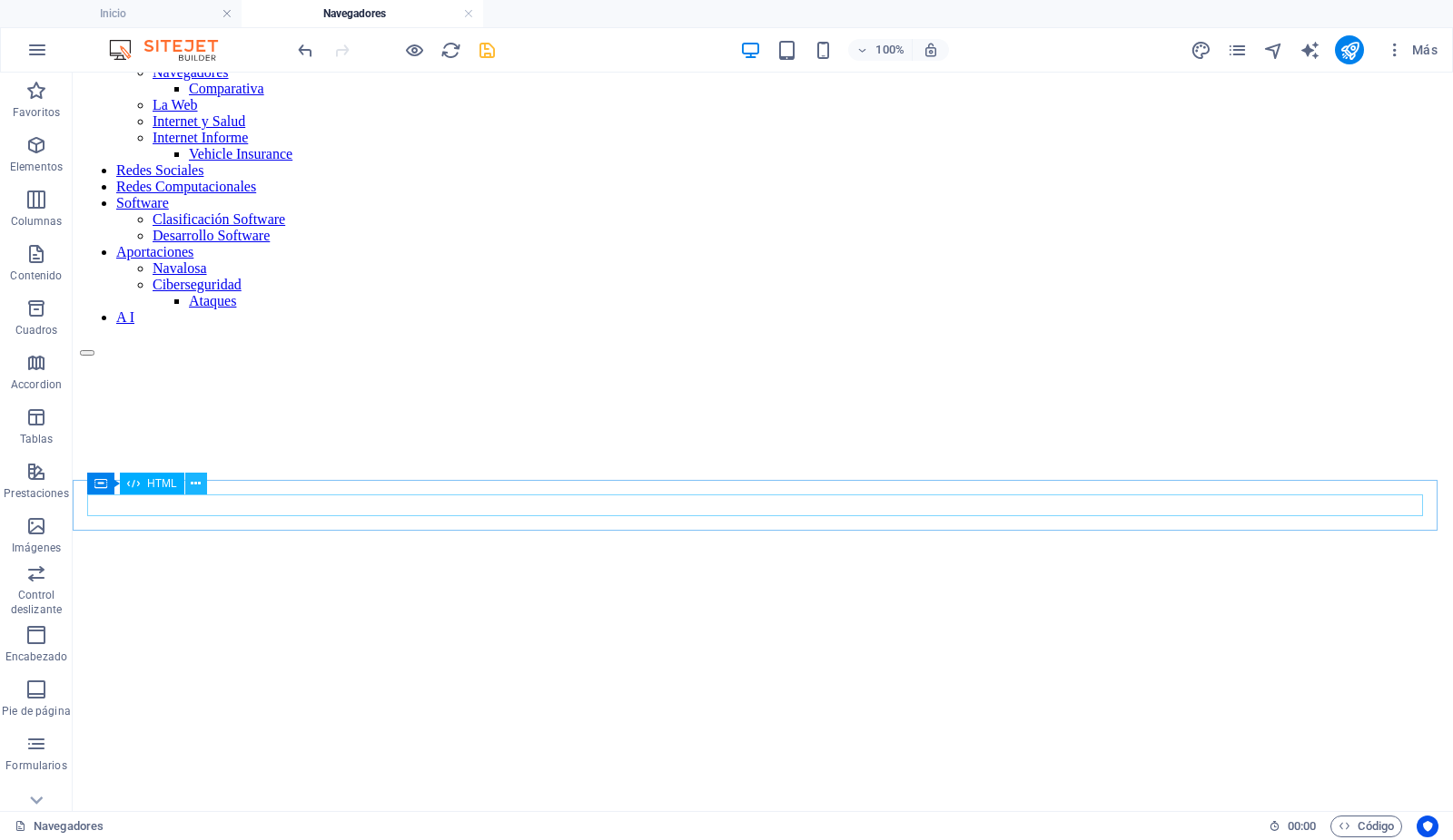
click at [194, 483] on icon at bounding box center [196, 484] width 10 height 19
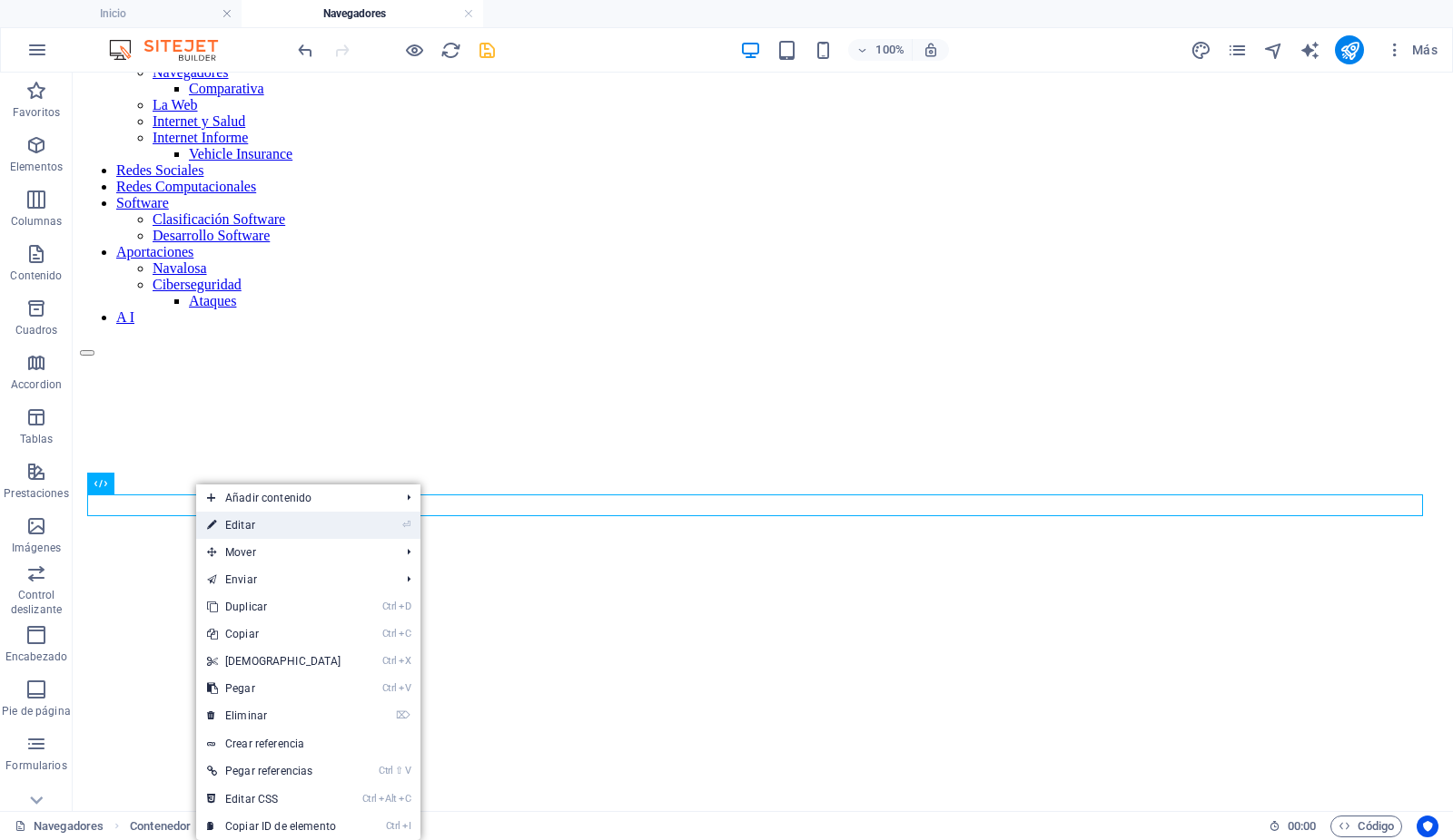
click at [236, 525] on link "⏎ Editar" at bounding box center [274, 525] width 156 height 27
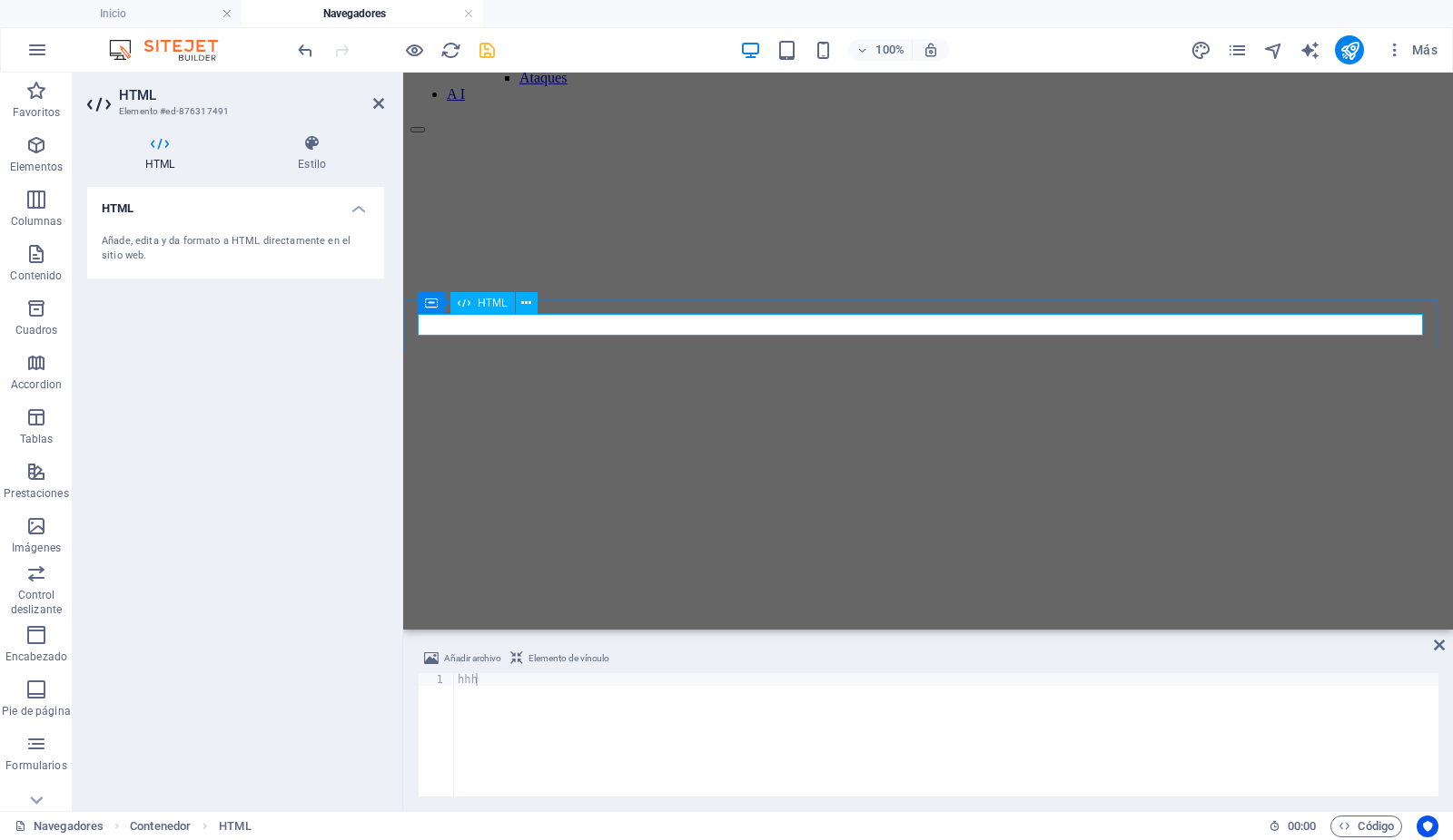
type textarea "h"
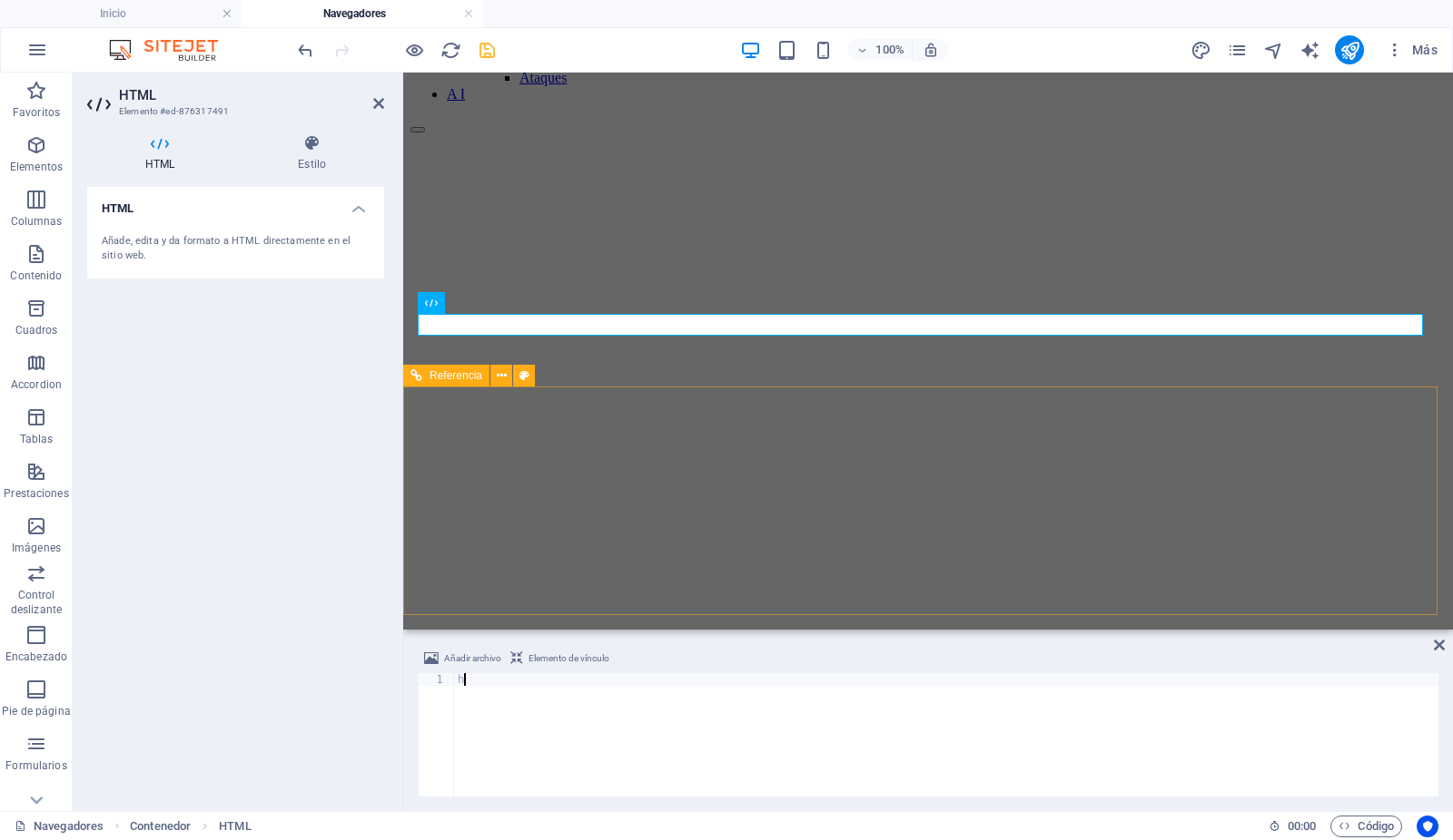
scroll to position [451, 0]
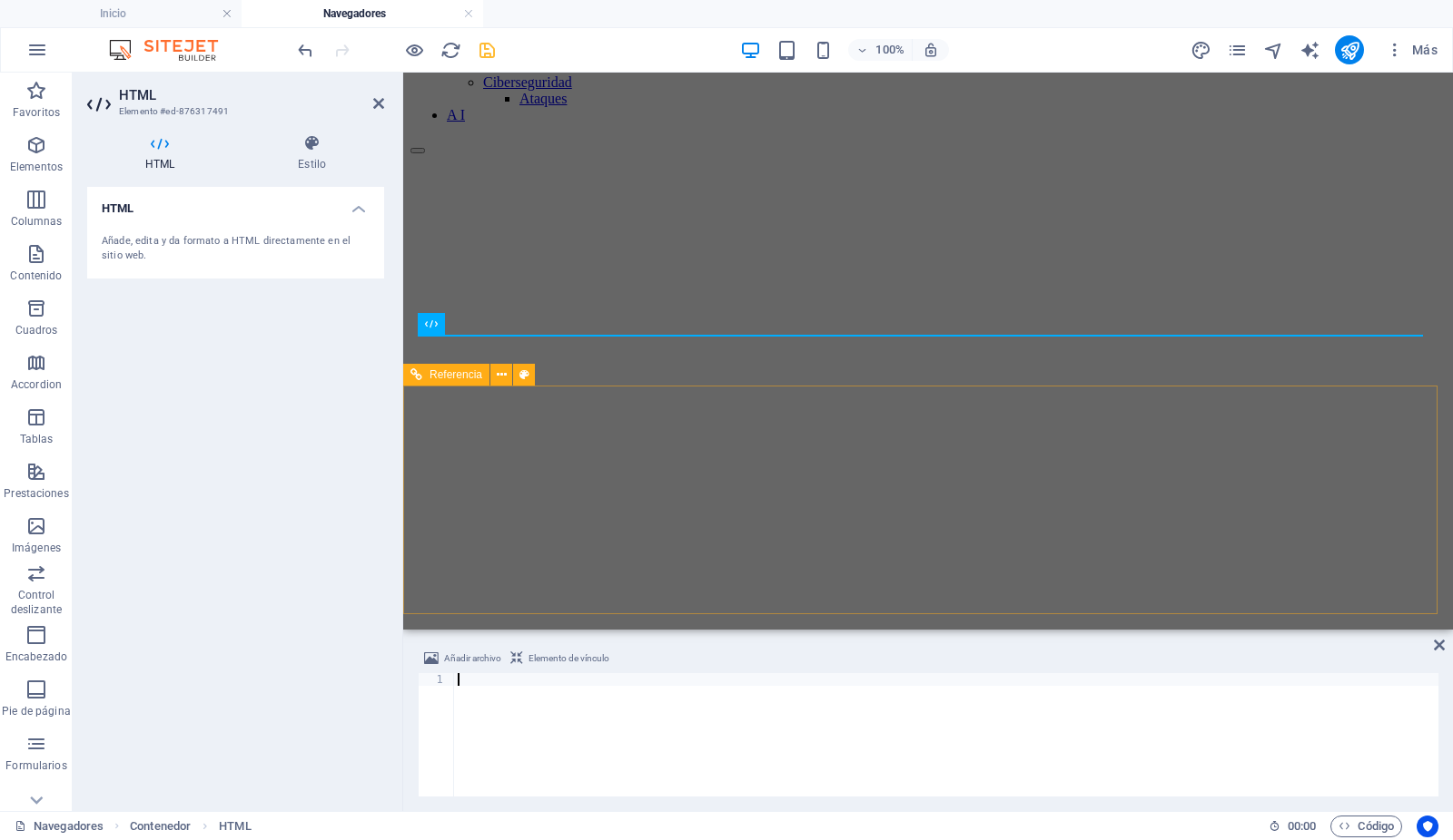
paste textarea "</html>"
type textarea "</html>"
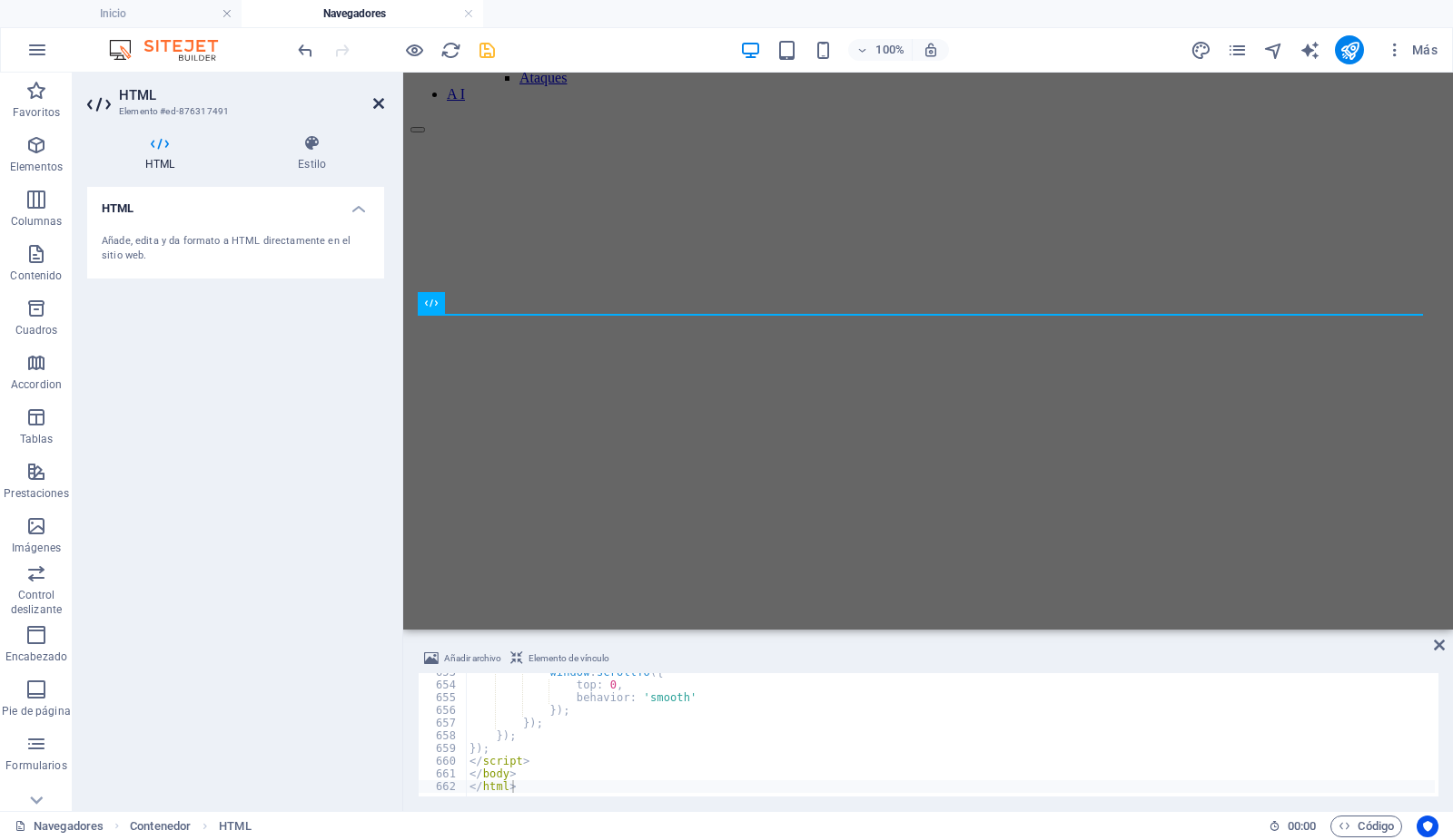
click at [381, 97] on icon at bounding box center [379, 103] width 11 height 14
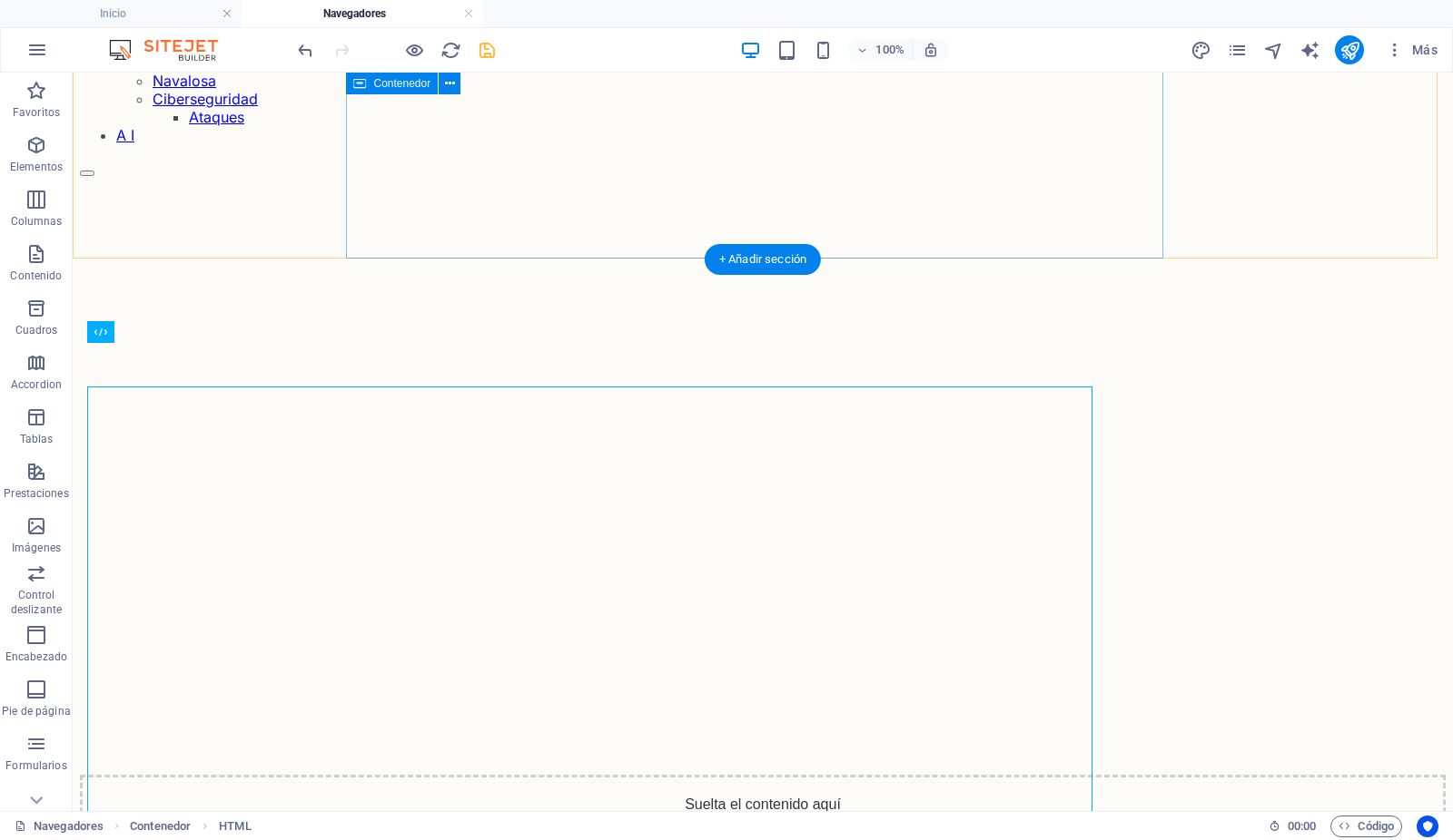
scroll to position [400, 0]
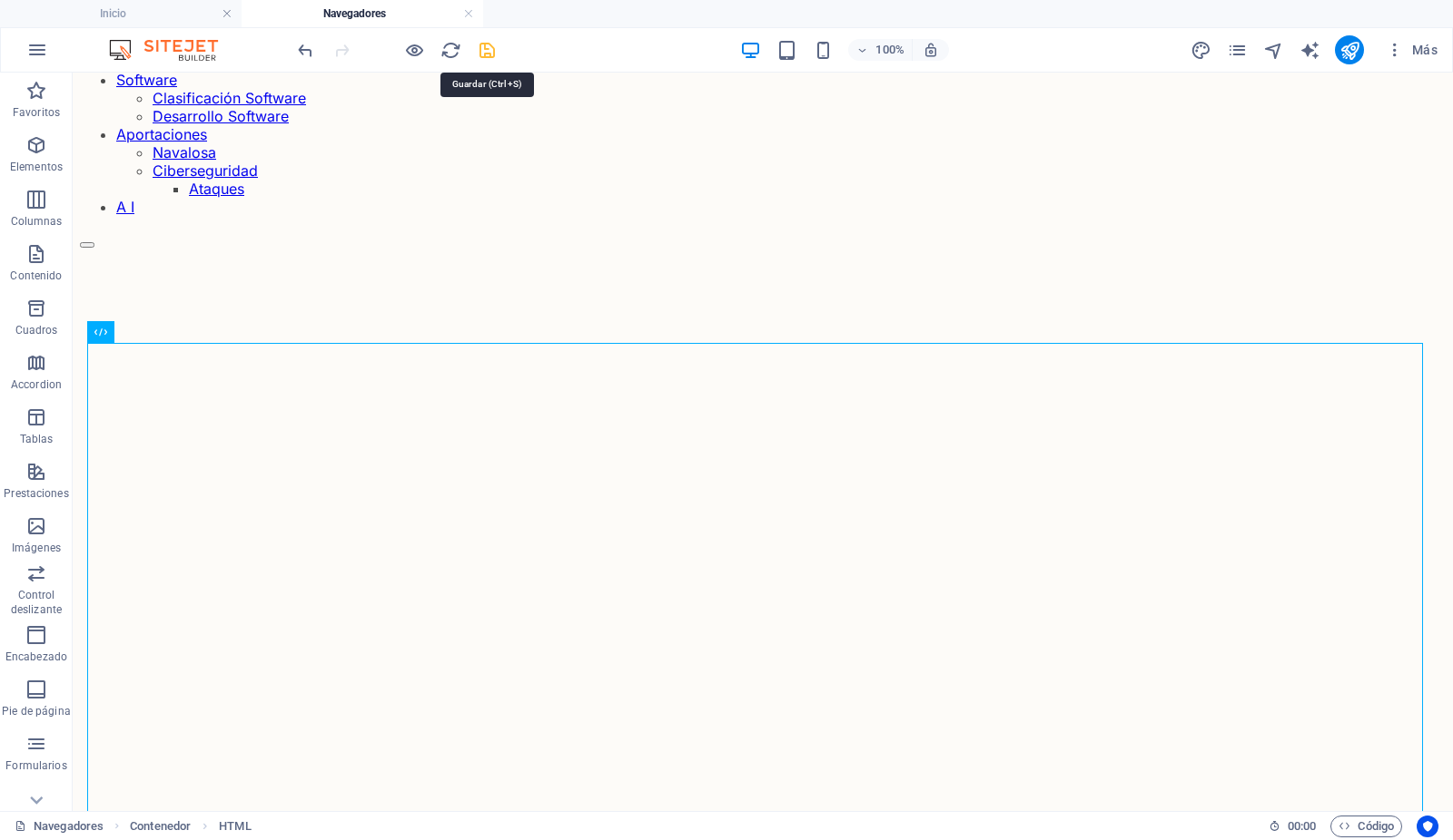
click at [487, 45] on icon "save" at bounding box center [487, 50] width 21 height 21
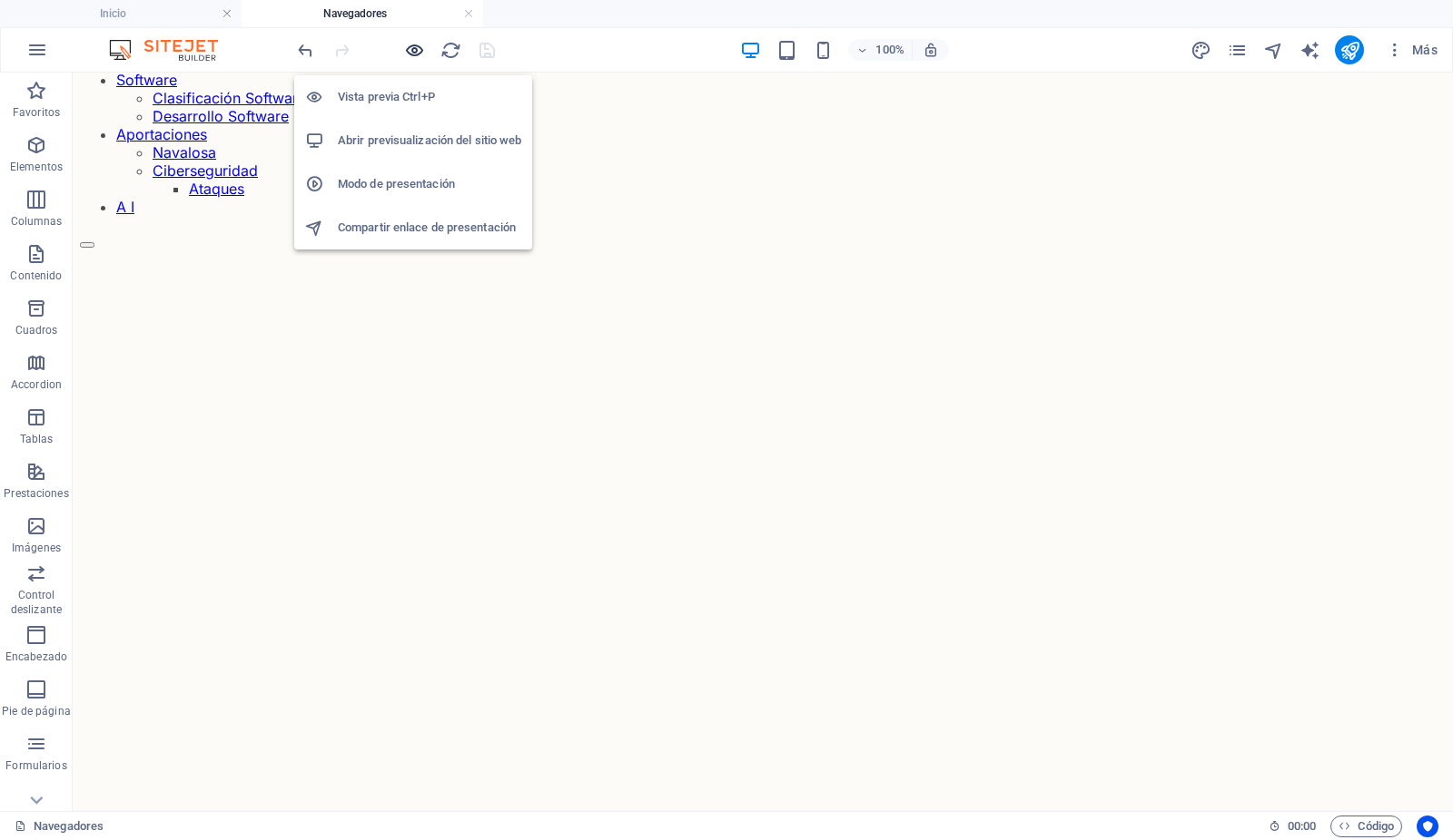
click at [413, 42] on icon "button" at bounding box center [415, 50] width 21 height 21
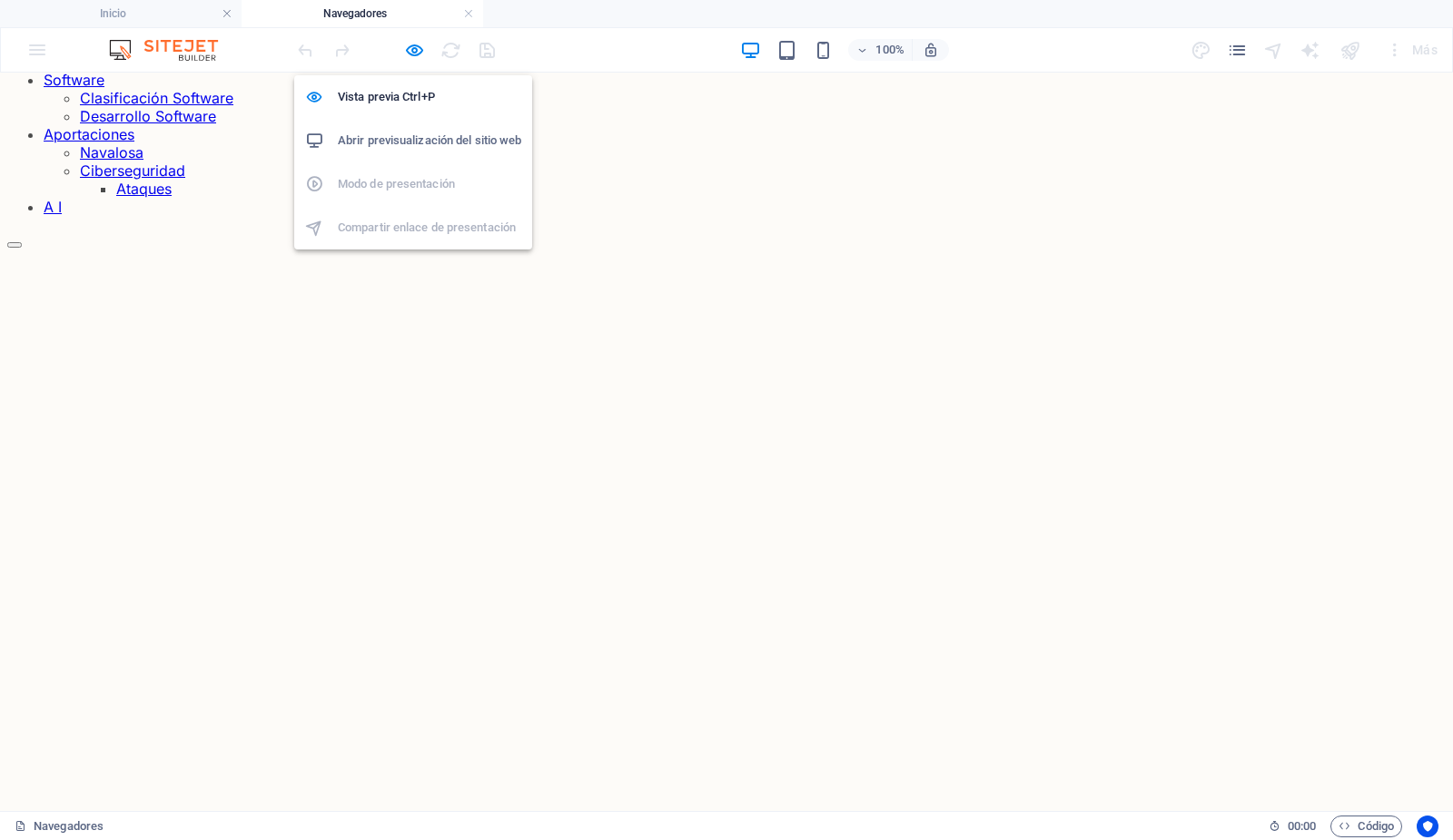
click at [408, 139] on h6 "Abrir previsualización del sitio web" at bounding box center [429, 140] width 184 height 22
click at [411, 46] on icon "button" at bounding box center [415, 50] width 21 height 21
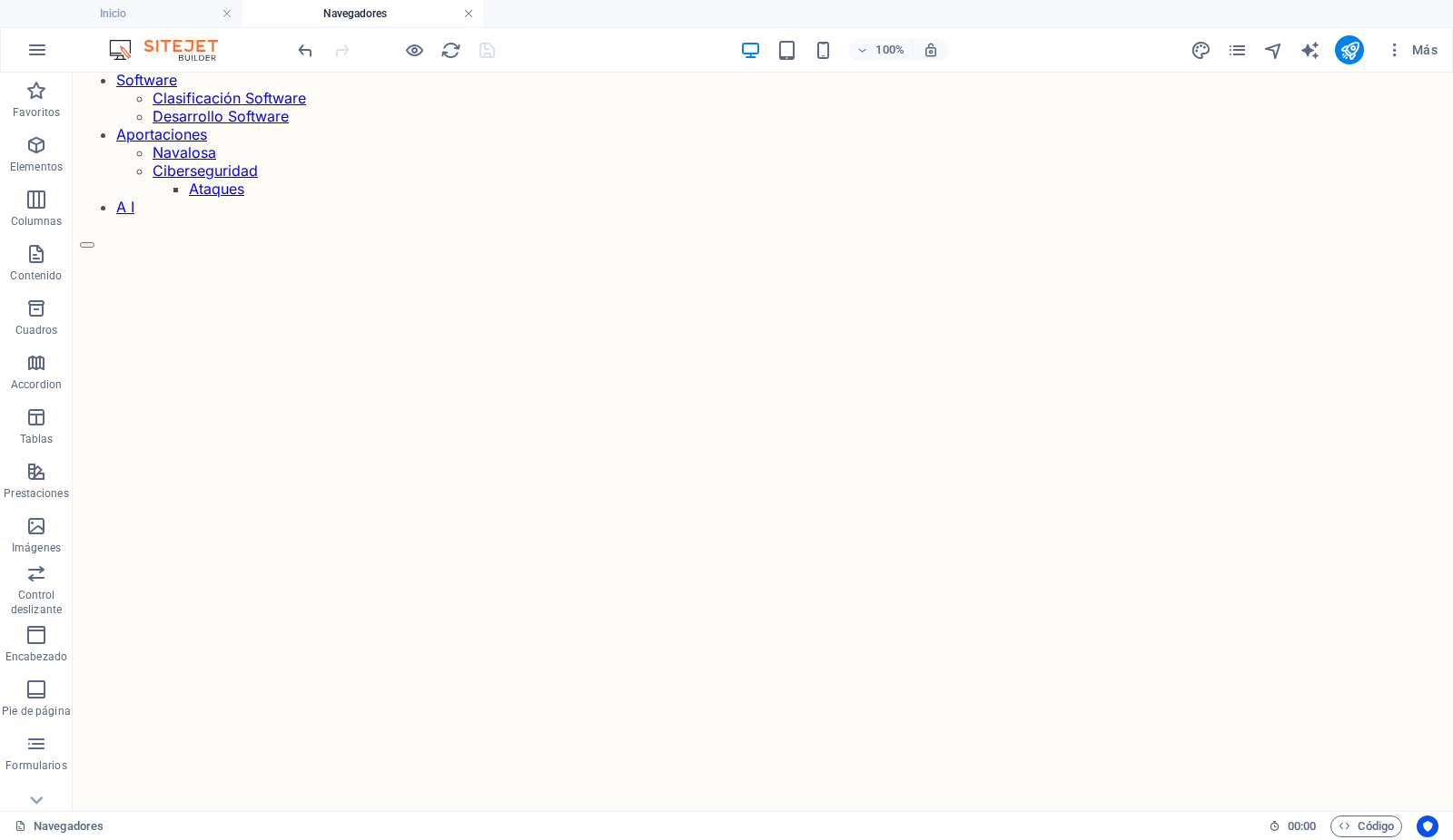
click at [468, 13] on link at bounding box center [469, 14] width 11 height 17
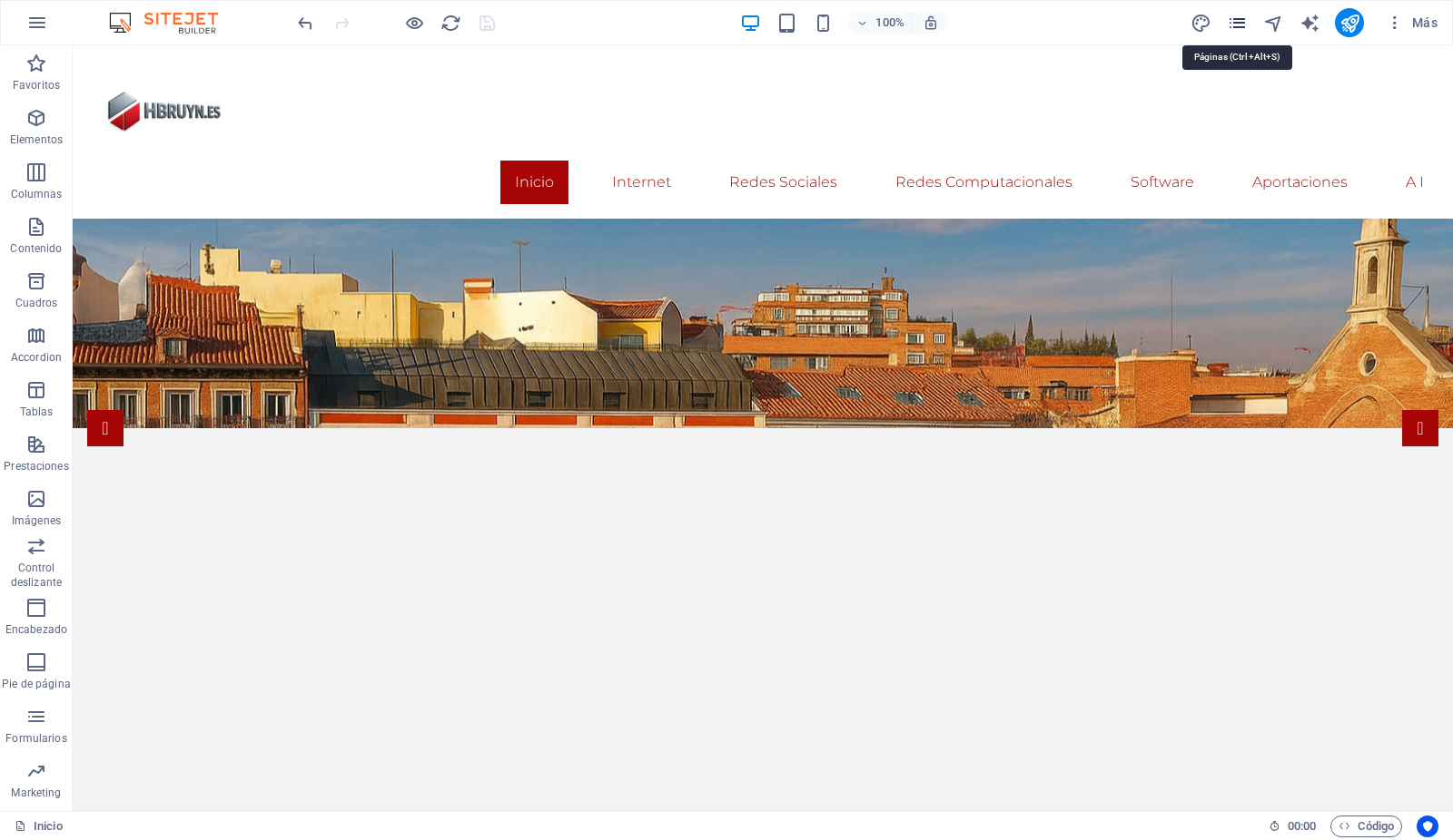
click at [1237, 19] on icon "pages" at bounding box center [1237, 24] width 21 height 21
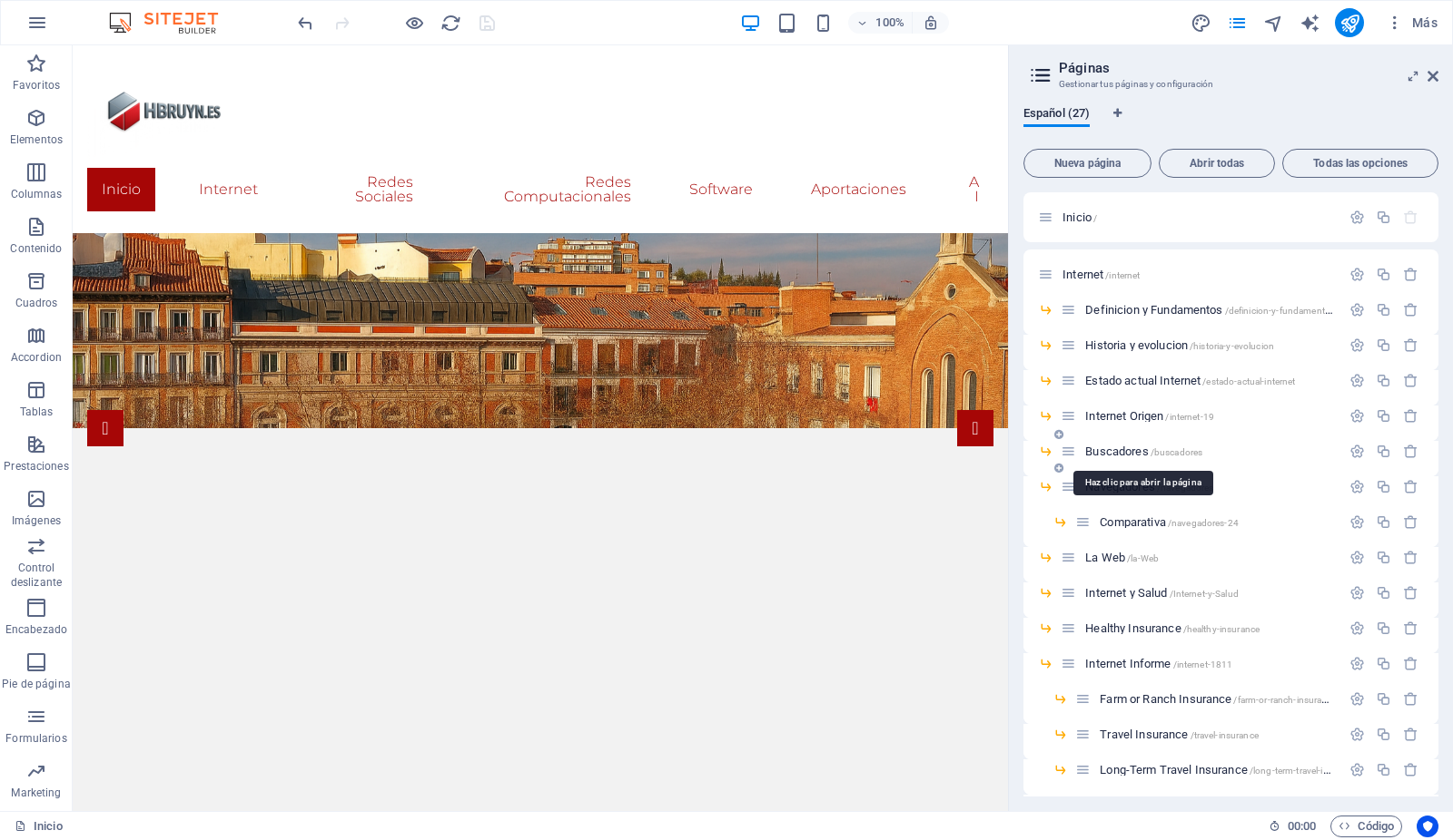
click at [1119, 449] on span "Buscadores /buscadores" at bounding box center [1143, 452] width 117 height 13
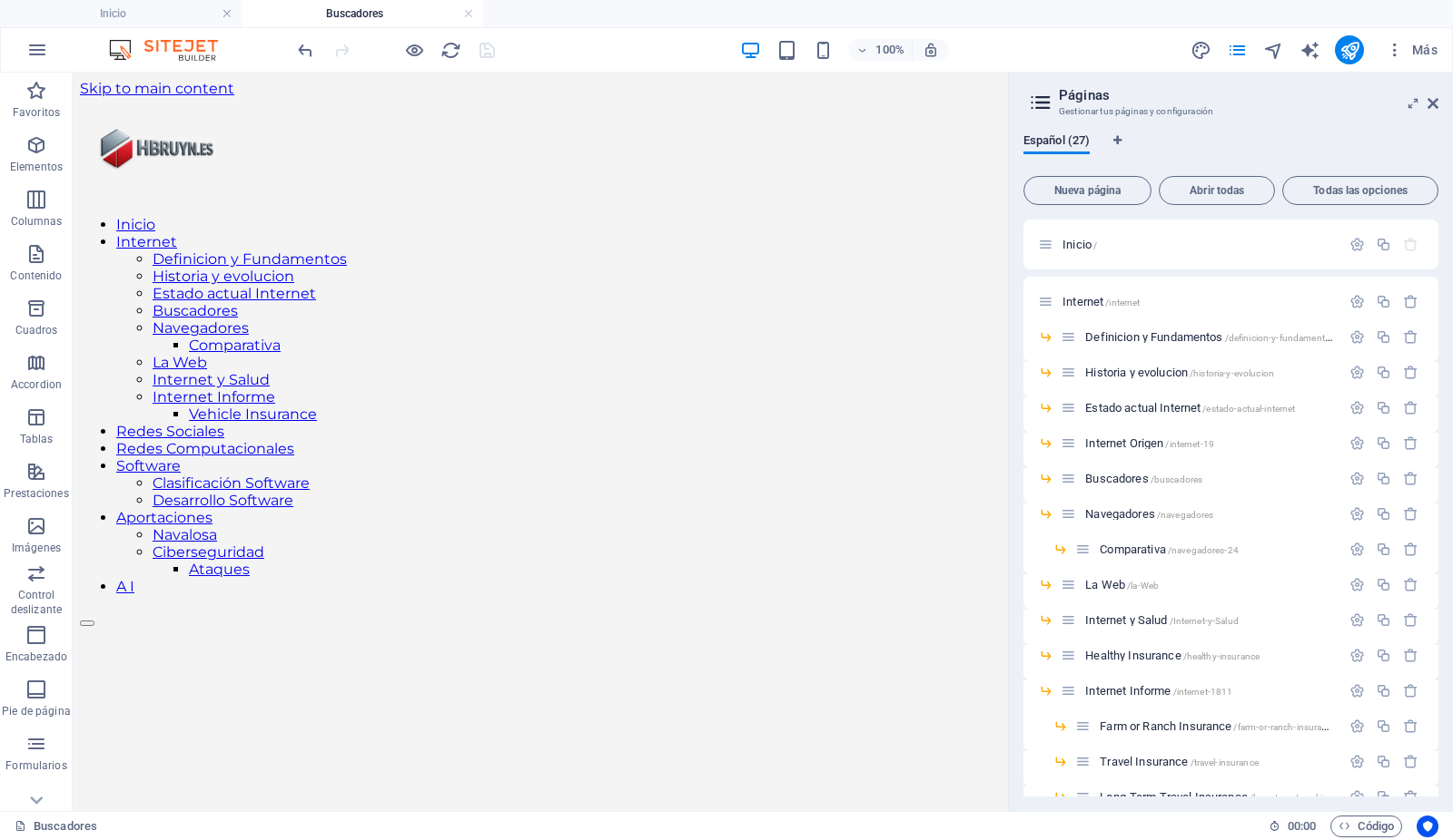
scroll to position [0, 0]
click at [1430, 97] on icon at bounding box center [1433, 103] width 11 height 14
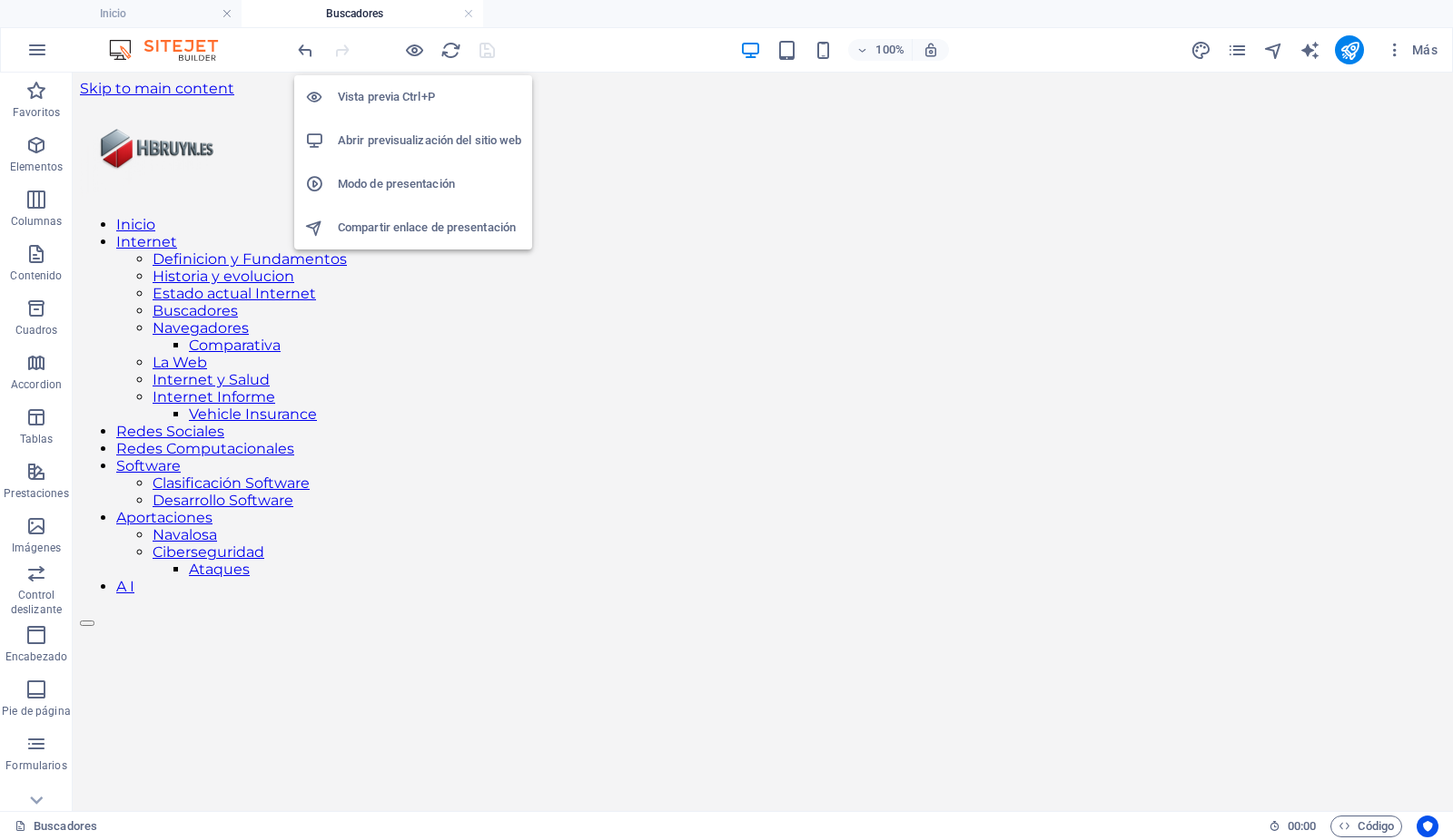
click at [388, 136] on h6 "Abrir previsualización del sitio web" at bounding box center [429, 140] width 184 height 22
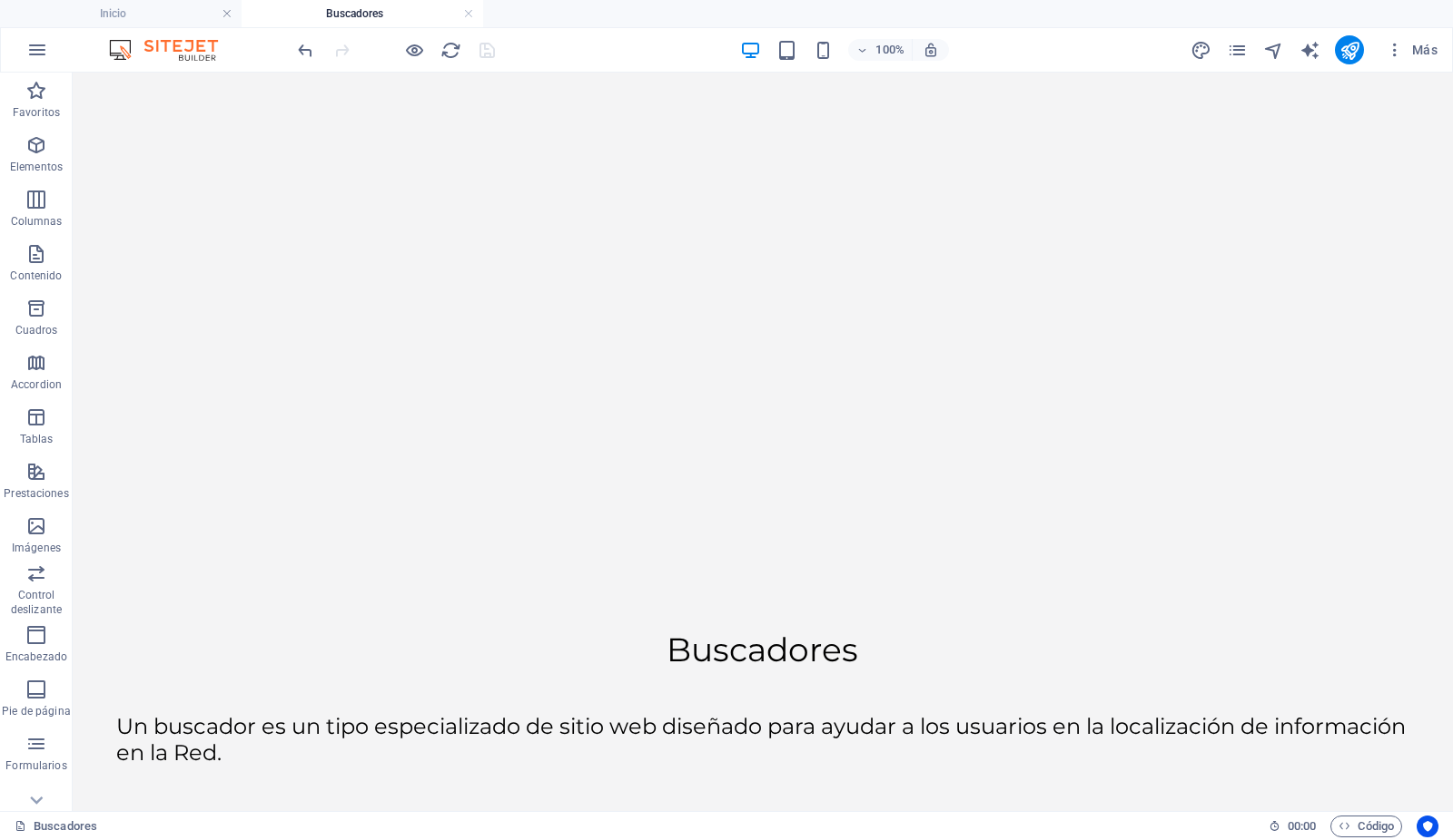
scroll to position [685, 0]
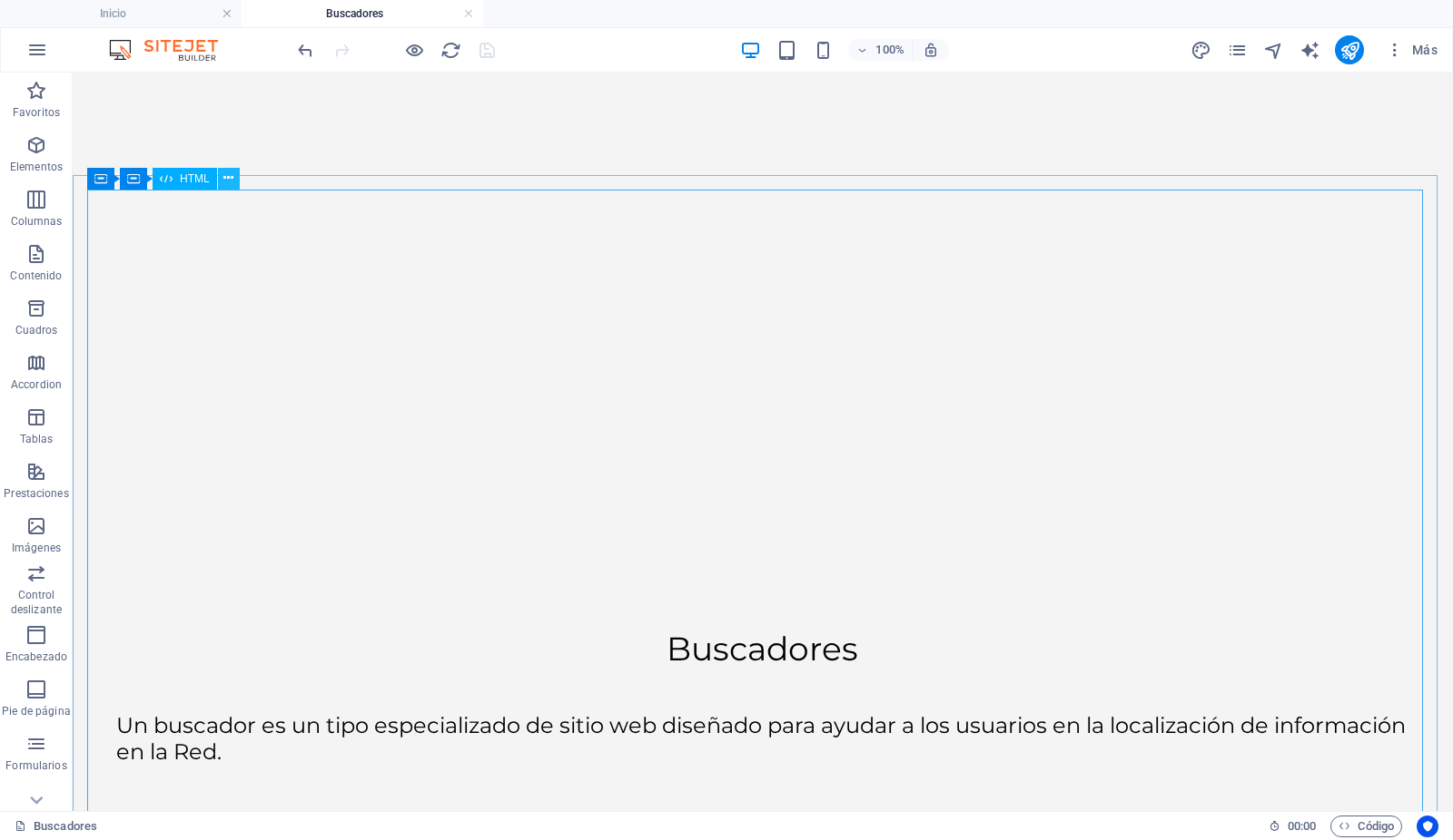
click at [231, 171] on icon at bounding box center [228, 178] width 10 height 19
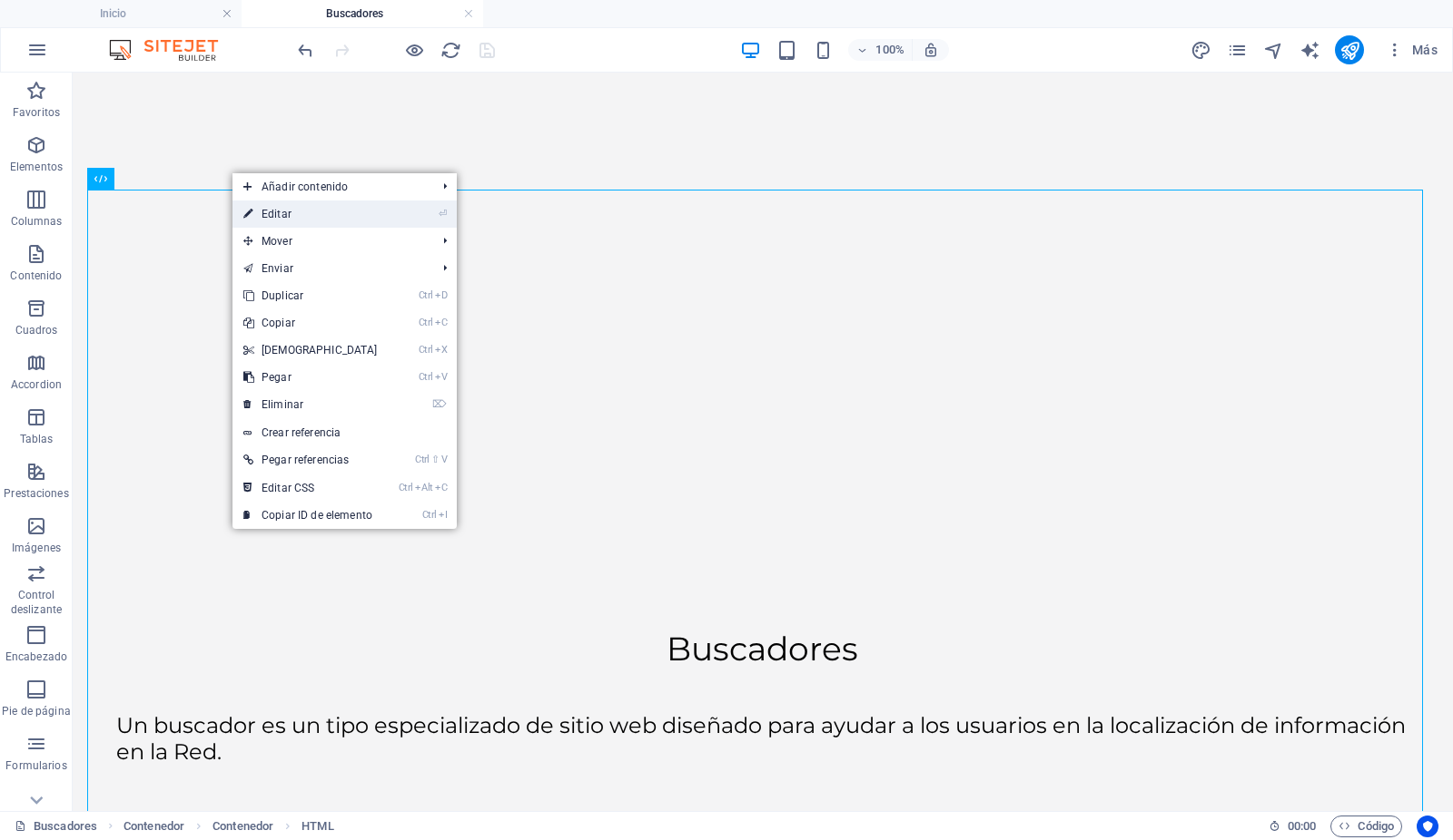
click at [297, 211] on link "⏎ Editar" at bounding box center [311, 214] width 156 height 27
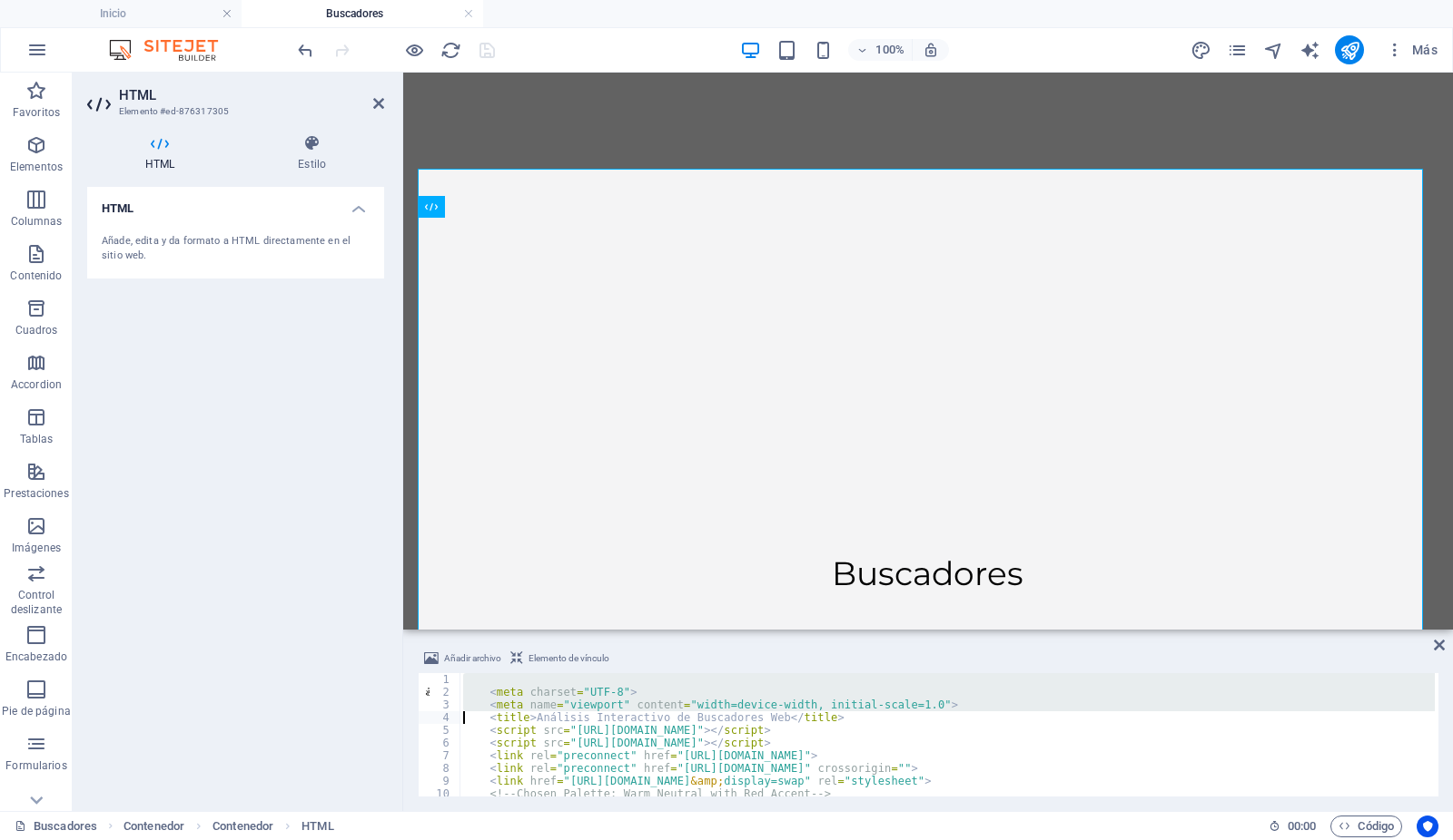
type textarea "<!-- Chosen Palette: Warm Neutral with Red Accent --> <!-- Application Structur…"
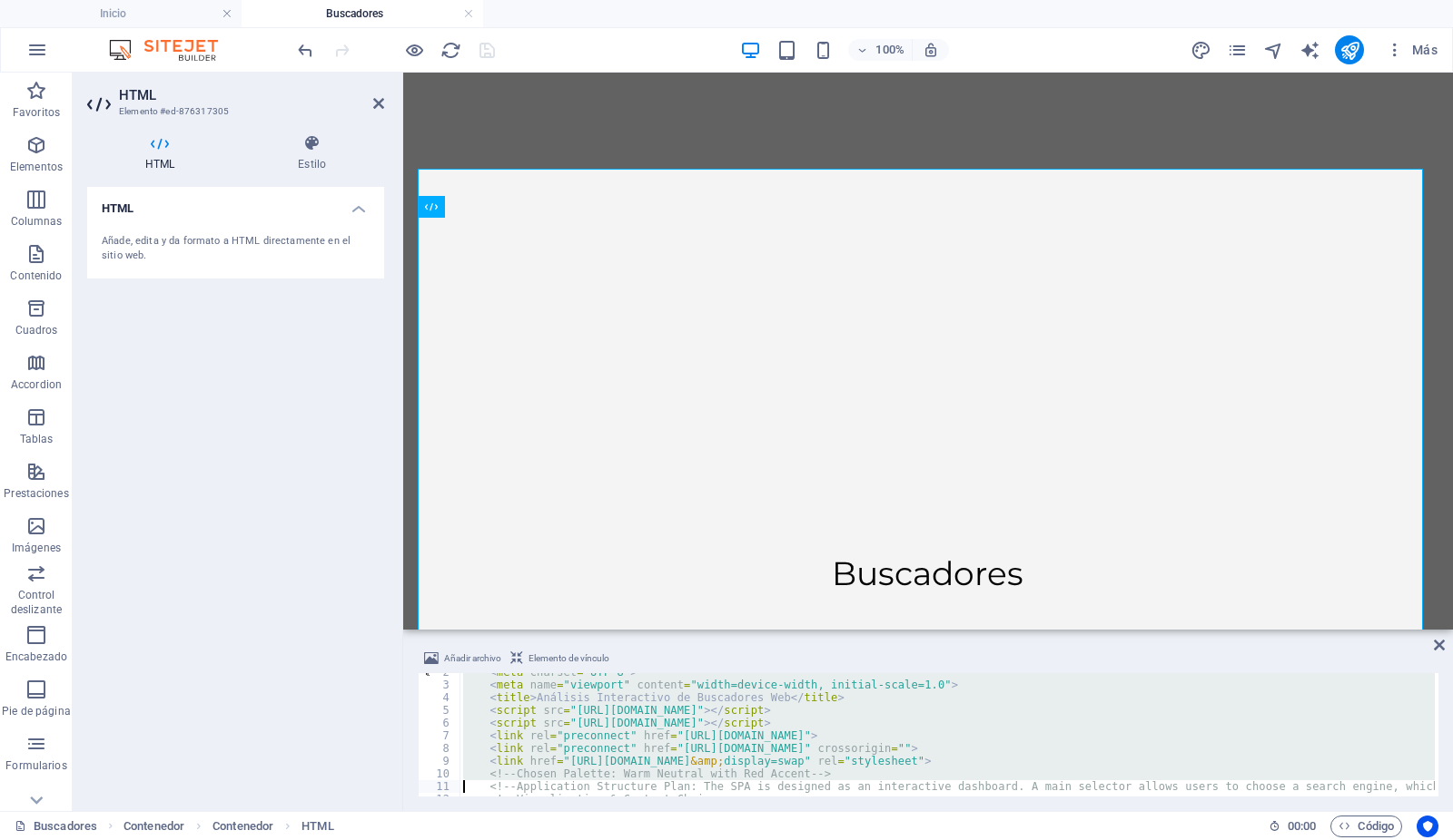
type textarea "<!-- Visualization & Content Choices: - Report Info: Market Share Data -> Goal:…"
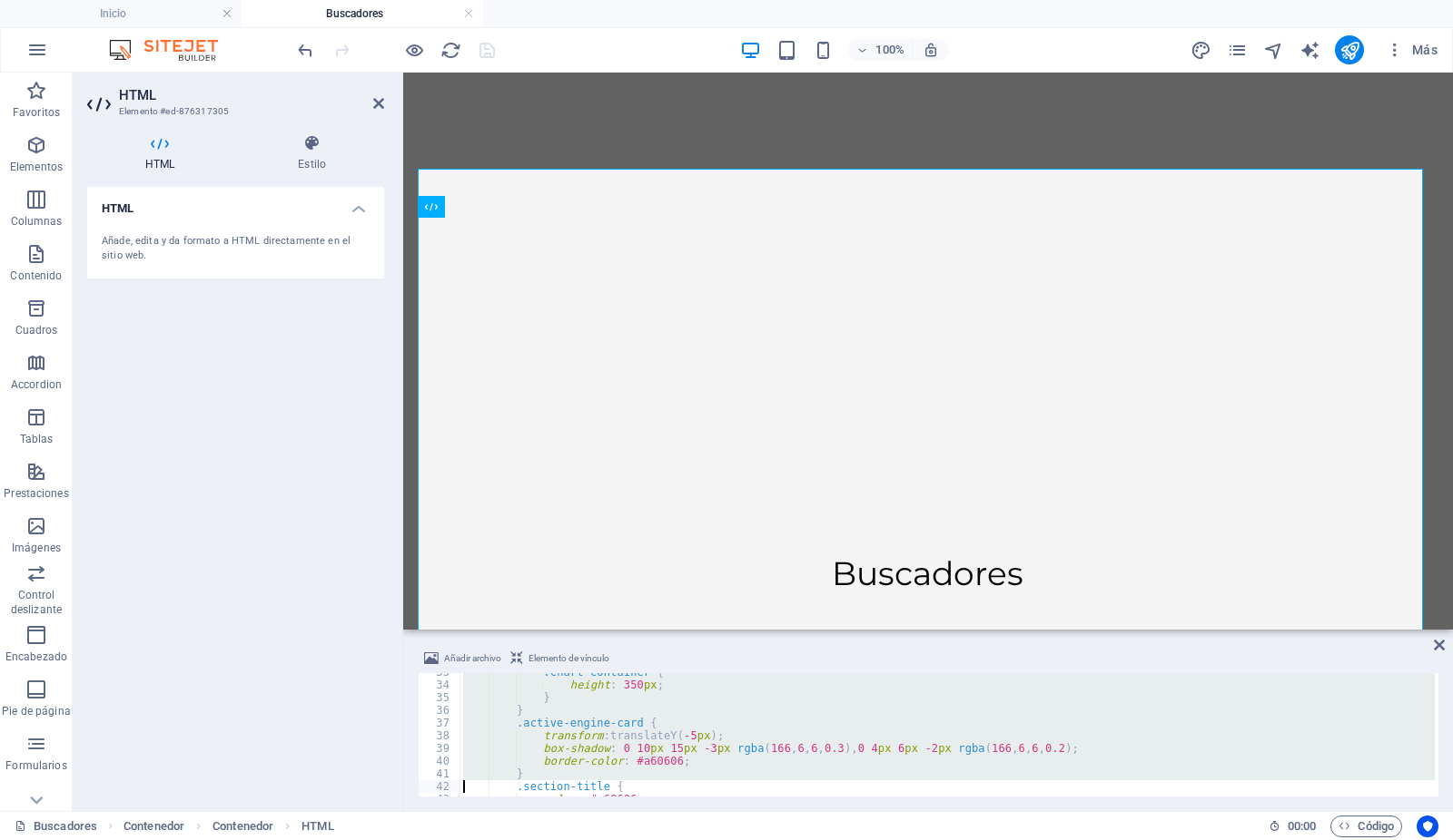
type textarea "</style>"
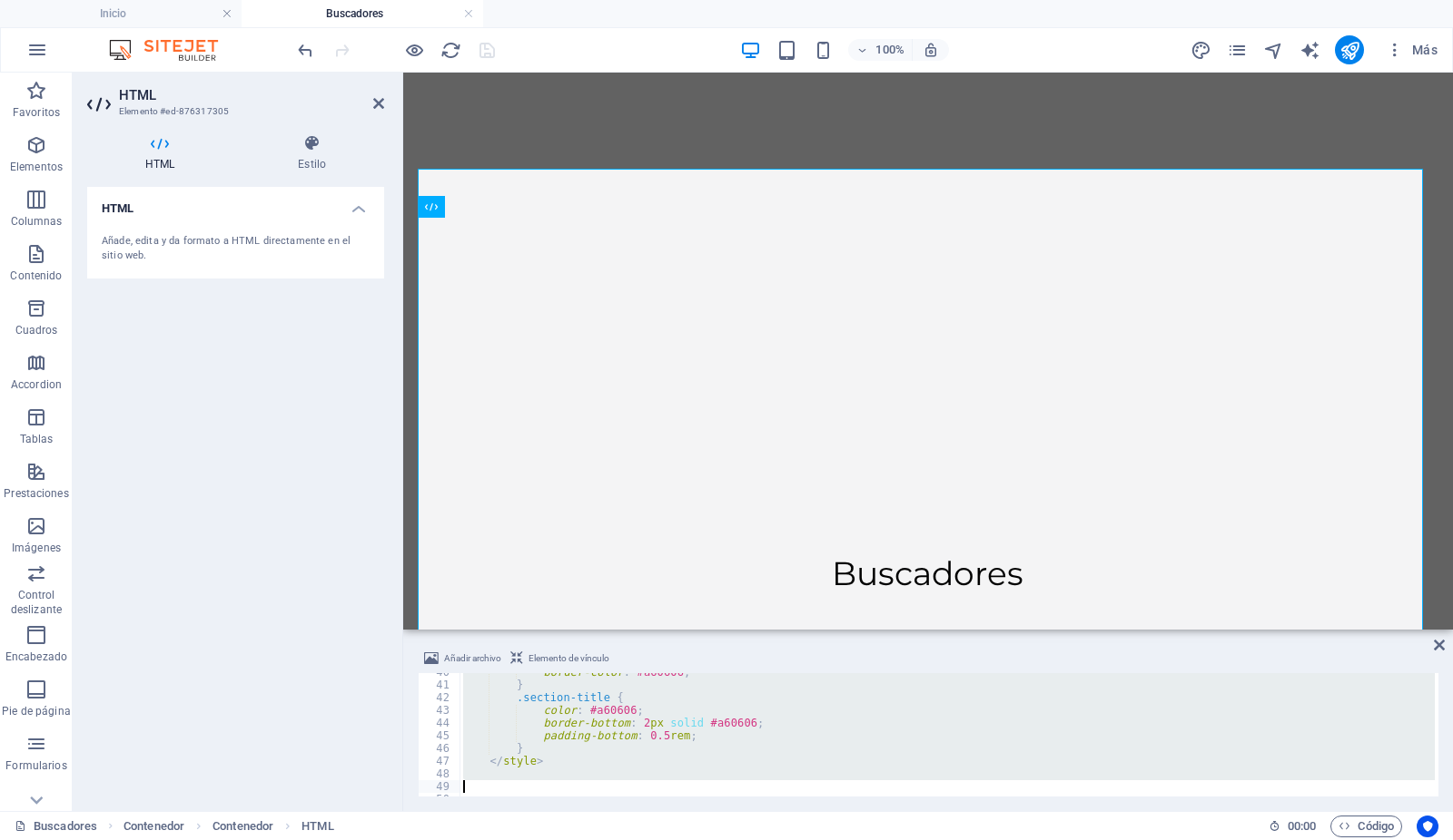
type textarea "<div class="max-w-5xl mx-auto px-4 text-center"> <h1 class="text-4xl font-bold"…"
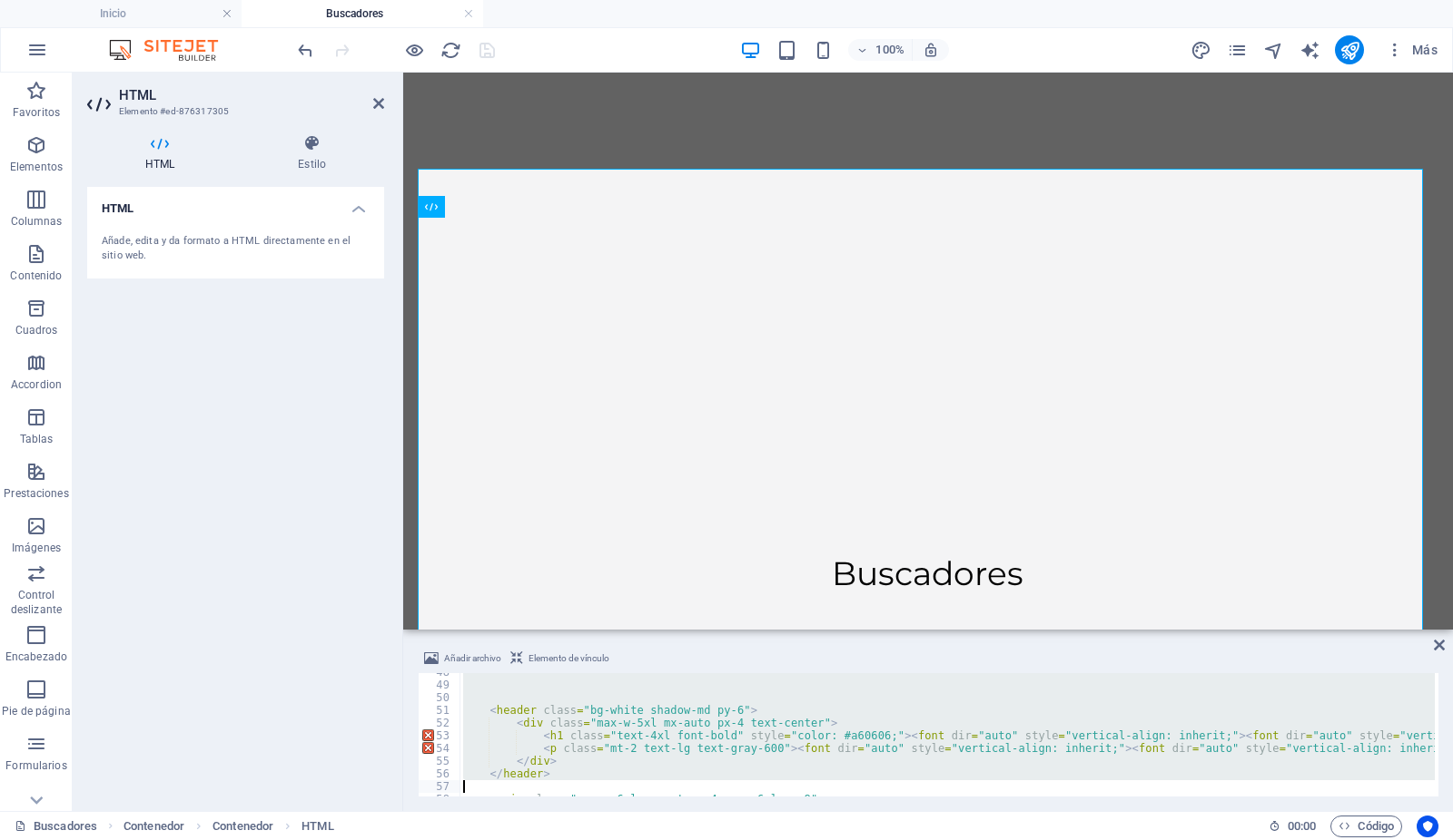
type textarea "<section id="selector" class="mb-12"> <h2 class="text-2xl font-bold text-center…"
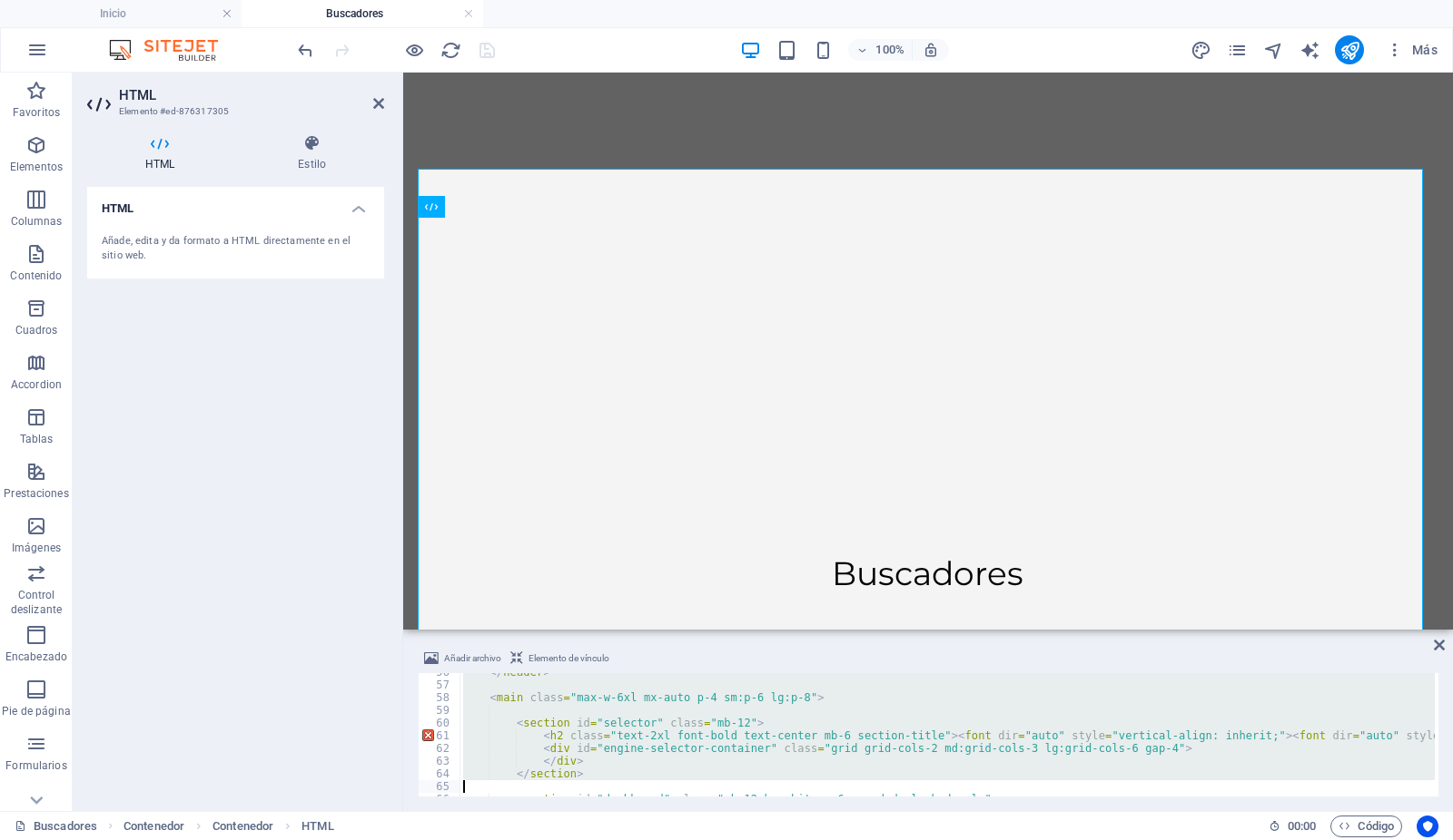
type textarea "<section id="dashboard" class="mb-12 bg-white p-6 rounded-xl shadow-lg"> <h2 cl…"
type textarea "</div> <p class="text-center text-sm text-gray-500 mt-4 mb-8"><font dir="auto" …"
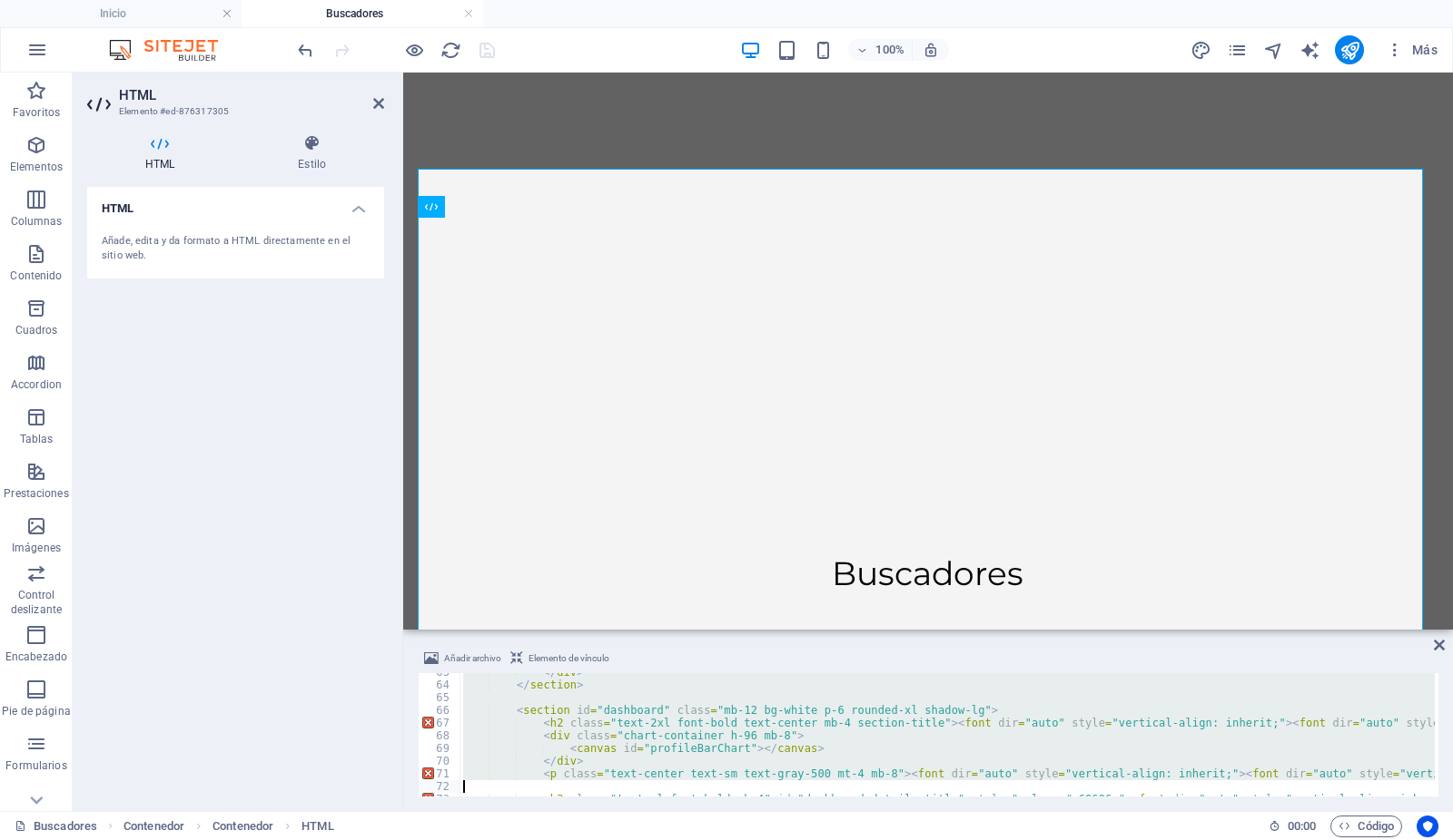
type textarea "<h3 class="text-xl font-bold mb-4" id="dashboard-details-title" style="color: #…"
type textarea "<div id="advanced-techniques-section" class="mt-8"> <h3 class="text-xl font-bol…"
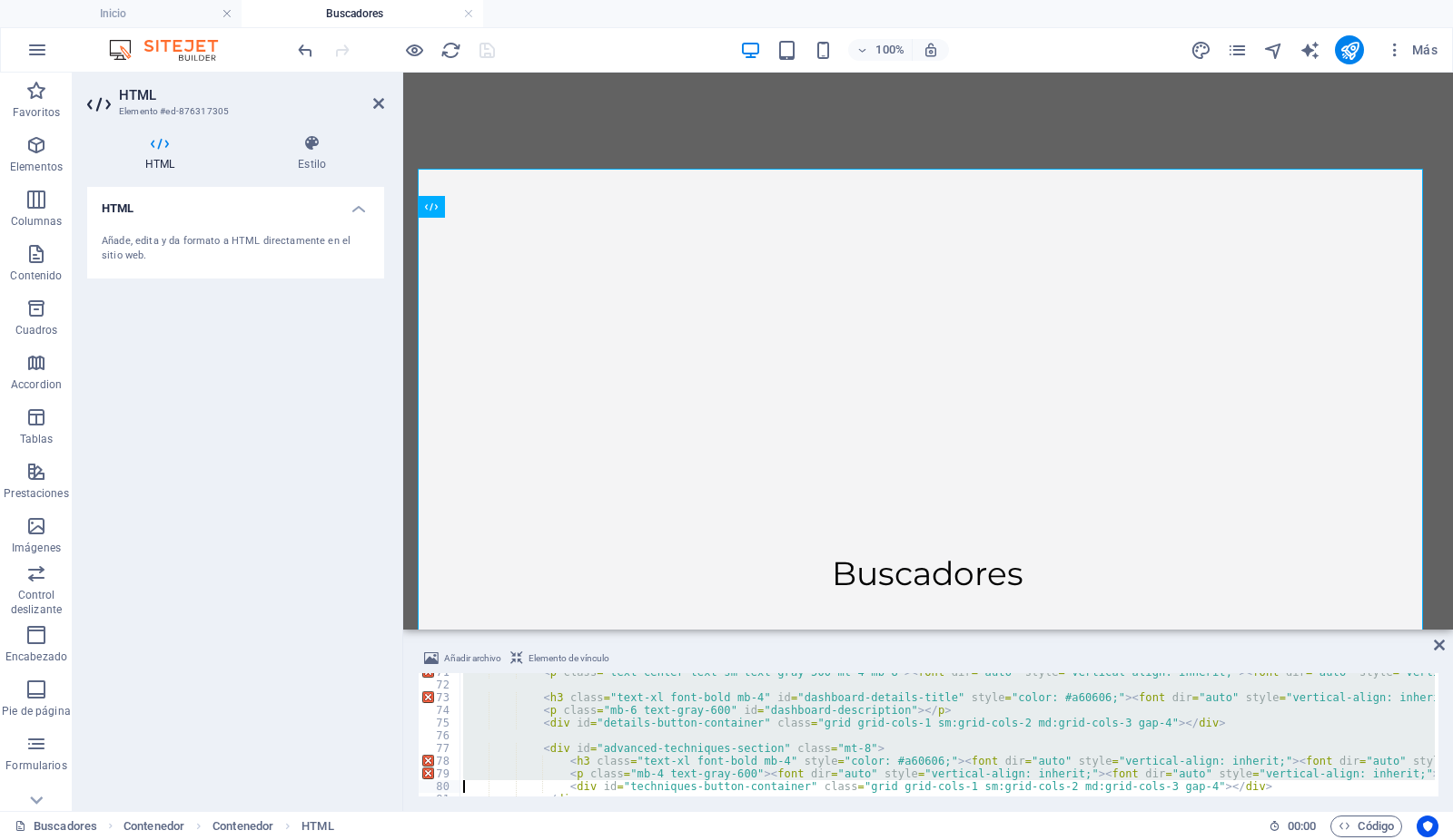
type textarea "<section id="market-share" class="bg-white p-6 rounded-xl shadow-lg mb-12"> <h2…"
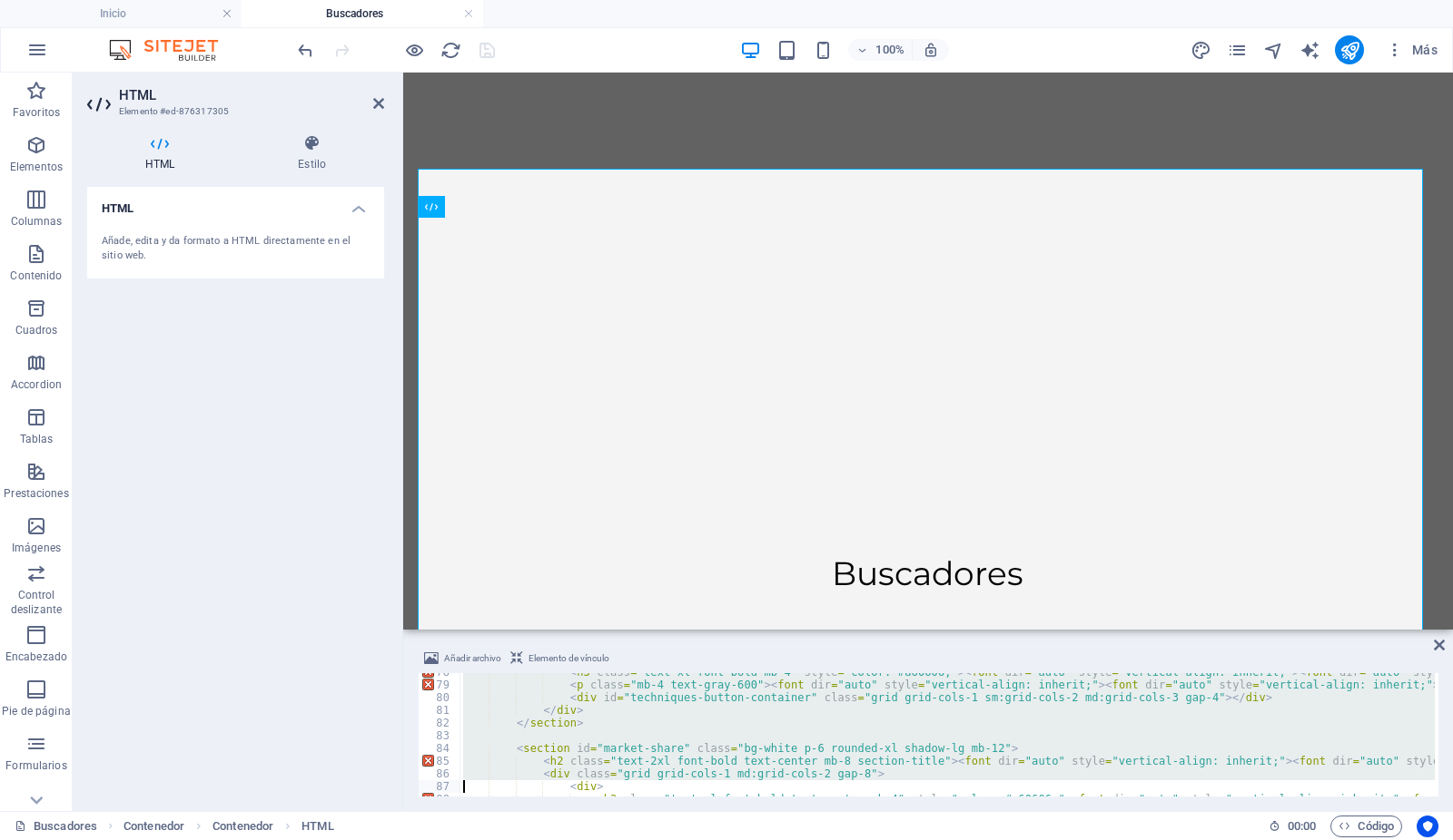
type textarea "<div> <h3 class="text-xl font-bold text-center mb-4" style="color: #a60606;"><f…"
type textarea "</div> <p class="text-center text-sm text-gray-500 mt-4"><font dir="auto" style…"
type textarea "<div> <h3 class="text-xl font-bold text-center mb-4" style="color: #a60606;"><f…"
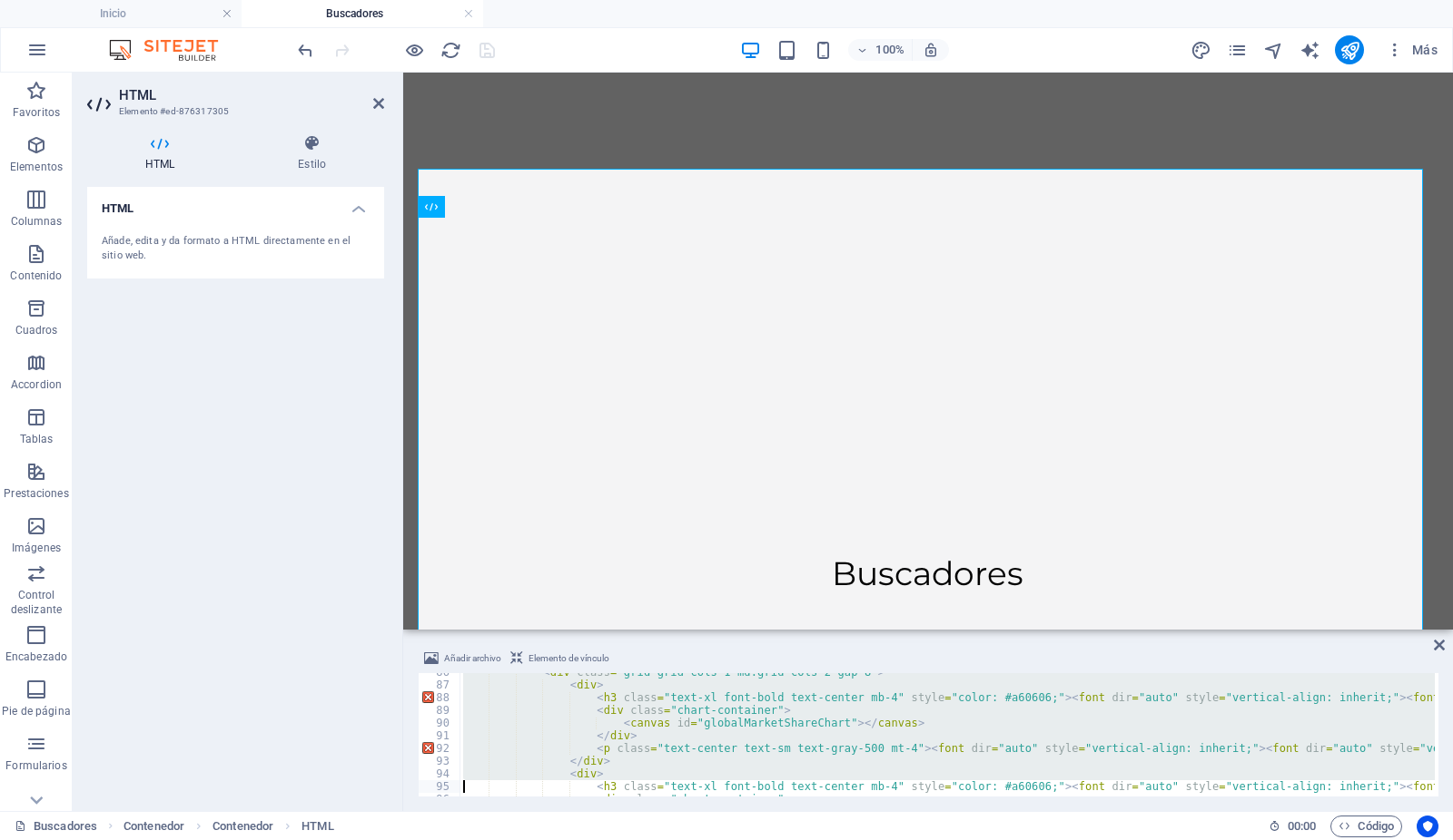
type textarea "</div> <p class="text-center text-sm text-gray-500 mt-4"><font dir="auto" style…"
type textarea "<section id="conclusions" class="bg-white p-6 rounded-xl shadow-lg mb-12"> <h2 …"
type textarea "<tr> <th scope="col" class="px-6 py-3"><font dir="auto" style="vertical-align: …"
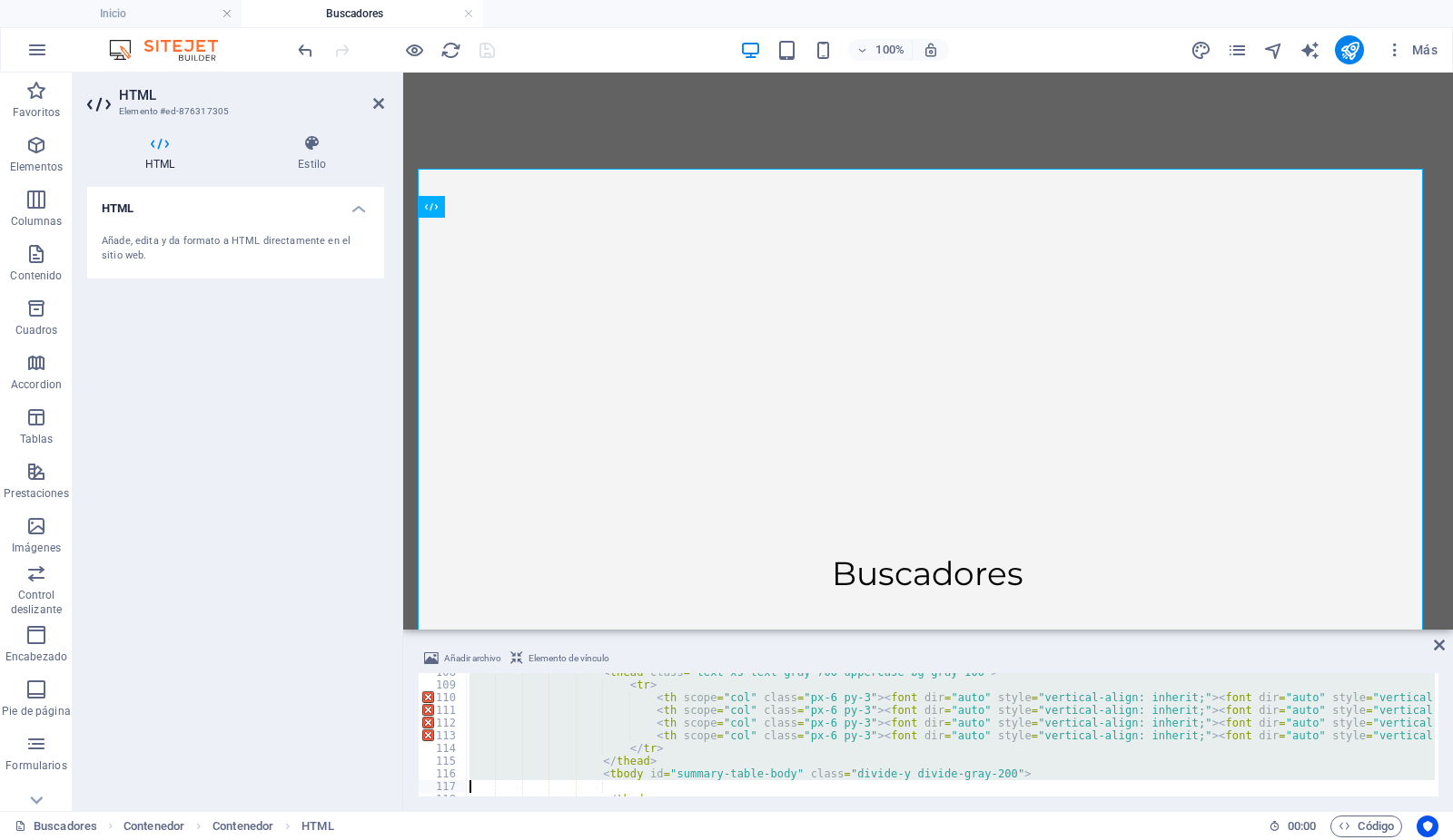
type textarea "<section id="user-profile" class="text-center"> <h2 class="text-2xl font-bold m…"
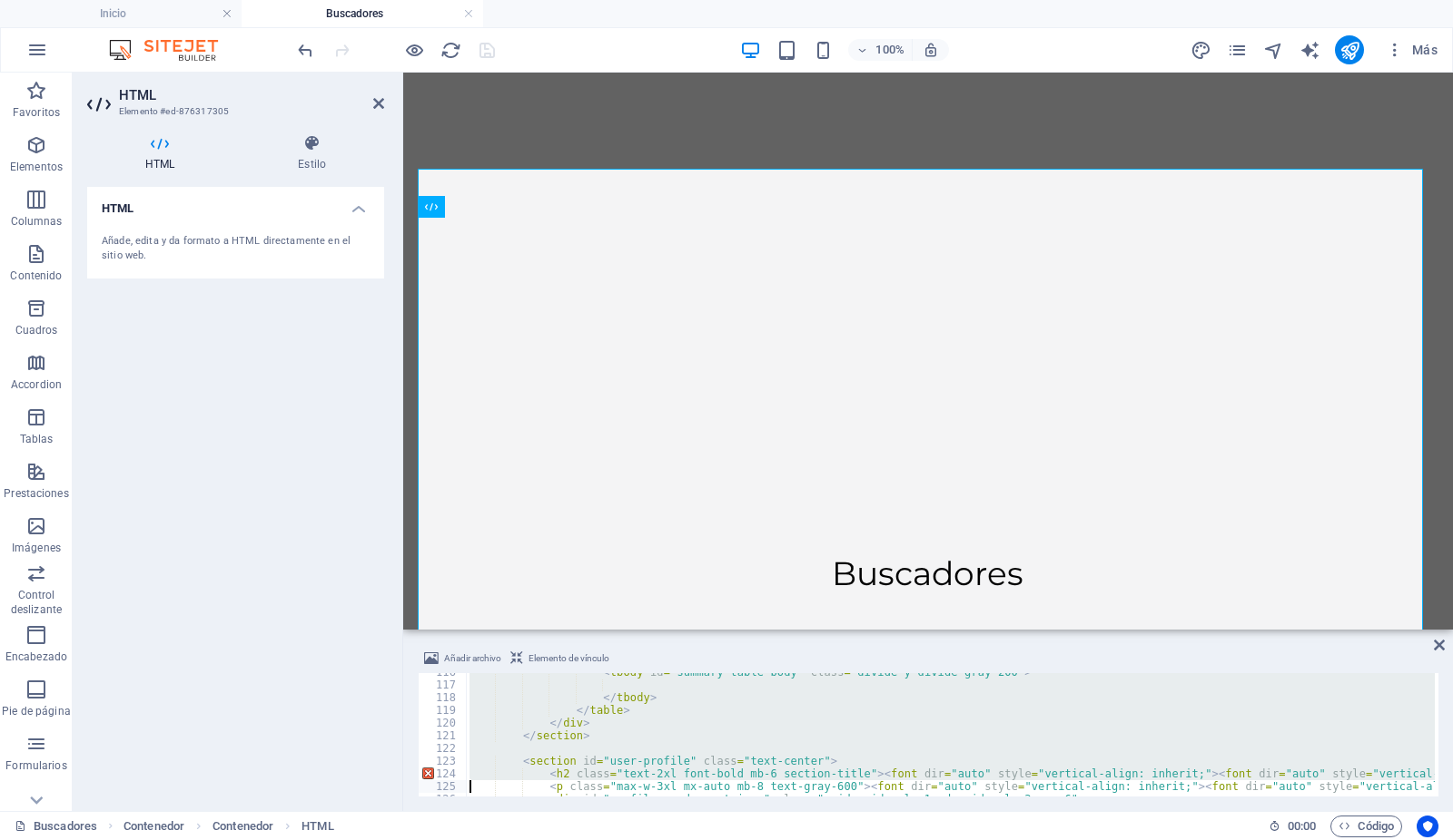
type textarea "<section id="download-report" class="mt-12 text-center"> <a href="https://cdn1.…"
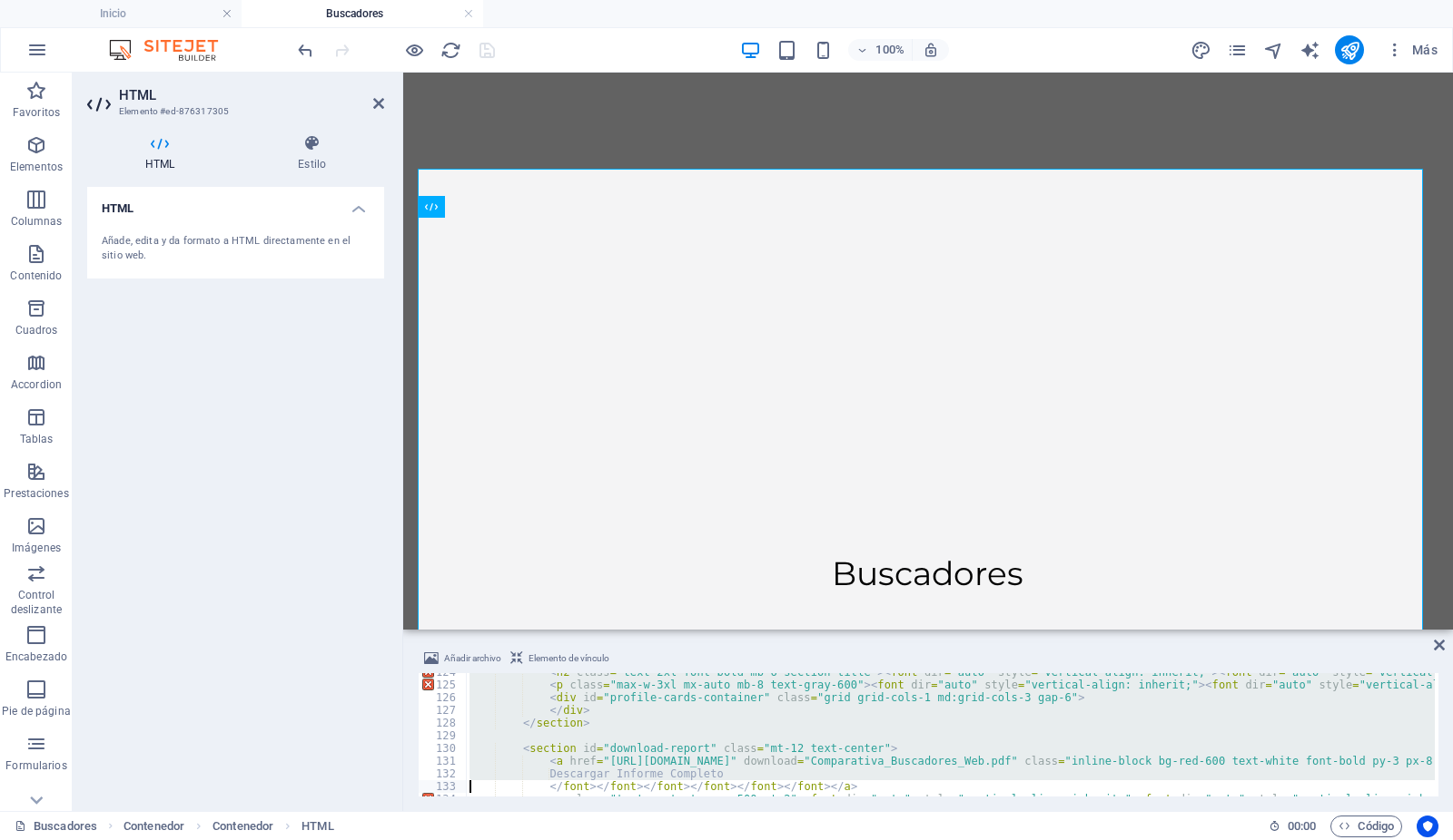
type textarea "</font></font></font></font></font></font></a> <p class="text-sm text-gray-500 …"
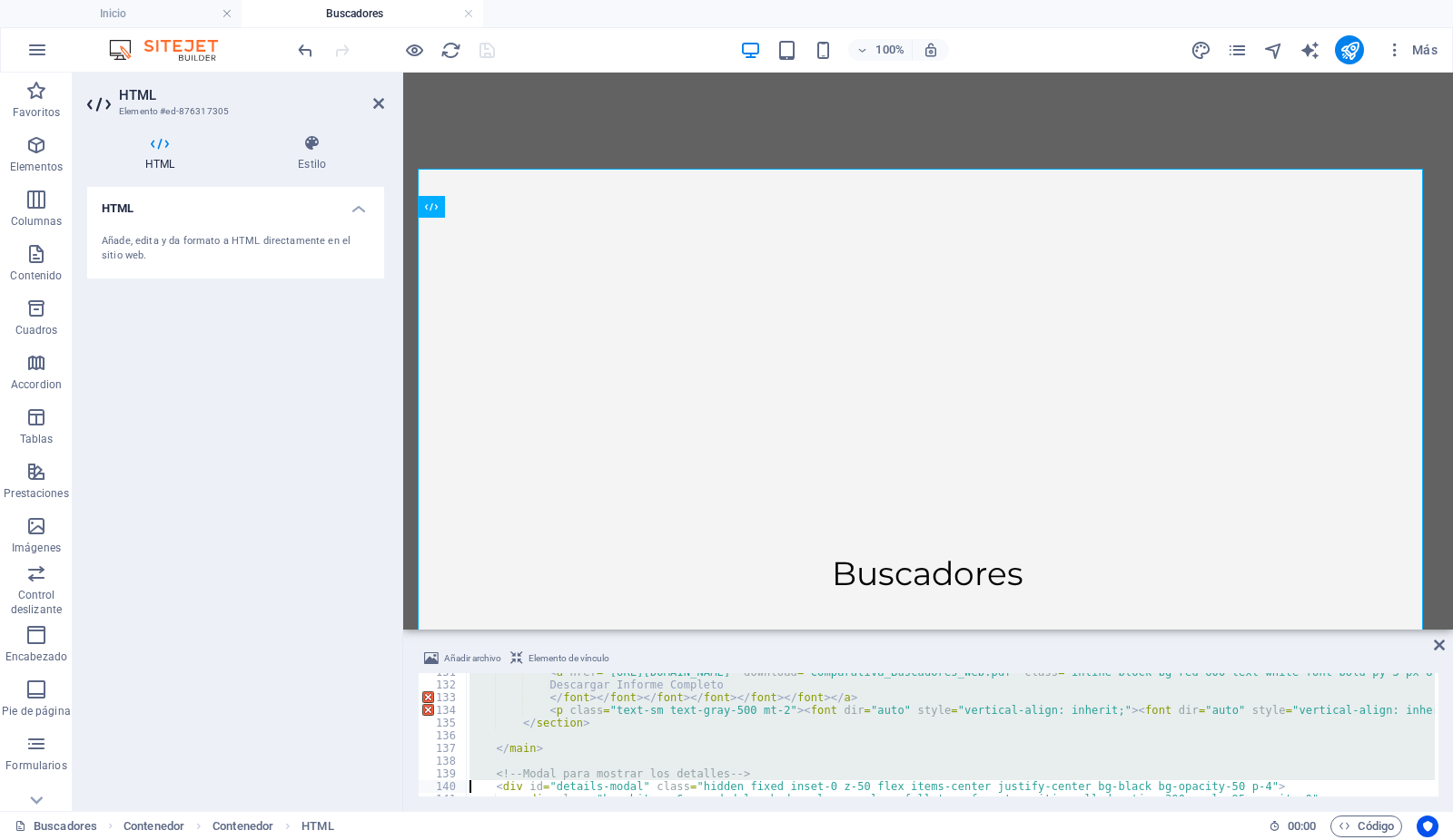
type textarea "<h3 id="modal-title" class="text-xl font-bold" style="color: #a60606;"></h3> <b…"
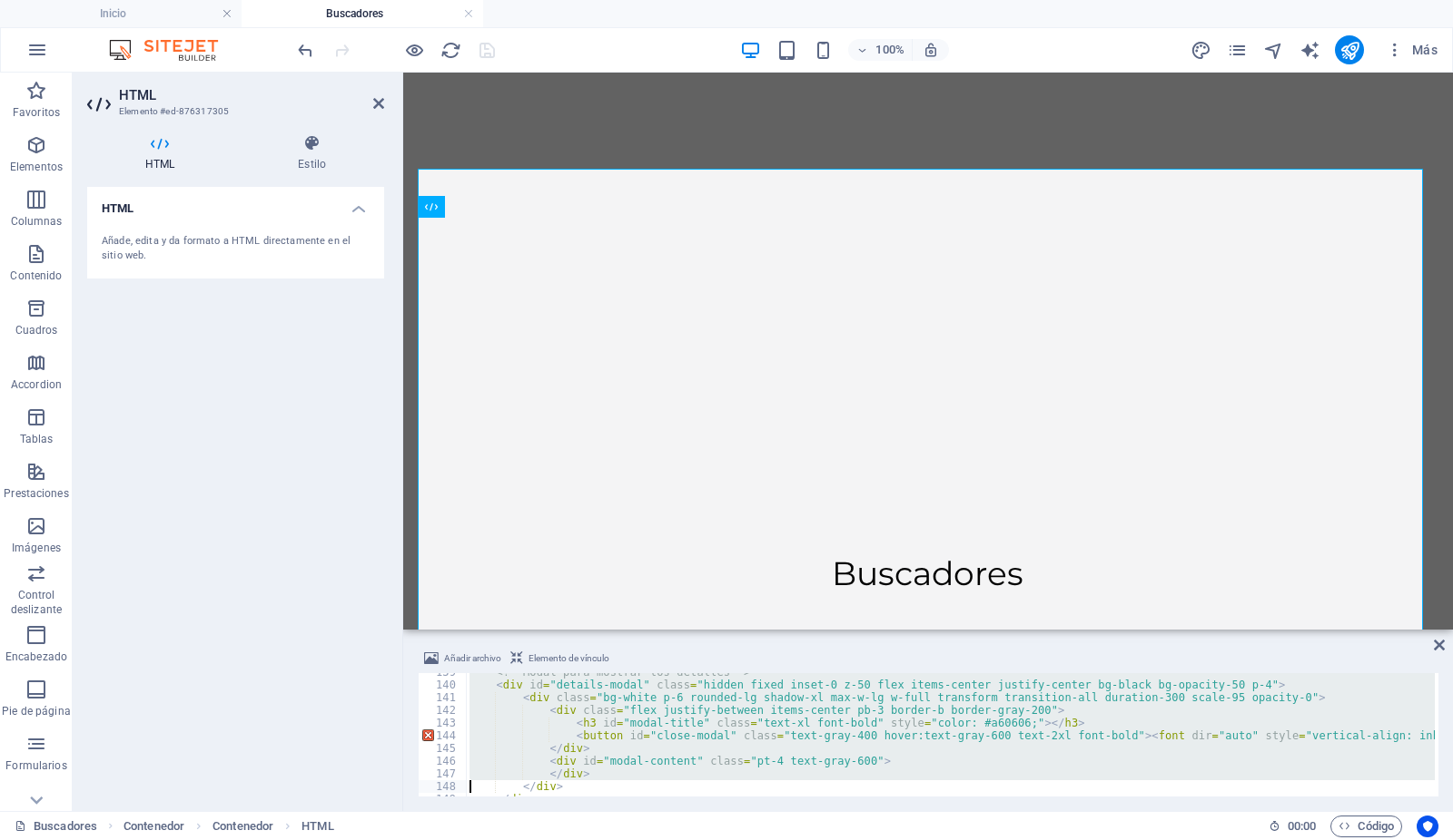
scroll to position [1761, 0]
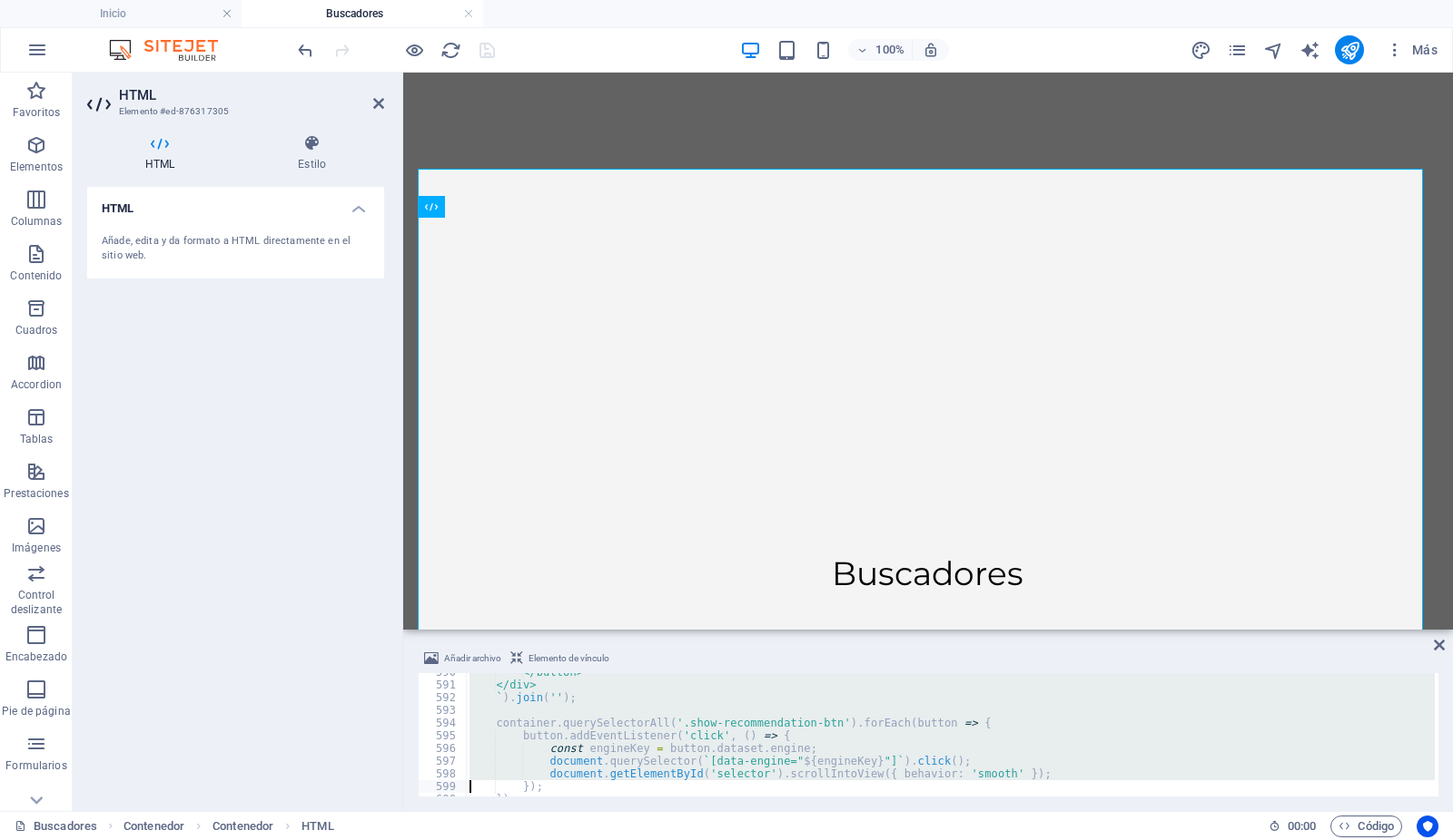
type textarea "</script>"
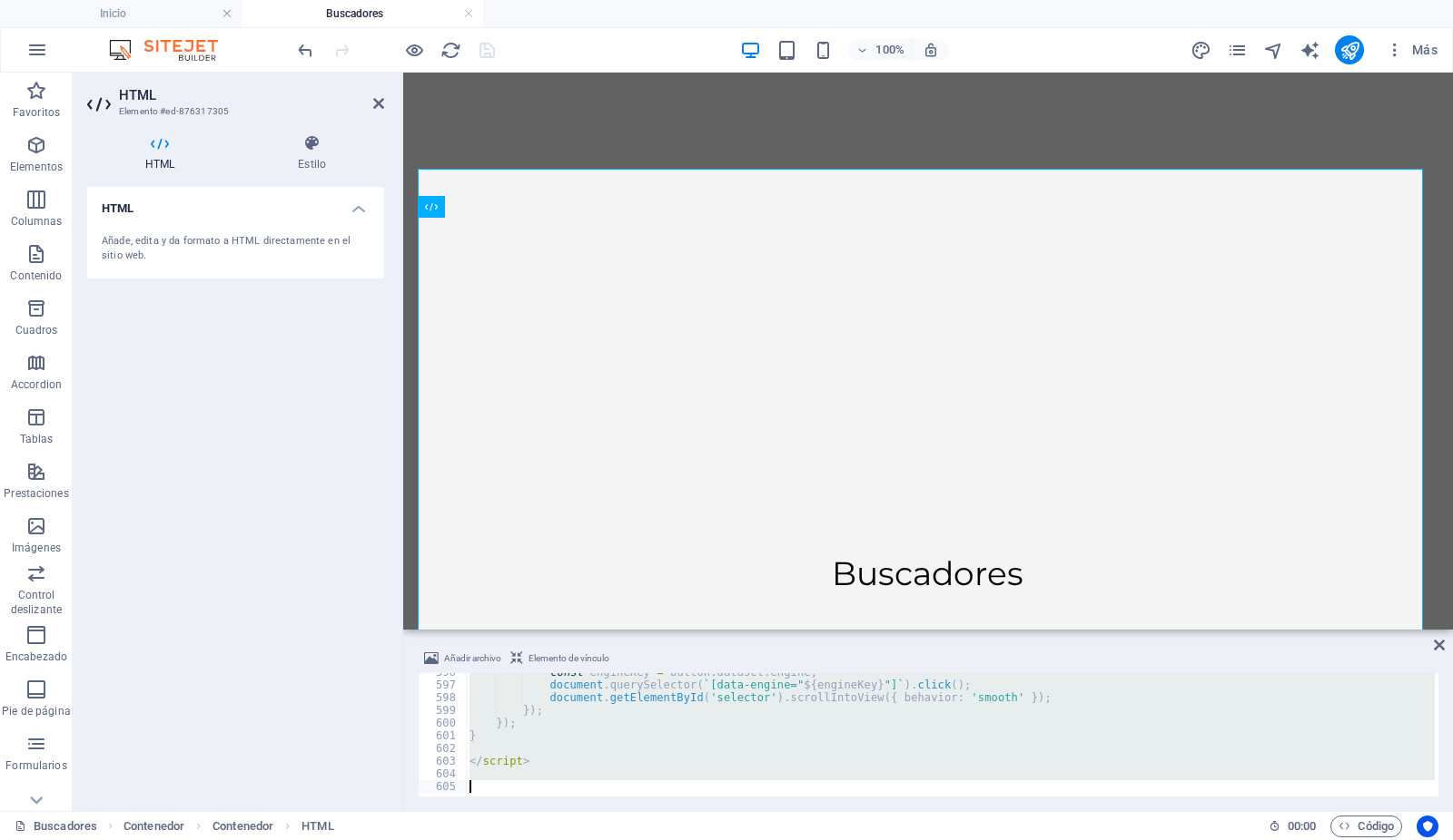
scroll to position [7566, 0]
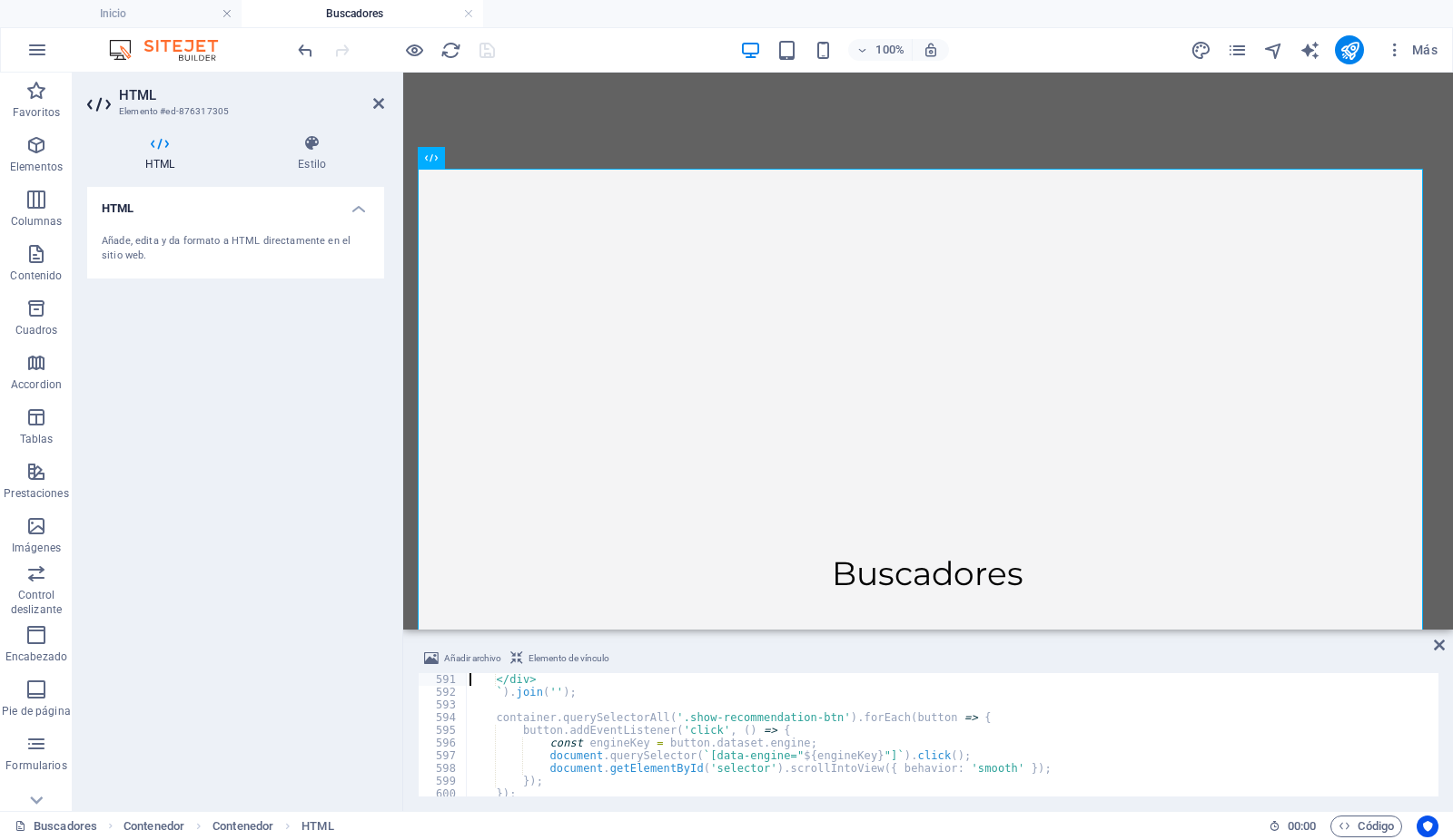
type textarea "container.innerHTML = userProfiles.map(profile => ` <div class="bg-white p-6 ro…"
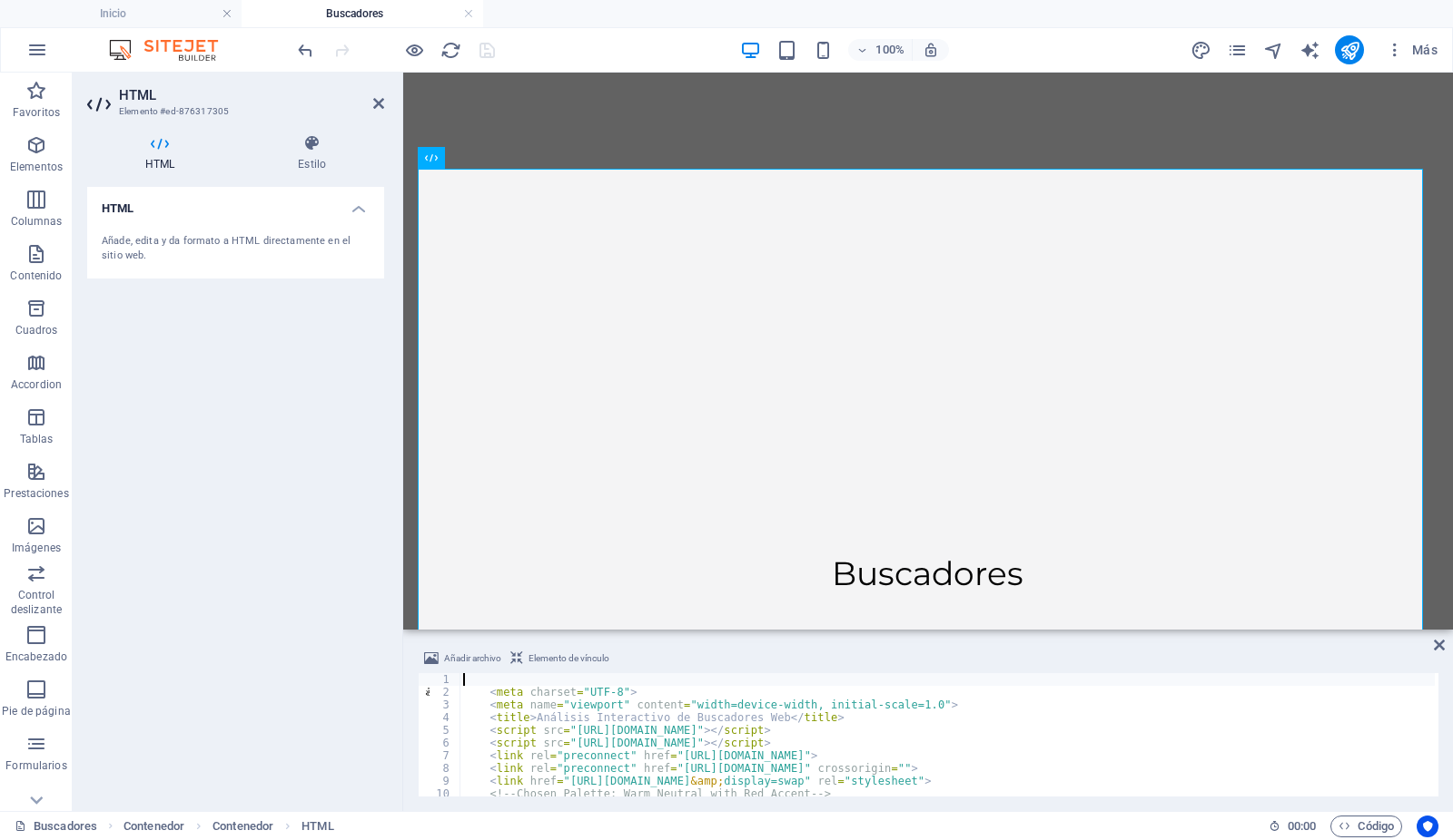
scroll to position [0, 0]
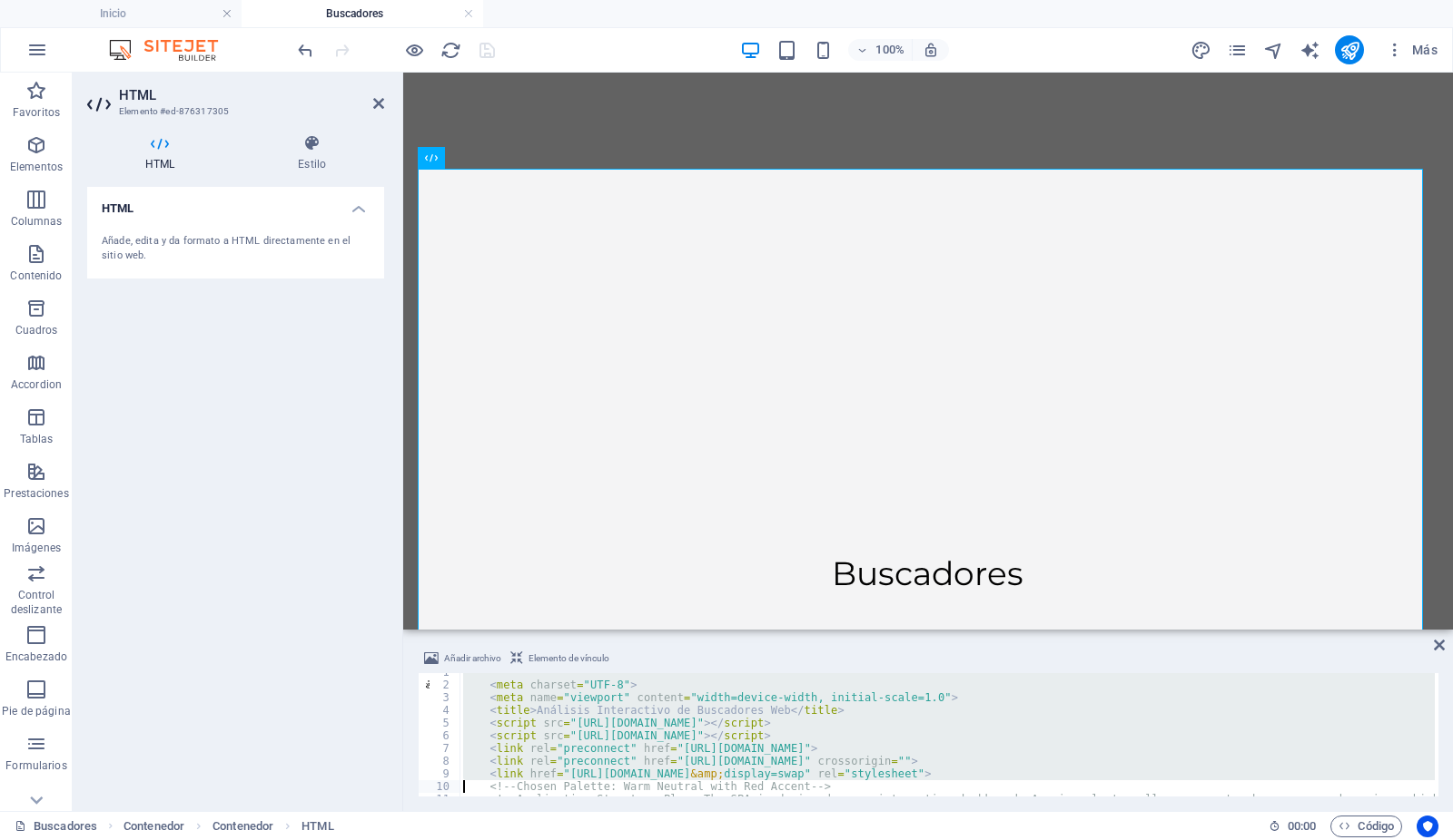
type textarea "<!-- Chosen Palette: Warm Neutral with Red Accent --> <!-- Application Structur…"
type textarea "<!-- Visualization & Content Choices: - Report Info: Market Share Data -> Goal:…"
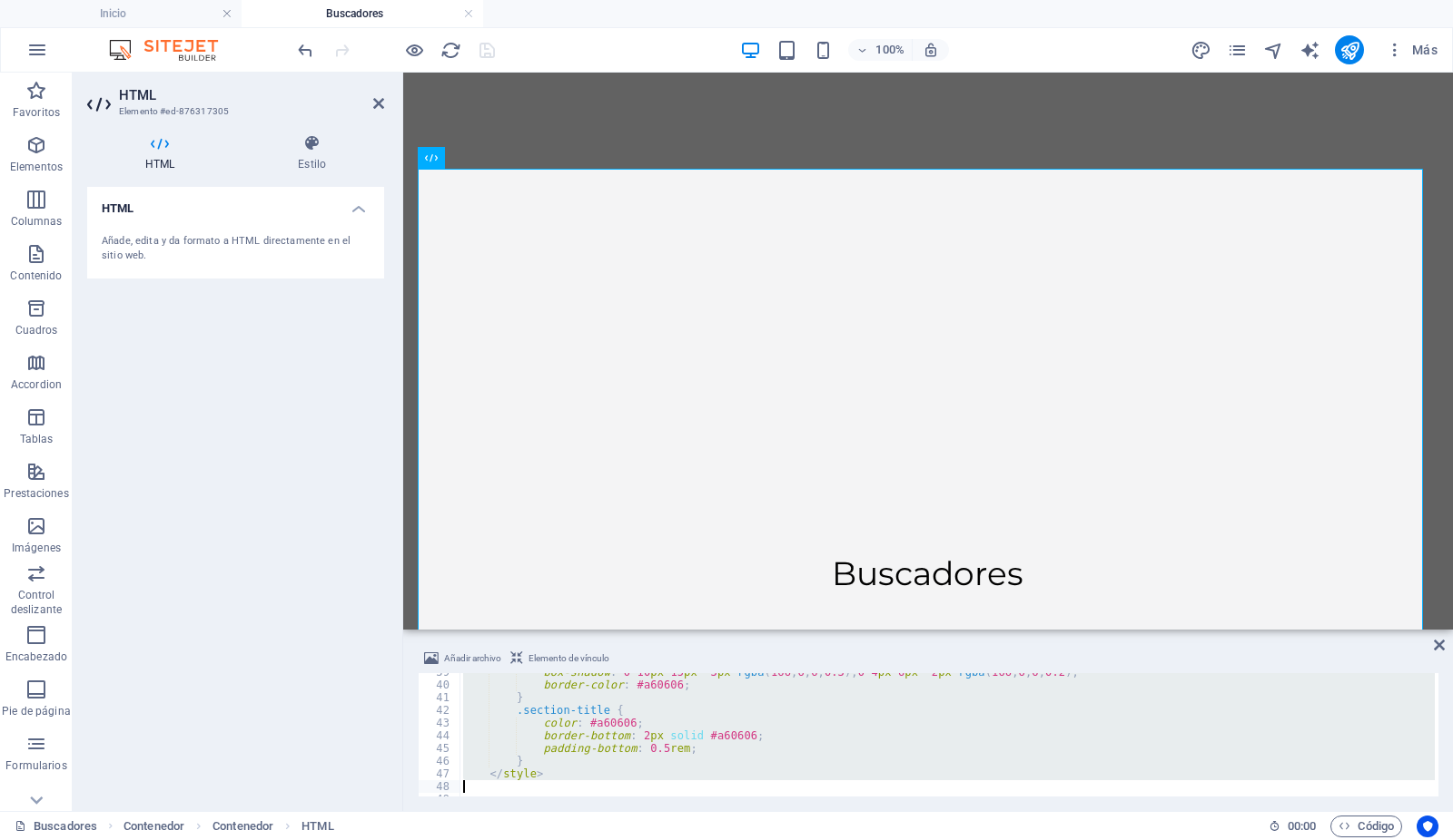
type textarea "</style>"
type textarea "<div class="max-w-5xl mx-auto px-4 text-center"> <h1 class="text-4xl font-bold"…"
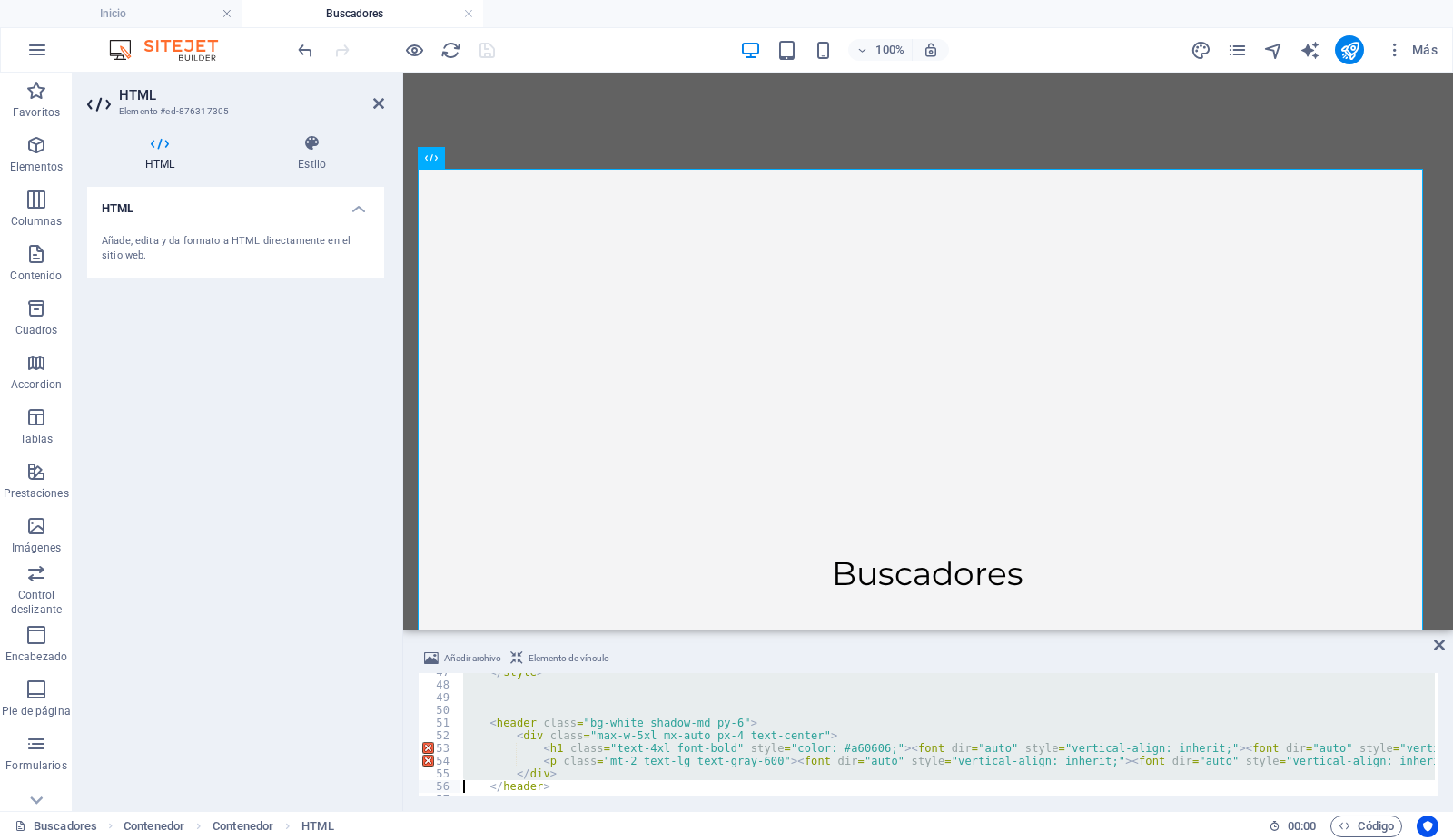
type textarea "<section id="selector" class="mb-12"> <h2 class="text-2xl font-bold text-center…"
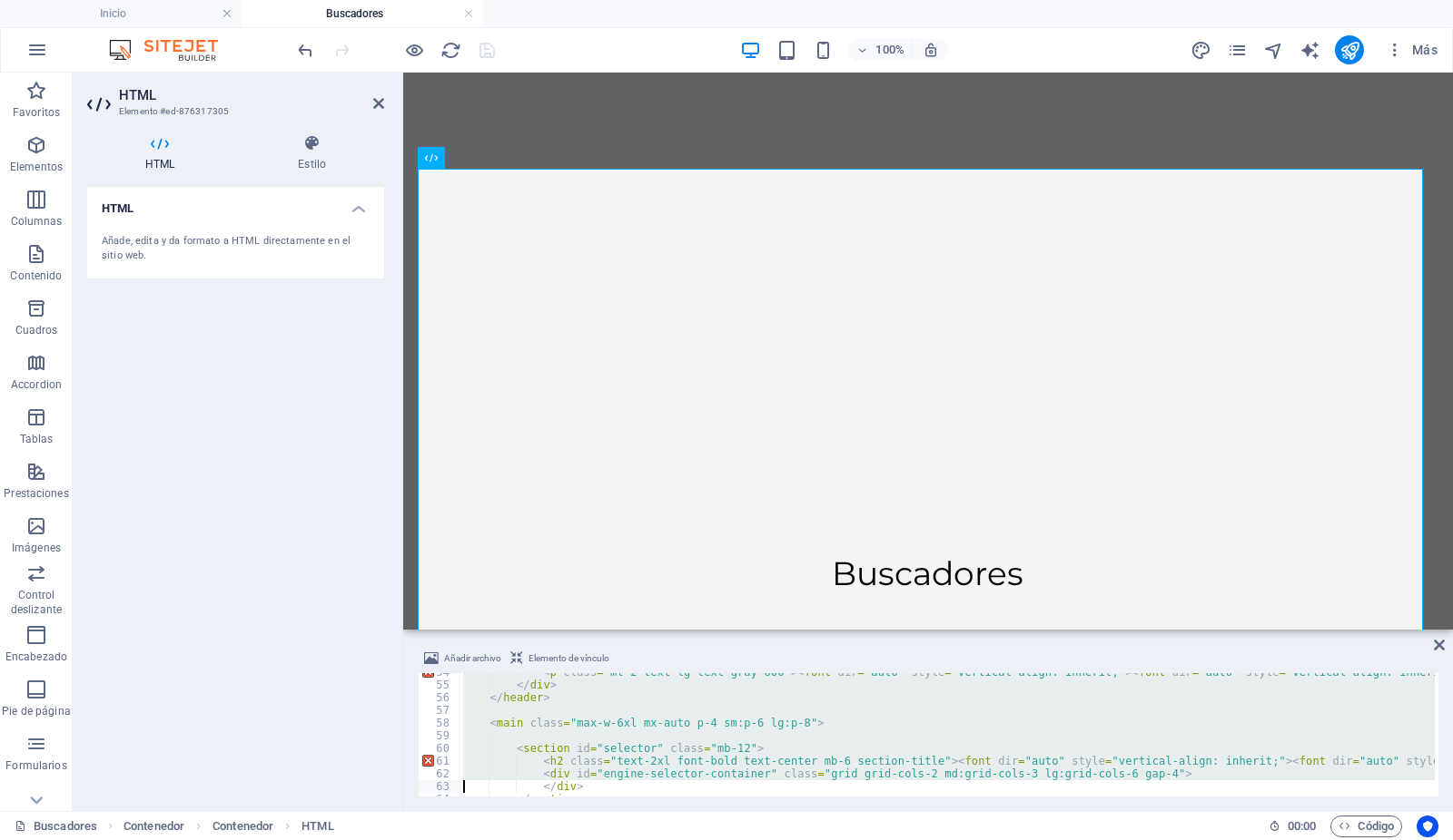
type textarea "<section id="dashboard" class="mb-12 bg-white p-6 rounded-xl shadow-lg"> <h2 cl…"
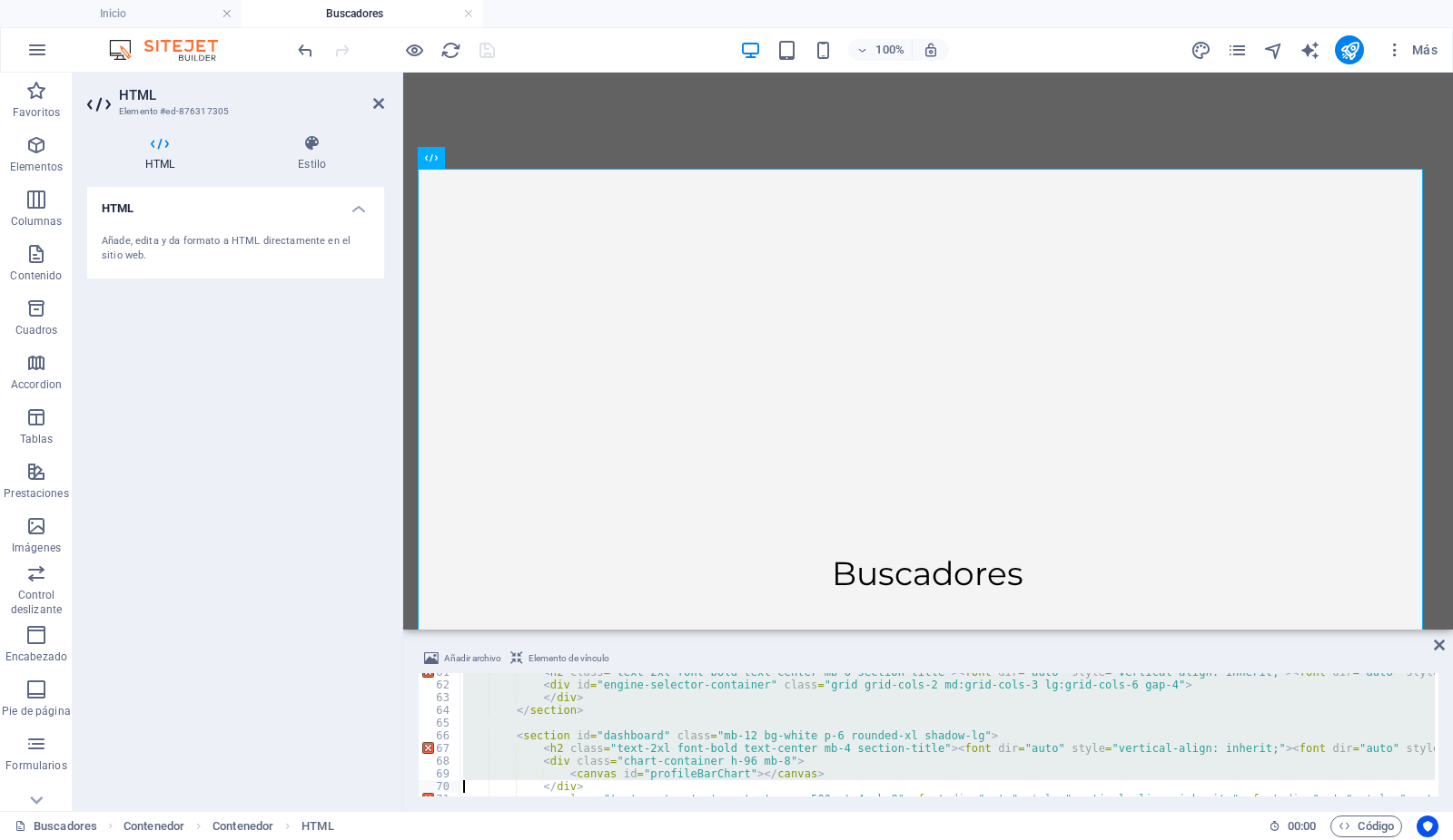
type textarea "</div> <p class="text-center text-sm text-gray-500 mt-4 mb-8"><font dir="auto" …"
type textarea "<h3 class="text-xl font-bold mb-4" id="dashboard-details-title" style="color: #…"
type textarea "<div id="advanced-techniques-section" class="mt-8"> <h3 class="text-xl font-bol…"
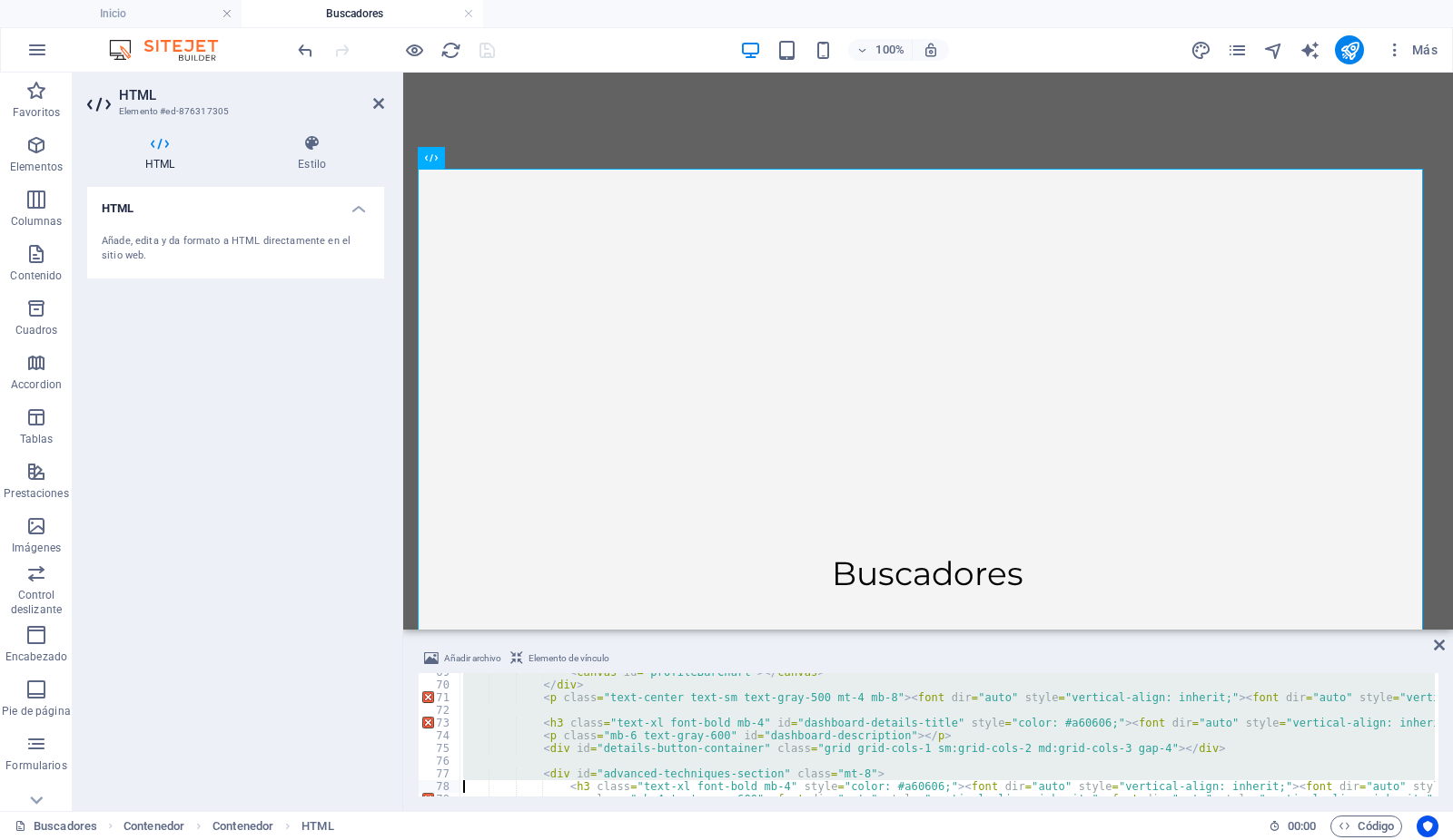
type textarea "<section id="market-share" class="bg-white p-6 rounded-xl shadow-lg mb-12"> <h2…"
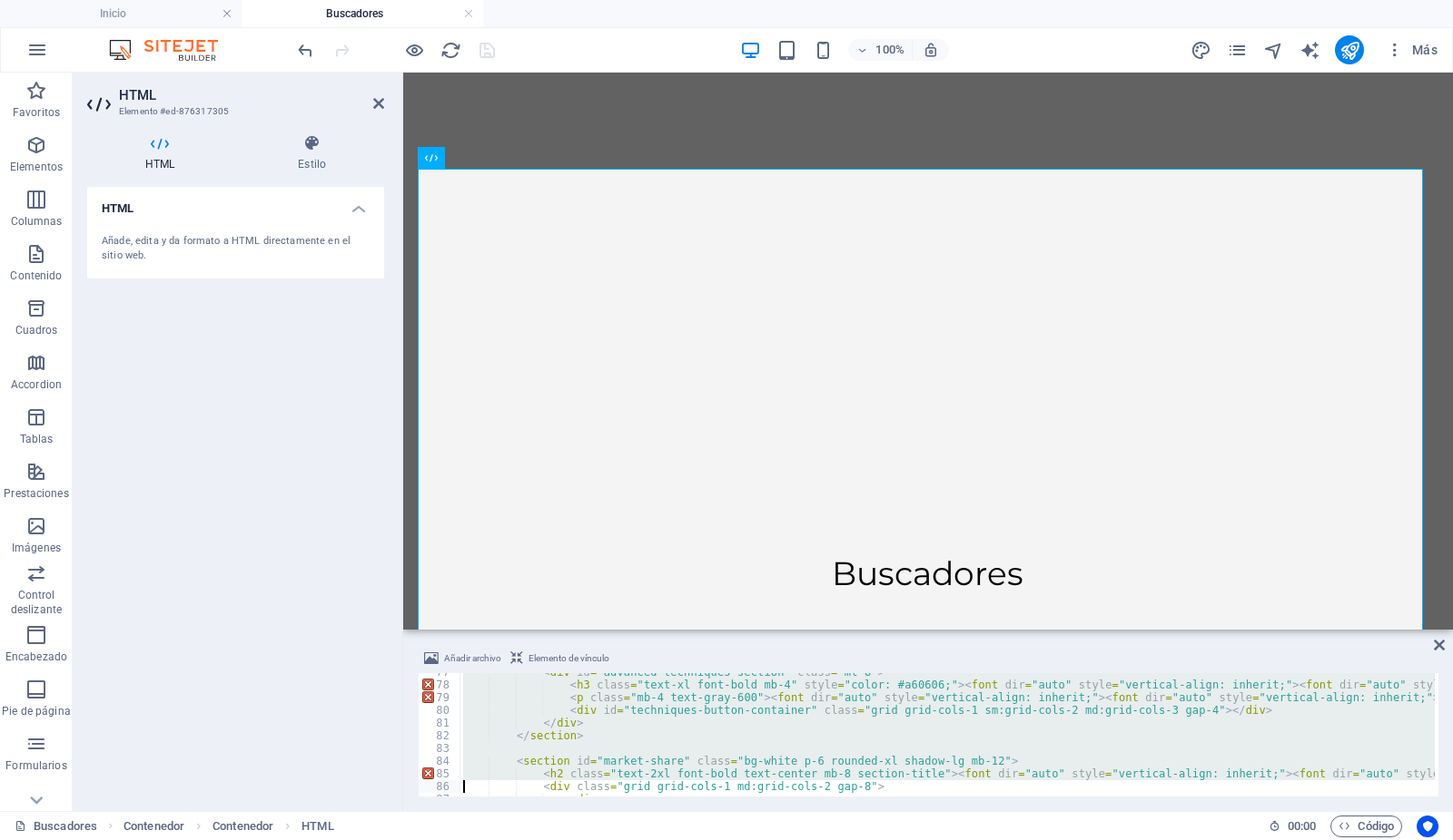
type textarea "<div> <h3 class="text-xl font-bold text-center mb-4" style="color: #a60606;"><f…"
type textarea "</div> <p class="text-center text-sm text-gray-500 mt-4"><font dir="auto" style…"
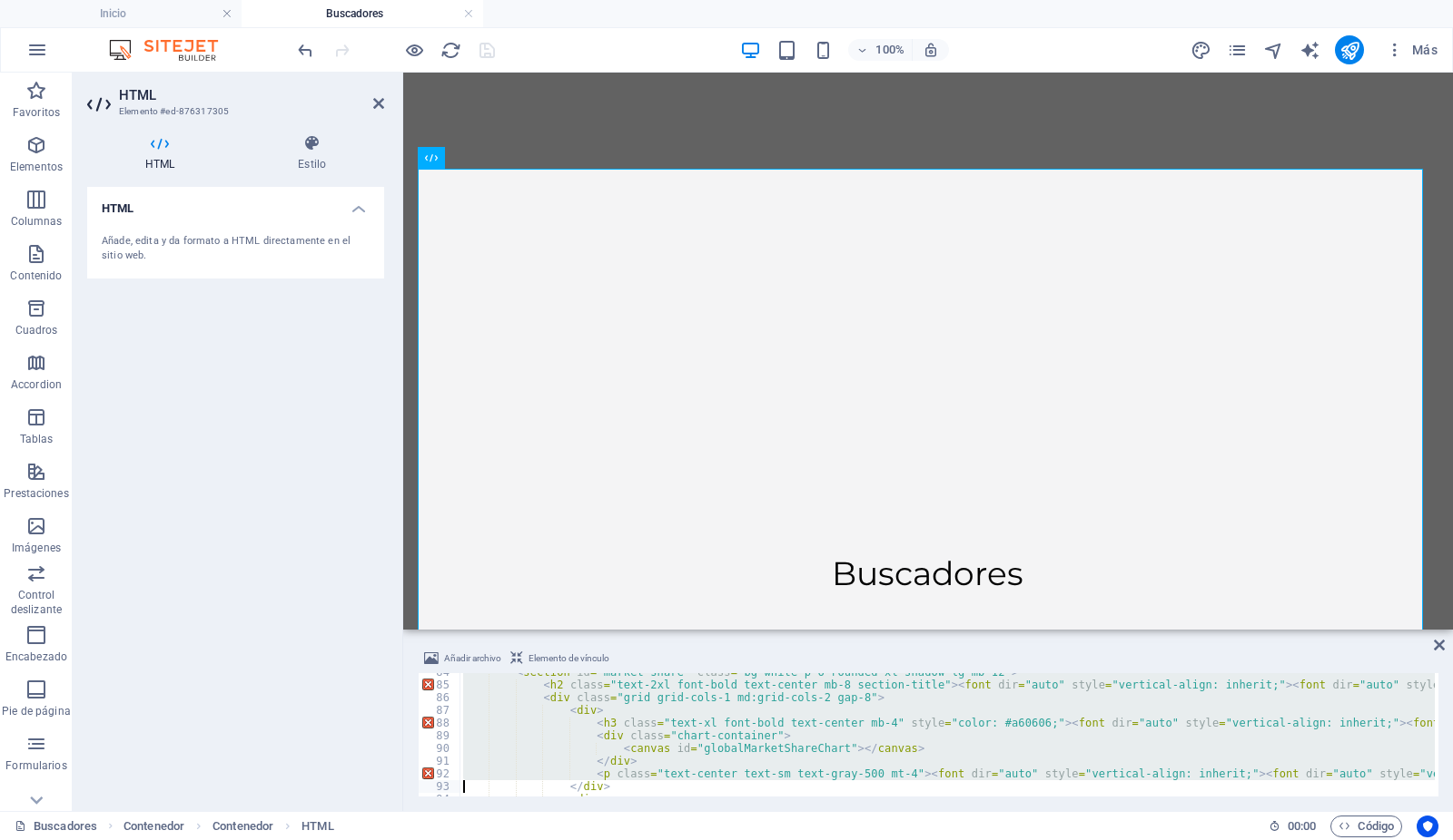
type textarea "<div> <h3 class="text-xl font-bold text-center mb-4" style="color: #a60606;"><f…"
type textarea "</div> <p class="text-center text-sm text-gray-500 mt-4"><font dir="auto" style…"
type textarea "<section id="conclusions" class="bg-white p-6 rounded-xl shadow-lg mb-12"> <h2 …"
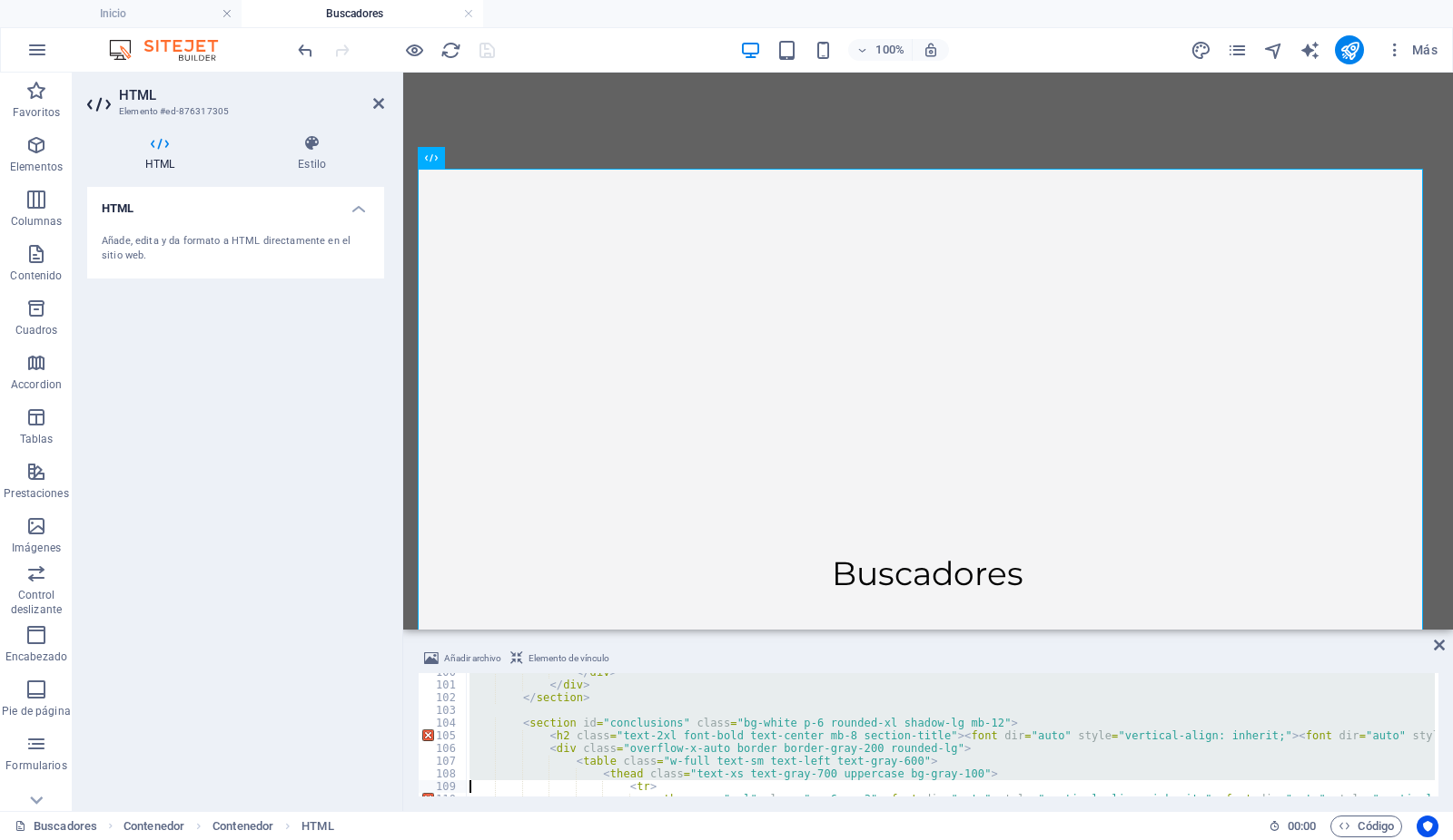
type textarea "<tr> <th scope="col" class="px-6 py-3"><font dir="auto" style="vertical-align: …"
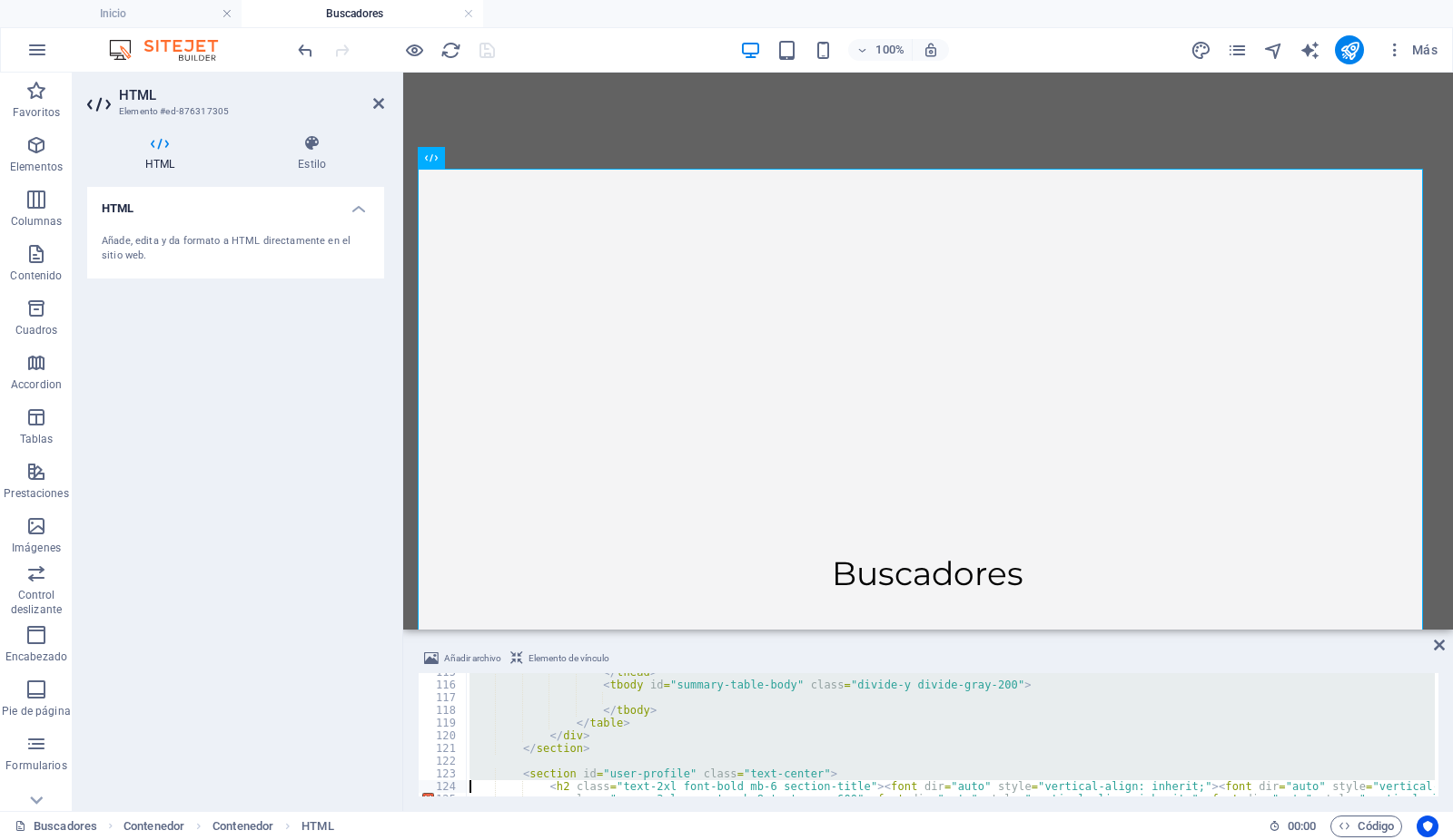
type textarea "<section id="user-profile" class="text-center"> <h2 class="text-2xl font-bold m…"
type textarea "<section id="download-report" class="mt-12 text-center"> <a href="https://cdn1.…"
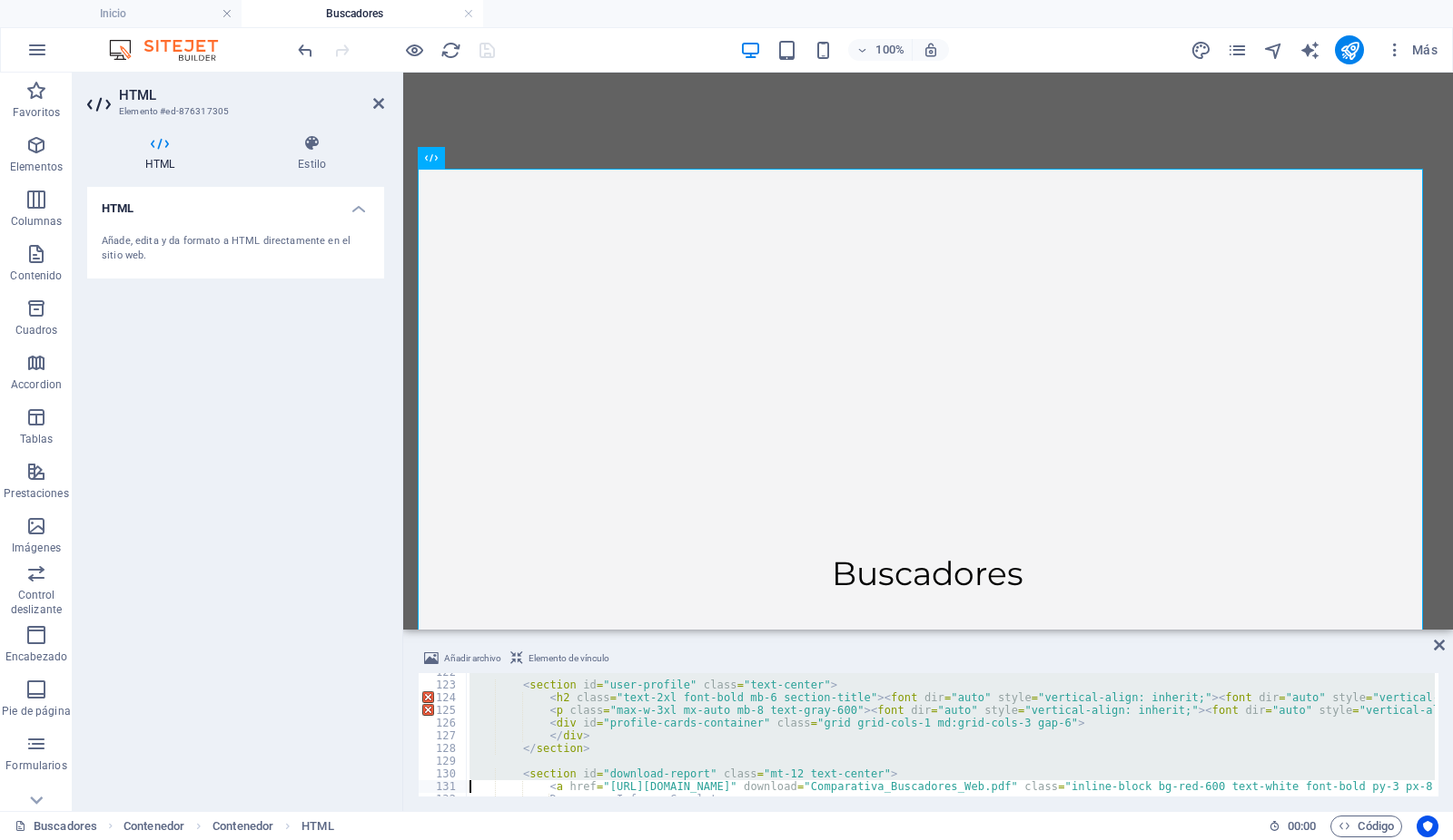
type textarea "</font></font></font></font></font></font></a> <p class="text-sm text-gray-500 …"
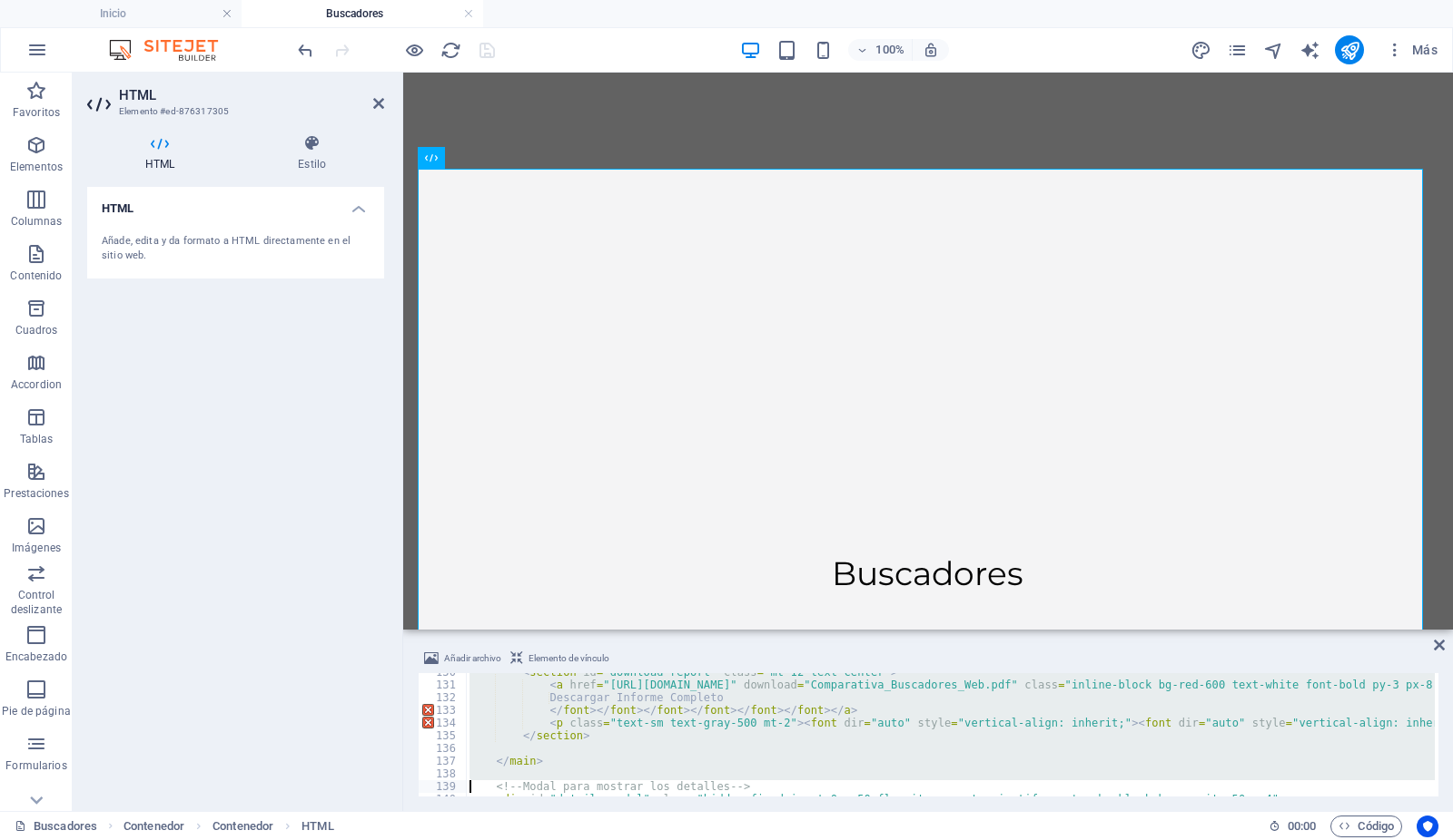
type textarea "<h3 id="modal-title" class="text-xl font-bold" style="color: #a60606;"></h3> <b…"
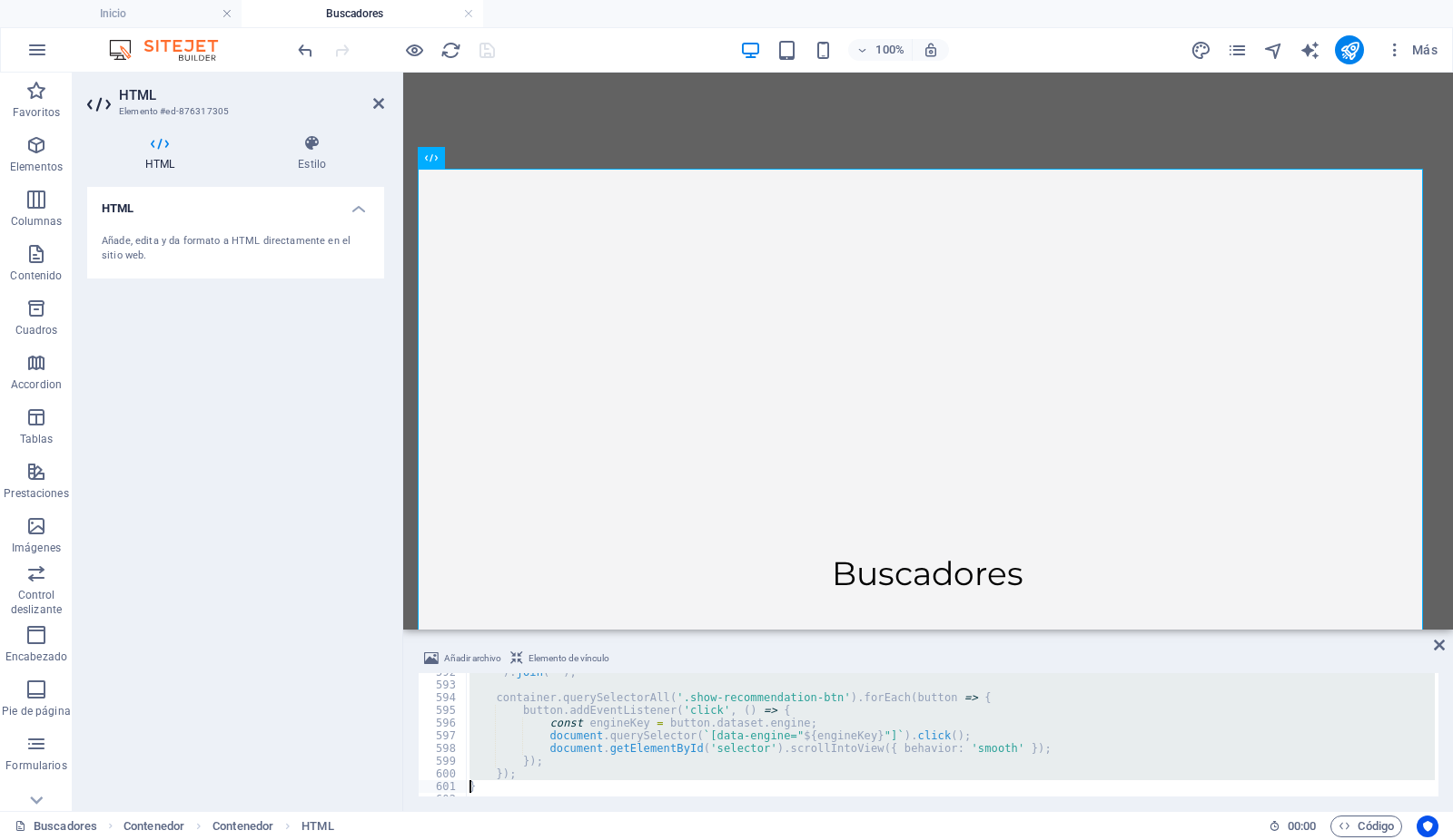
type textarea "</script>"
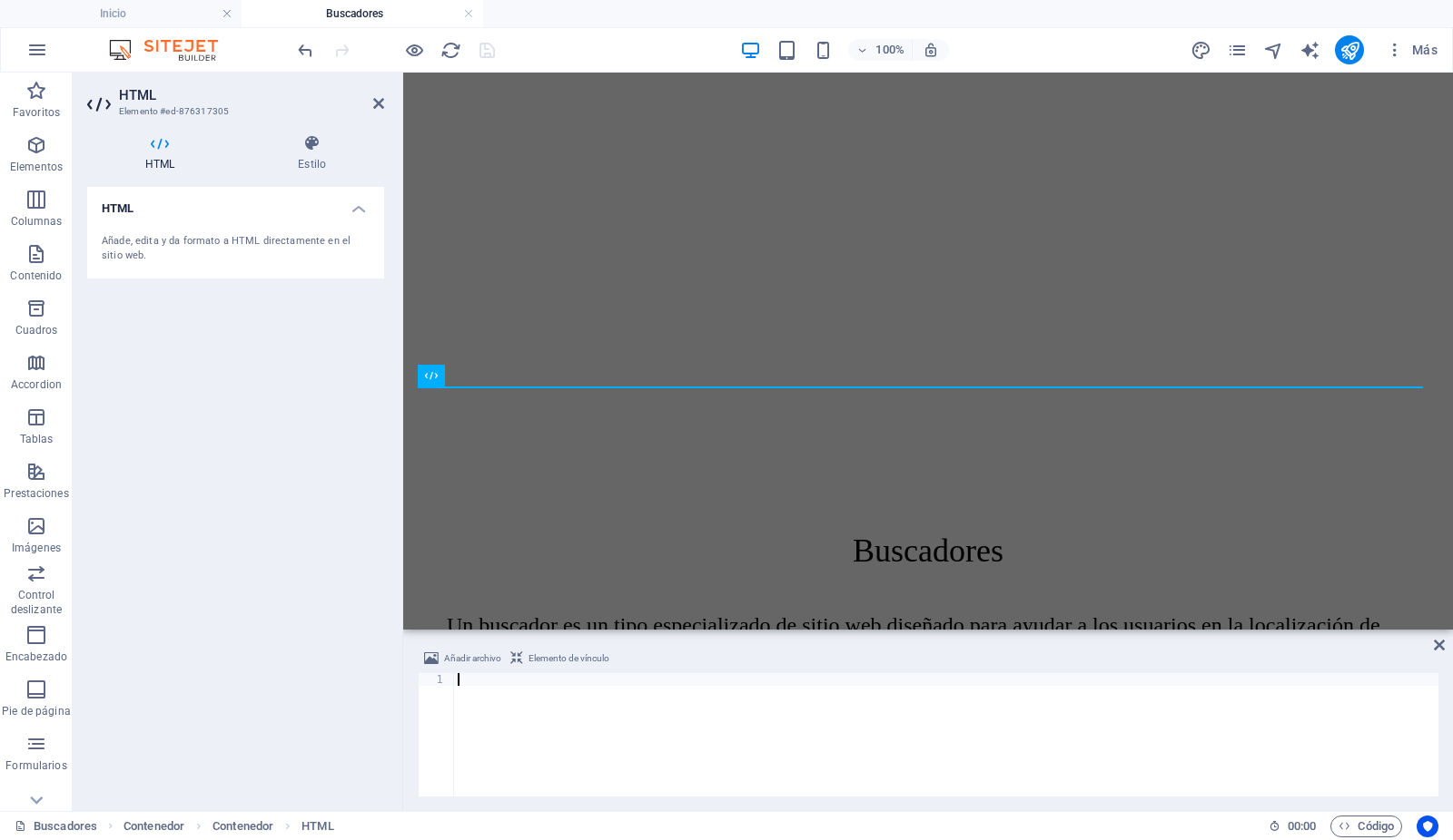
scroll to position [437, 0]
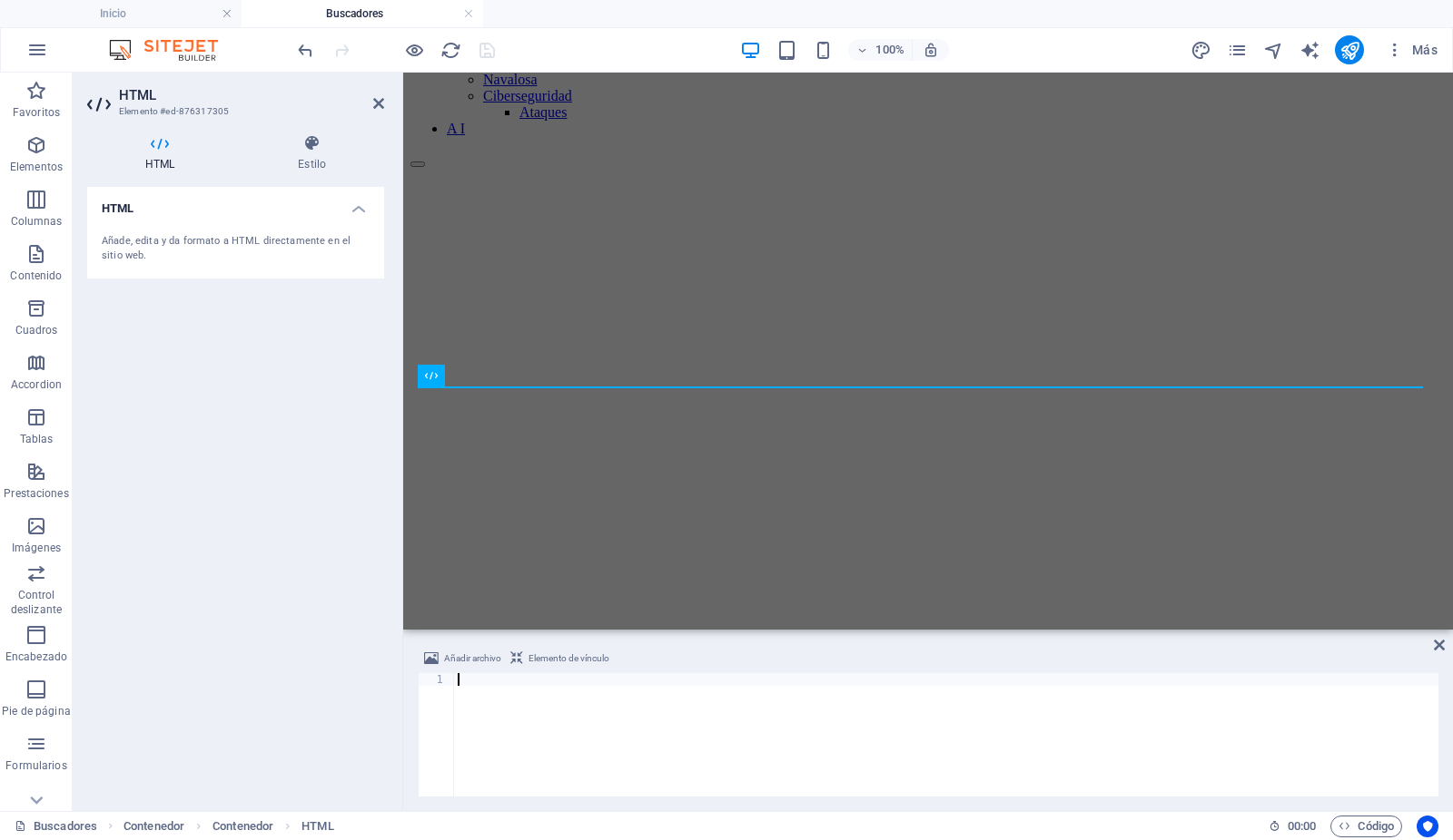
paste textarea "</html>"
type textarea "</html>"
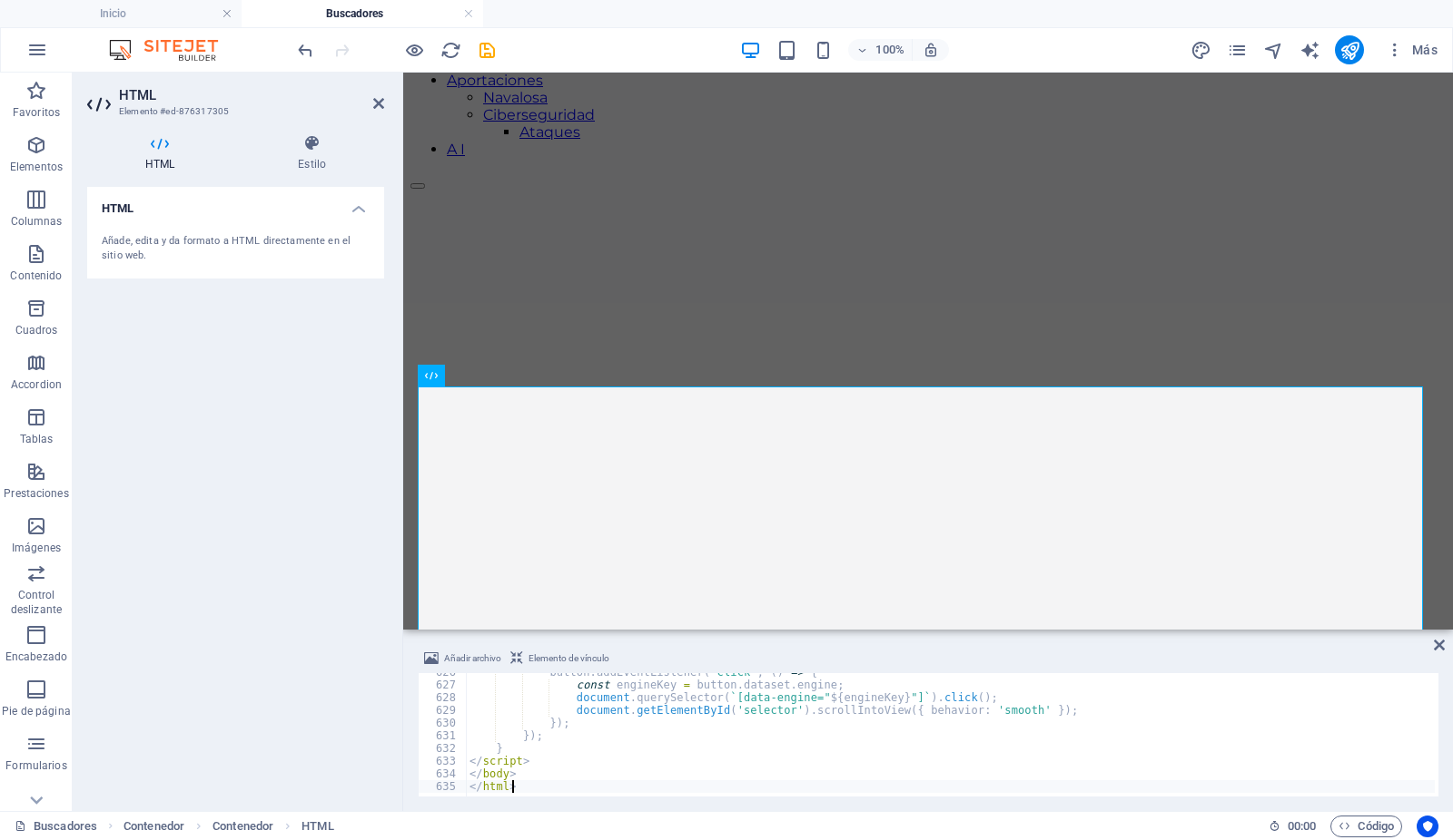
scroll to position [657, 0]
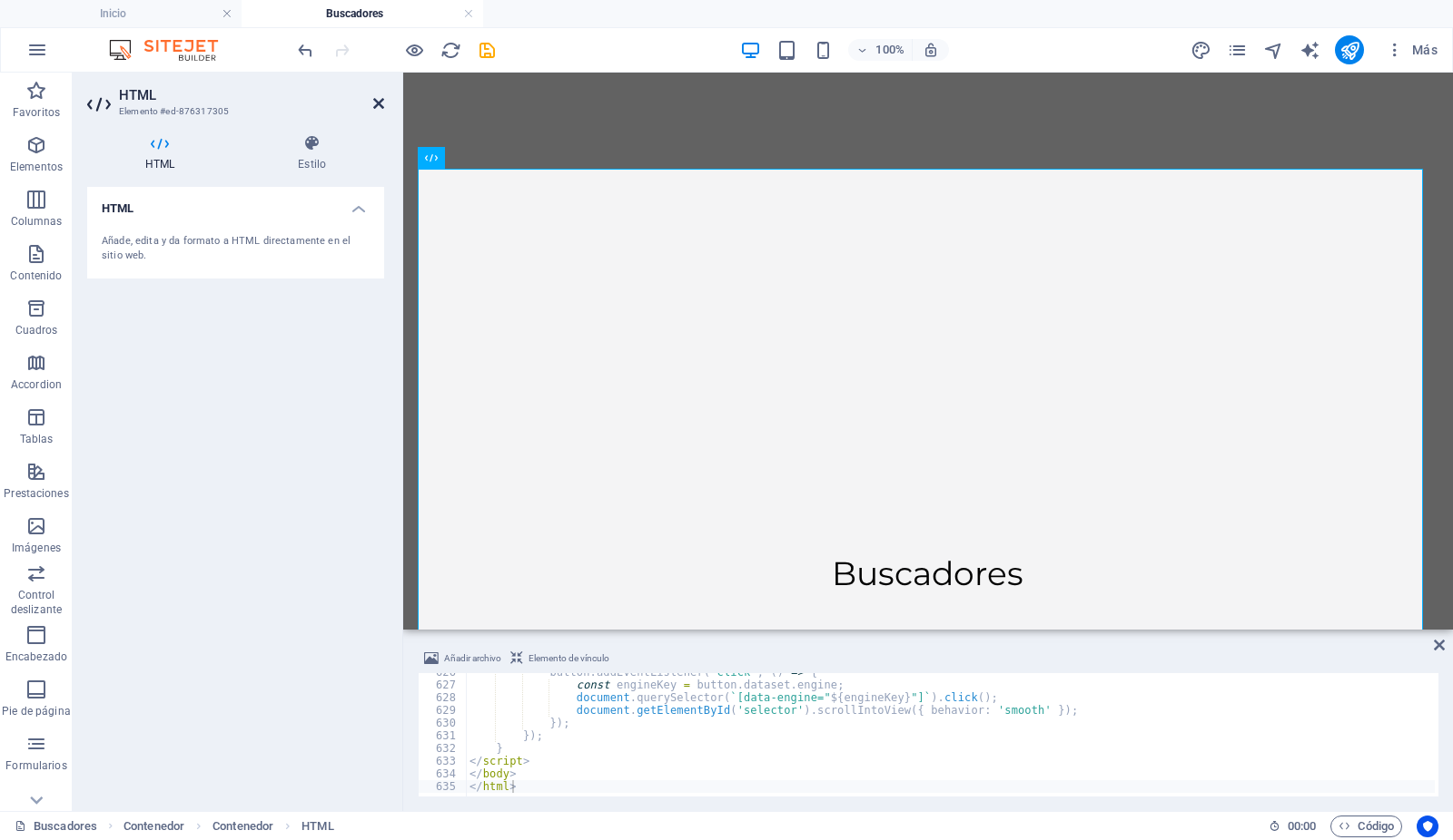
click at [378, 100] on icon at bounding box center [379, 103] width 11 height 14
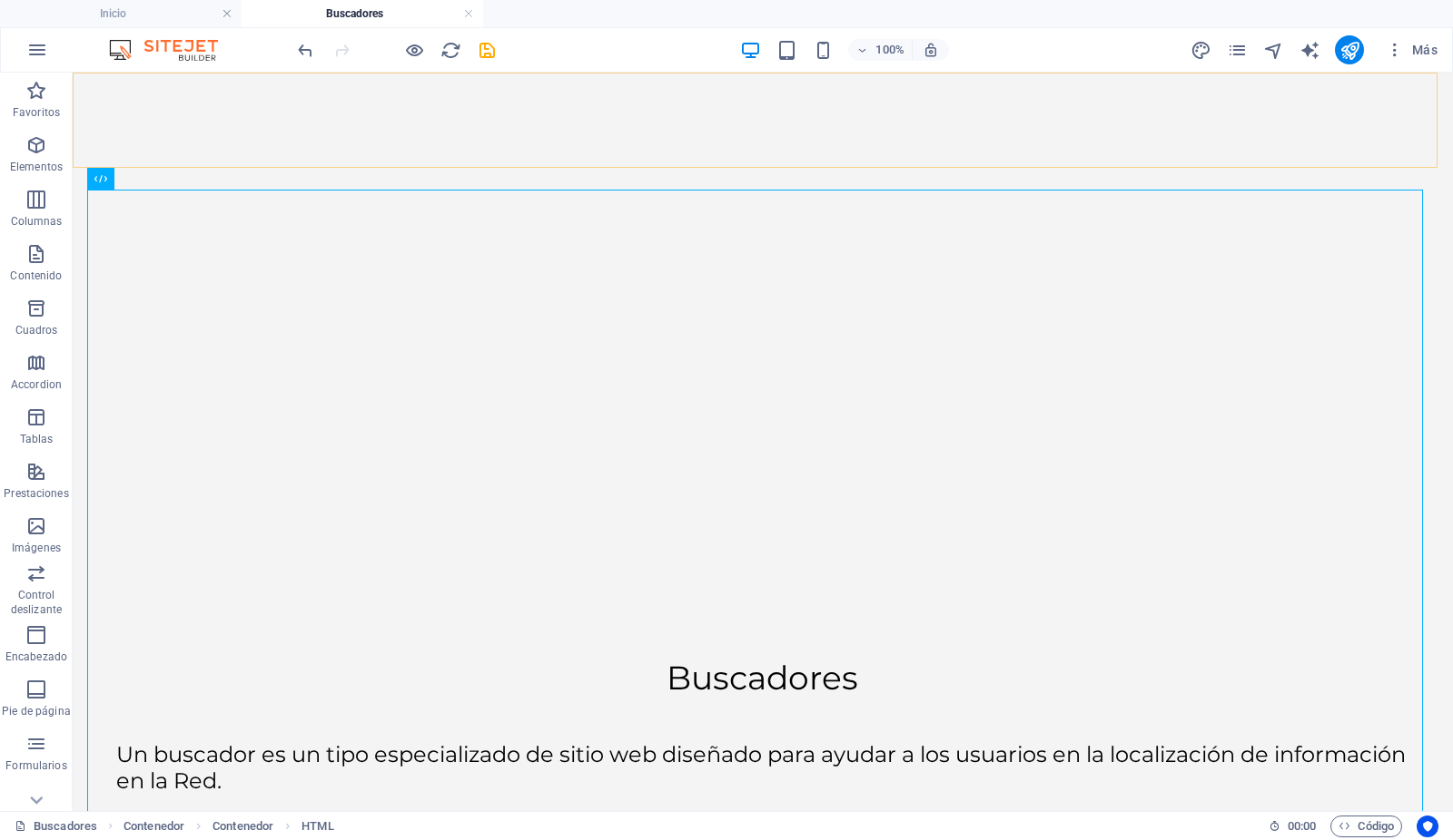
scroll to position [685, 0]
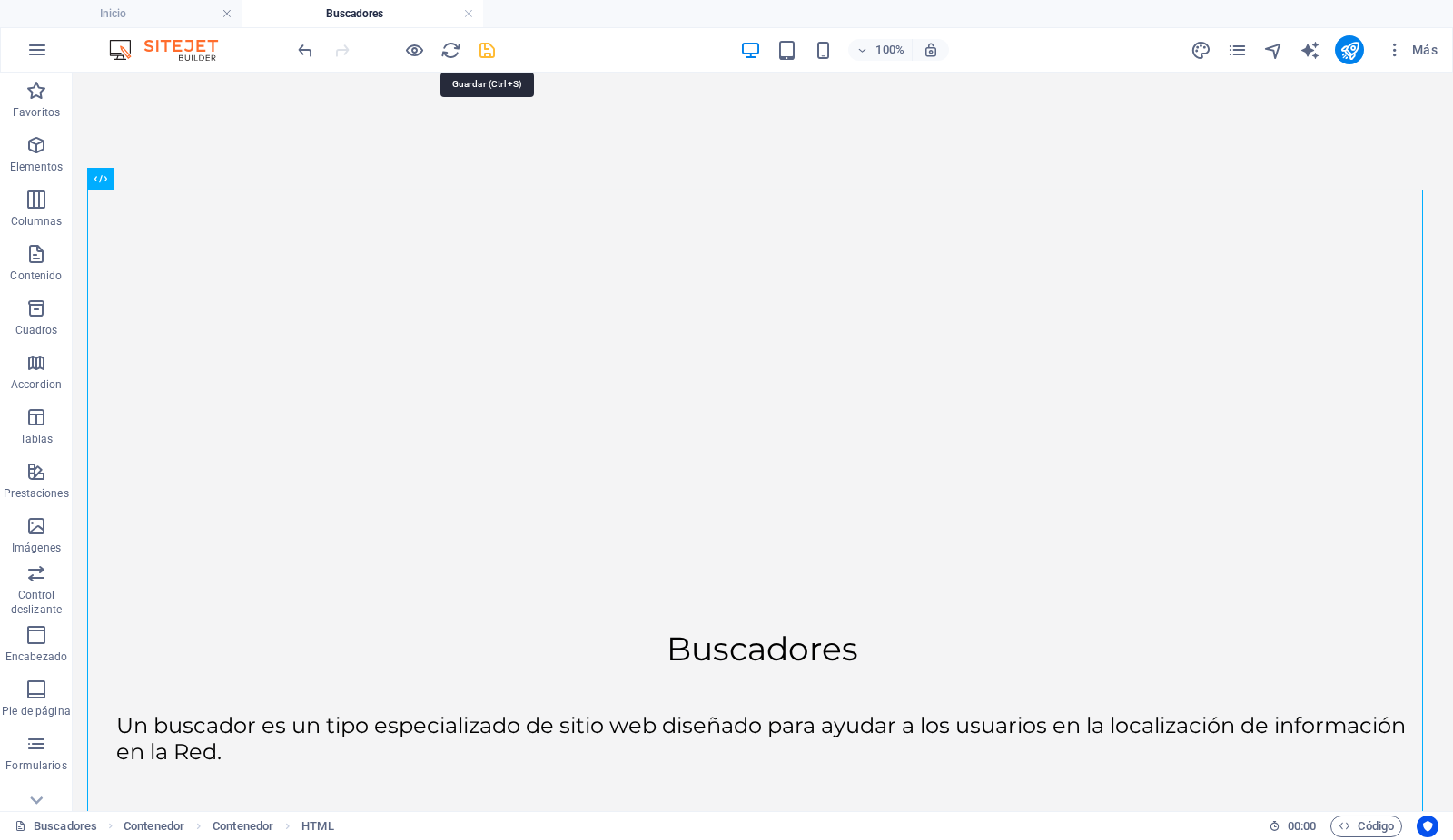
click at [492, 45] on icon "save" at bounding box center [487, 50] width 21 height 21
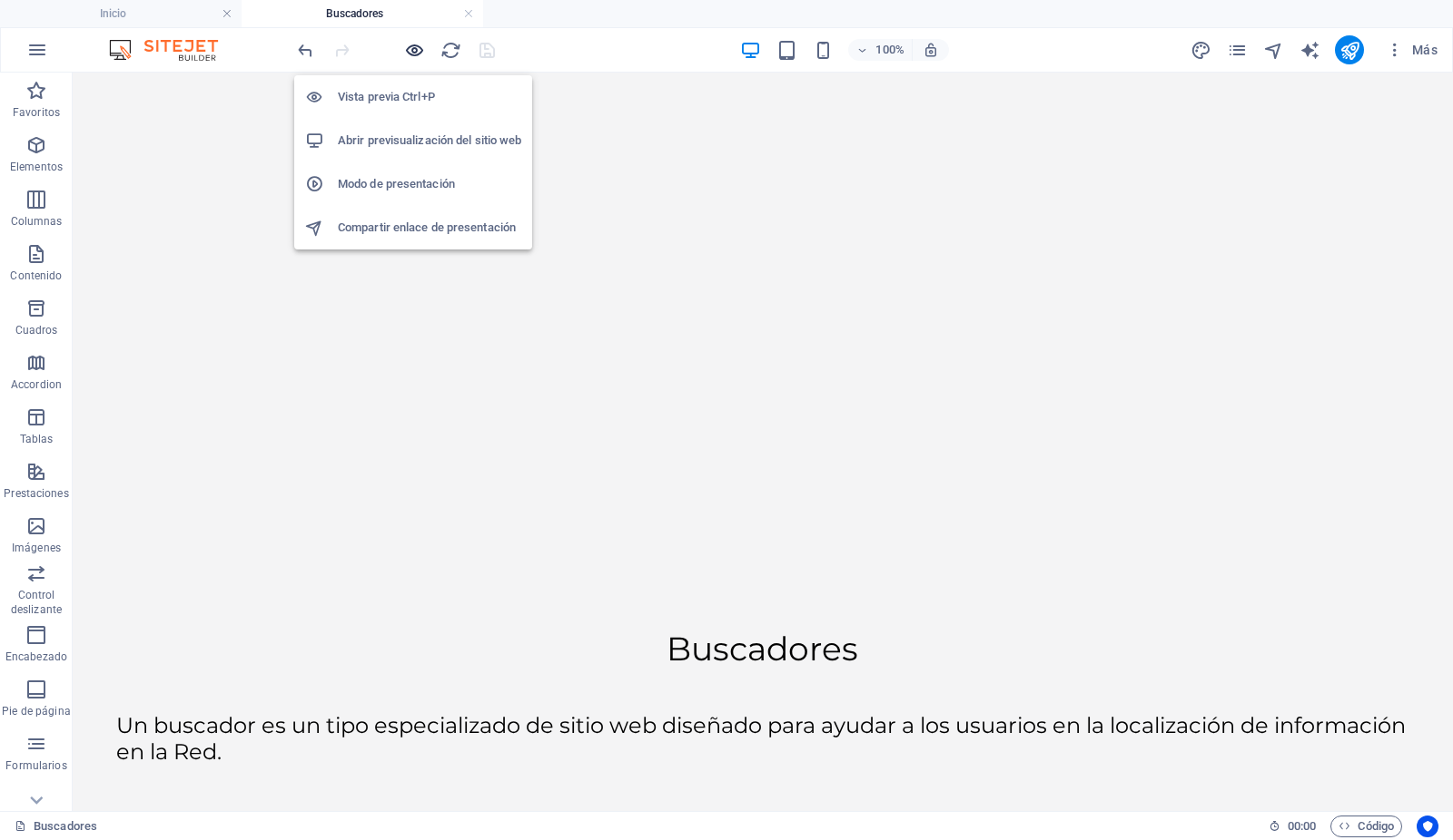
click at [419, 50] on icon "button" at bounding box center [415, 50] width 21 height 21
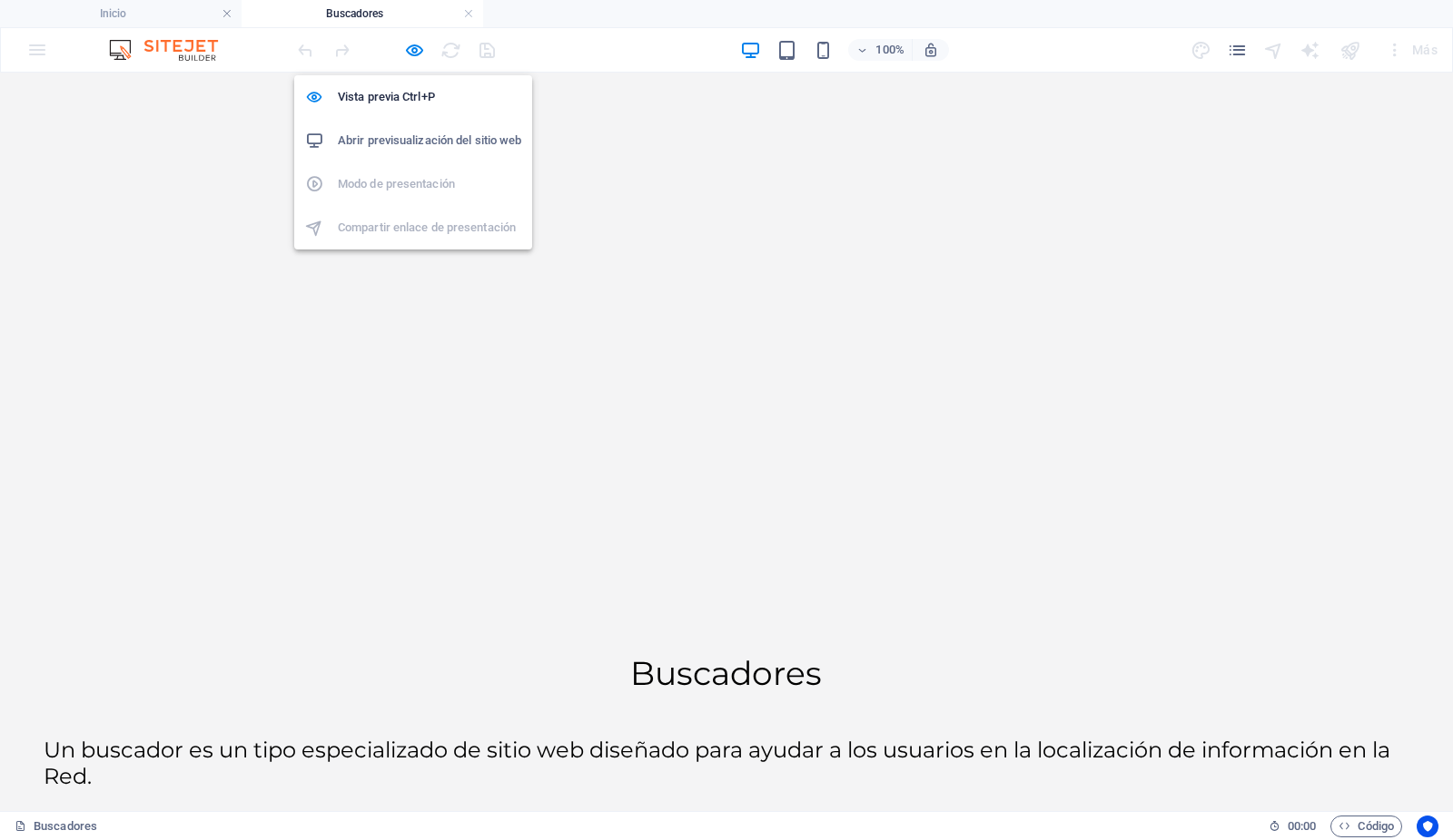
click at [412, 138] on h6 "Abrir previsualización del sitio web" at bounding box center [429, 140] width 184 height 22
click at [399, 141] on h6 "Abrir previsualización del sitio web" at bounding box center [429, 140] width 184 height 22
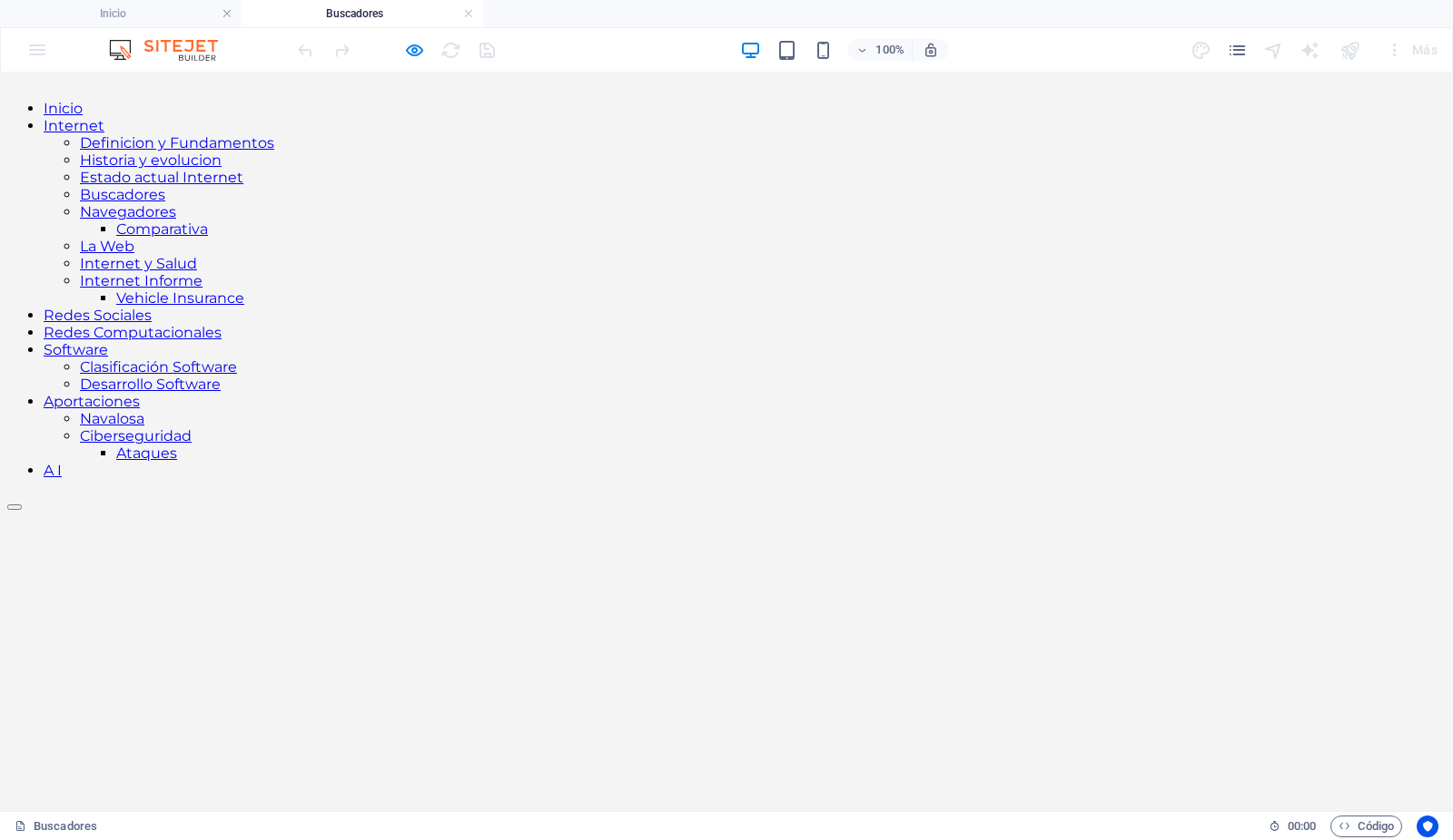
scroll to position [0, 0]
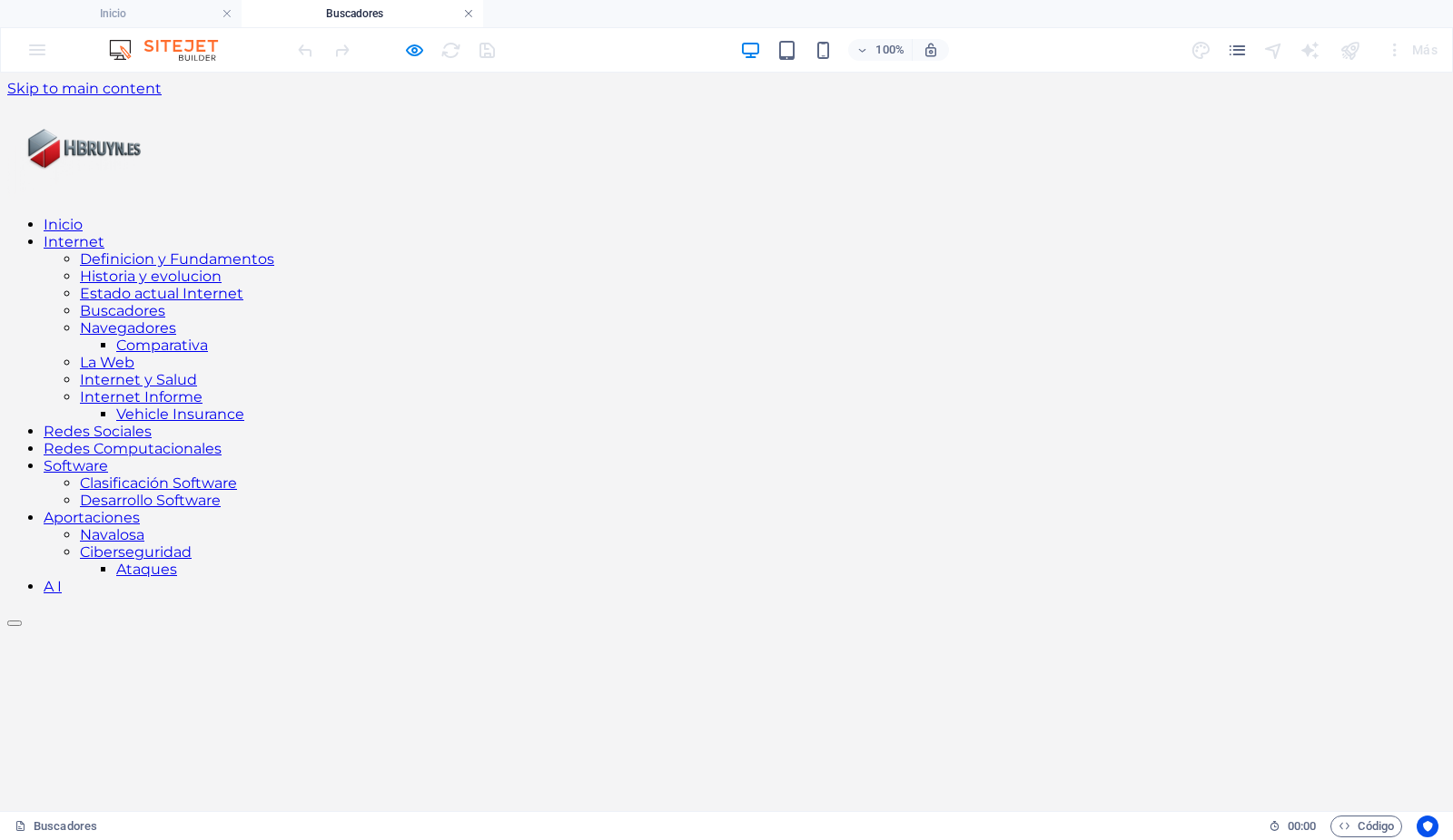
click at [470, 9] on link at bounding box center [469, 14] width 11 height 17
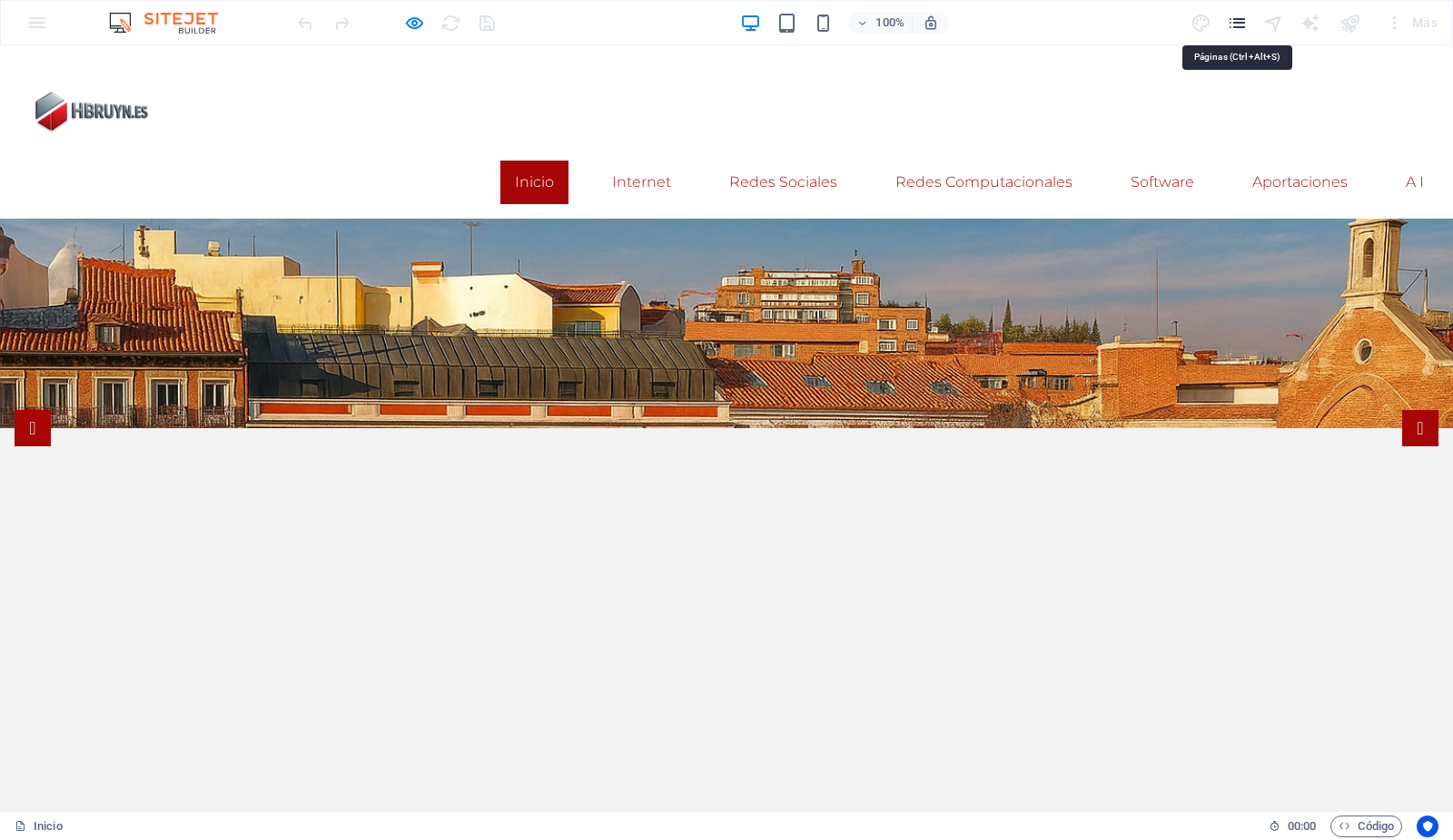
click at [1237, 24] on icon "pages" at bounding box center [1237, 24] width 21 height 21
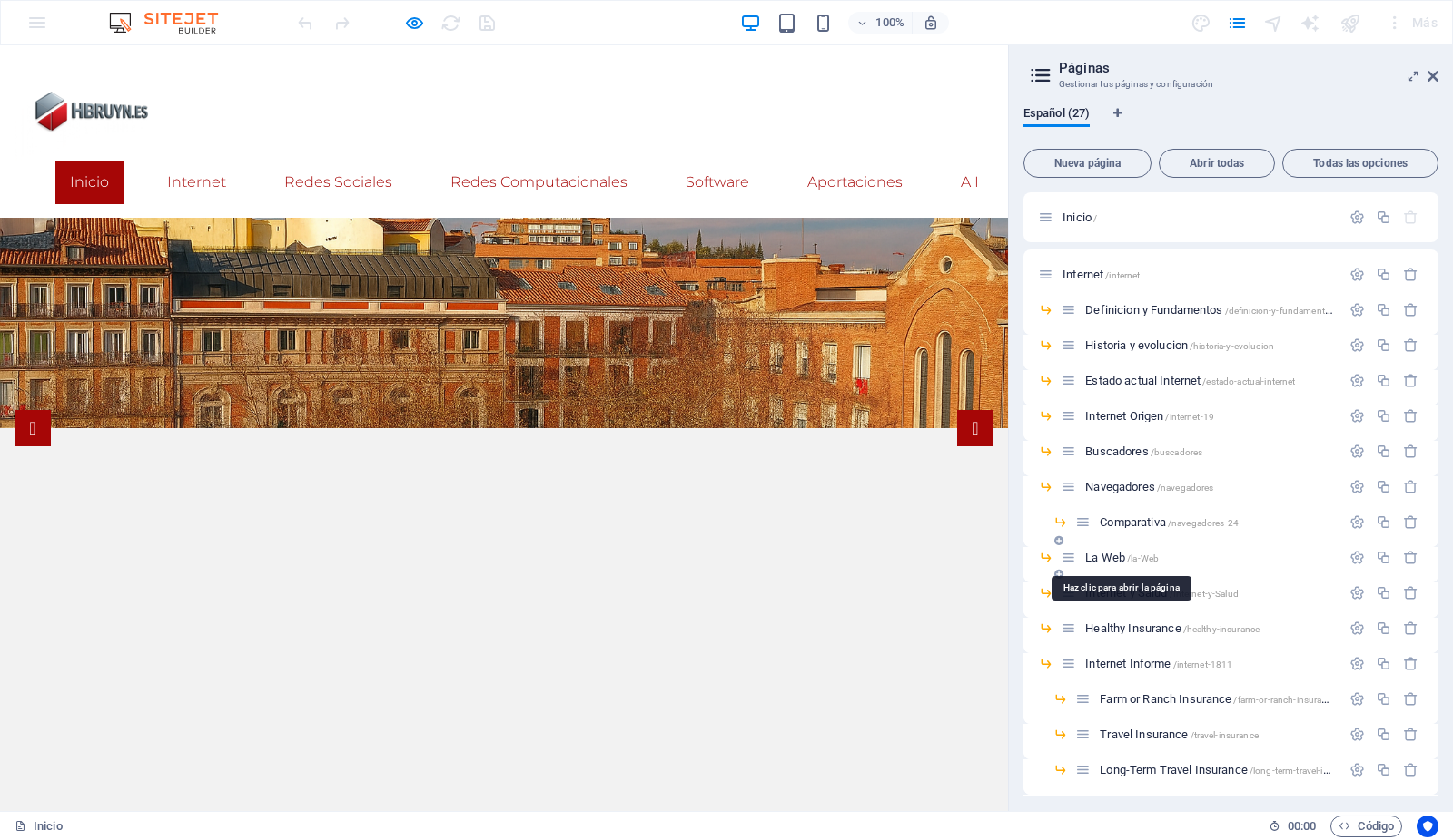
click at [1101, 553] on span "La Web /la-Web" at bounding box center [1122, 558] width 73 height 13
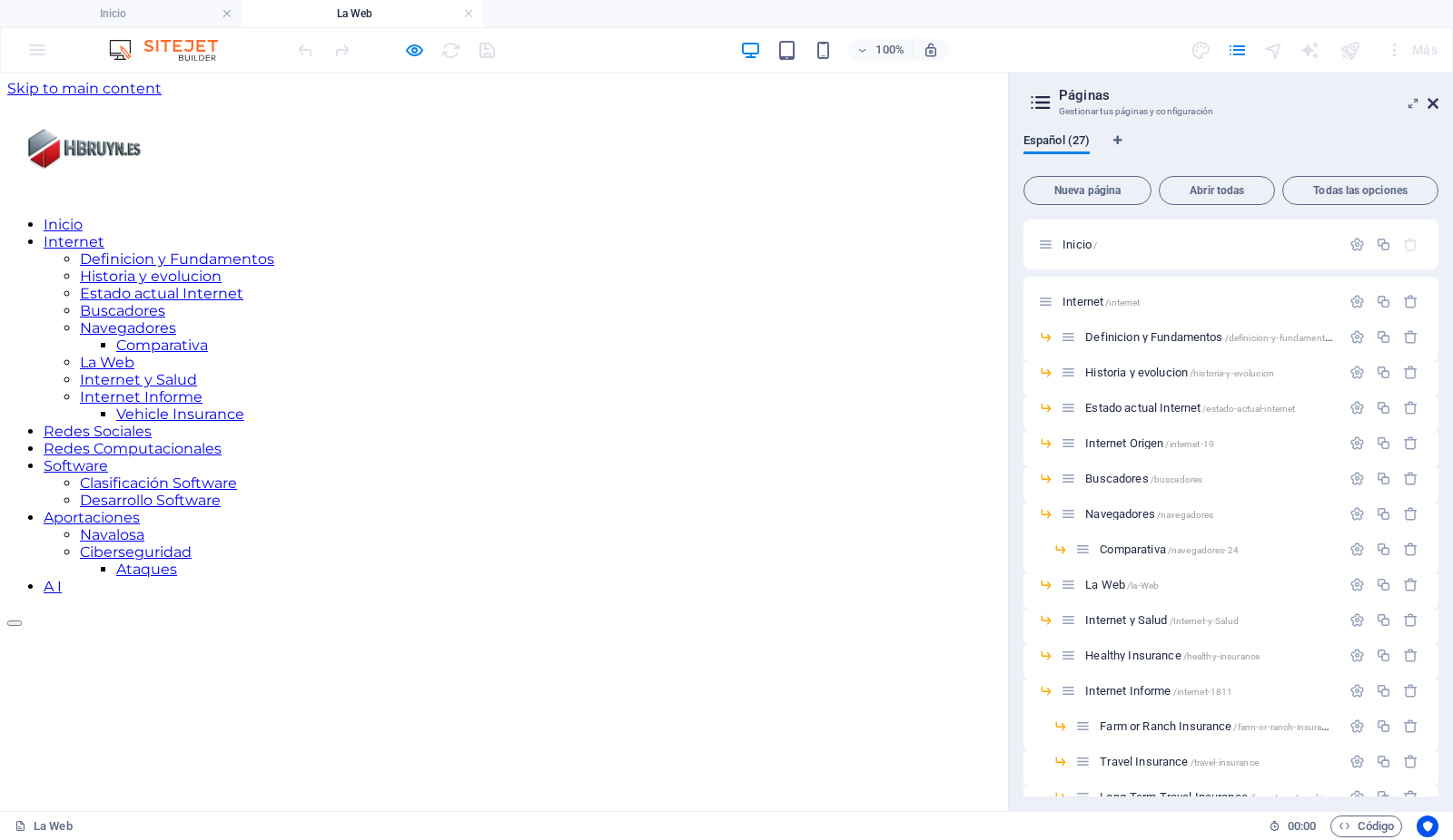
click at [1433, 97] on icon at bounding box center [1433, 103] width 11 height 14
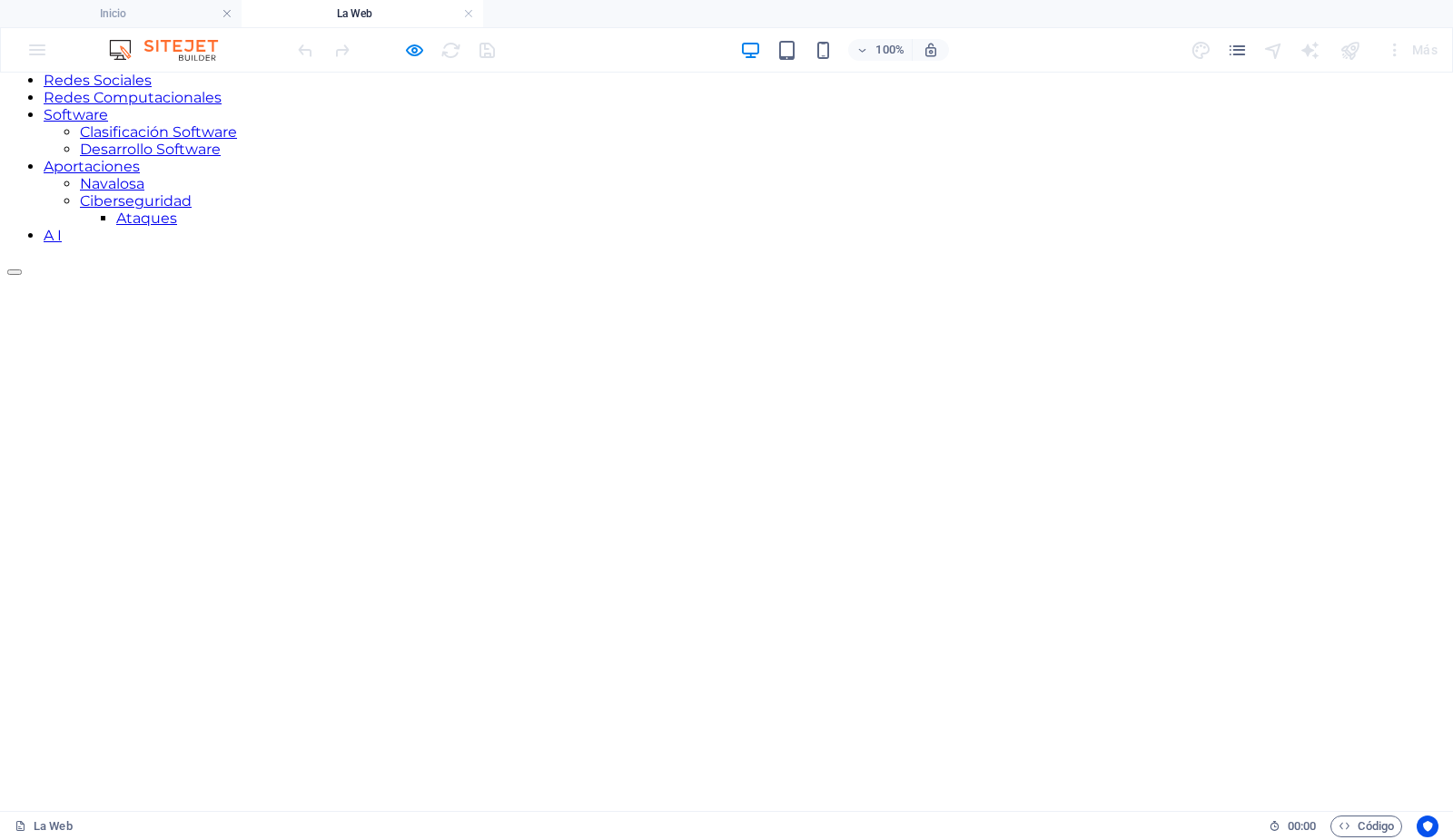
scroll to position [352, 0]
click at [412, 47] on icon "button" at bounding box center [415, 50] width 21 height 21
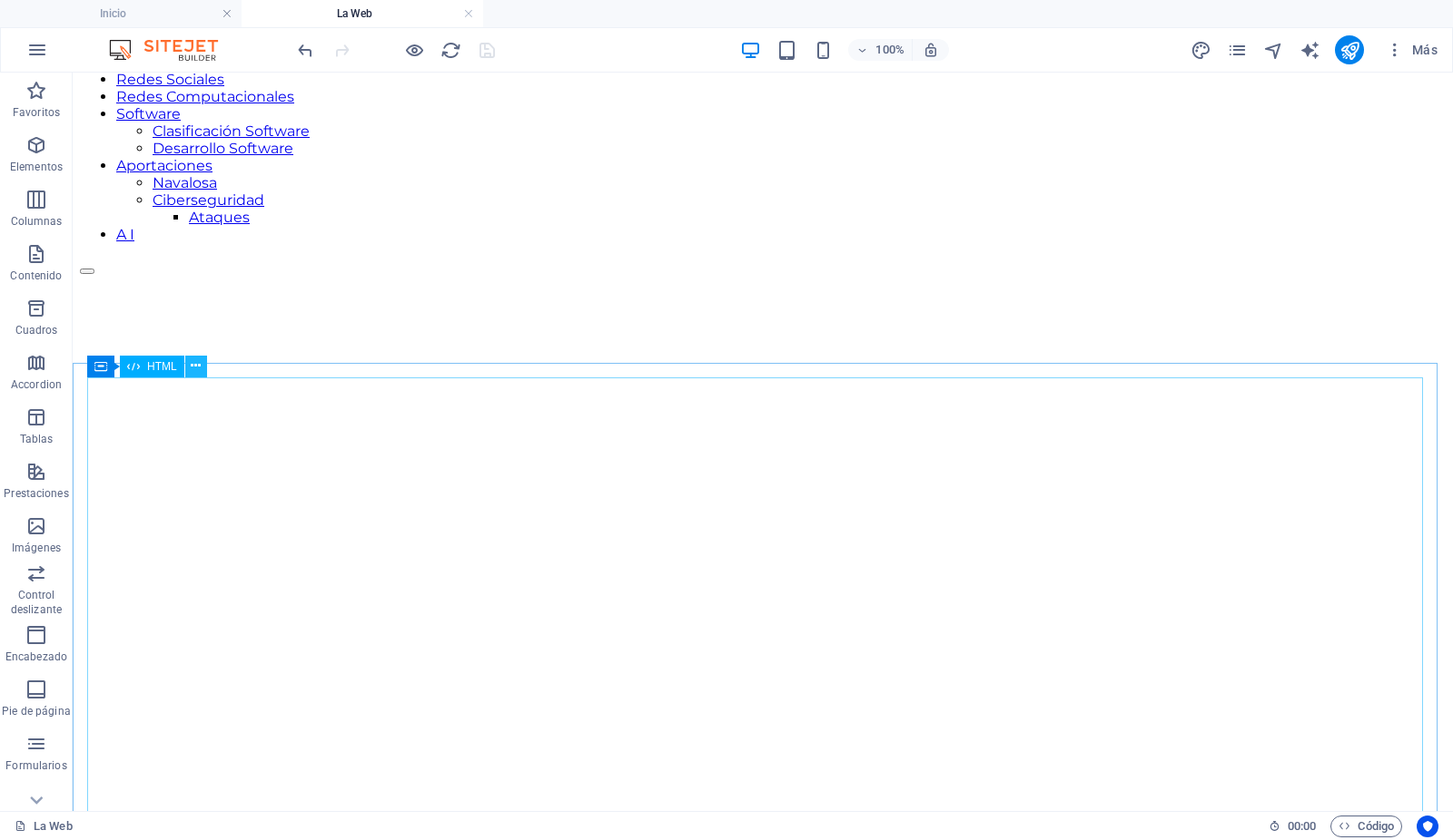
click at [194, 366] on icon at bounding box center [196, 366] width 10 height 19
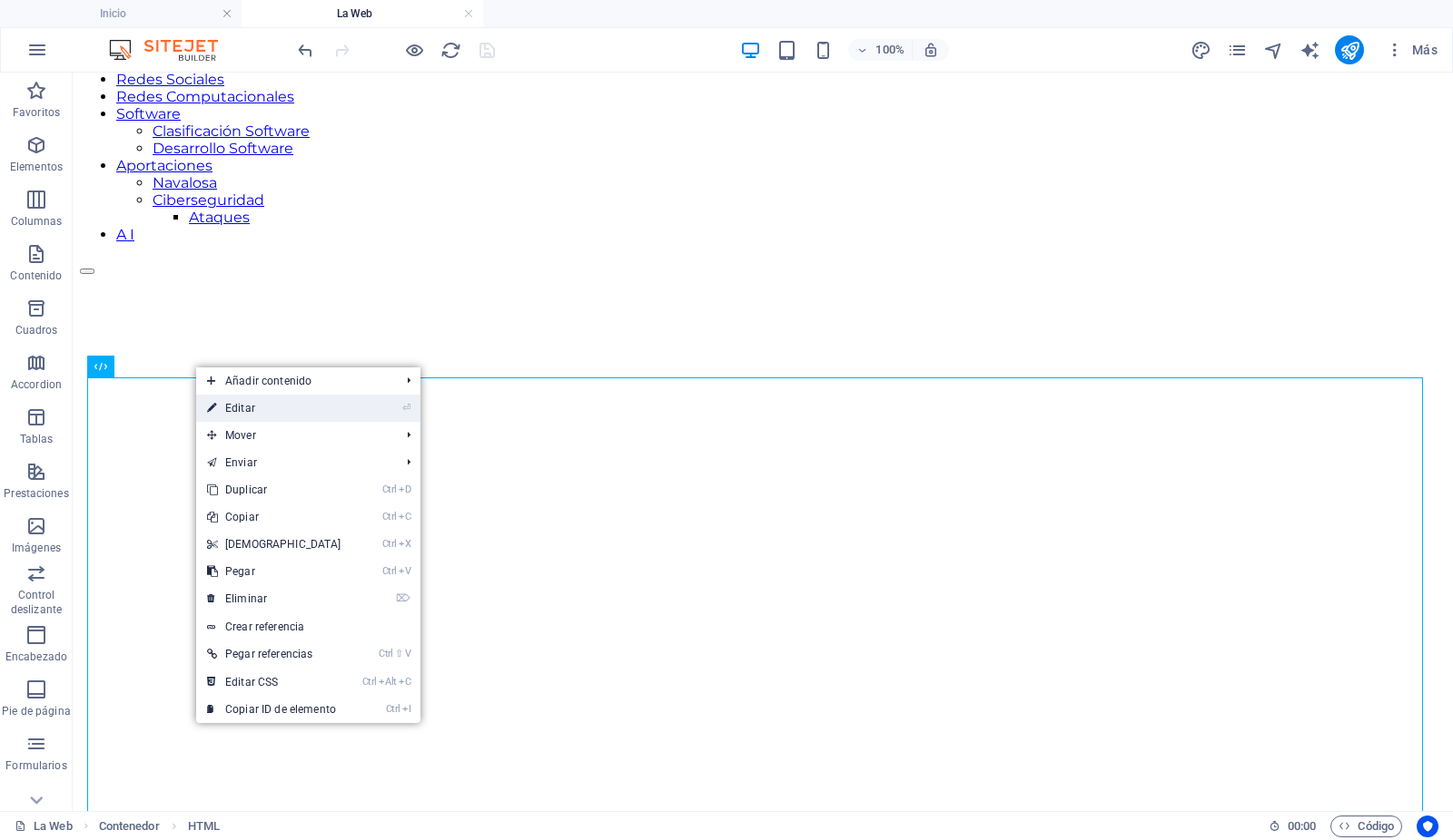
click at [225, 408] on link "⏎ Editar" at bounding box center [274, 408] width 156 height 27
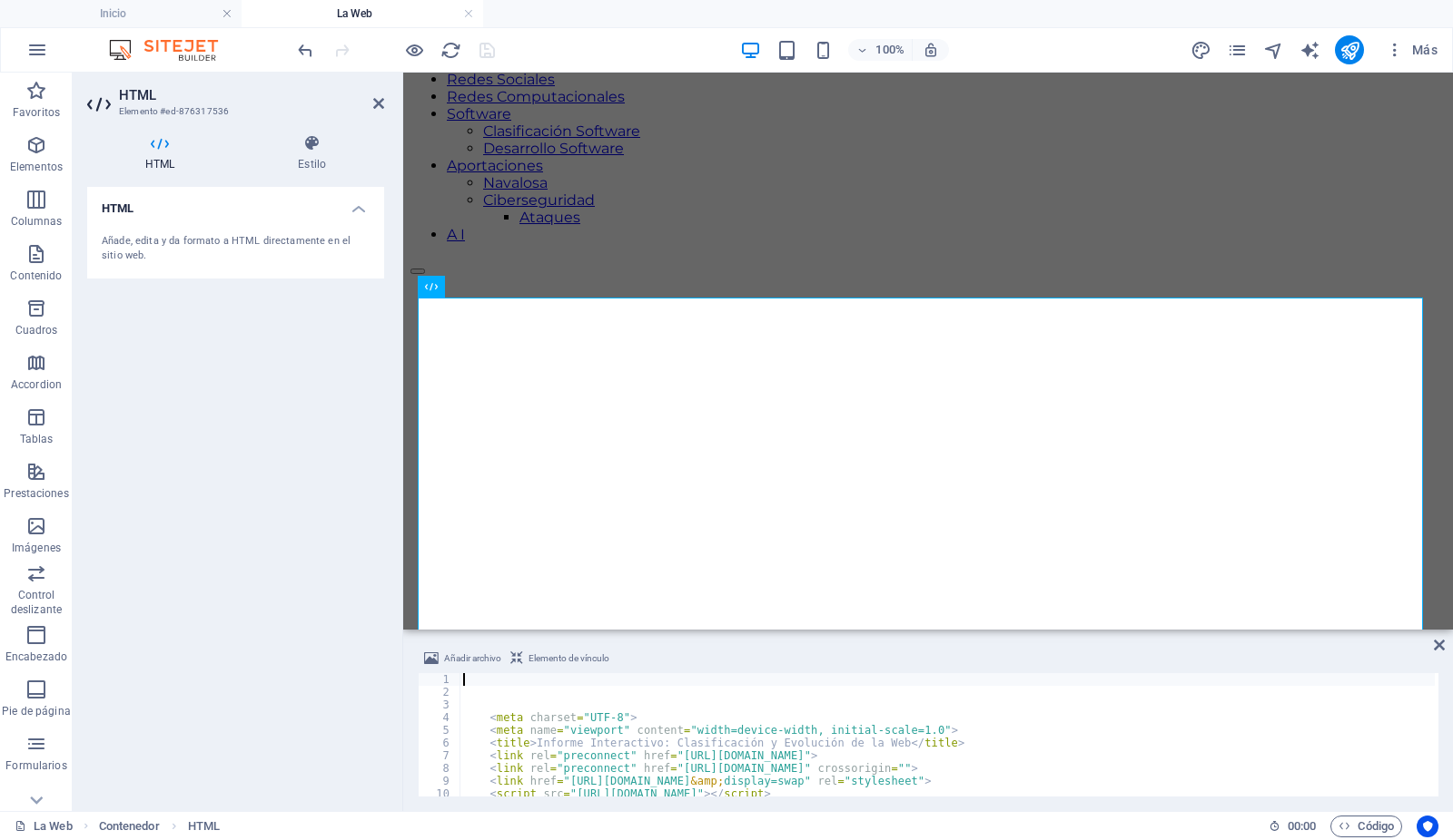
scroll to position [424, 0]
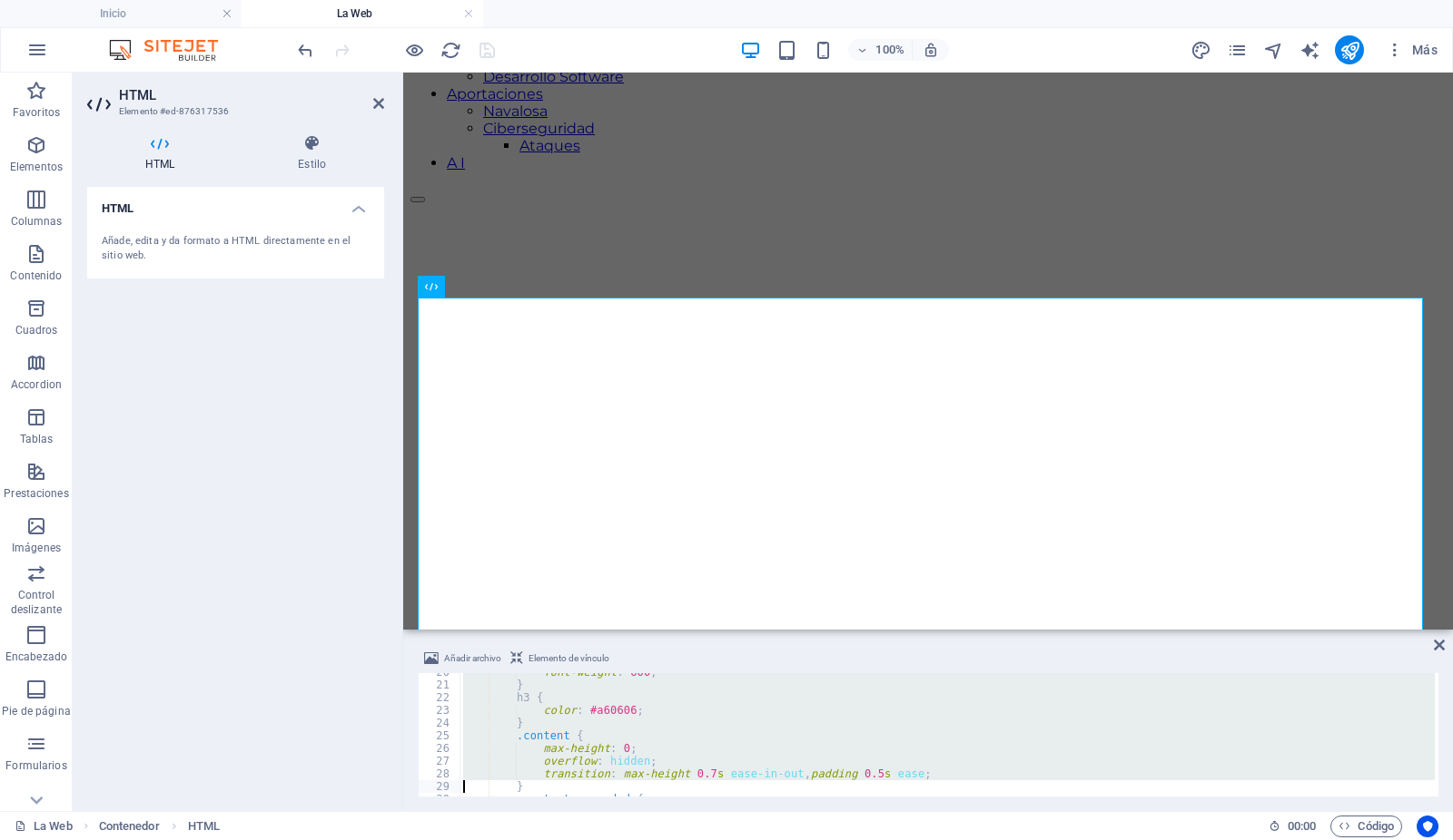
type textarea "</style>"
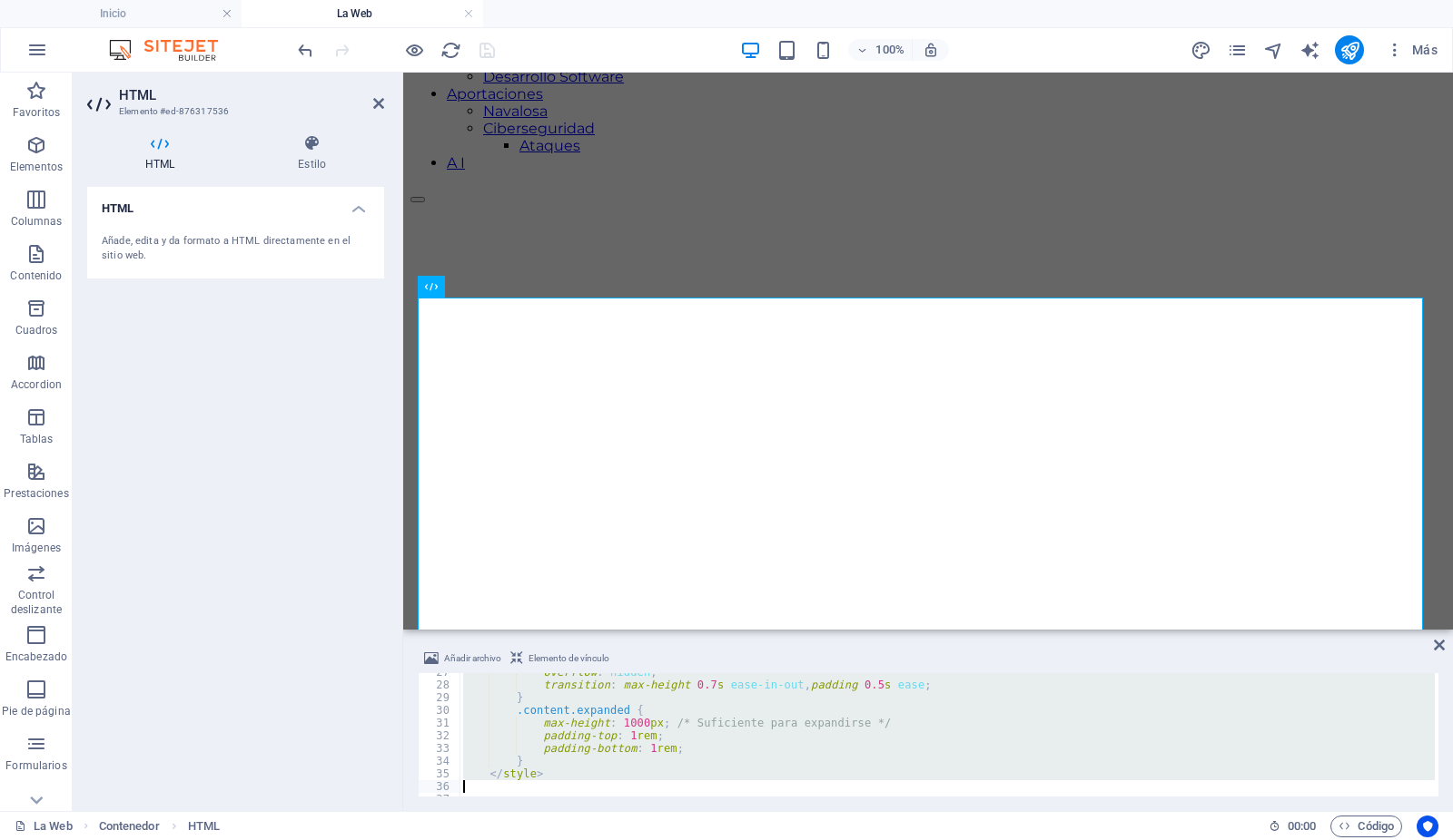
type textarea "<p class="text-base sm:text-lg mb-6 leading-relaxed">La <b>Web (World Wide Web)…"
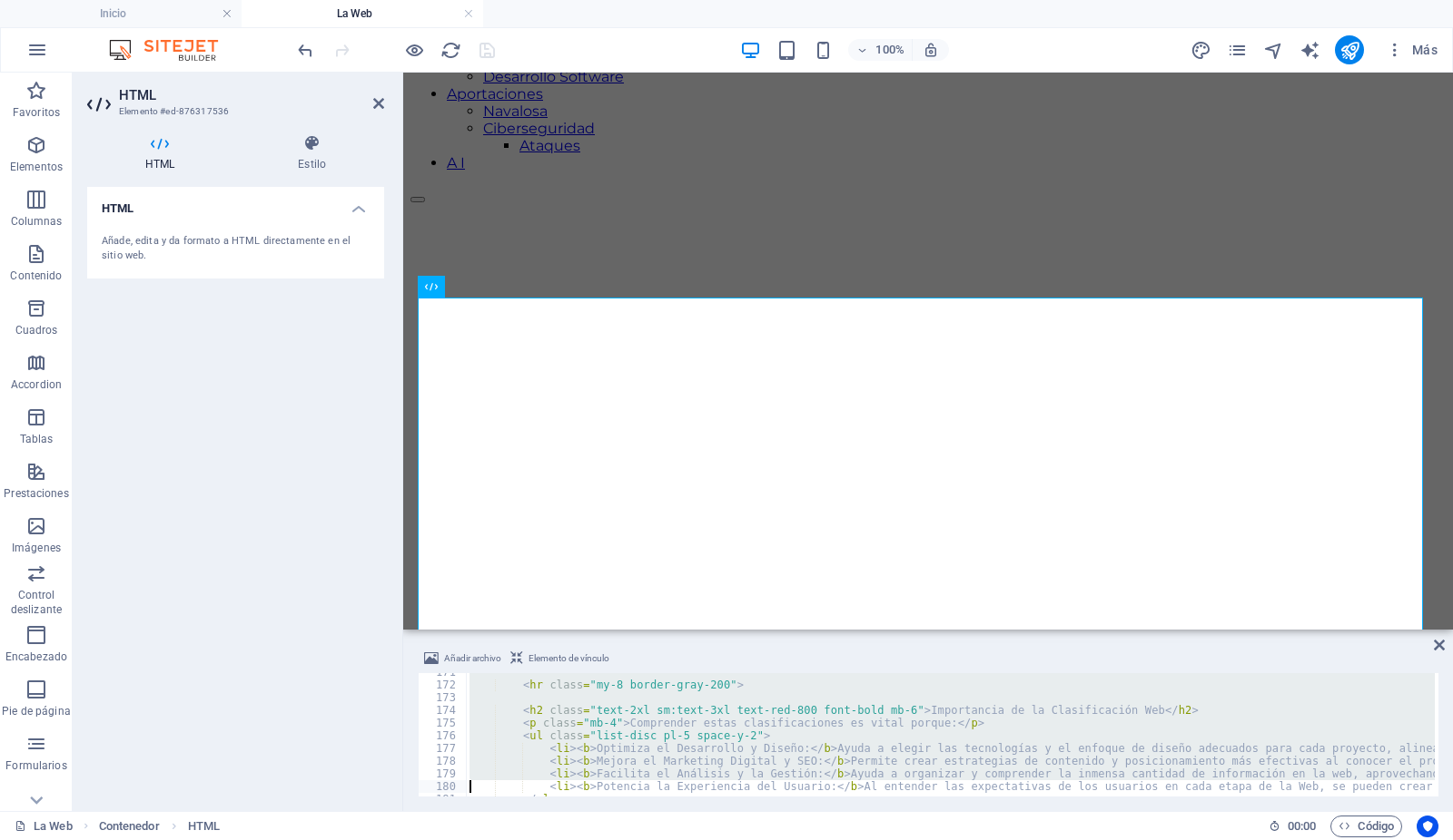
type textarea "</ul> <p class="mt-6 text-base sm:text-lg italic text-gray-600">En definitiva, …"
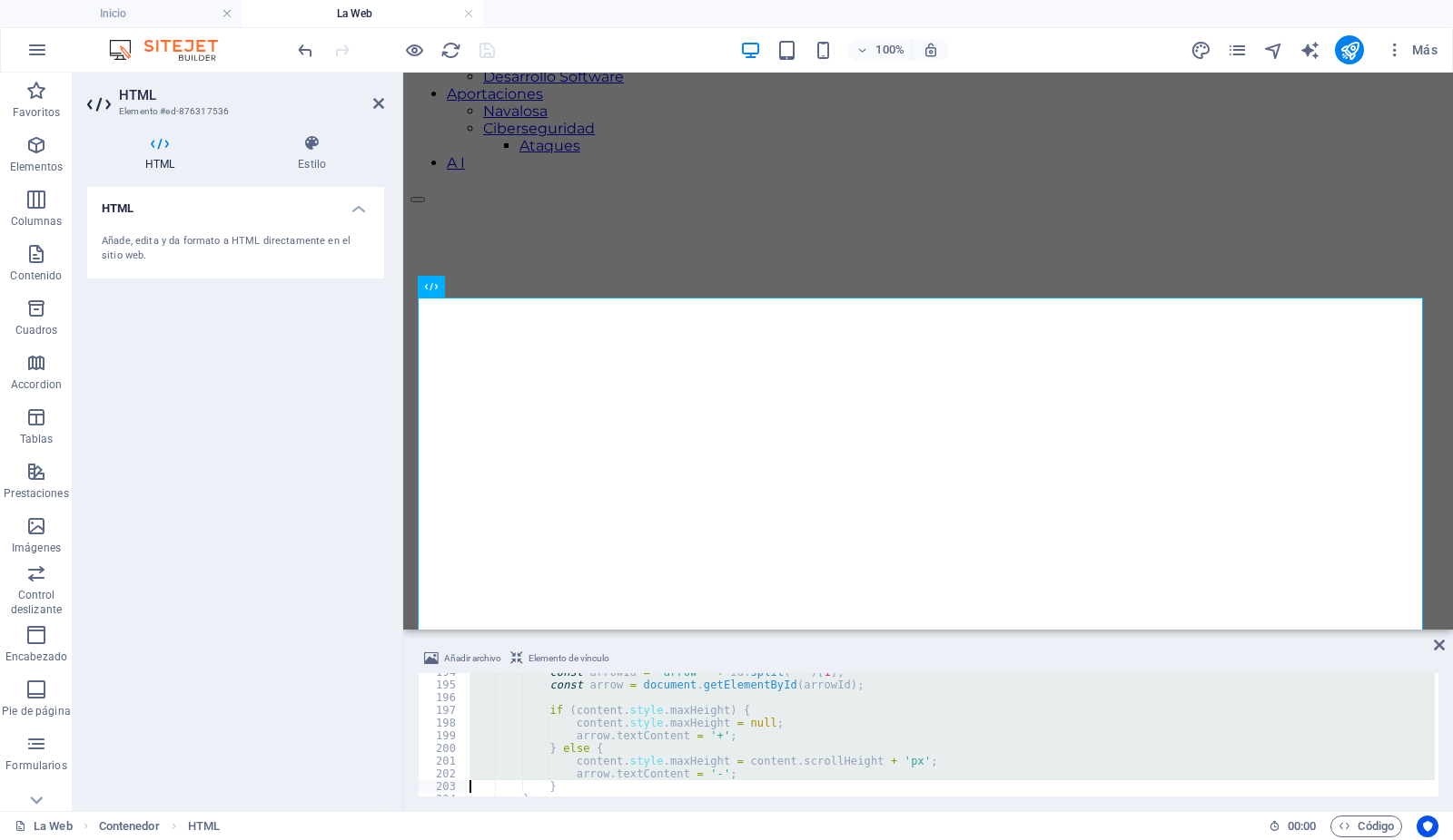
type textarea "</script>"
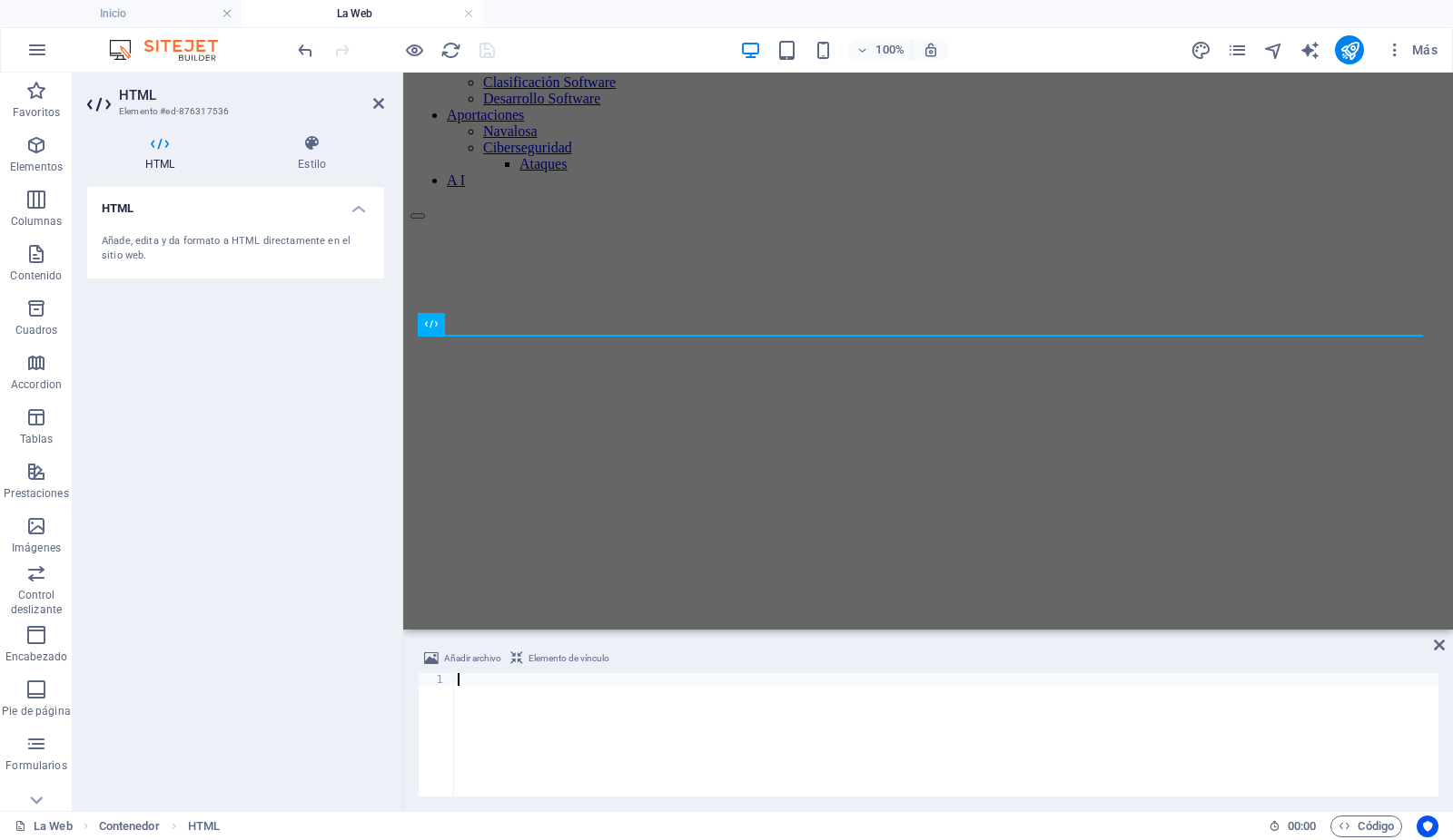
scroll to position [2875, 0]
type textarea "</html>"
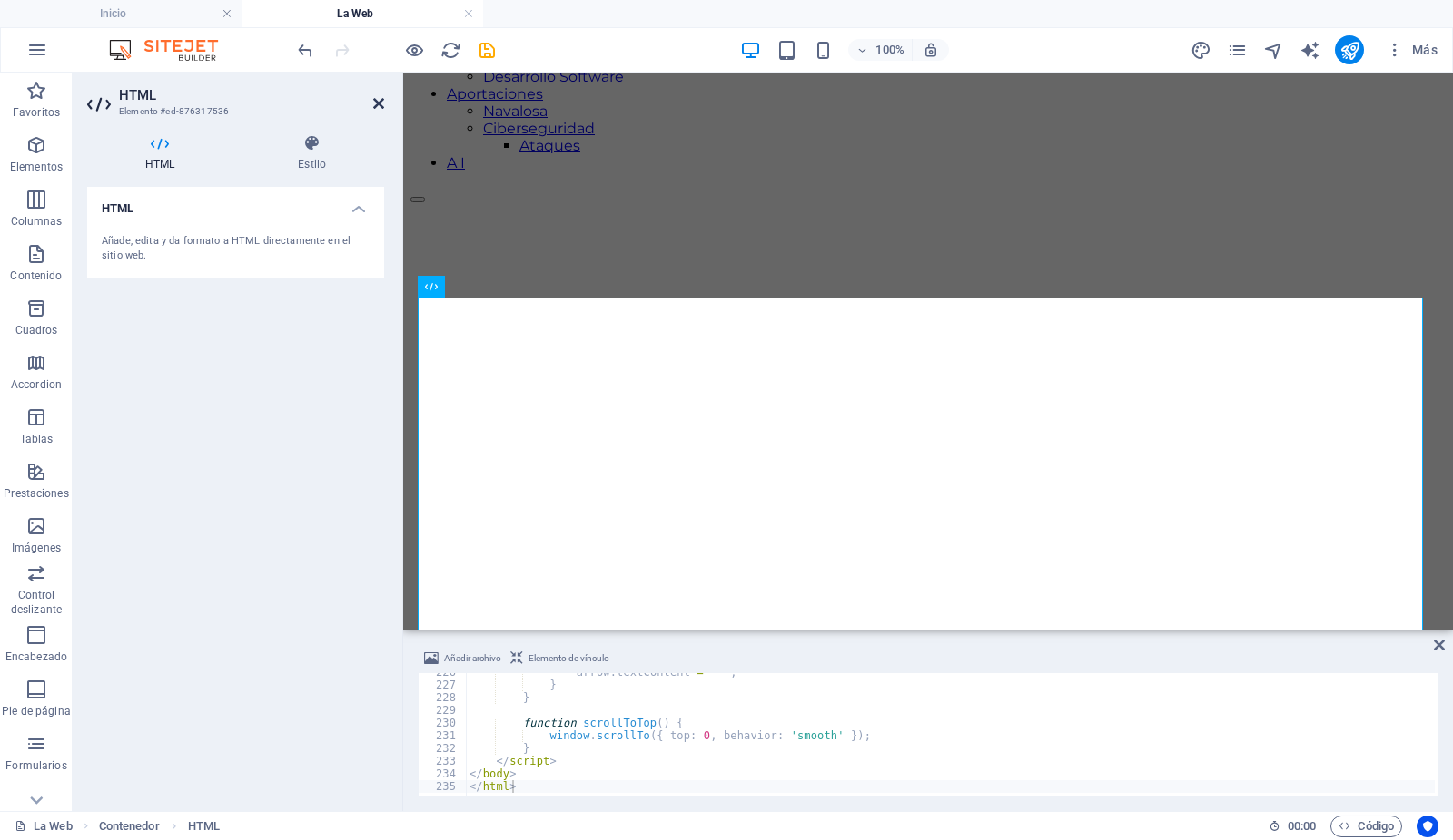
click at [375, 101] on icon at bounding box center [379, 103] width 11 height 14
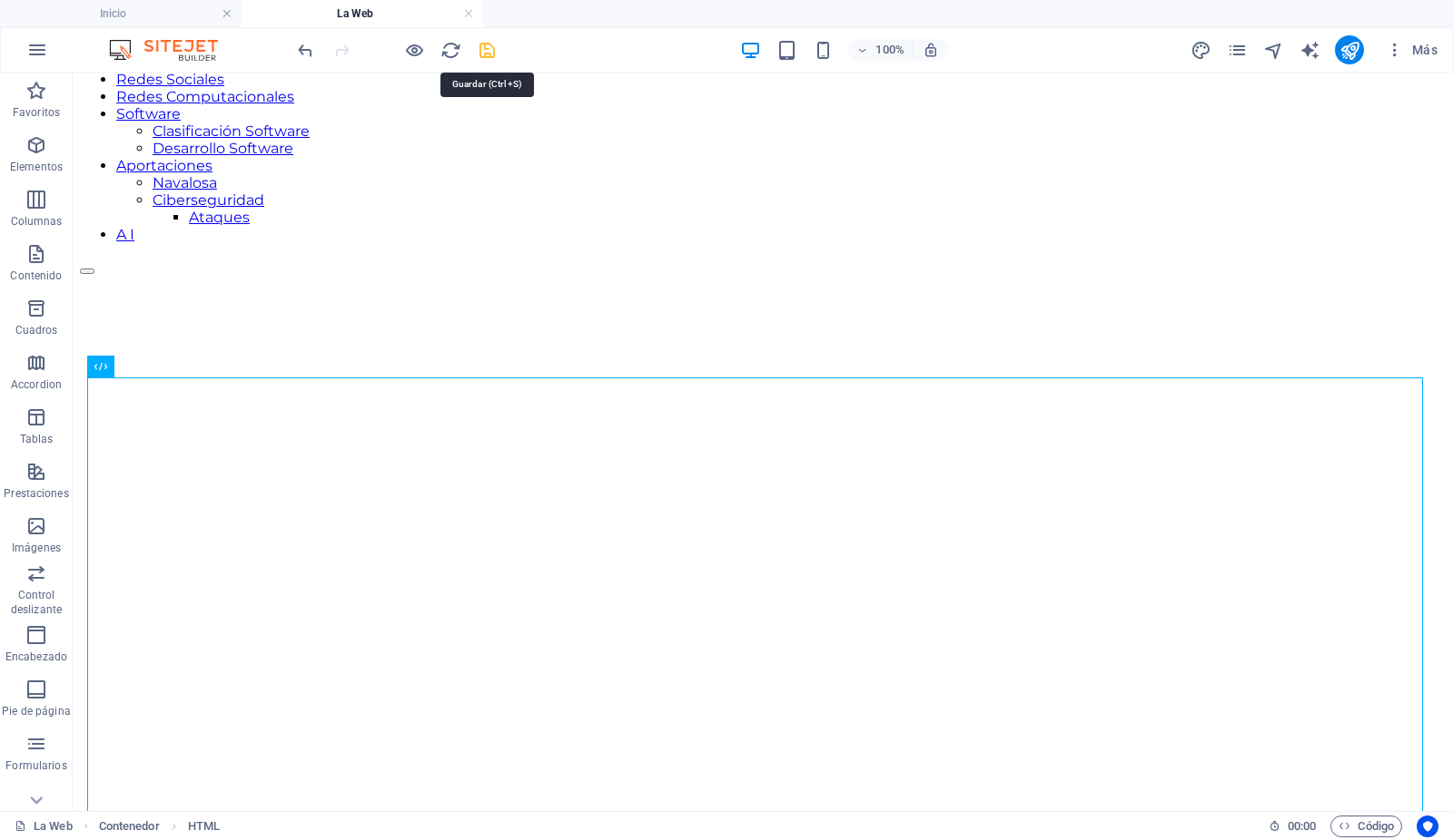
click at [487, 46] on icon "save" at bounding box center [487, 50] width 21 height 21
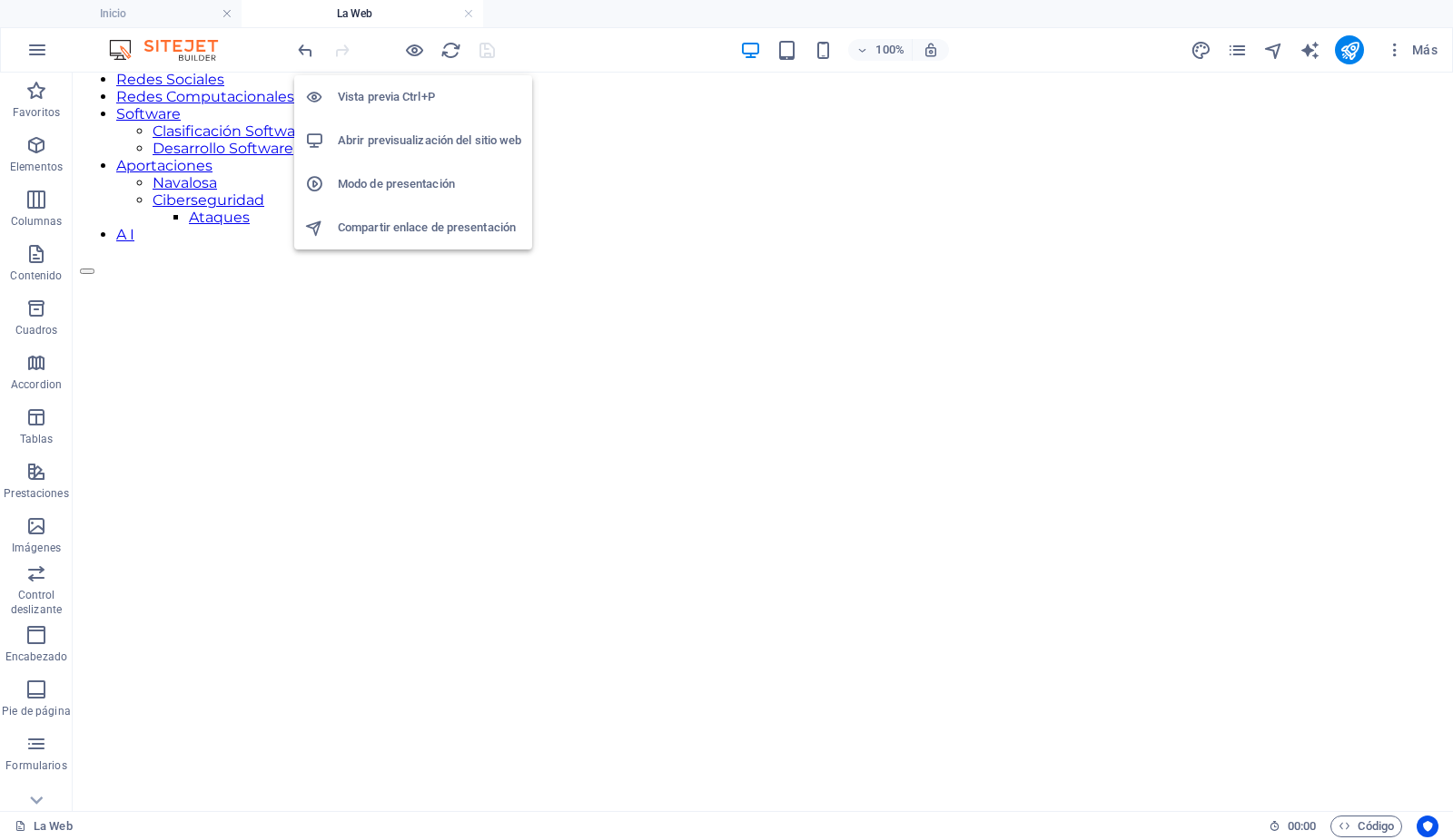
click at [386, 141] on h6 "Abrir previsualización del sitio web" at bounding box center [429, 140] width 184 height 22
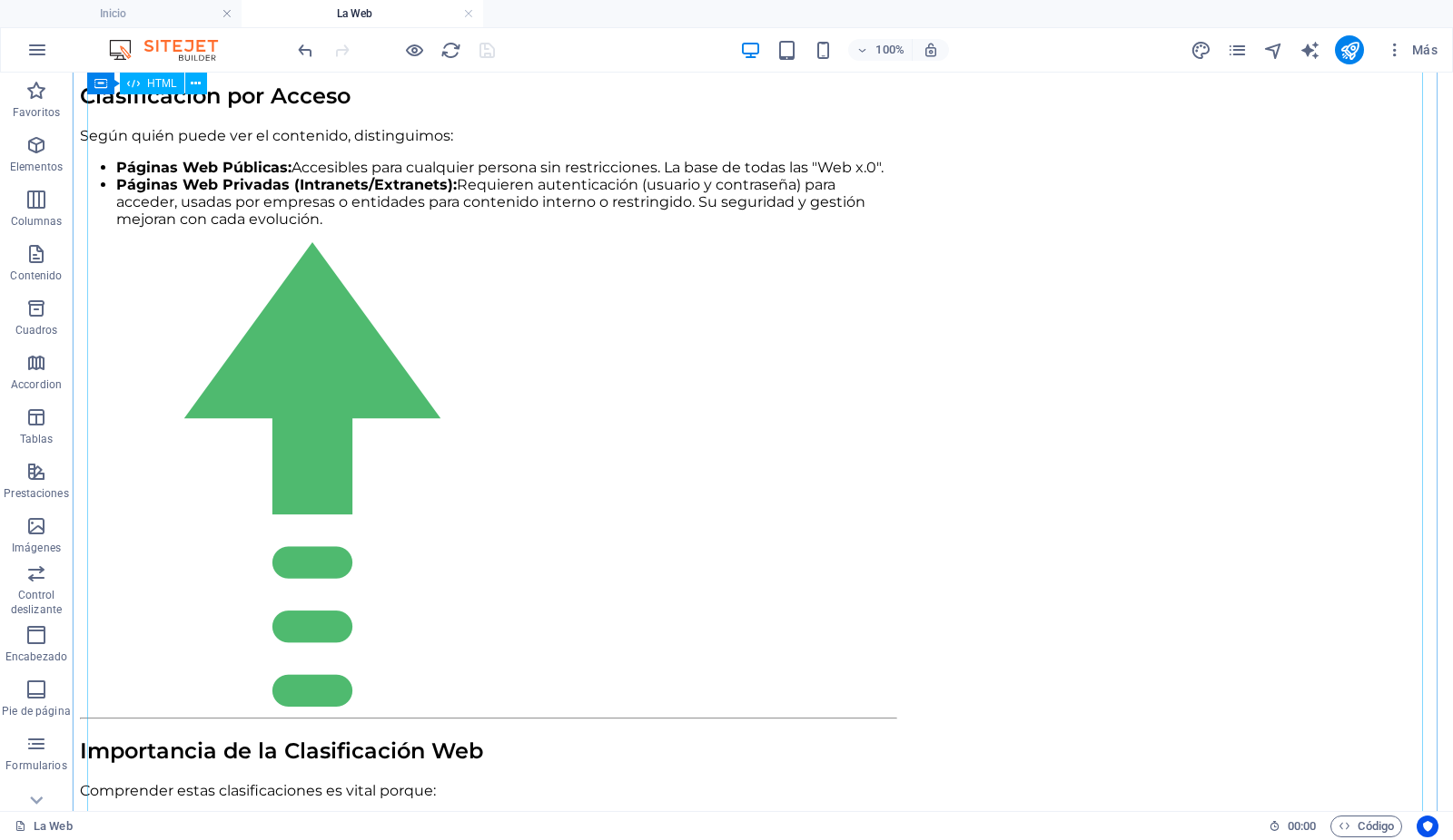
scroll to position [4130, 0]
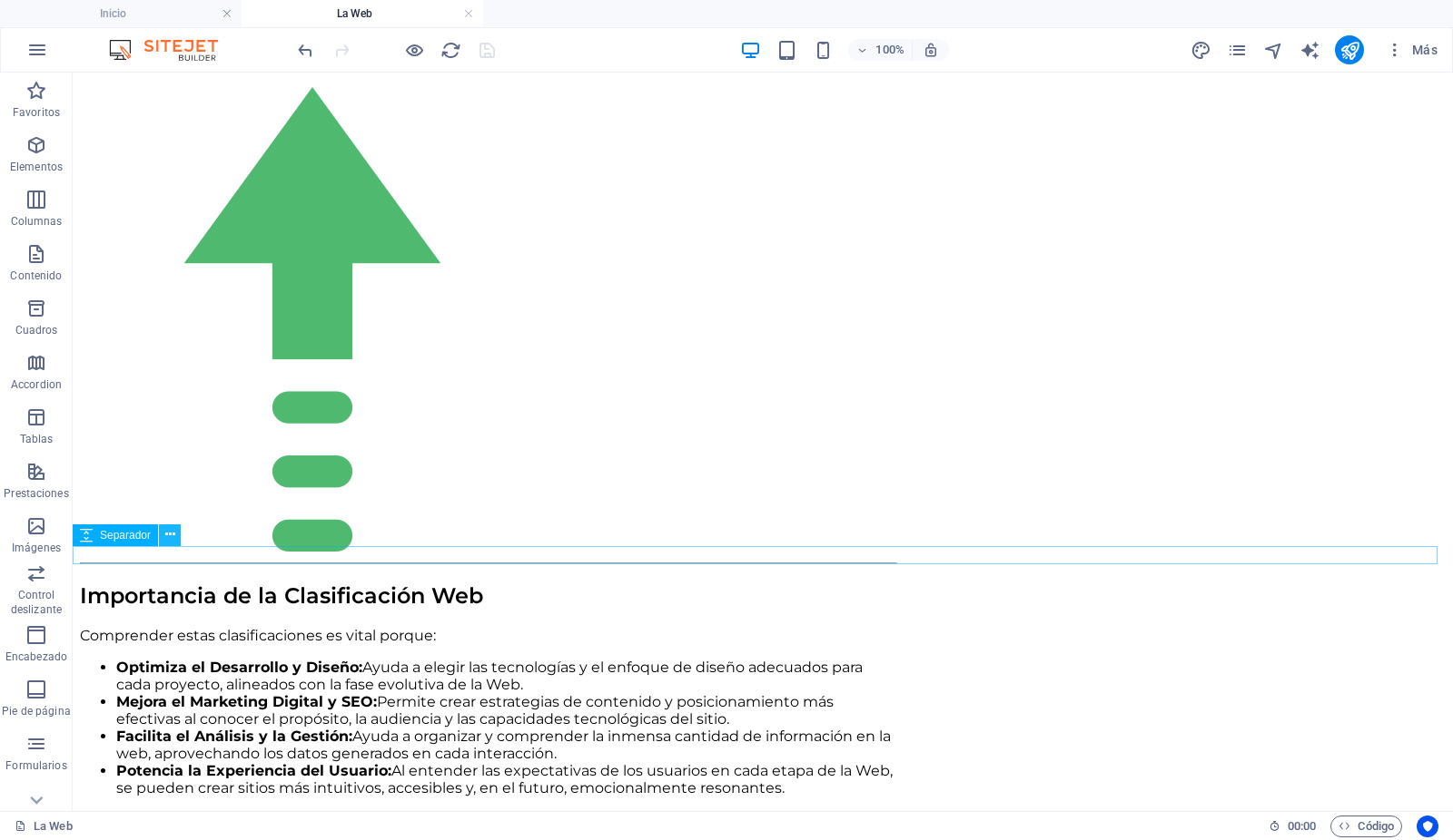
click at [168, 536] on icon at bounding box center [170, 535] width 10 height 19
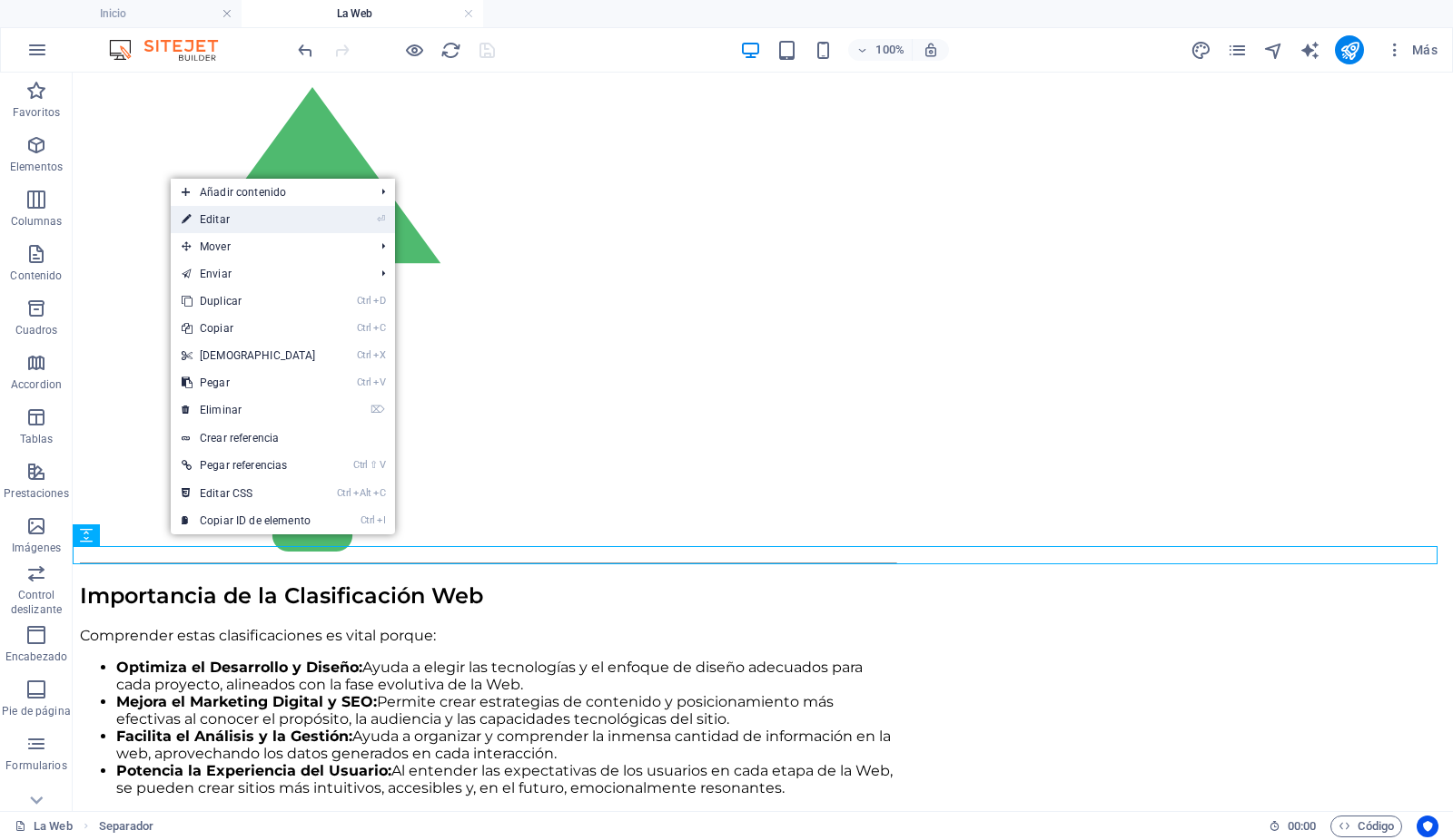
click at [240, 224] on link "⏎ Editar" at bounding box center [248, 219] width 156 height 27
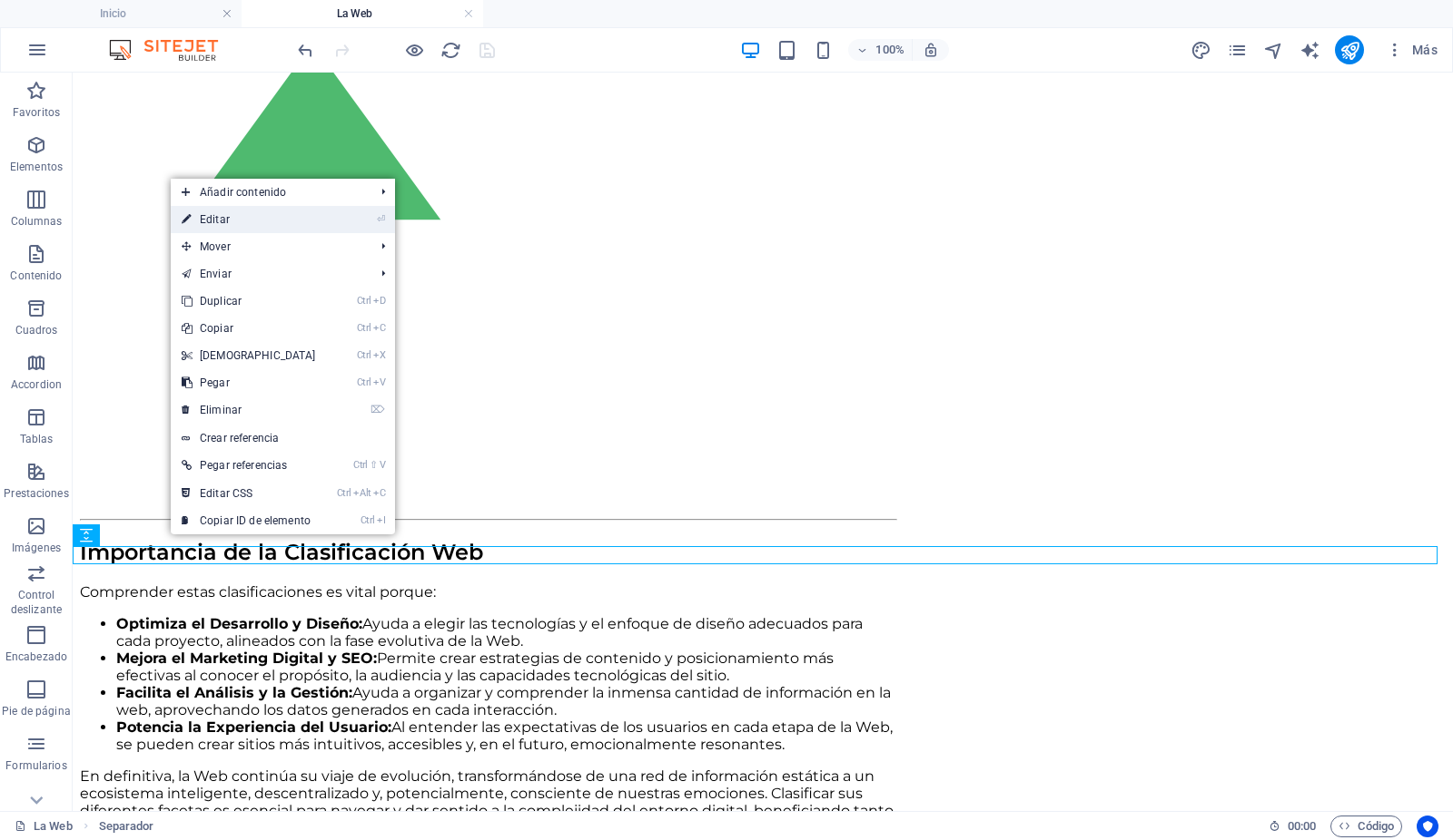
select select "px"
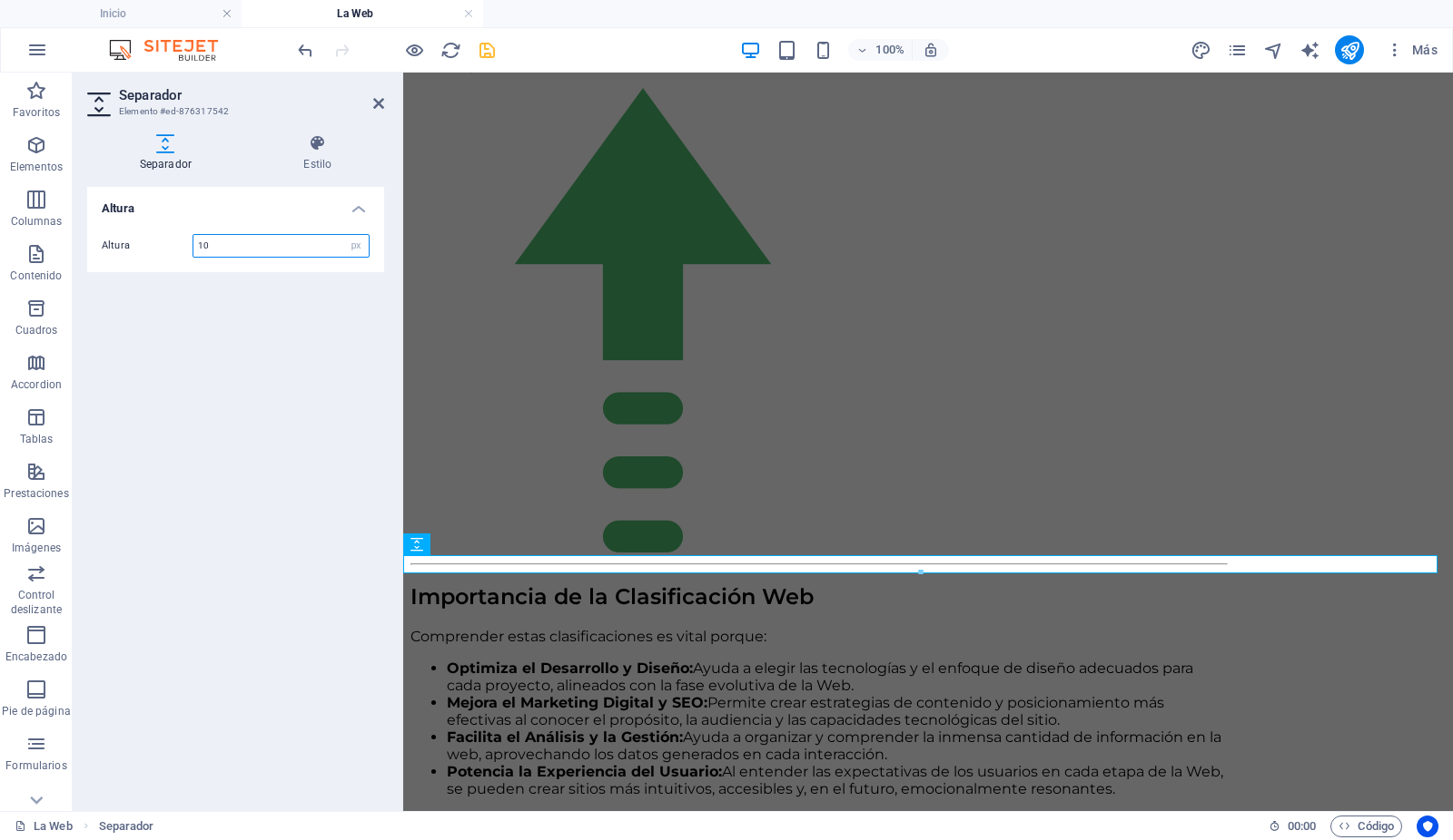
scroll to position [4164, 0]
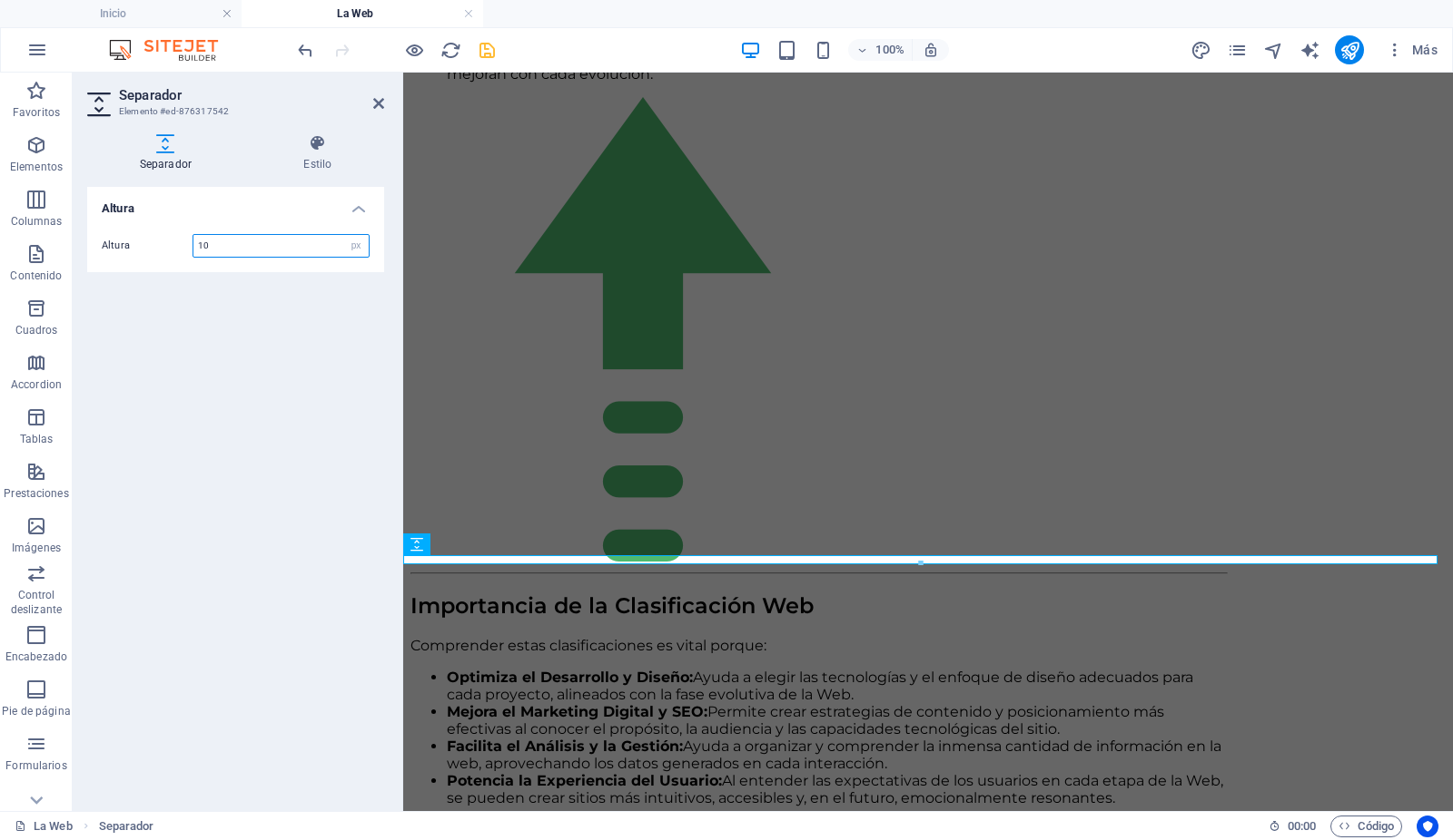
type input "10"
click at [238, 333] on div "Altura Altura 10 px rem vh vw" at bounding box center [235, 492] width 296 height 610
click at [379, 102] on icon at bounding box center [379, 103] width 11 height 14
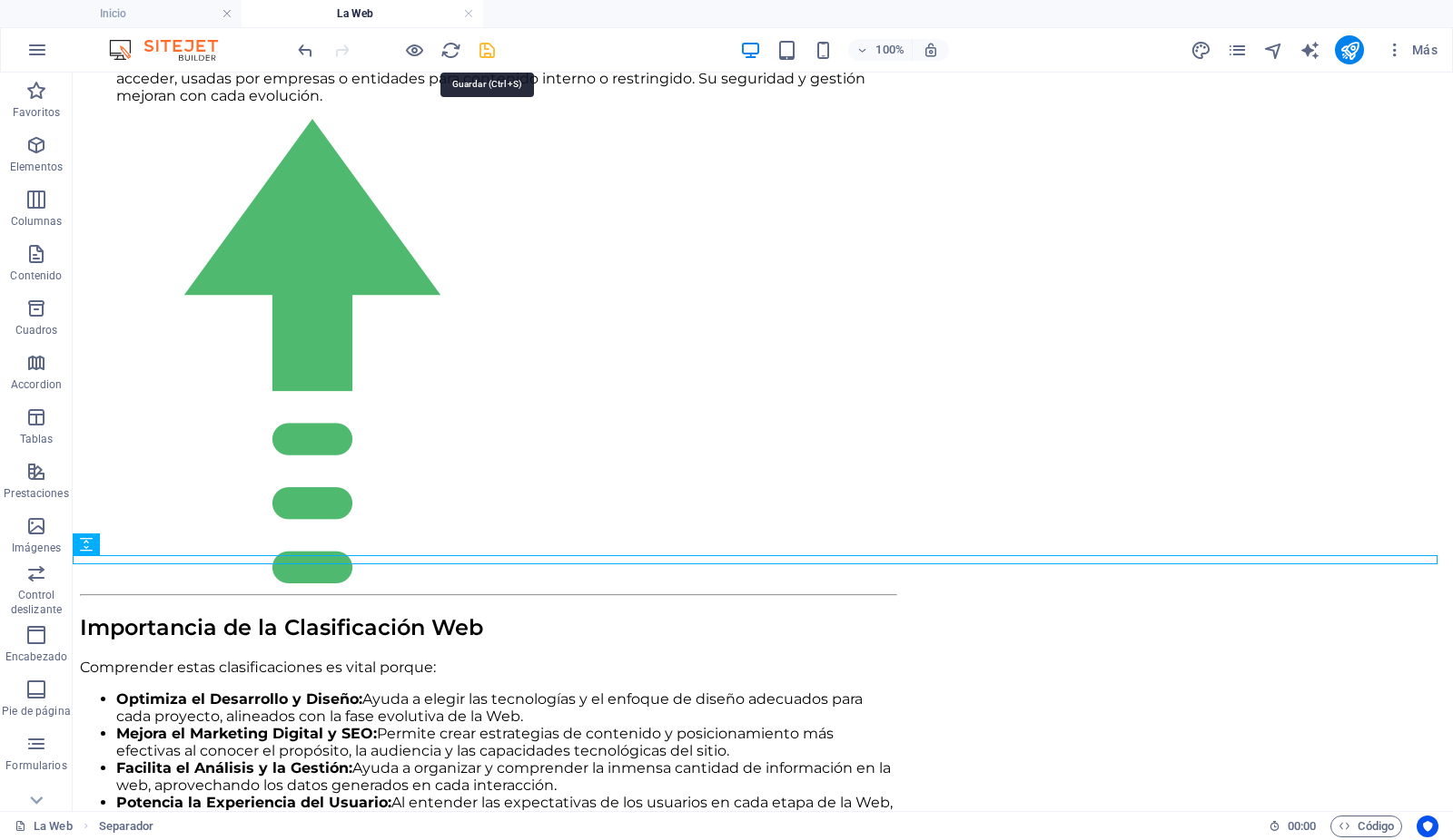
click at [487, 48] on icon "save" at bounding box center [487, 50] width 21 height 21
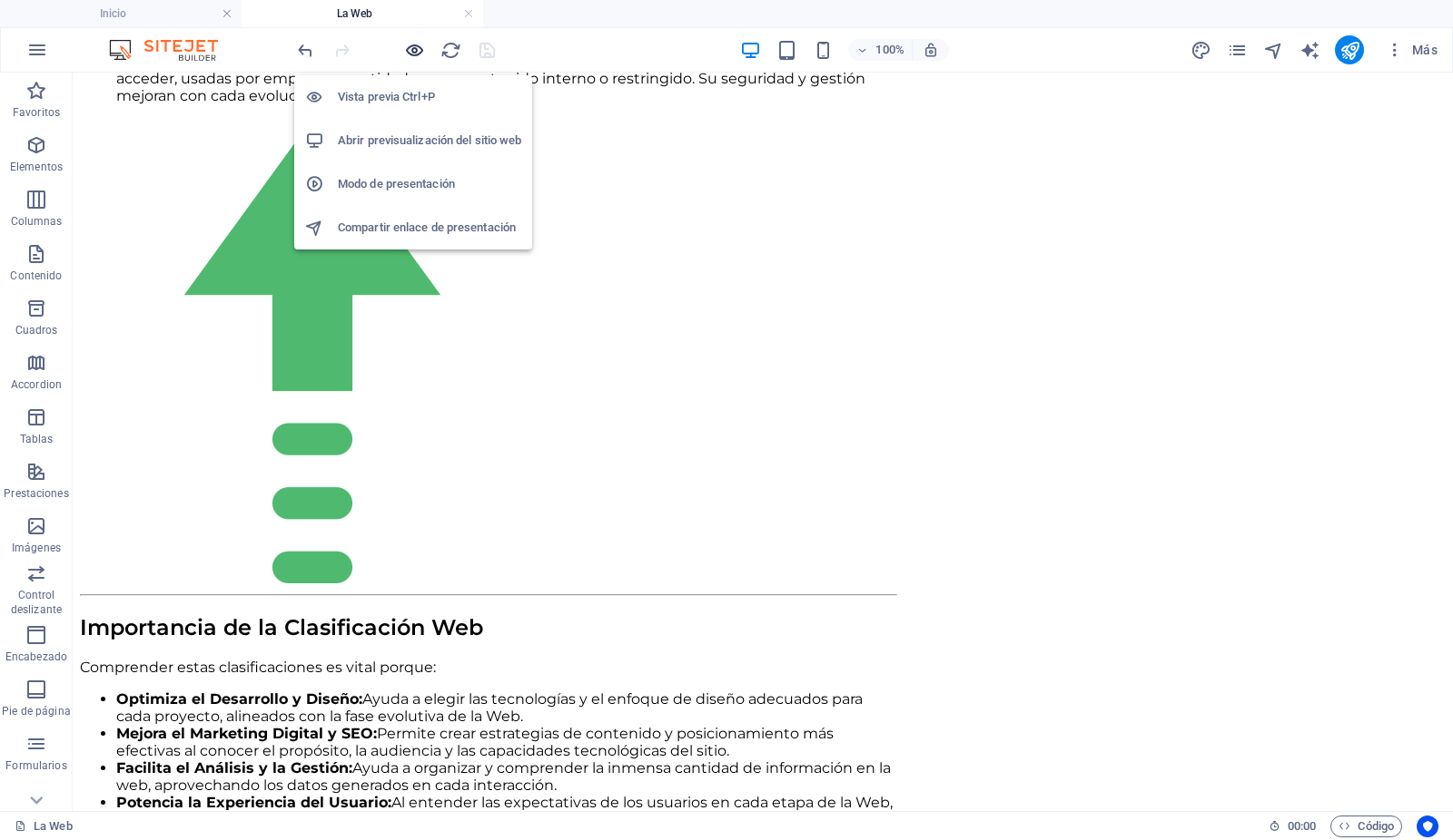
click at [417, 45] on icon "button" at bounding box center [415, 50] width 21 height 21
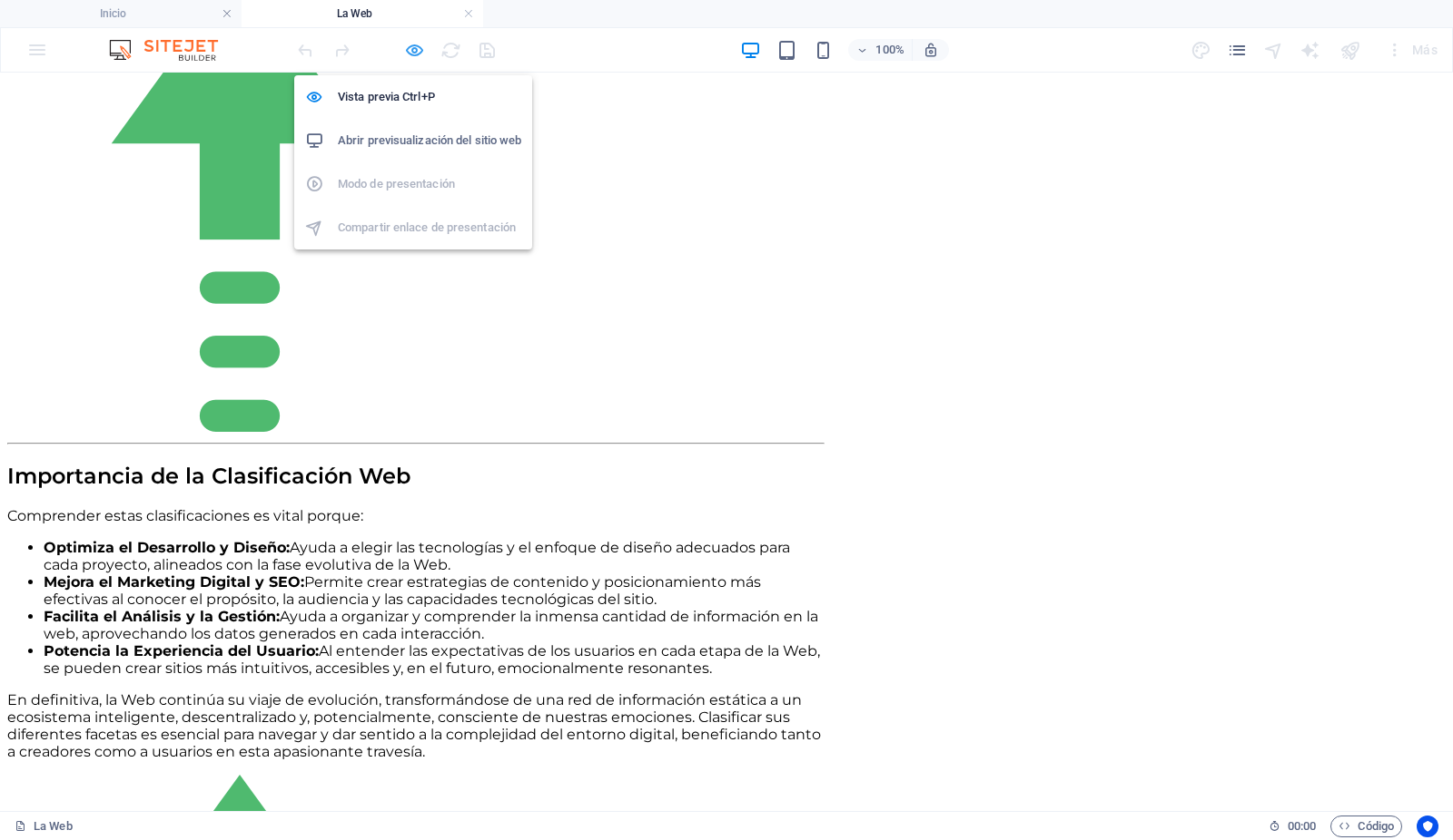
scroll to position [3990, 0]
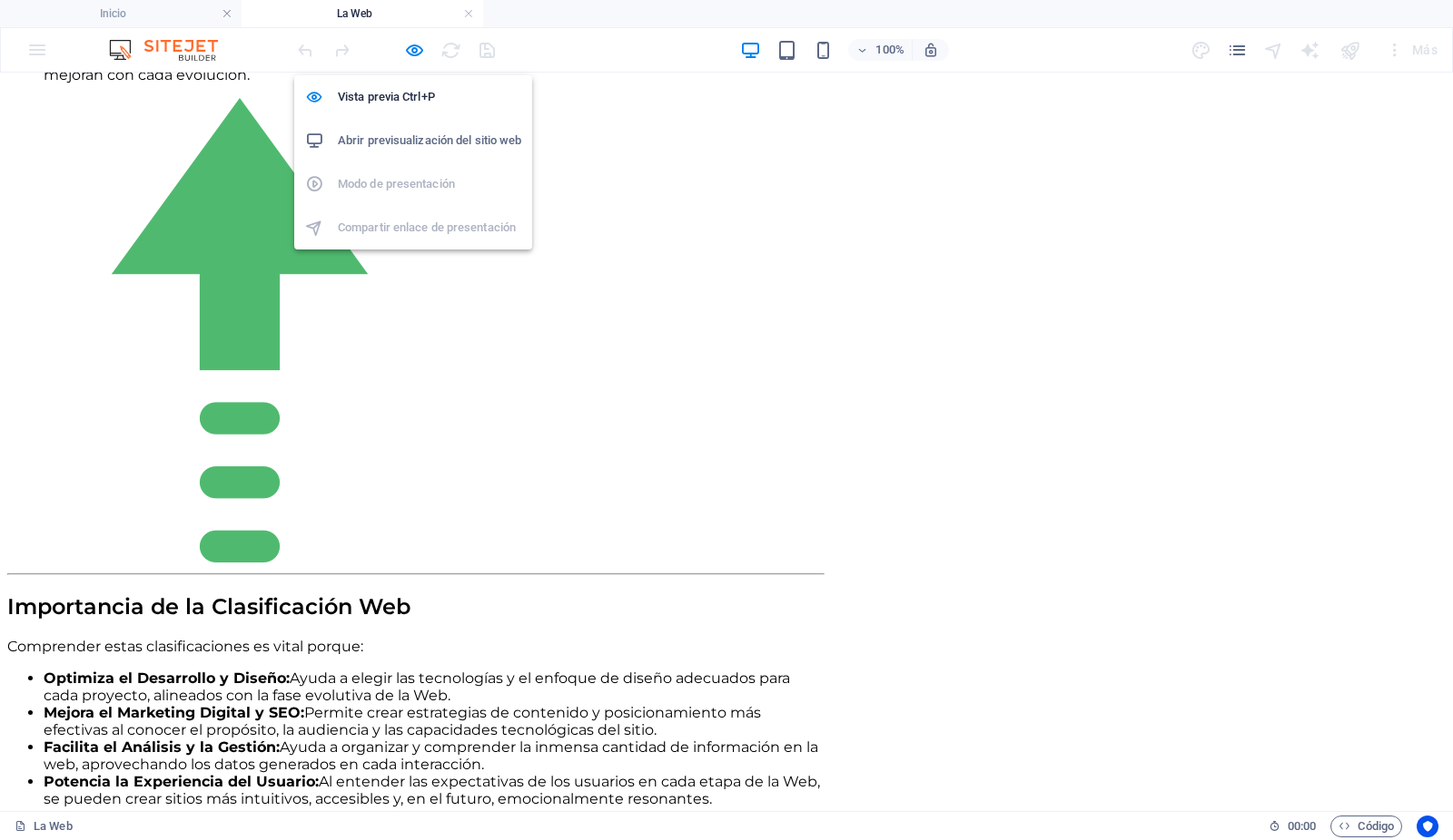
click at [399, 136] on h6 "Abrir previsualización del sitio web" at bounding box center [429, 140] width 184 height 22
